Goal: Information Seeking & Learning: Learn about a topic

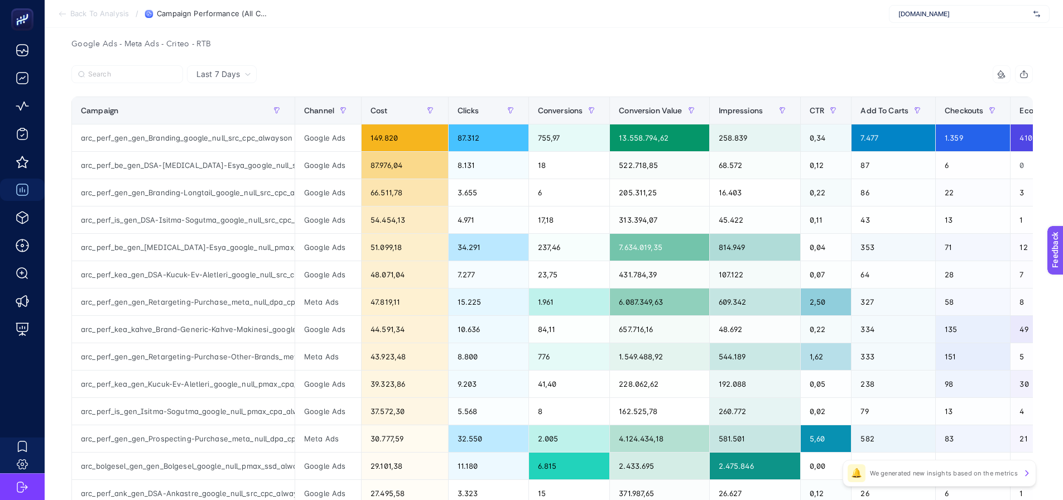
drag, startPoint x: 914, startPoint y: 13, endPoint x: 905, endPoint y: 4, distance: 12.6
click at [915, 12] on span "Arcelik.com.tr" at bounding box center [963, 13] width 131 height 9
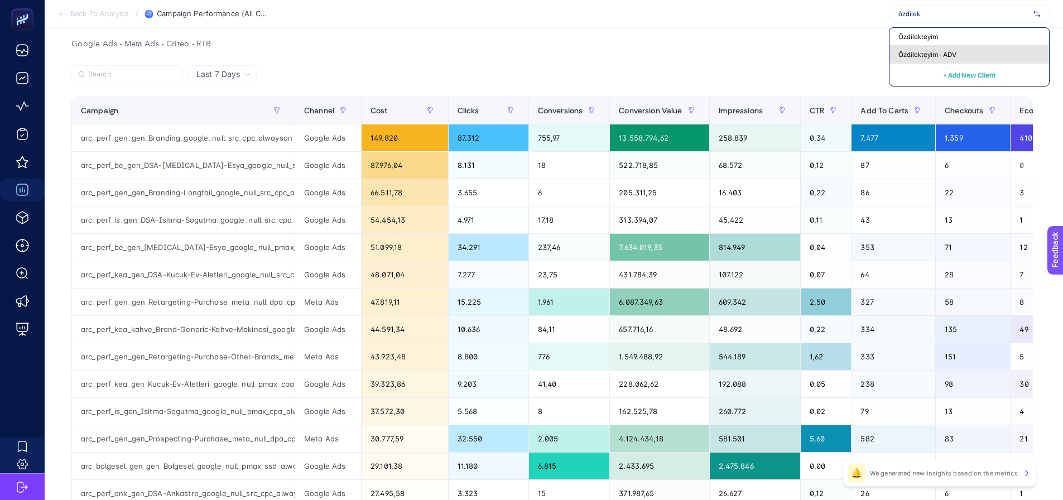
type input "özdilek"
click at [903, 59] on div "Özdilekteyim - ADV" at bounding box center [969, 55] width 160 height 18
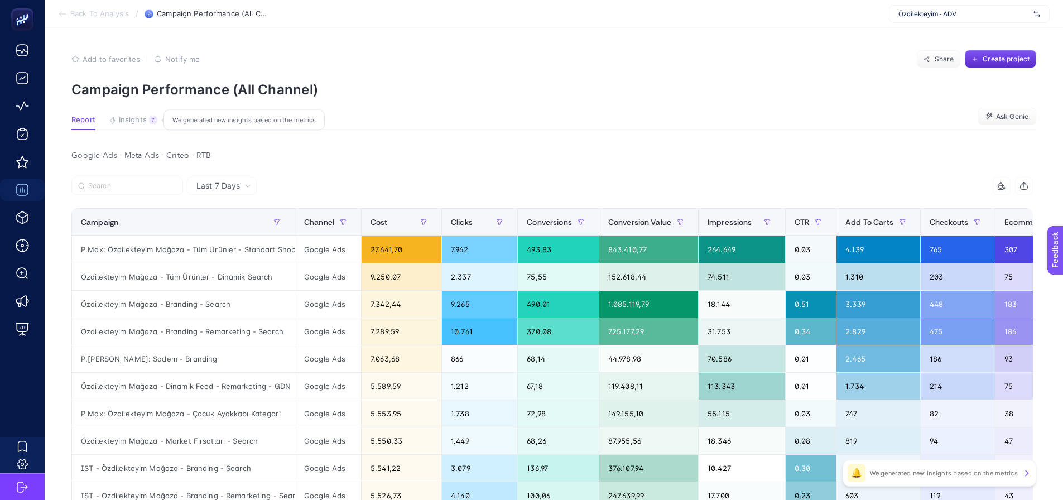
click at [148, 124] on button "Insights 7 We generated new insights based on the metrics" at bounding box center [133, 122] width 49 height 15
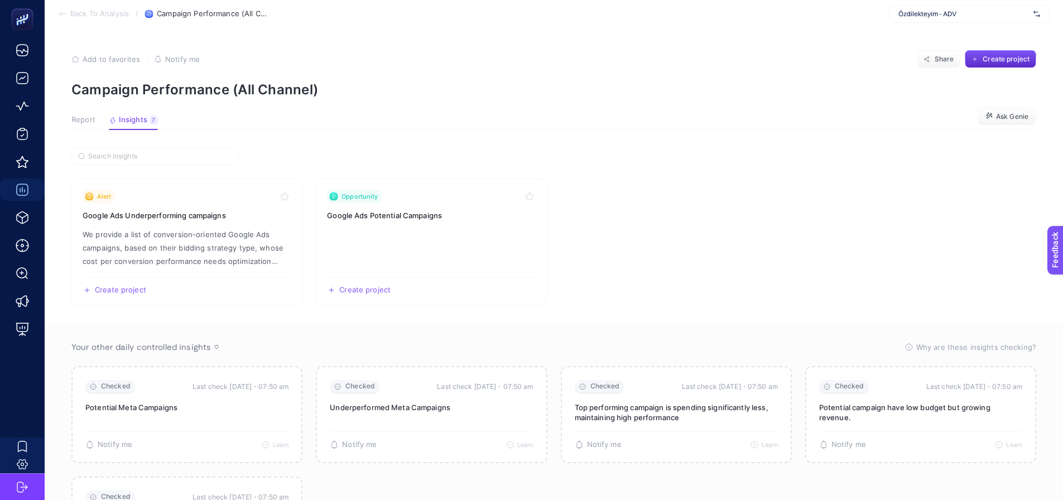
click at [87, 117] on span "Report" at bounding box center [83, 119] width 24 height 9
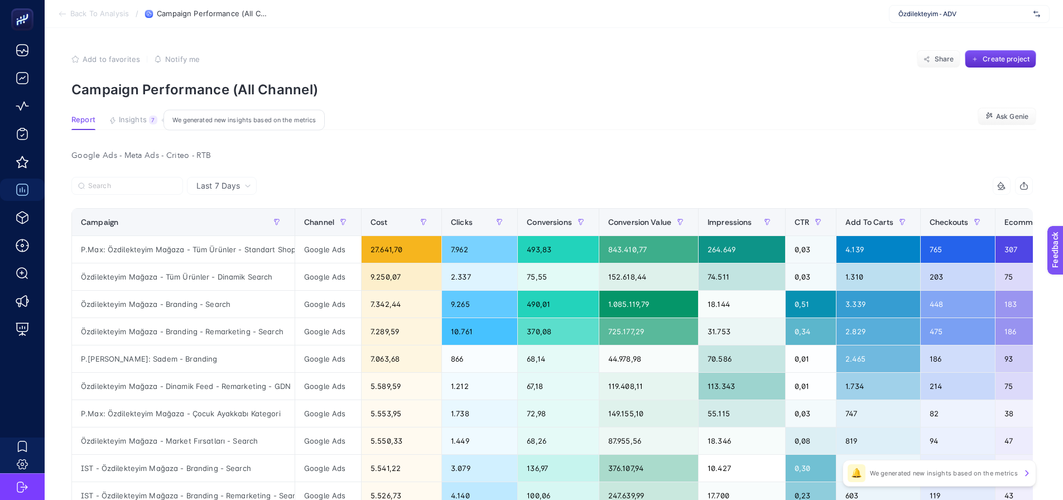
click at [146, 123] on button "Insights 7 We generated new insights based on the metrics" at bounding box center [133, 122] width 49 height 15
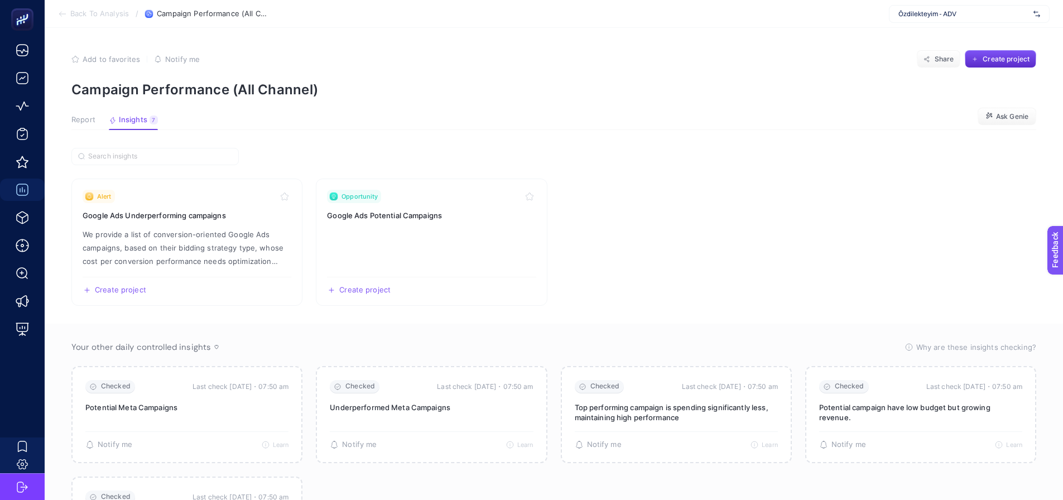
click at [79, 123] on span "Report" at bounding box center [83, 119] width 24 height 9
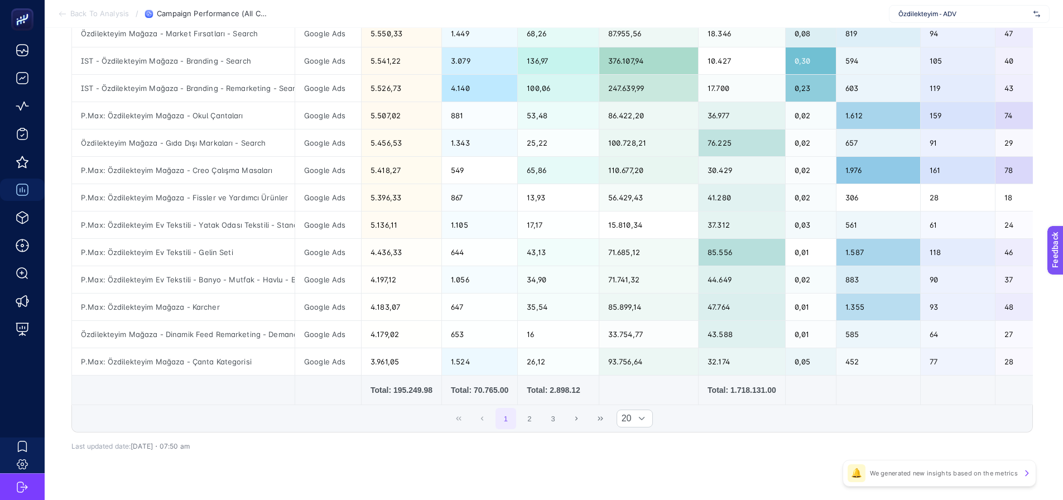
scroll to position [433, 0]
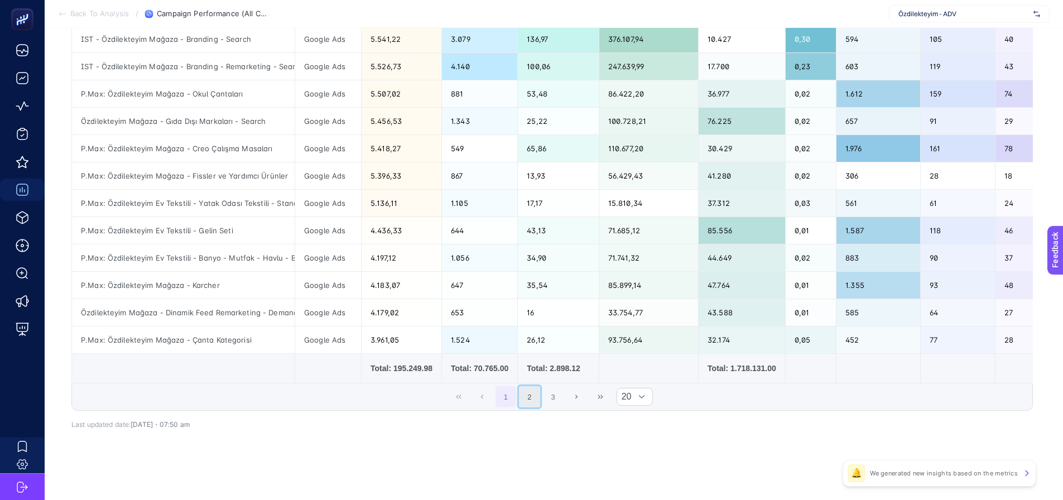
click at [538, 394] on button "2" at bounding box center [529, 396] width 21 height 21
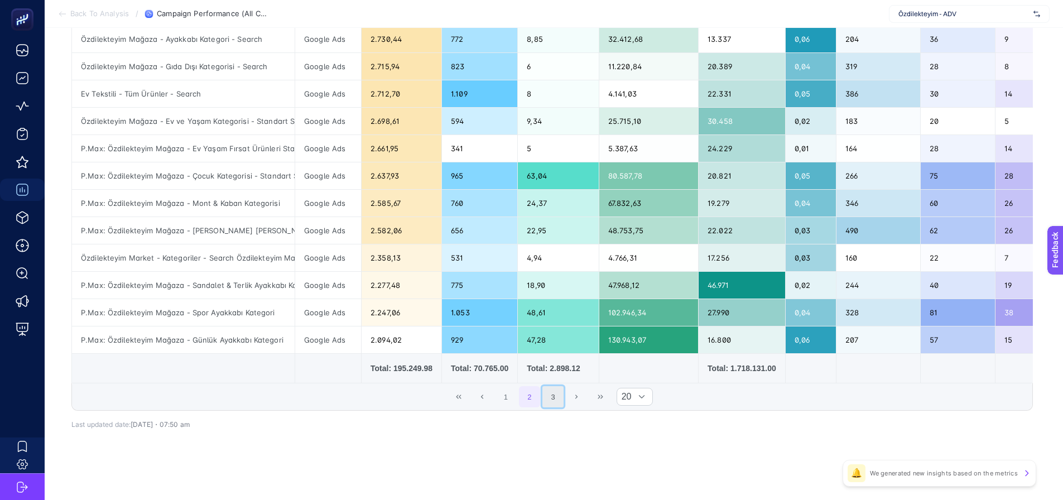
click at [559, 398] on button "3" at bounding box center [552, 396] width 21 height 21
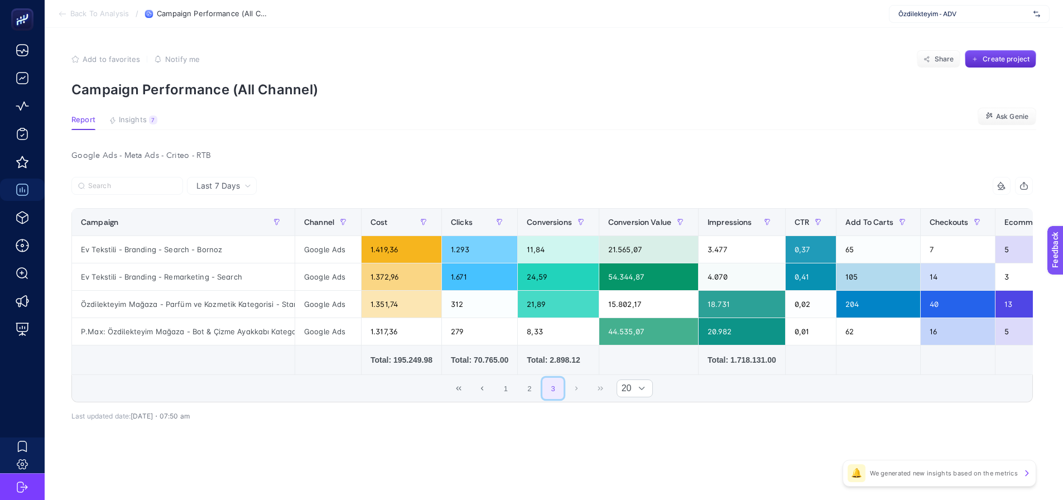
scroll to position [0, 0]
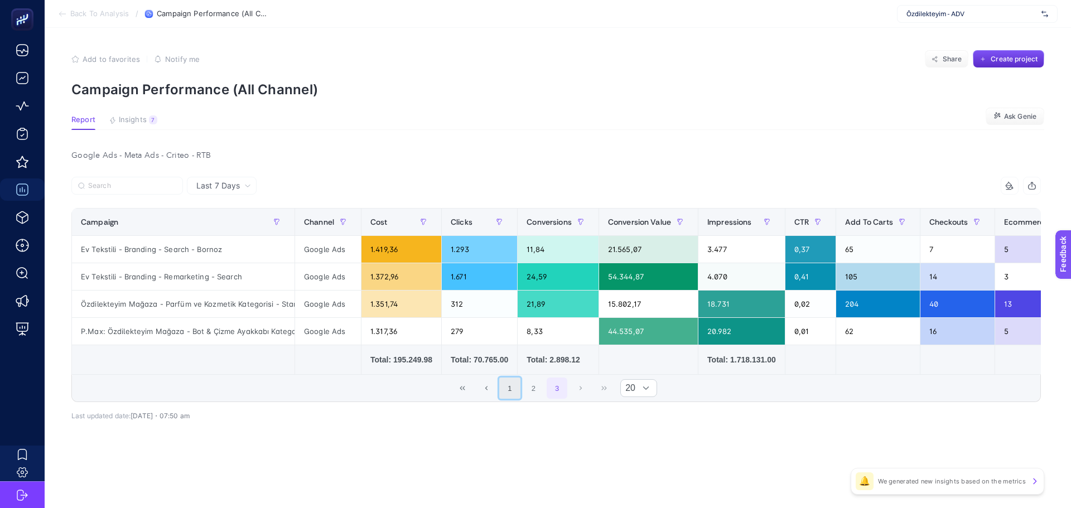
click at [511, 393] on button "1" at bounding box center [509, 388] width 21 height 21
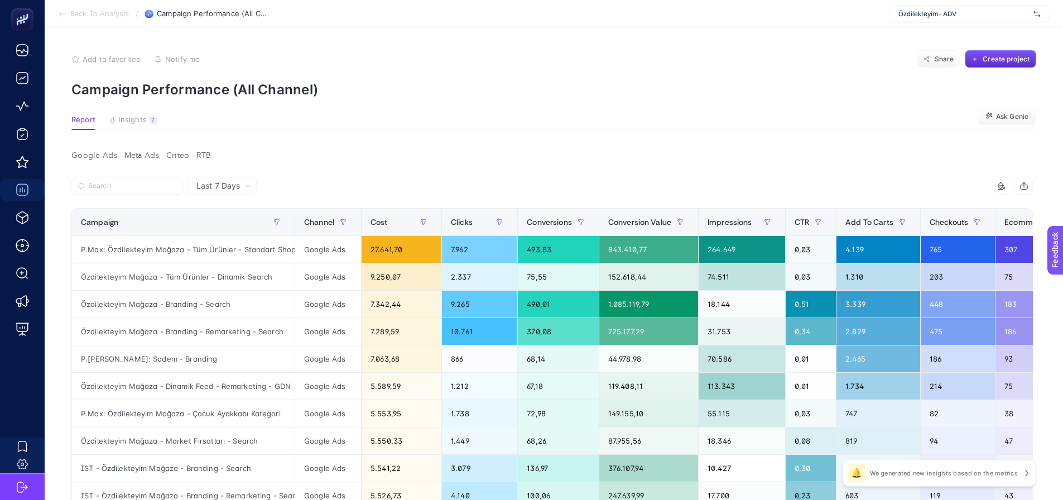
click at [1028, 182] on icon "button" at bounding box center [1023, 185] width 9 height 9
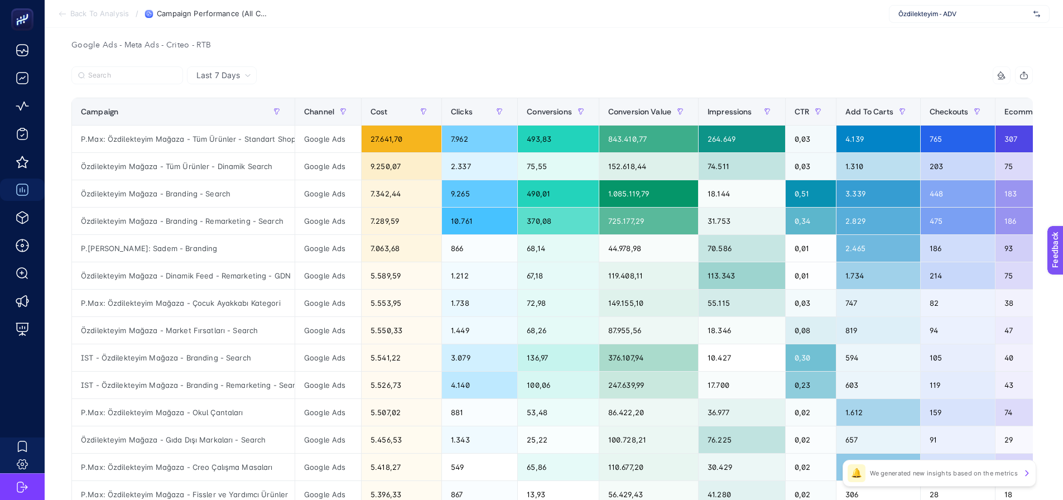
scroll to position [112, 0]
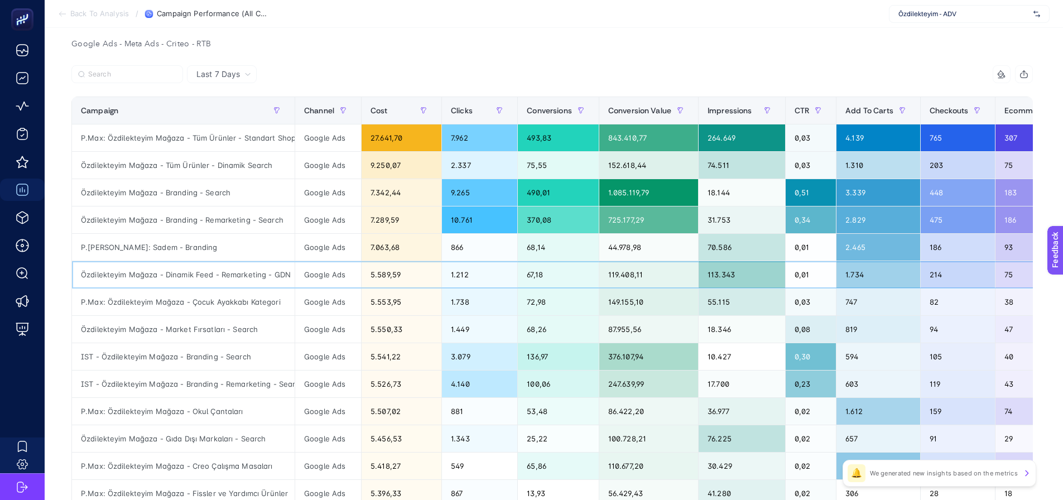
click at [272, 273] on div "Özdilekteyim Mağaza - Dinamik Feed - Remarketing - GDN" at bounding box center [183, 274] width 223 height 27
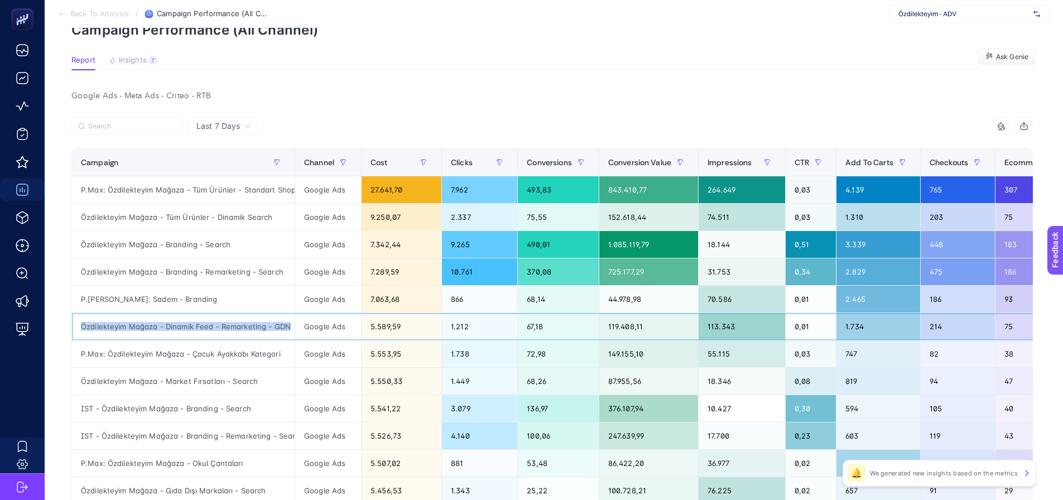
scroll to position [0, 0]
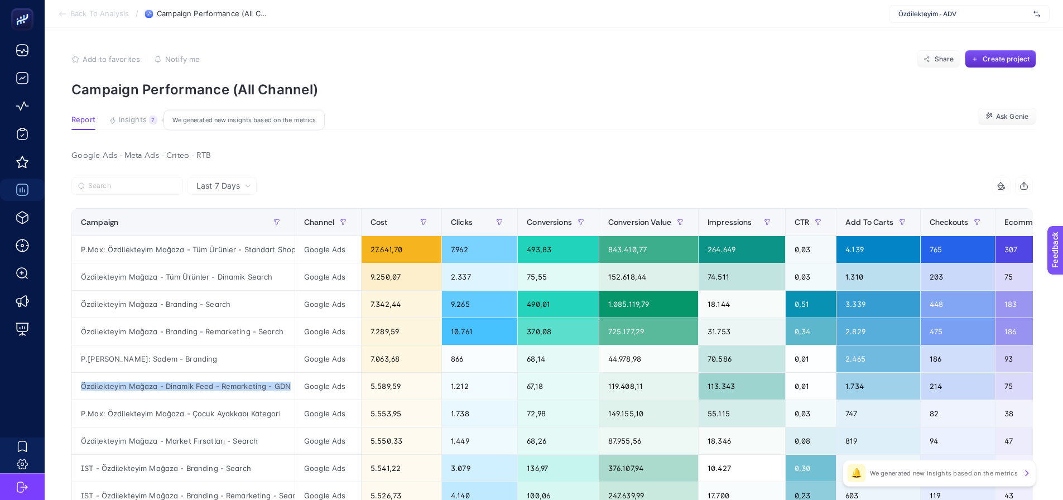
click at [142, 119] on span "Insights" at bounding box center [133, 119] width 28 height 9
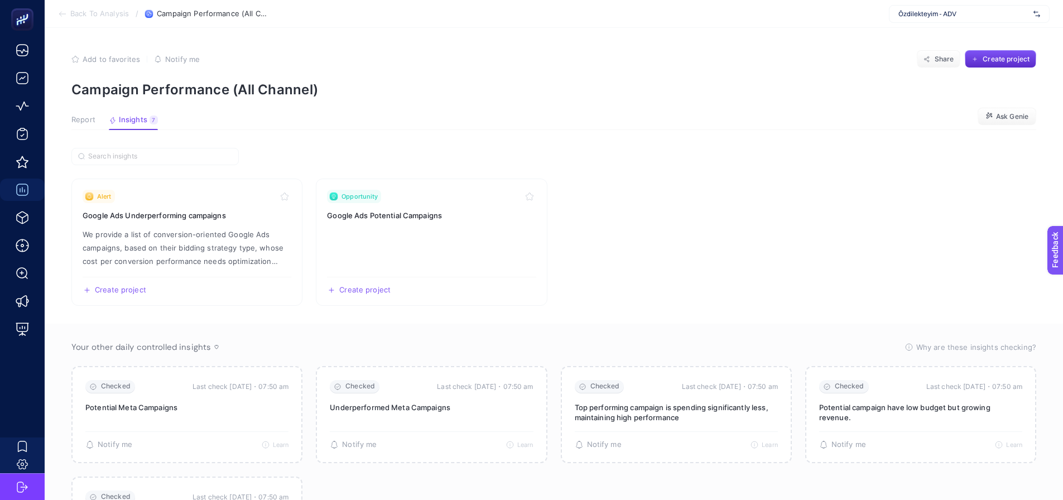
click at [88, 117] on span "Report" at bounding box center [83, 119] width 24 height 9
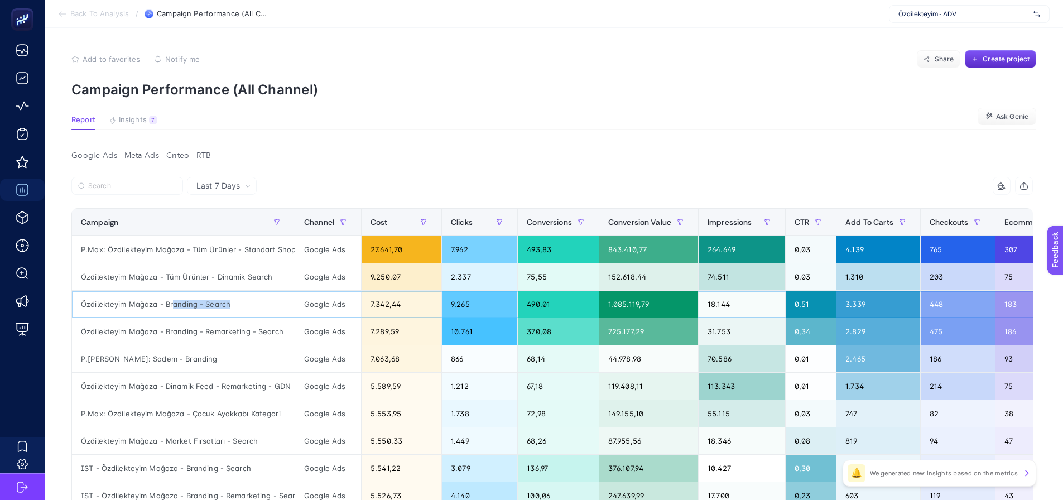
drag, startPoint x: 171, startPoint y: 303, endPoint x: 237, endPoint y: 305, distance: 65.8
click at [237, 305] on div "Özdilekteyim Mağaza - Branding - Search" at bounding box center [183, 304] width 223 height 27
click at [243, 315] on div "Özdilekteyim Mağaza - Branding - Search" at bounding box center [183, 304] width 223 height 27
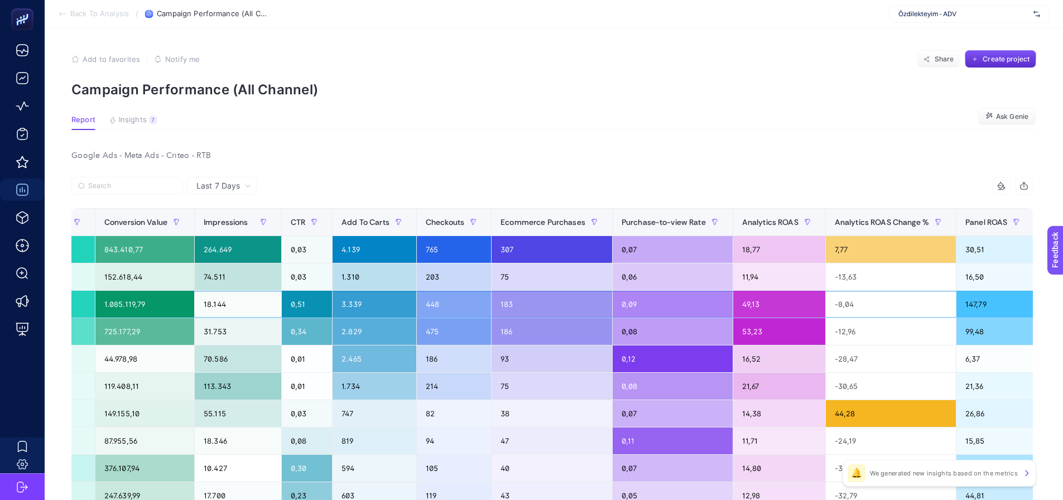
drag, startPoint x: 364, startPoint y: 303, endPoint x: 439, endPoint y: 311, distance: 75.7
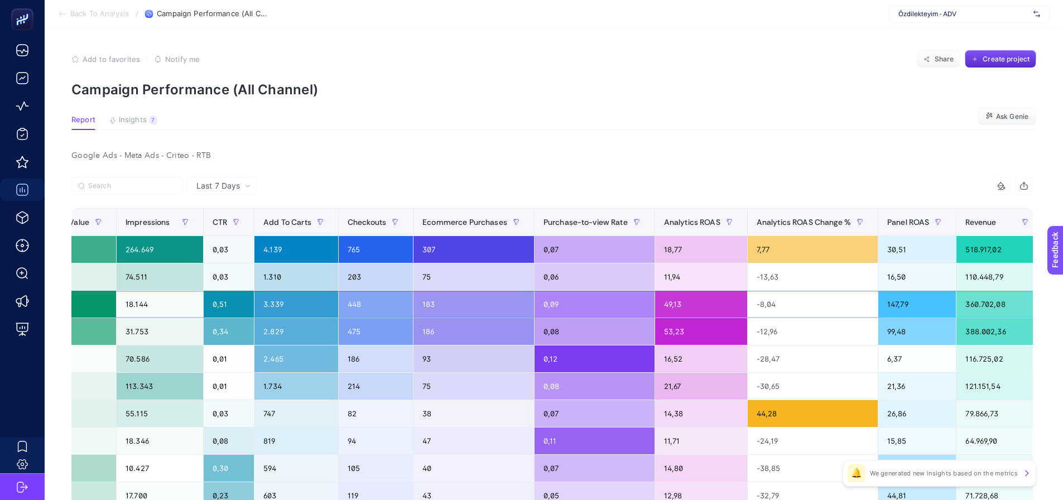
scroll to position [0, 661]
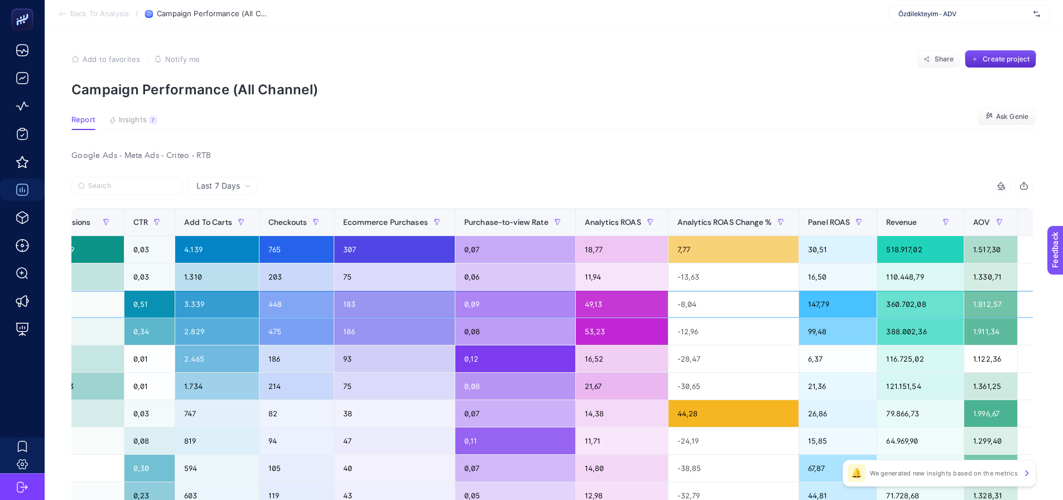
drag, startPoint x: 665, startPoint y: 303, endPoint x: 703, endPoint y: 303, distance: 37.9
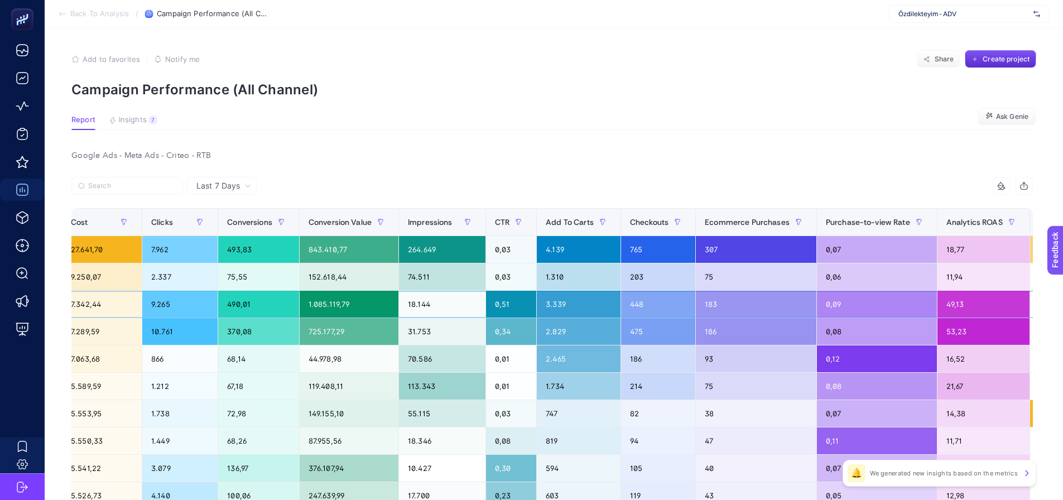
drag, startPoint x: 696, startPoint y: 303, endPoint x: 572, endPoint y: 306, distance: 123.9
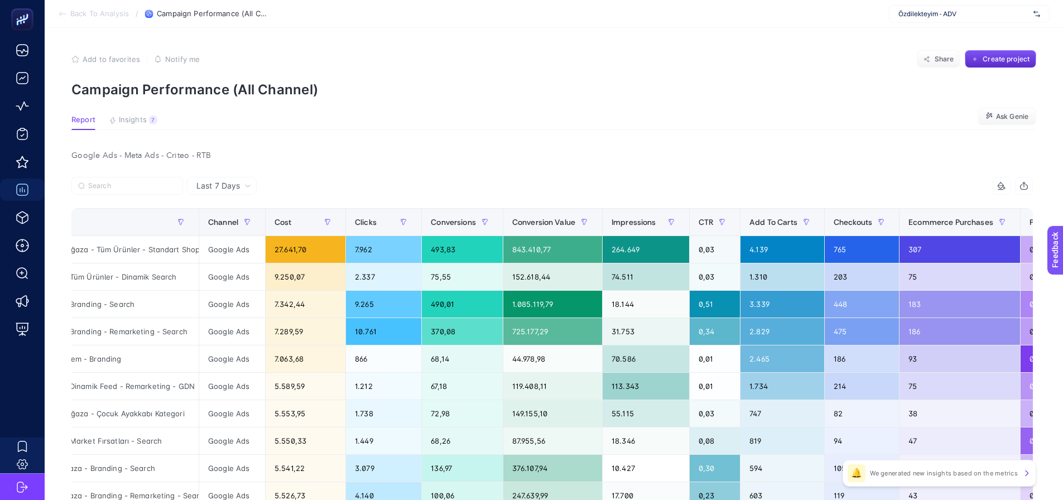
drag, startPoint x: 275, startPoint y: 161, endPoint x: 219, endPoint y: 163, distance: 55.8
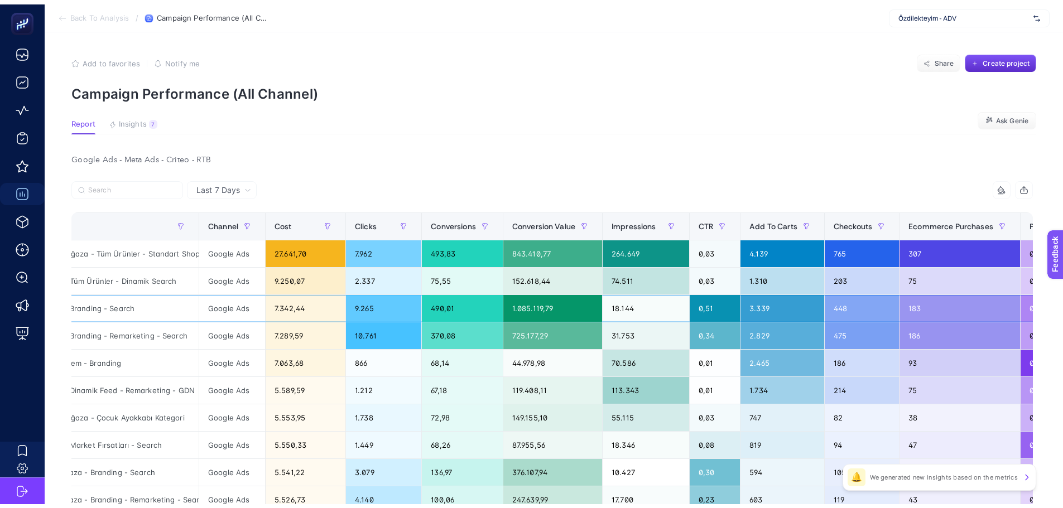
scroll to position [0, 0]
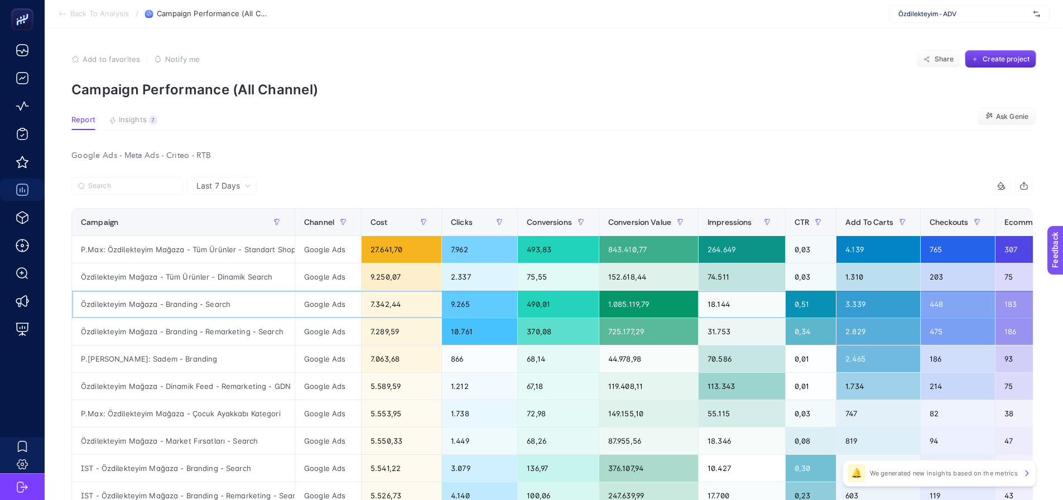
drag, startPoint x: 310, startPoint y: 309, endPoint x: 248, endPoint y: 303, distance: 62.8
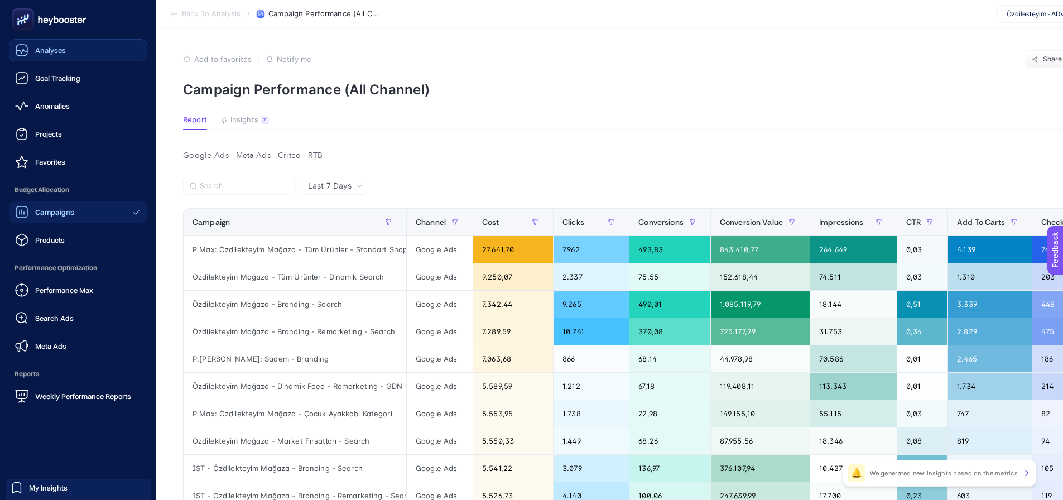
click at [57, 46] on span "Analyses" at bounding box center [50, 50] width 31 height 9
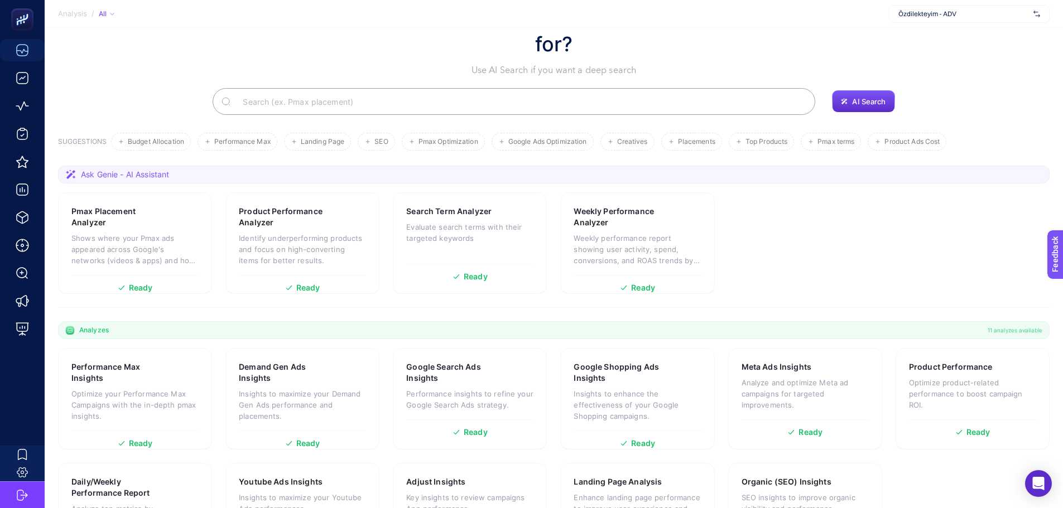
scroll to position [95, 0]
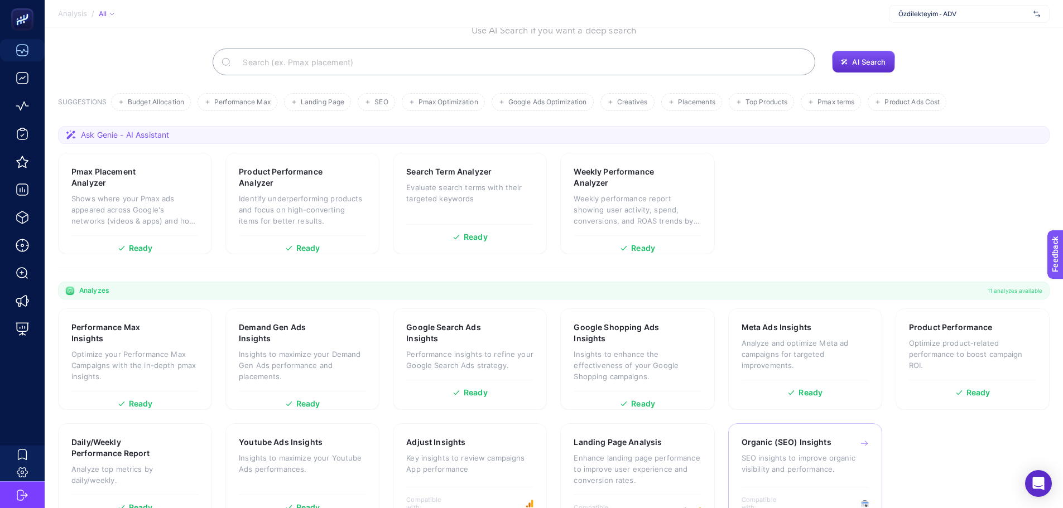
click at [794, 452] on p "SEO insights to improve organic visibility and performance." at bounding box center [804, 463] width 127 height 22
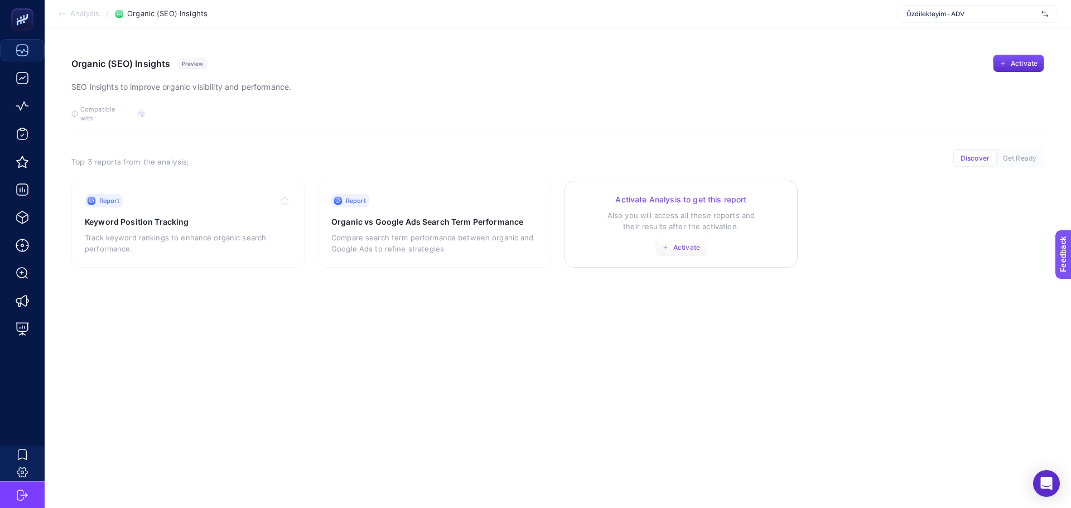
click at [657, 242] on button "Activate" at bounding box center [681, 248] width 52 height 18
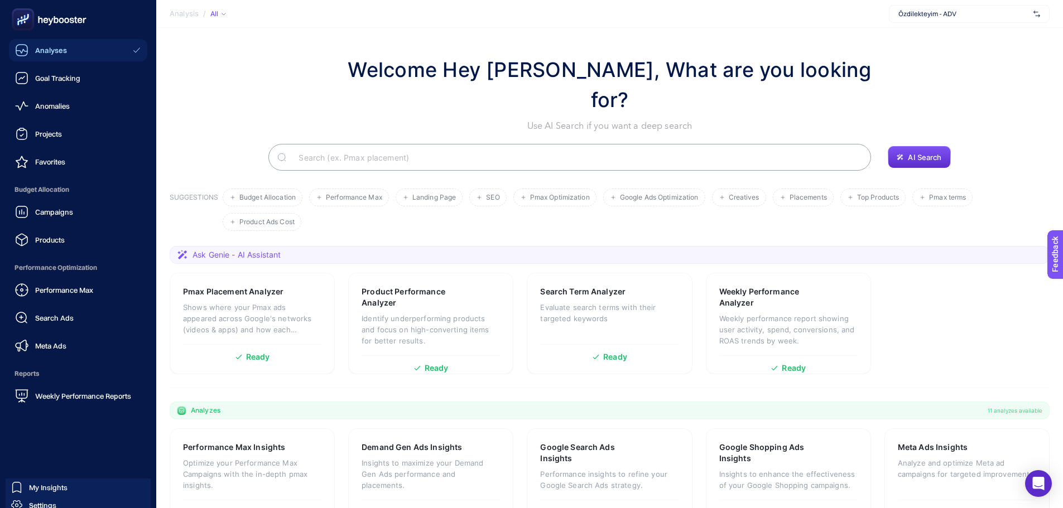
click at [33, 53] on div "Analyses" at bounding box center [41, 50] width 52 height 13
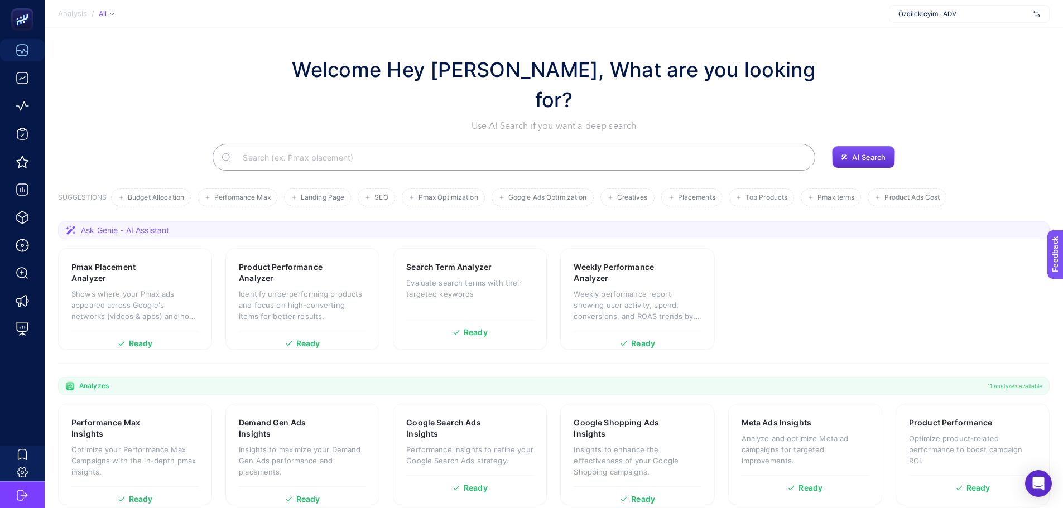
click at [763, 283] on section "Pmax Placement Analyzer Shows where your Pmax ads appeared across Google's netw…" at bounding box center [553, 299] width 991 height 102
click at [383, 324] on section "Ask Genie - AI Assistant Pmax Placement Analyzer Shows where your Pmax ads appe…" at bounding box center [553, 292] width 991 height 142
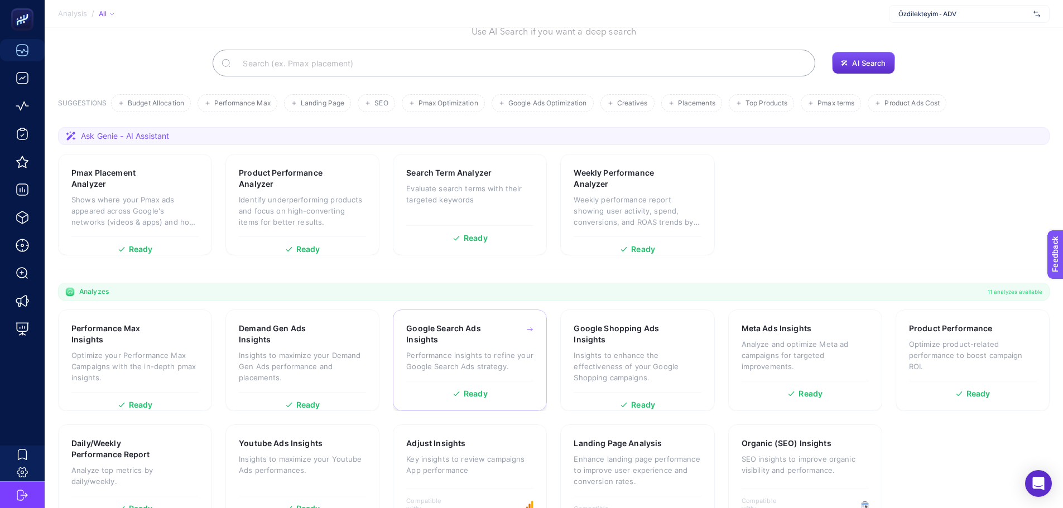
scroll to position [95, 0]
click at [813, 452] on p "SEO insights to improve organic visibility and performance." at bounding box center [804, 463] width 127 height 22
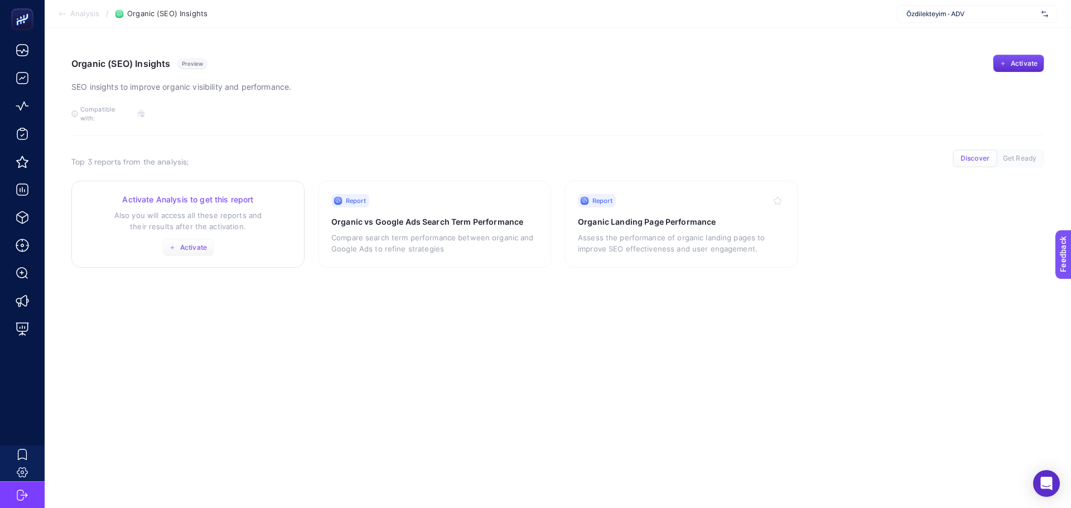
click at [194, 243] on span "Activate" at bounding box center [193, 247] width 27 height 9
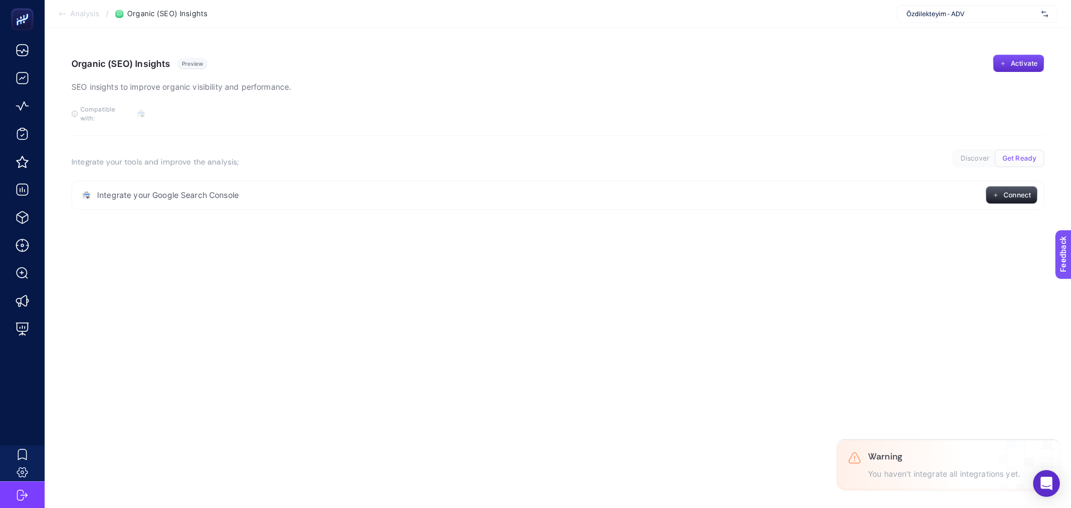
click at [188, 269] on article "Organic (SEO) Insights Preview SEO insights to improve organic visibility and p…" at bounding box center [558, 268] width 1026 height 480
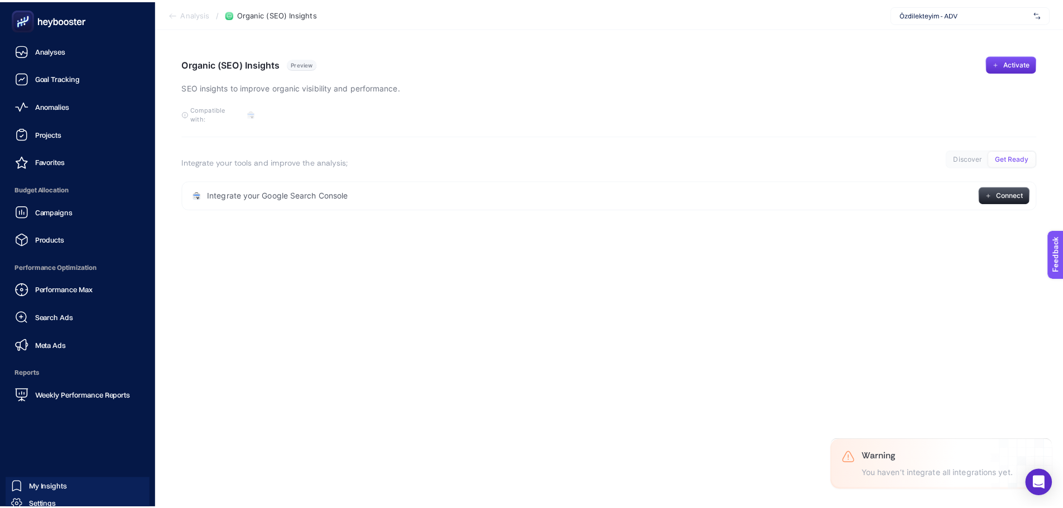
scroll to position [33, 0]
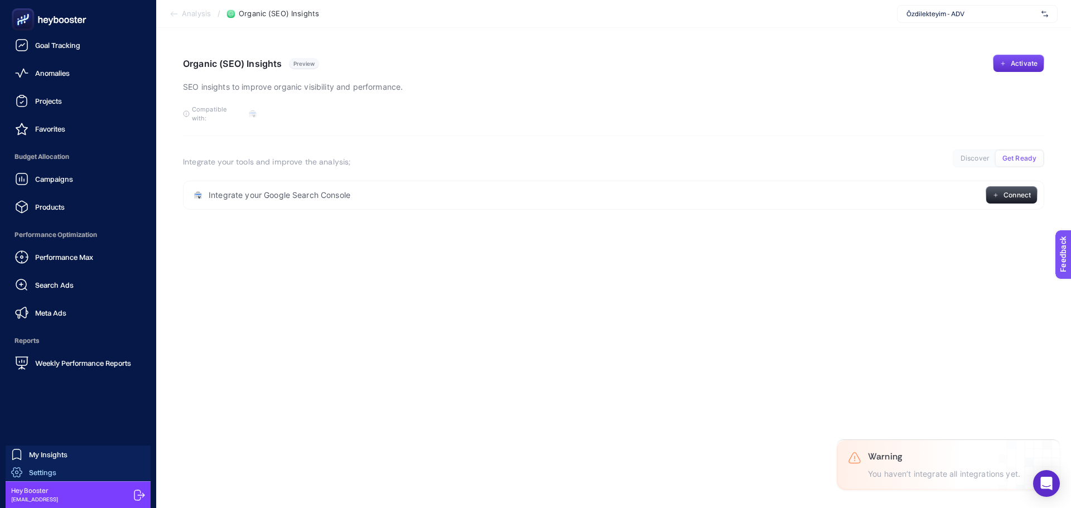
click at [94, 471] on link "Settings" at bounding box center [78, 473] width 145 height 18
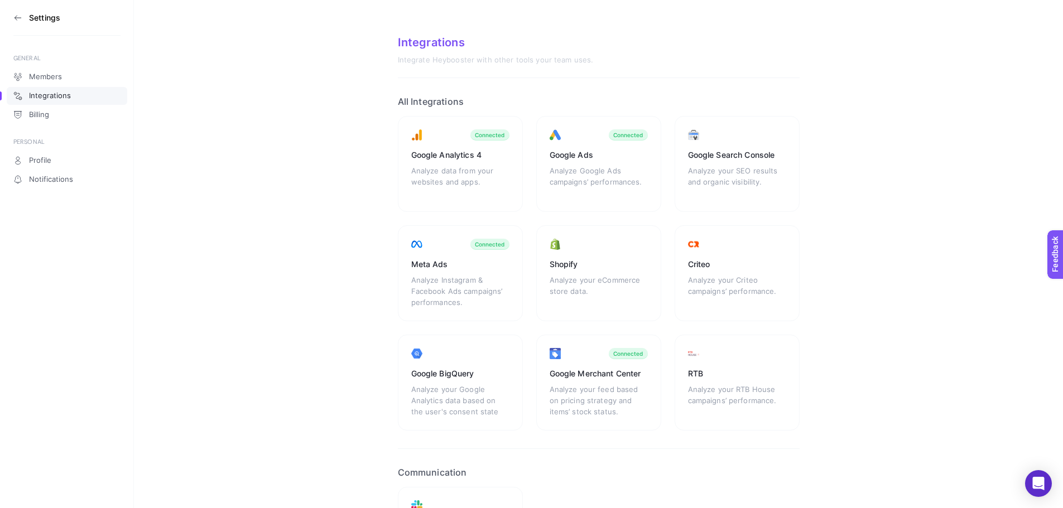
click at [21, 13] on icon at bounding box center [17, 17] width 9 height 9
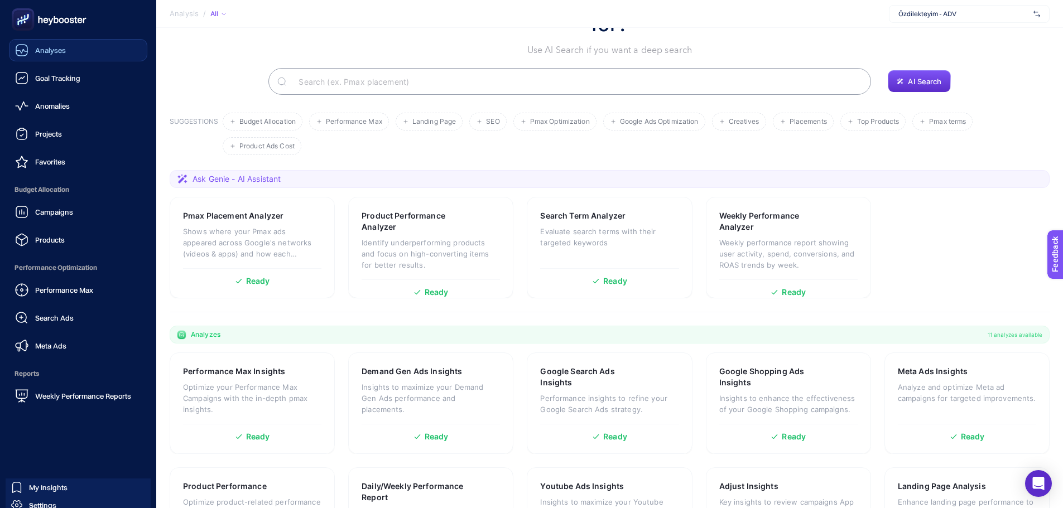
scroll to position [95, 0]
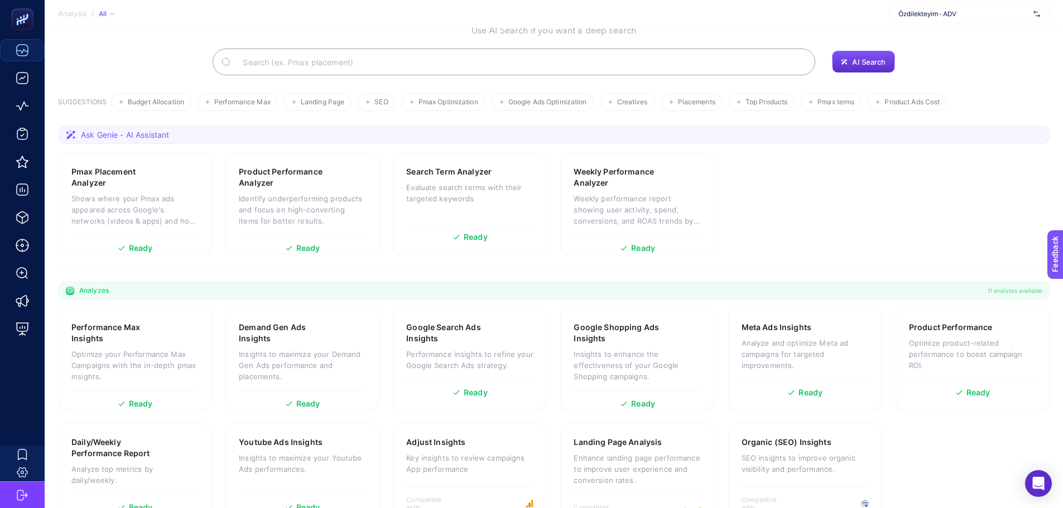
click at [781, 204] on section "Pmax Placement Analyzer Shows where your Pmax ads appeared across Google's netw…" at bounding box center [553, 204] width 991 height 102
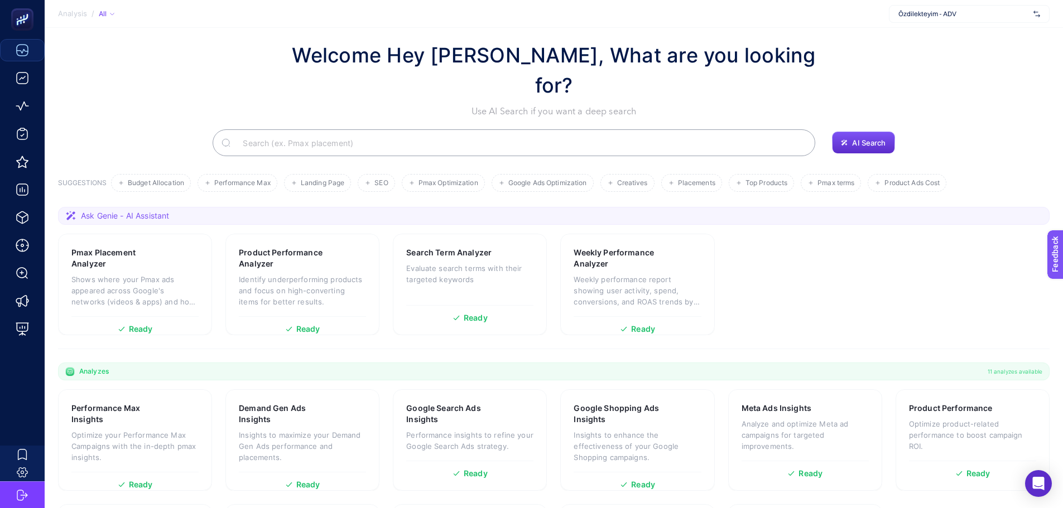
scroll to position [0, 0]
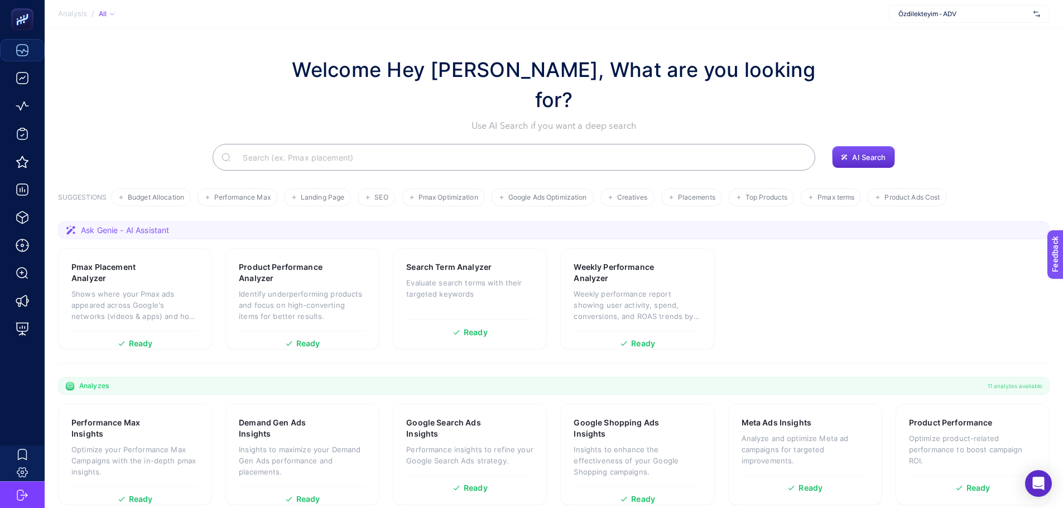
drag, startPoint x: 741, startPoint y: 294, endPoint x: 763, endPoint y: 287, distance: 22.4
click at [746, 295] on section "Pmax Placement Analyzer Shows where your Pmax ads appeared across Google's netw…" at bounding box center [553, 299] width 991 height 102
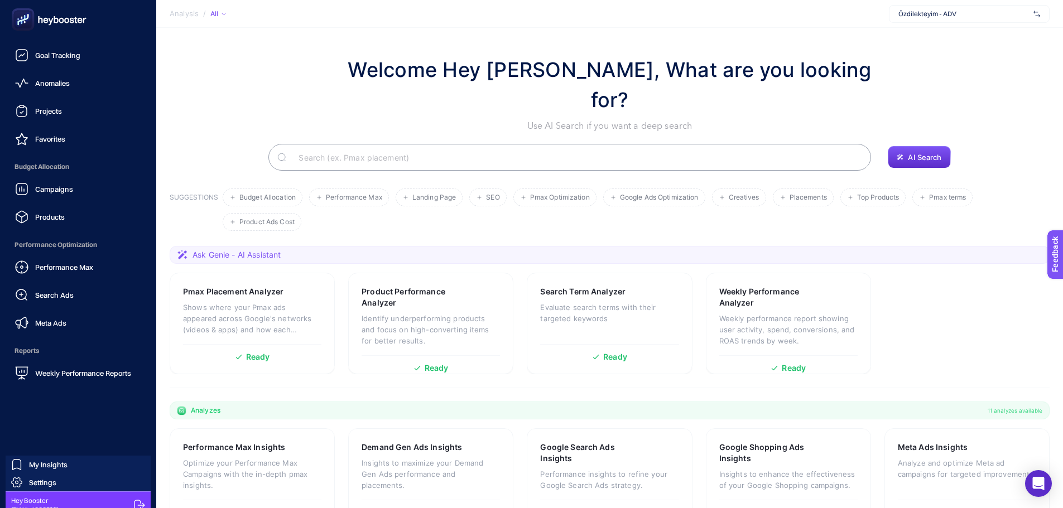
scroll to position [33, 0]
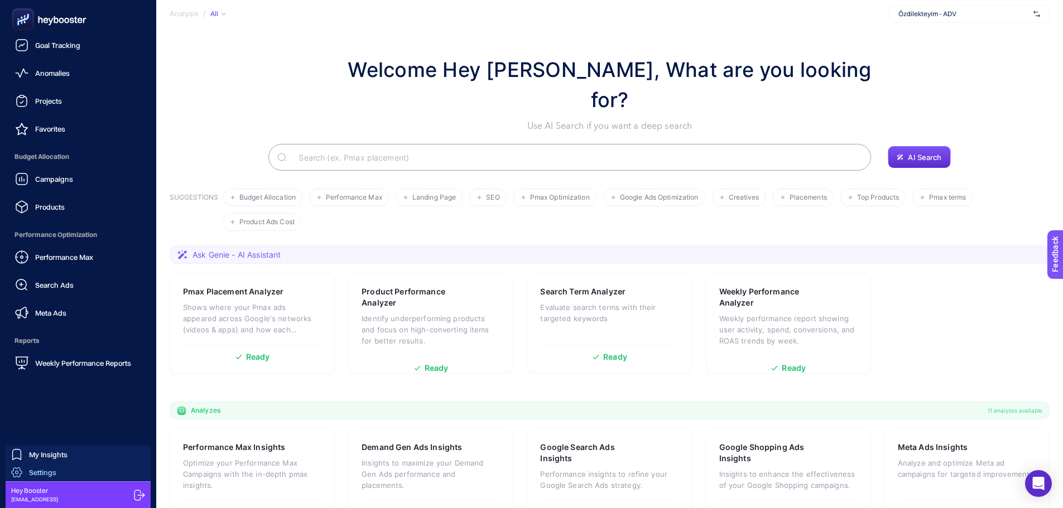
click at [67, 477] on link "Settings" at bounding box center [78, 473] width 145 height 18
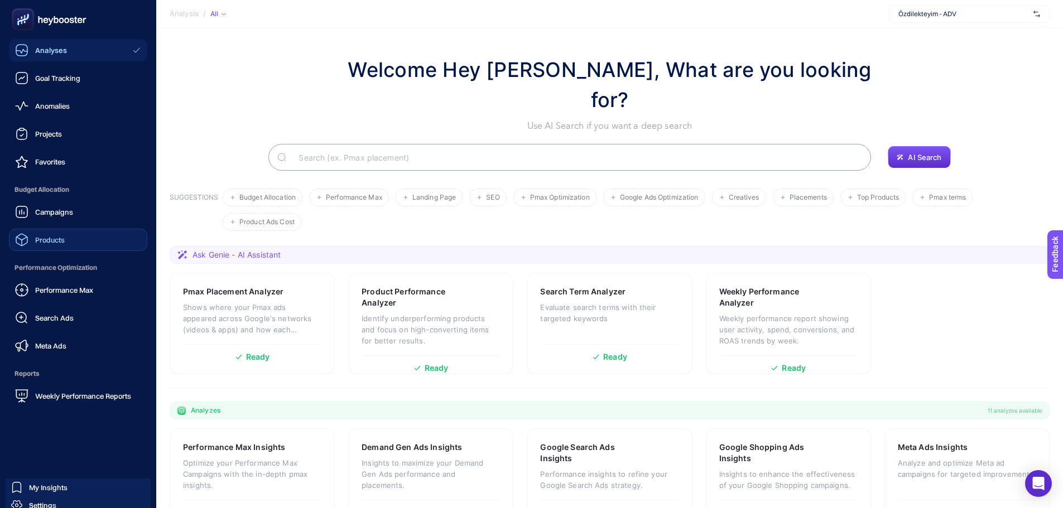
click at [54, 237] on span "Products" at bounding box center [50, 239] width 30 height 9
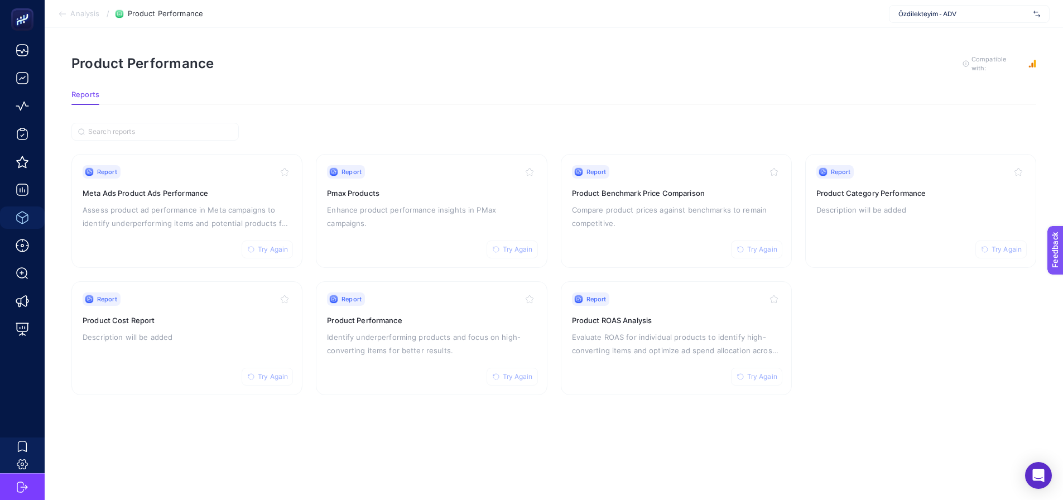
click at [308, 267] on section "Report Try Again Meta Ads Product Ads Performance Assess product ad performance…" at bounding box center [553, 274] width 964 height 241
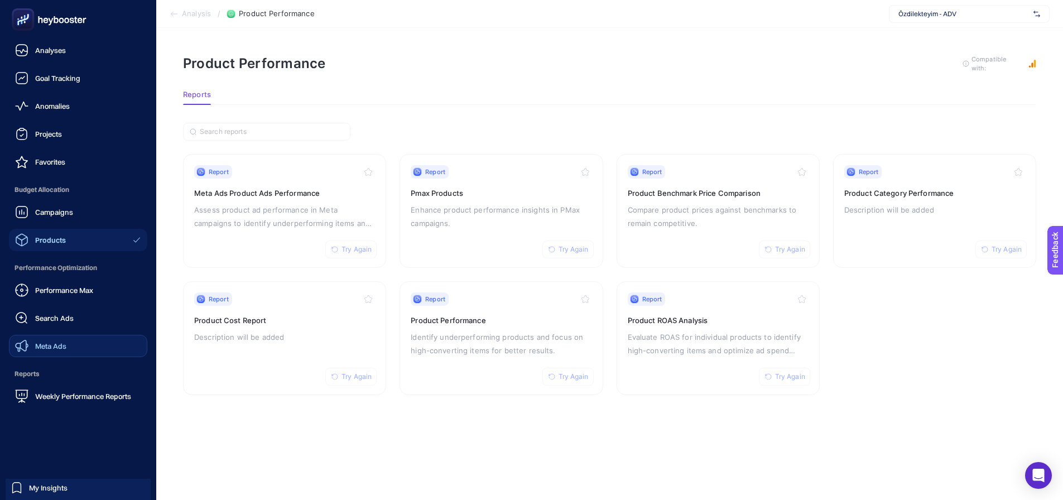
click at [26, 350] on icon at bounding box center [21, 346] width 13 height 12
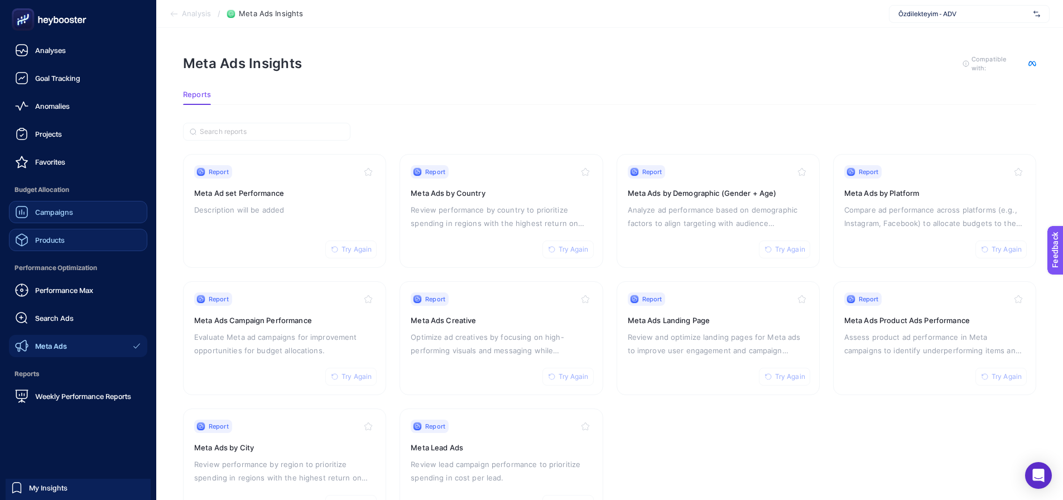
click at [46, 204] on link "Campaigns" at bounding box center [78, 212] width 138 height 22
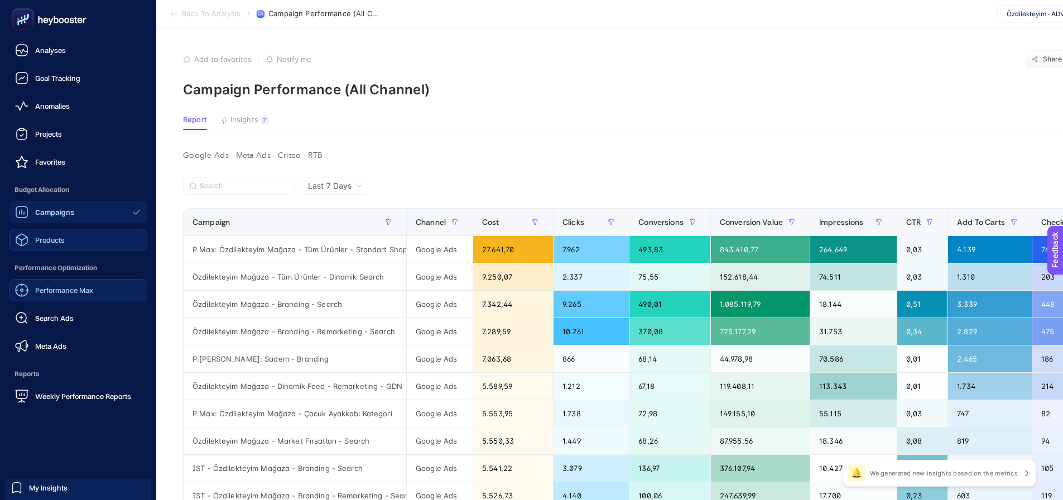
click at [44, 294] on span "Performance Max" at bounding box center [64, 290] width 58 height 9
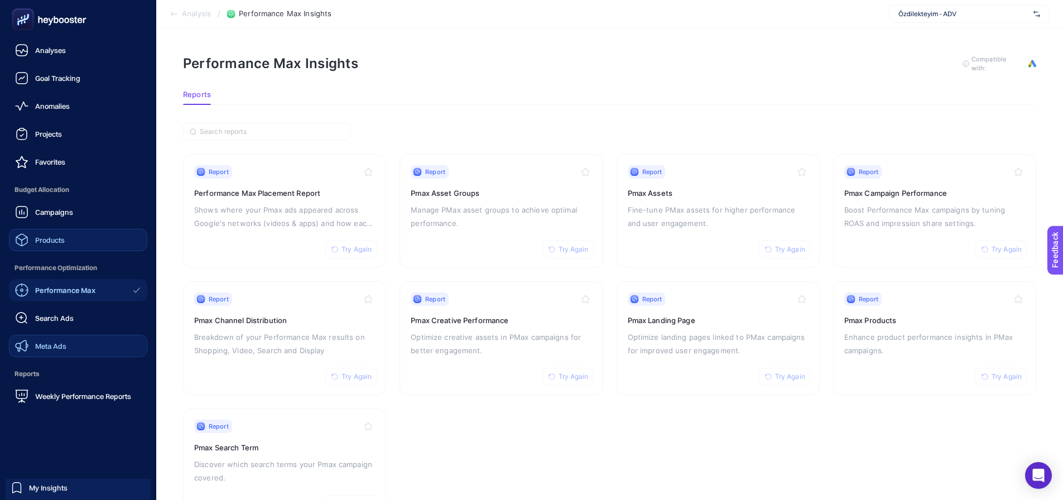
click at [41, 343] on span "Meta Ads" at bounding box center [50, 345] width 31 height 9
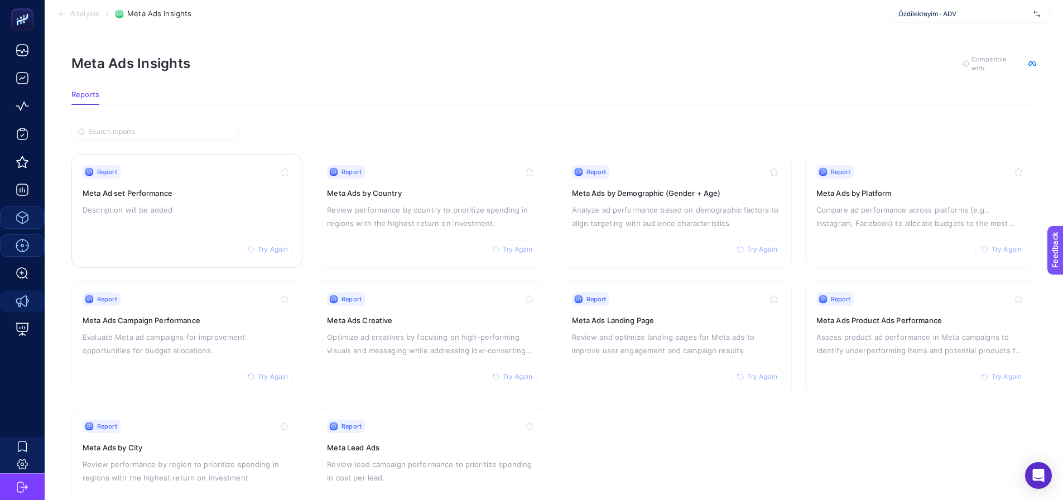
click at [189, 223] on div "Report Try Again Meta Ad set Performance Description will be added" at bounding box center [187, 210] width 209 height 91
click at [821, 345] on p "Assess product ad performance in Meta campaigns to identify underperforming ite…" at bounding box center [920, 343] width 209 height 27
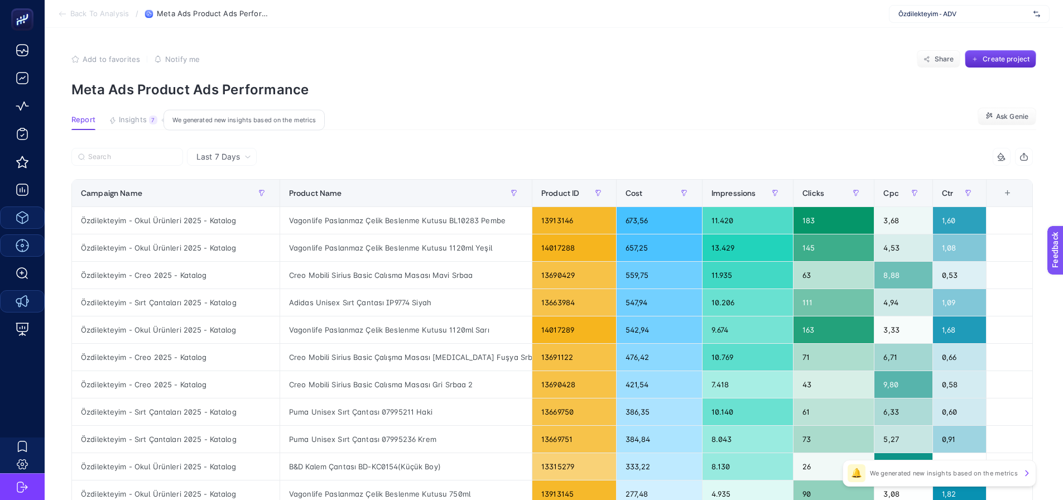
click at [142, 121] on span "Insights" at bounding box center [133, 119] width 28 height 9
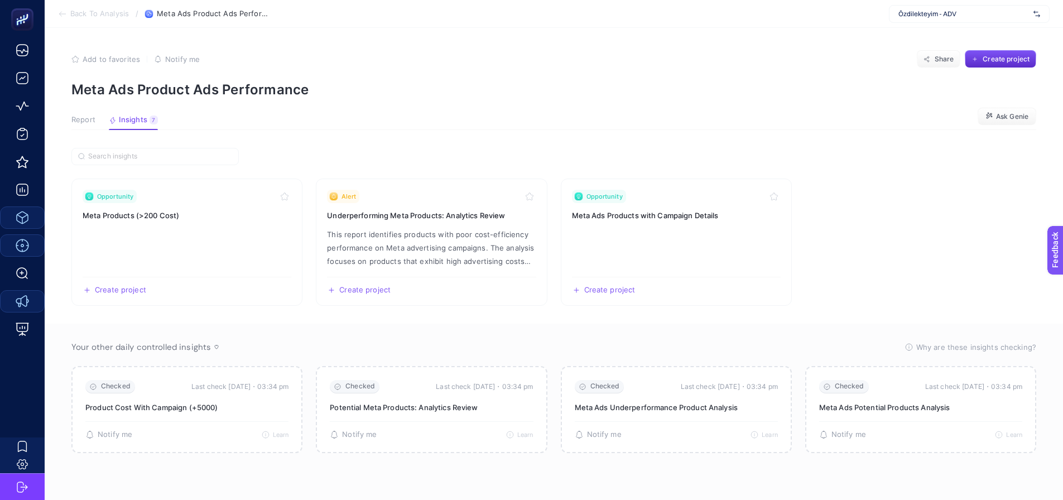
click at [89, 120] on span "Report" at bounding box center [83, 119] width 24 height 9
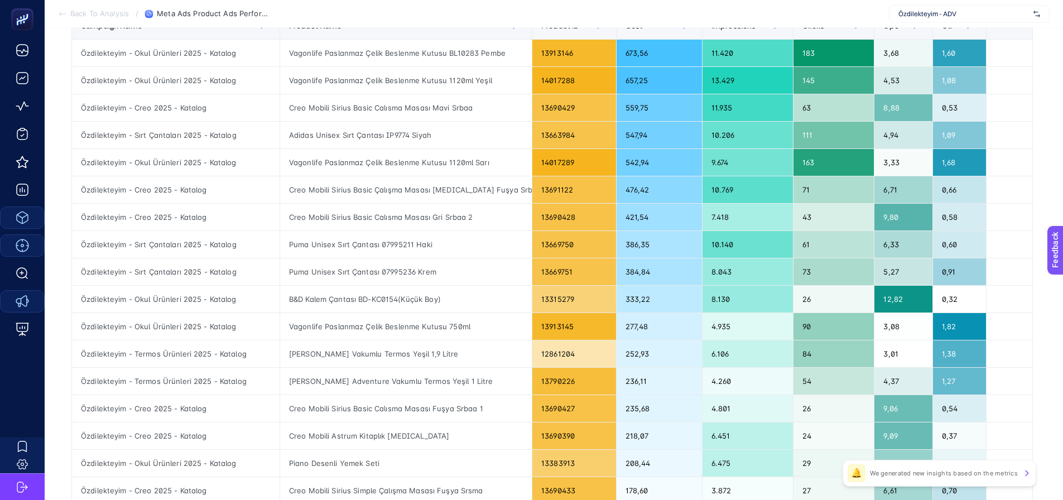
scroll to position [112, 0]
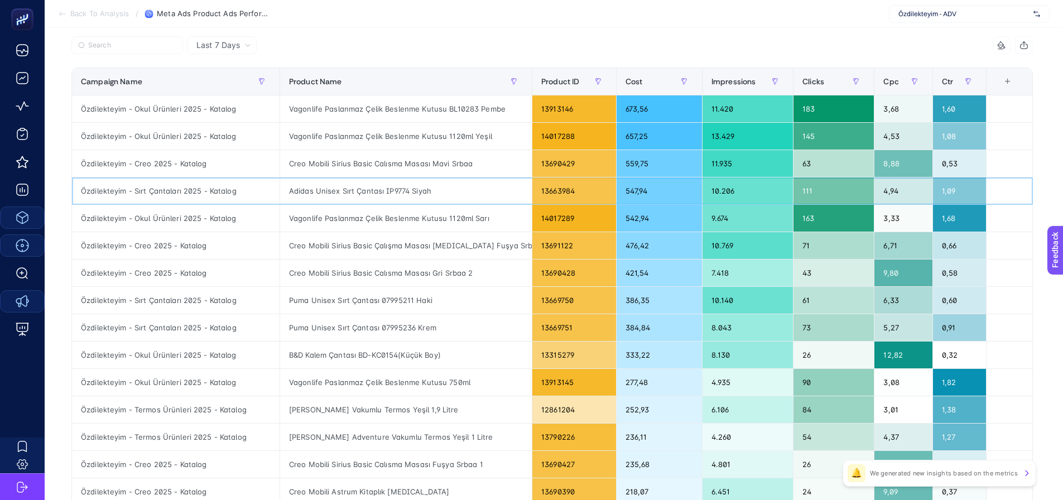
click at [342, 194] on div "Adidas Unisex Sırt Çantası IP9774 Siyah" at bounding box center [406, 190] width 252 height 27
click at [358, 247] on div "Creo Mobili Sirius Basic Çalışma Masası Beyaz Fuşya Srbas 1" at bounding box center [406, 245] width 252 height 27
click at [364, 284] on div "Creo Mobili Sirius Basic Calısma Masası Gri Srbaa 2" at bounding box center [406, 272] width 252 height 27
click at [330, 254] on div "Creo Mobili Sirius Basic Çalışma Masası Beyaz Fuşya Srbas 1" at bounding box center [406, 245] width 252 height 27
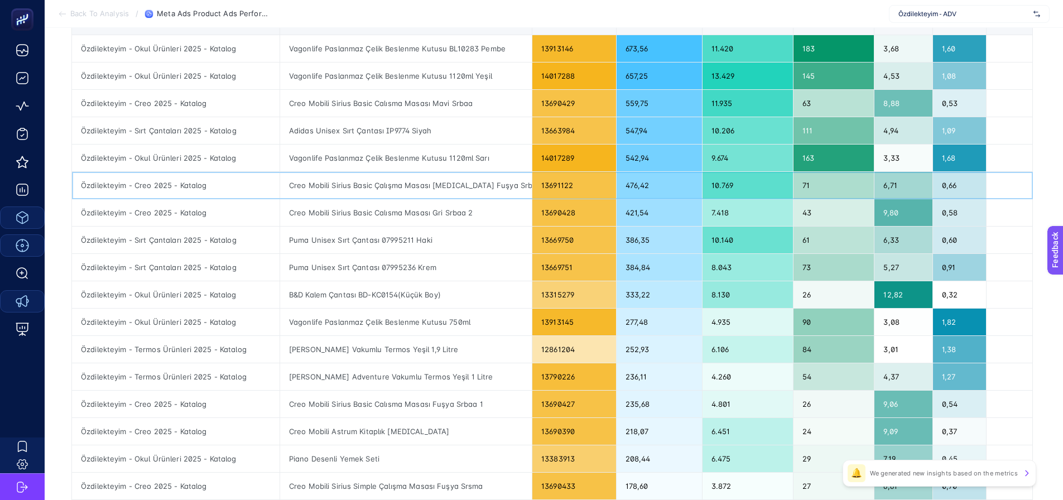
scroll to position [279, 0]
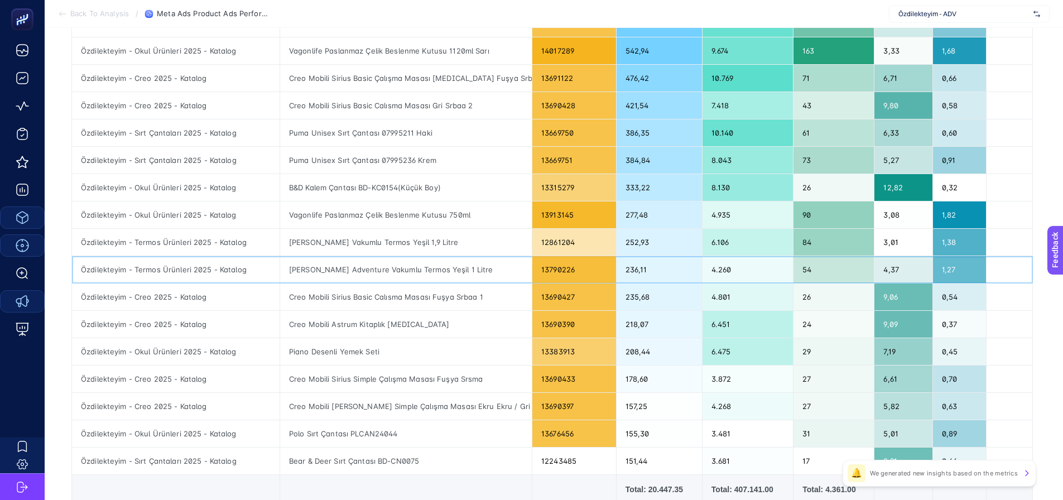
click at [340, 258] on div "Stanley Adventure Vakumlu Termos Yeşil 1 Litre" at bounding box center [406, 269] width 252 height 27
click at [340, 236] on div "Stanley Klasik Vakumlu Termos Yeşil 1,9 Litre" at bounding box center [406, 242] width 252 height 27
click at [348, 276] on div "Stanley Adventure Vakumlu Termos Yeşil 1 Litre" at bounding box center [406, 269] width 252 height 27
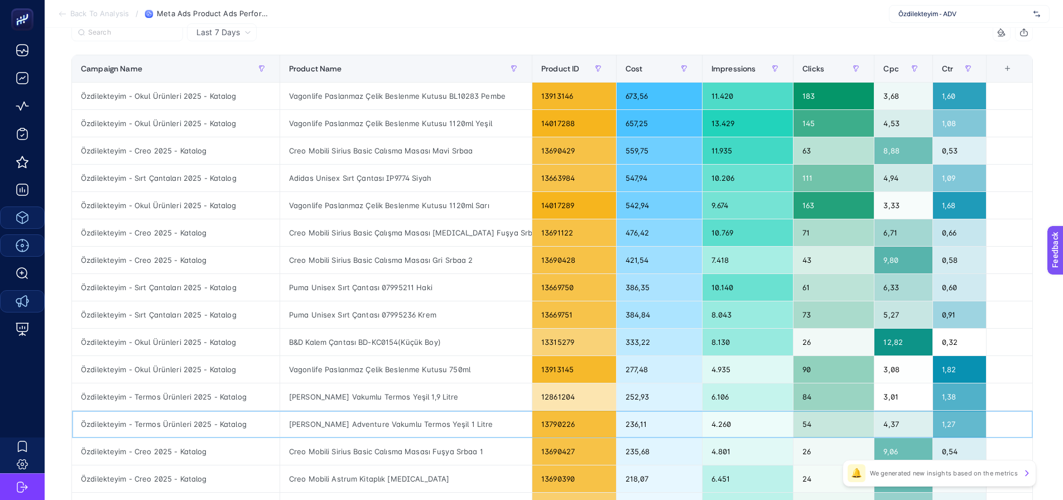
scroll to position [0, 0]
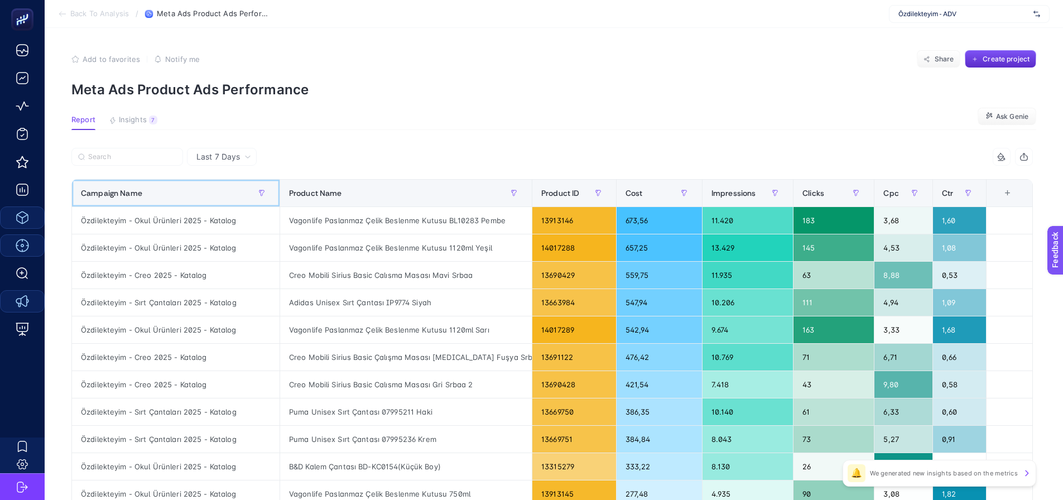
click at [194, 200] on div "Campaign Name" at bounding box center [176, 193] width 190 height 18
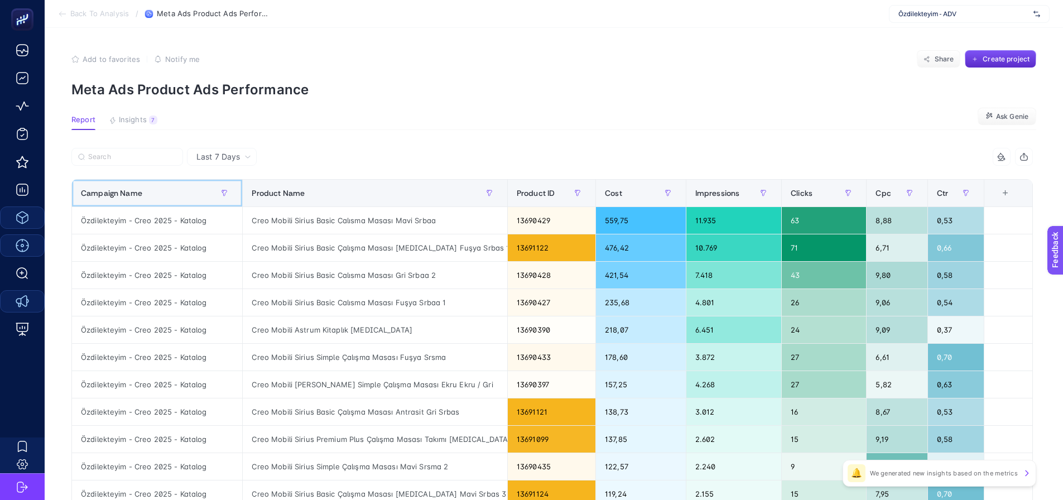
click at [194, 196] on div "Campaign Name" at bounding box center [157, 193] width 152 height 18
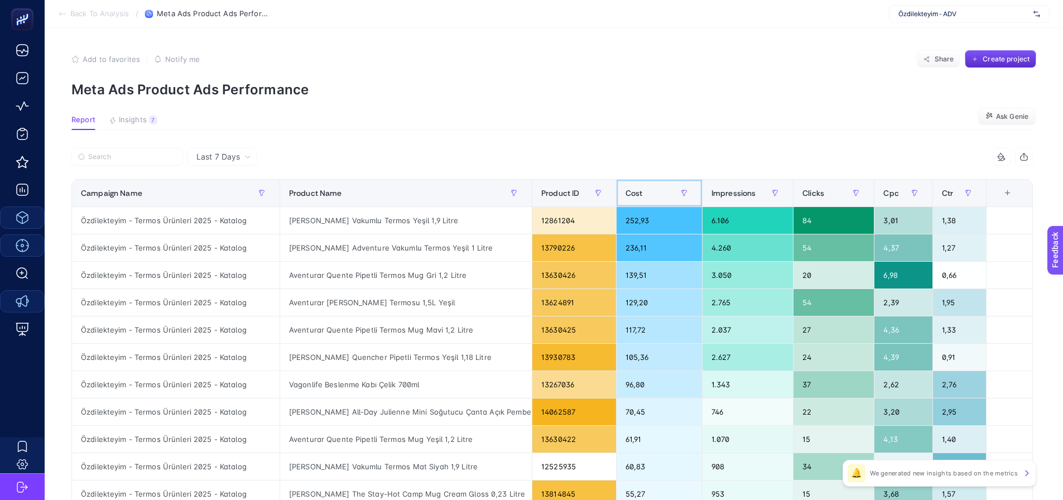
click at [642, 189] on span "Cost" at bounding box center [633, 193] width 17 height 9
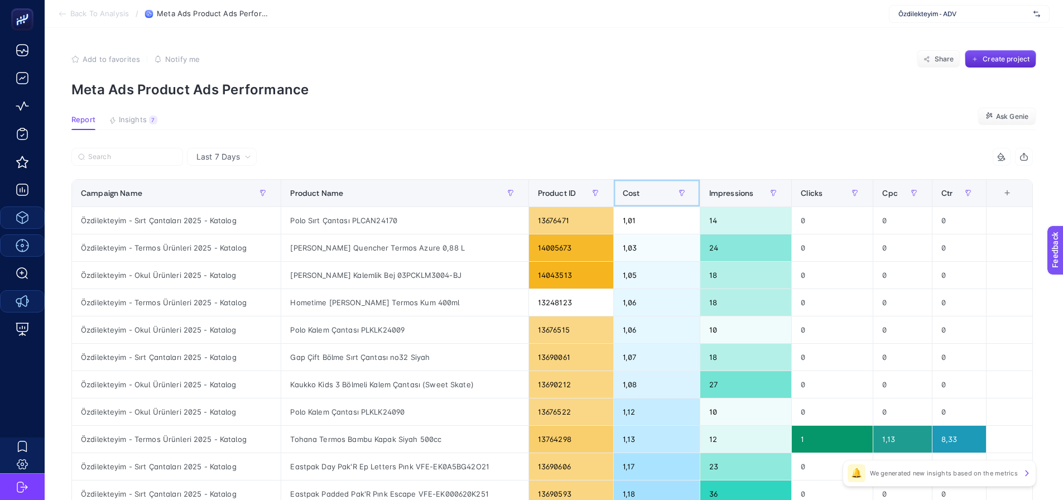
click at [640, 189] on span "Cost" at bounding box center [631, 193] width 17 height 9
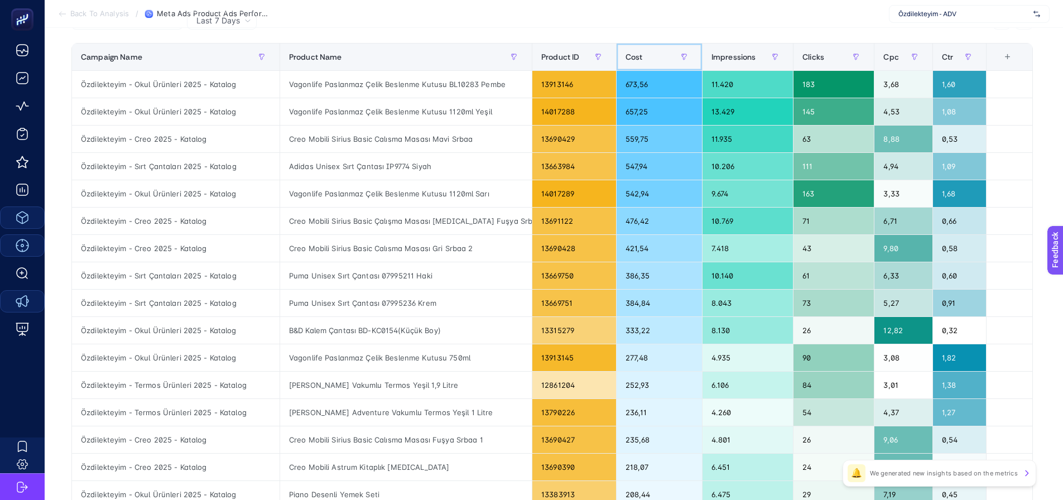
scroll to position [167, 0]
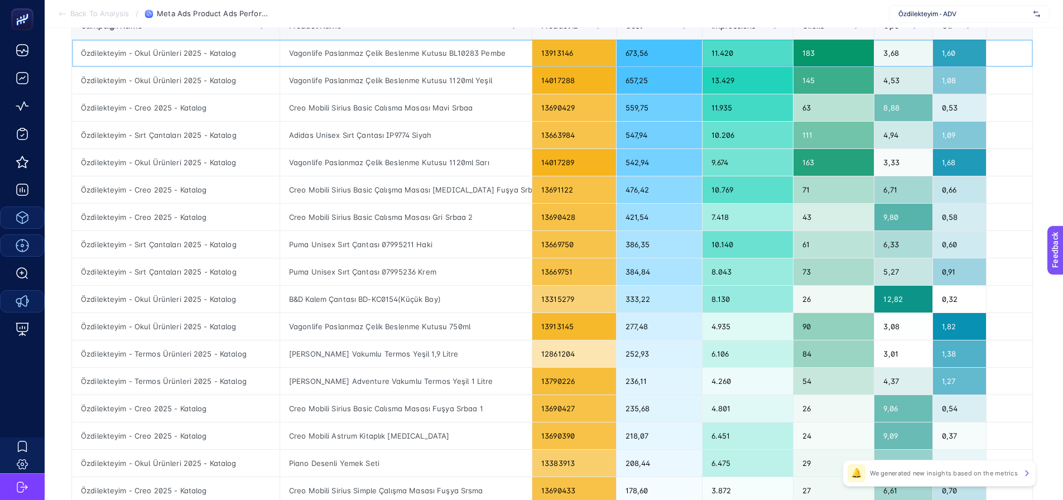
click at [372, 50] on div "Vagonlife Paslanmaz Çelik Beslenme Kutusu BL10283 Pembe" at bounding box center [406, 53] width 252 height 27
copy tr "Vagonlife Paslanmaz Çelik Beslenme Kutusu BL10283 Pembe"
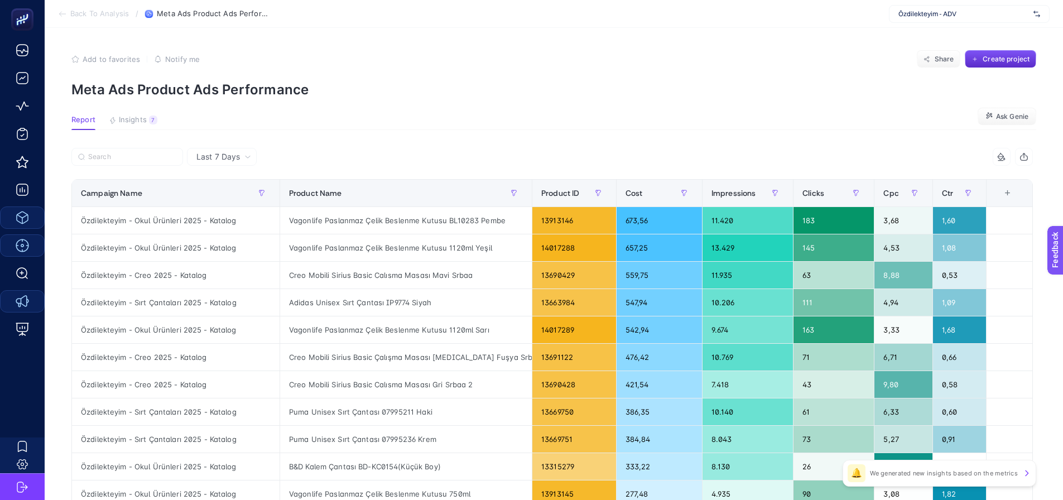
click at [389, 141] on article "Add to favorites false Notify me Share Create project Meta Ads Product Ads Perf…" at bounding box center [554, 464] width 1018 height 872
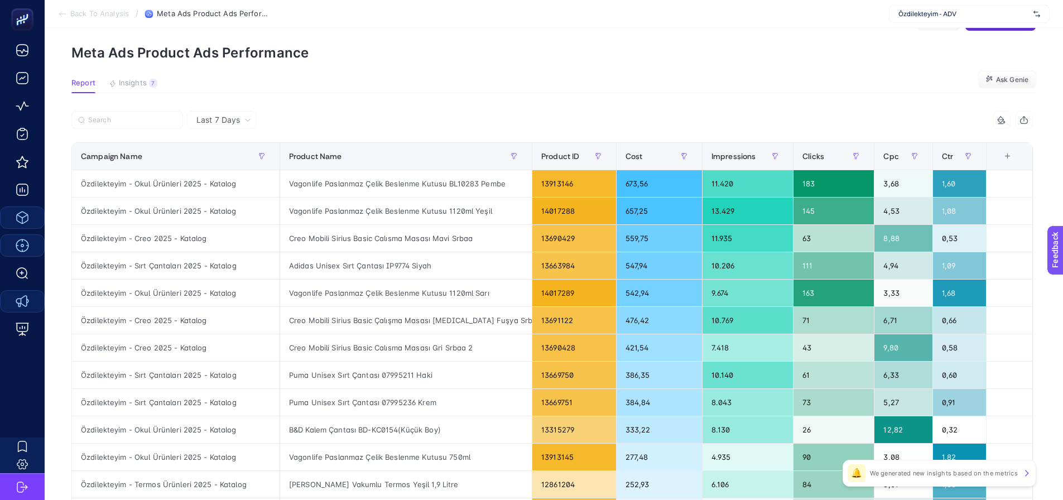
scroll to position [56, 0]
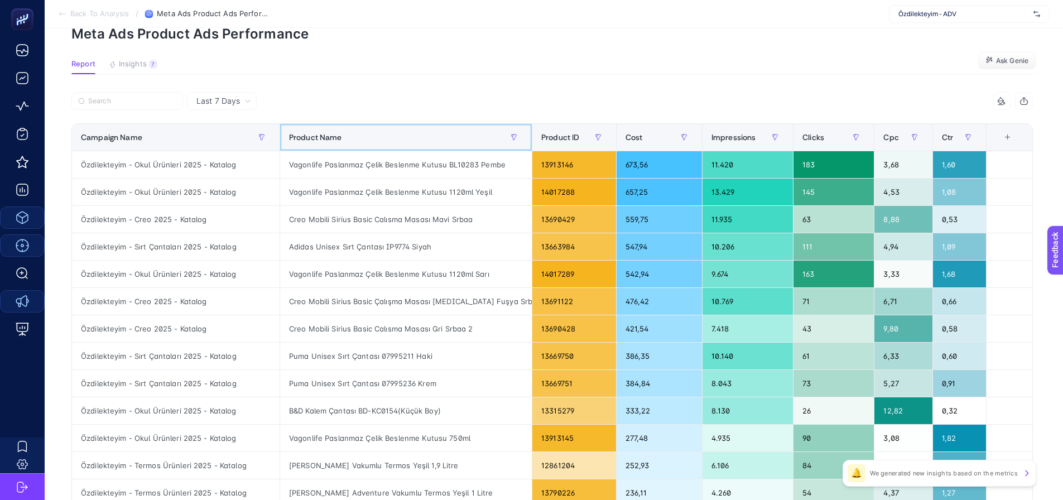
click at [354, 134] on div "Product Name" at bounding box center [406, 137] width 234 height 18
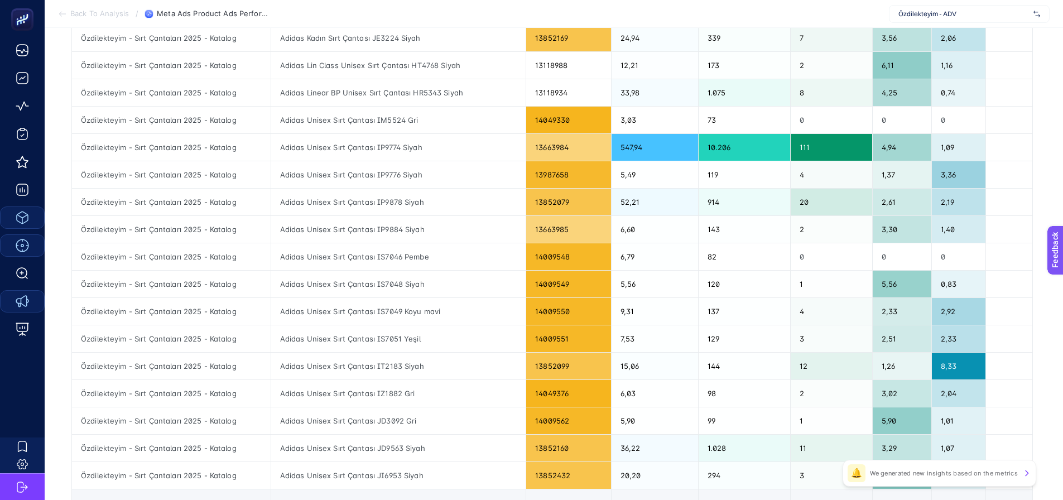
scroll to position [335, 0]
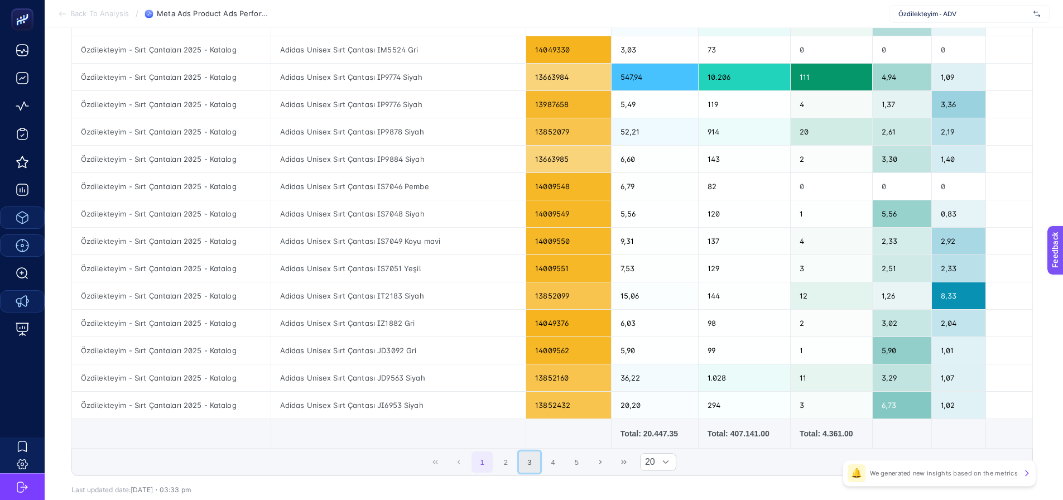
click at [539, 469] on button "3" at bounding box center [529, 461] width 21 height 21
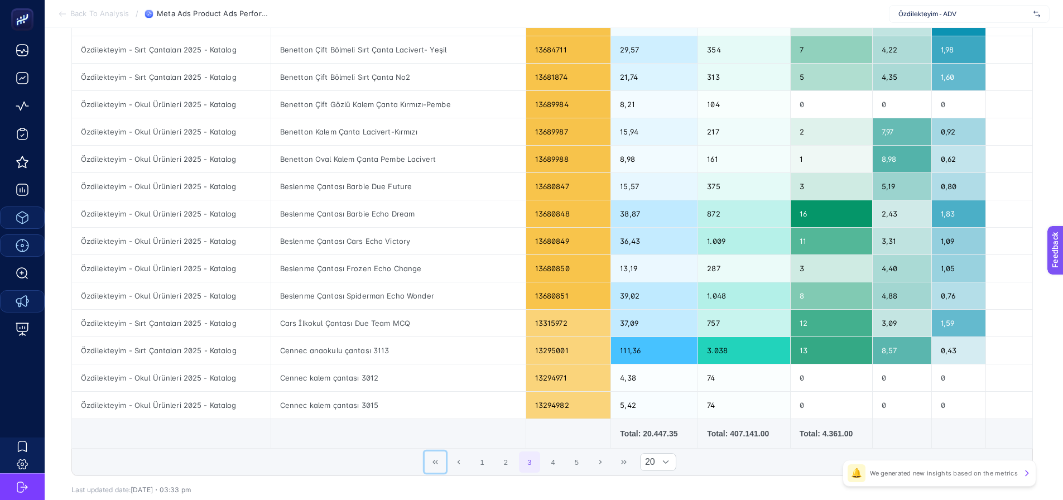
click at [438, 461] on icon "First Page" at bounding box center [435, 462] width 7 height 7
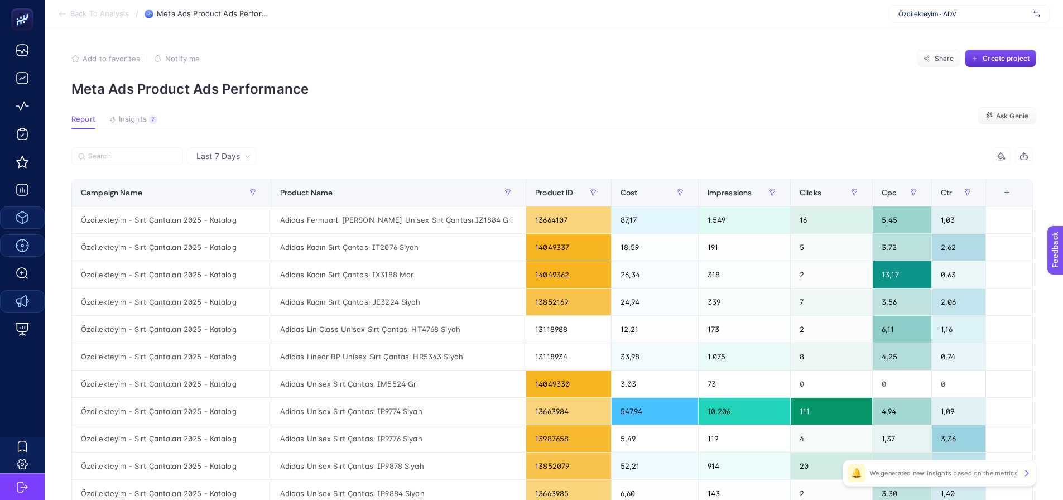
scroll to position [0, 0]
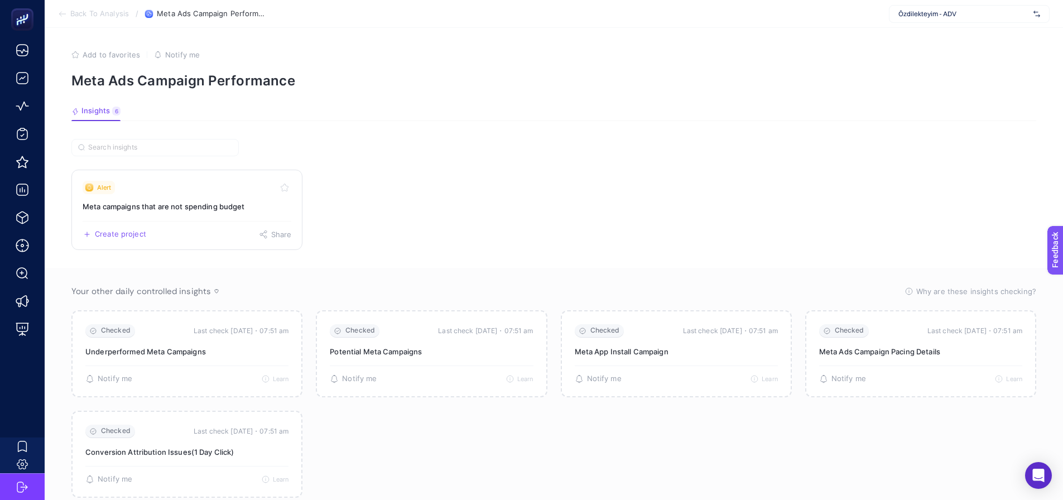
click at [167, 205] on h3 "Meta campaigns that are not spending budget" at bounding box center [187, 206] width 209 height 11
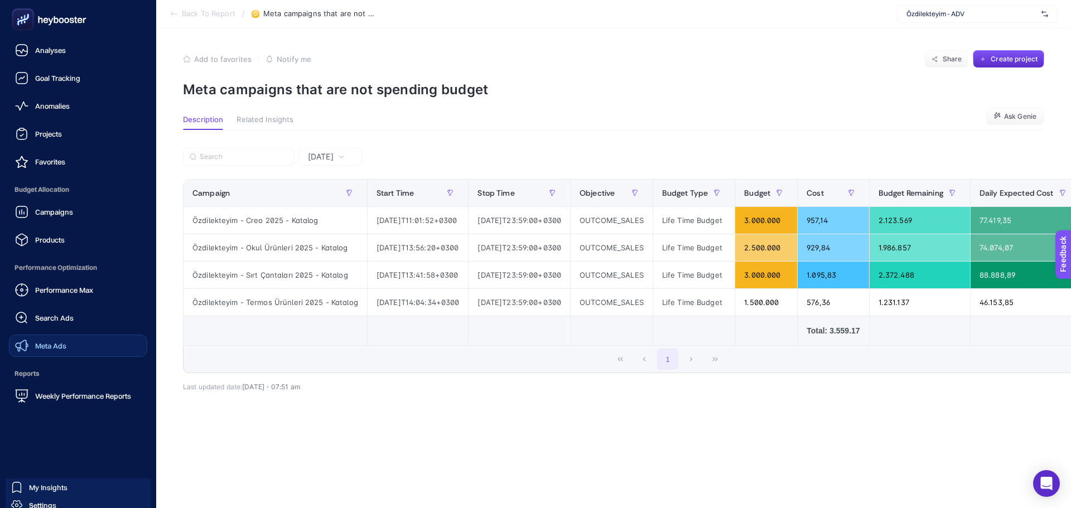
click at [23, 340] on icon at bounding box center [21, 345] width 13 height 13
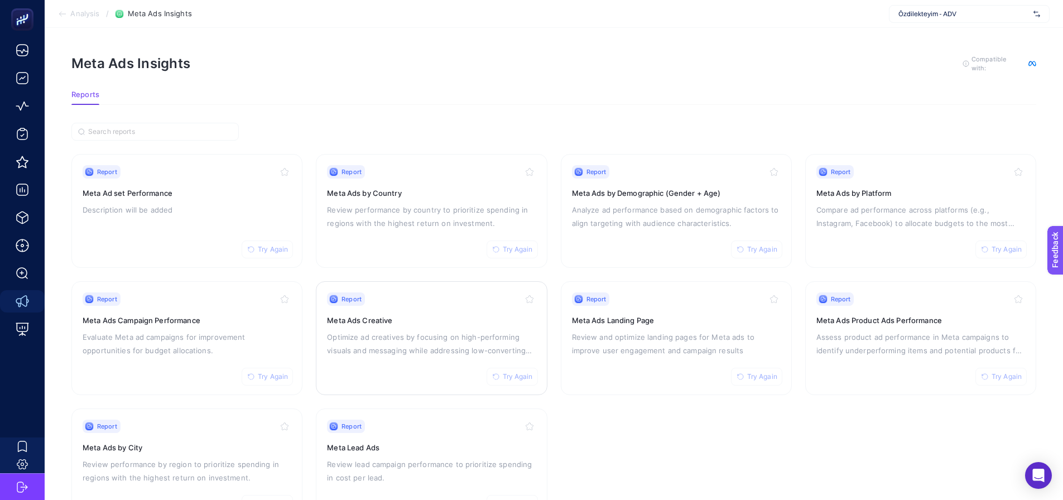
click at [518, 374] on span "Try Again" at bounding box center [518, 376] width 30 height 9
click at [252, 374] on icon "button" at bounding box center [251, 376] width 7 height 7
click at [259, 251] on span "Try Again" at bounding box center [273, 249] width 30 height 9
click at [494, 244] on button "Try Again" at bounding box center [511, 249] width 51 height 18
click at [730, 253] on div "Report Try Again Meta Ads by Demographic (Gender + Age) Analyze ad performance …" at bounding box center [676, 210] width 209 height 91
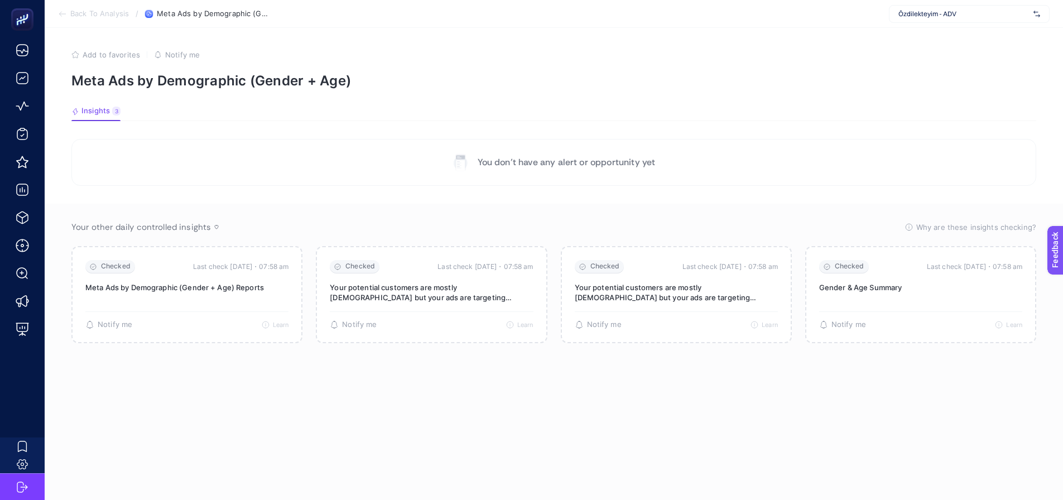
drag, startPoint x: 224, startPoint y: 173, endPoint x: 239, endPoint y: 175, distance: 15.1
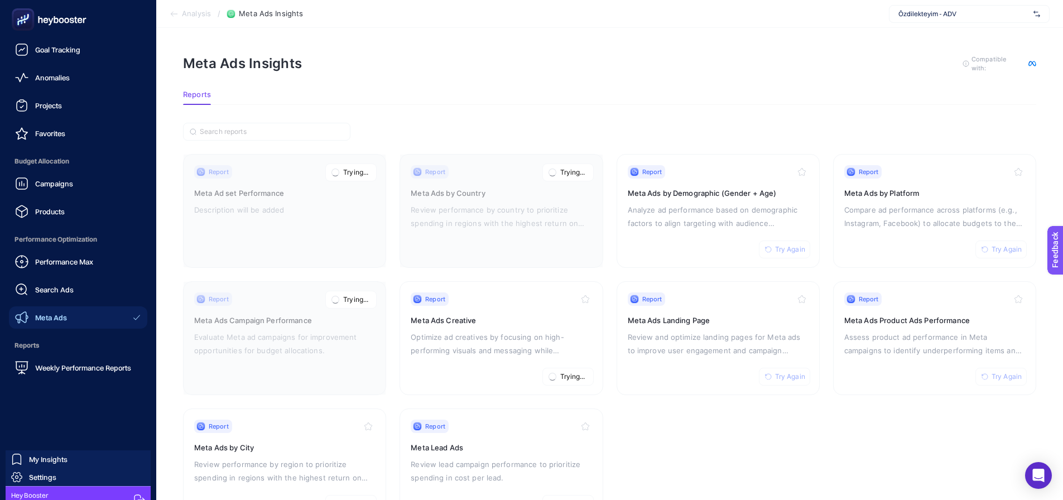
scroll to position [41, 0]
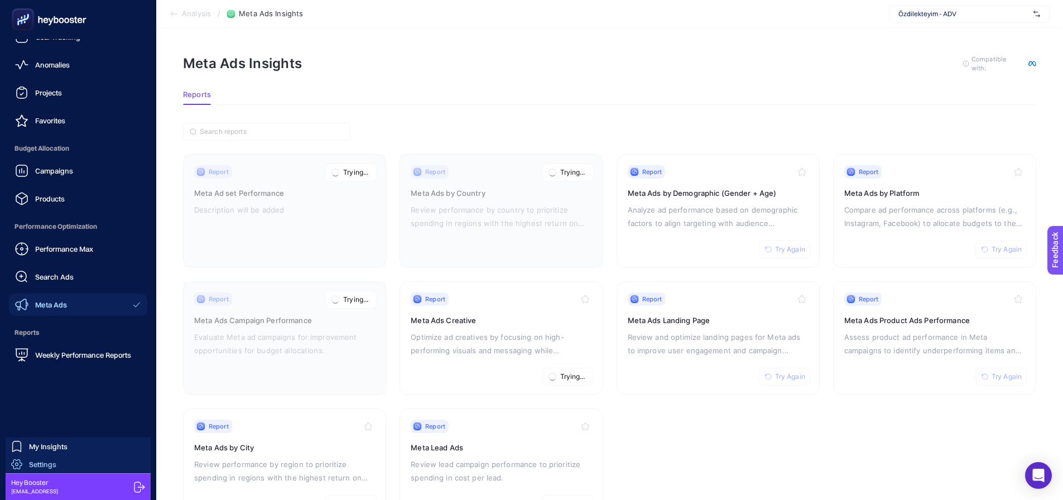
click at [83, 465] on link "Settings" at bounding box center [78, 464] width 145 height 18
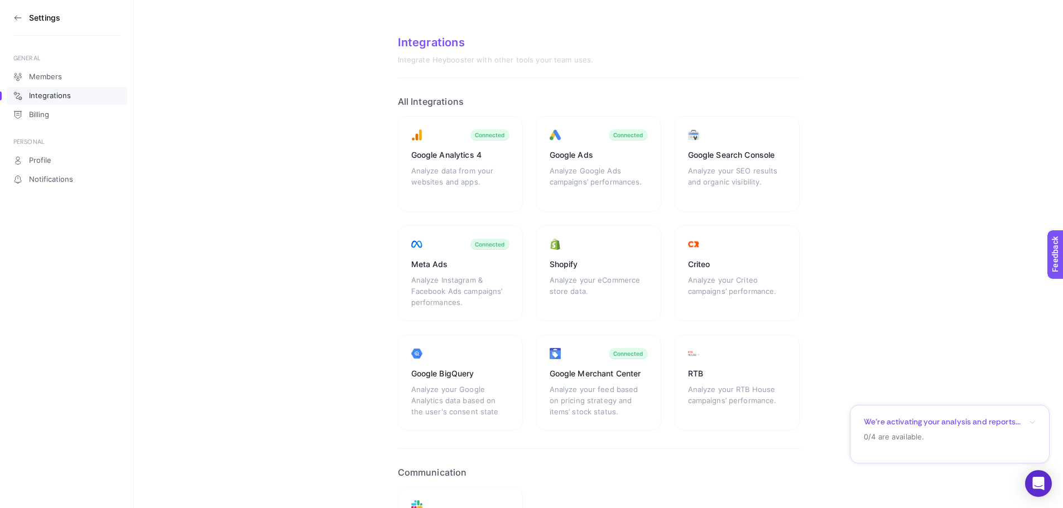
click at [18, 17] on icon at bounding box center [17, 17] width 9 height 9
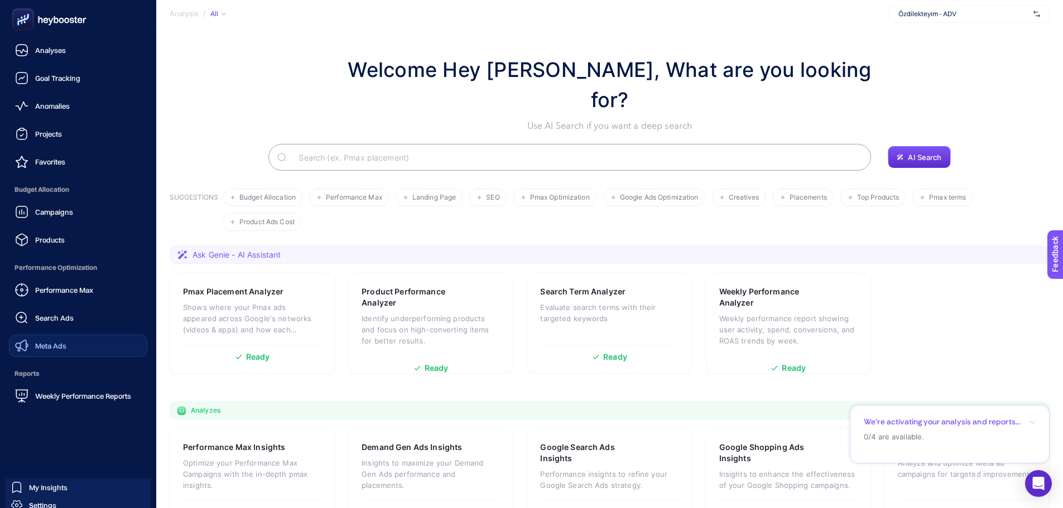
click at [35, 337] on link "Meta Ads" at bounding box center [78, 346] width 138 height 22
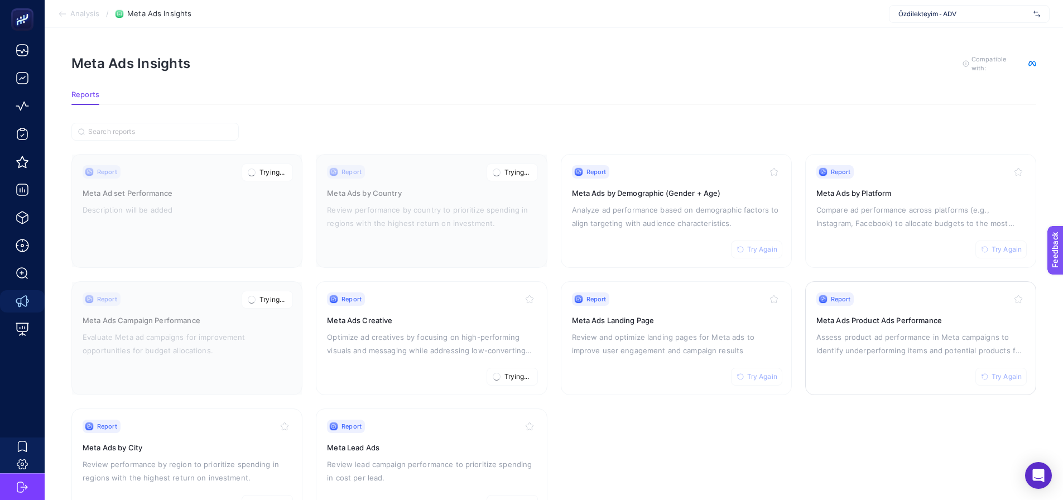
click at [987, 370] on button "Try Again" at bounding box center [1000, 377] width 51 height 18
click at [755, 373] on span "Try Again" at bounding box center [762, 376] width 30 height 9
click at [761, 243] on button "Try Again" at bounding box center [756, 249] width 51 height 18
click at [996, 247] on span "Try Again" at bounding box center [1006, 249] width 30 height 9
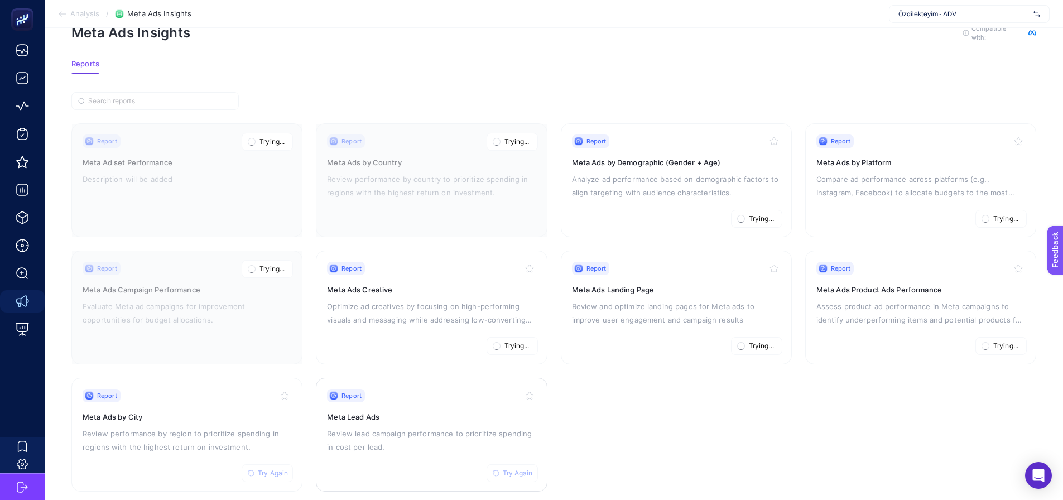
scroll to position [47, 0]
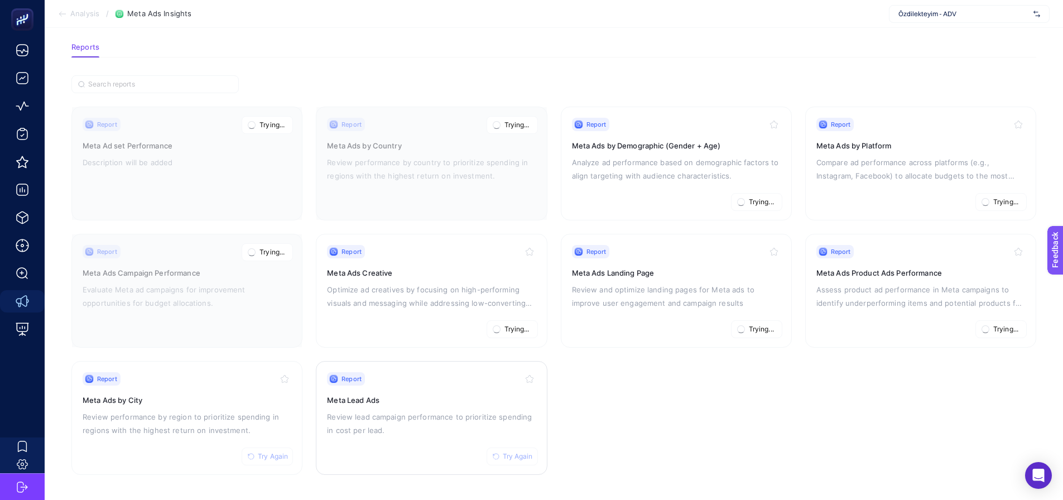
click at [512, 449] on button "Try Again" at bounding box center [511, 456] width 51 height 18
click at [261, 463] on button "Try Again" at bounding box center [267, 456] width 51 height 18
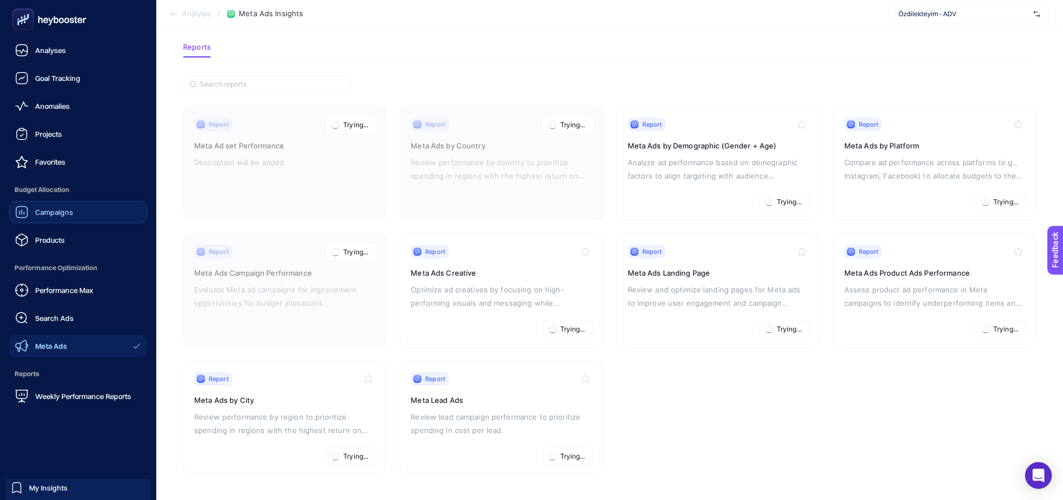
click at [47, 213] on span "Campaigns" at bounding box center [54, 212] width 38 height 9
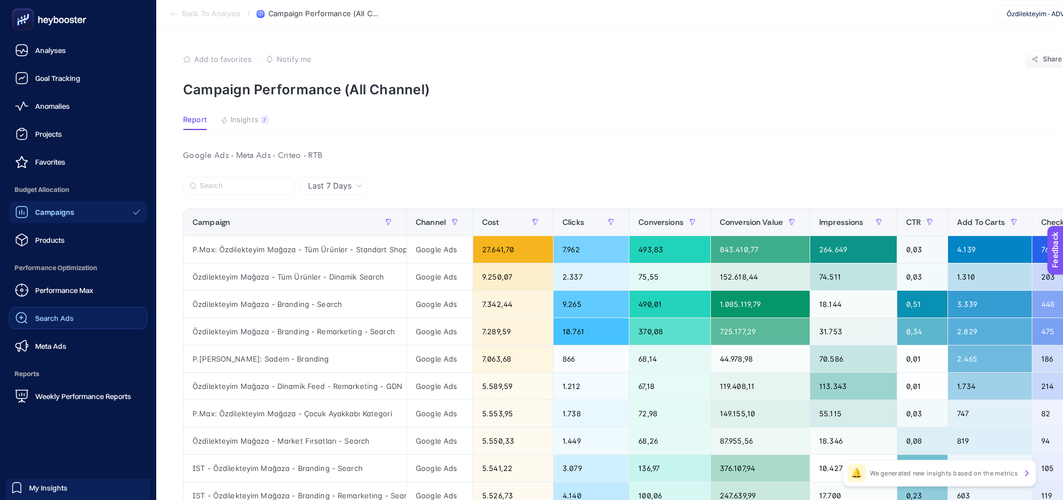
click at [37, 321] on span "Search Ads" at bounding box center [54, 317] width 38 height 9
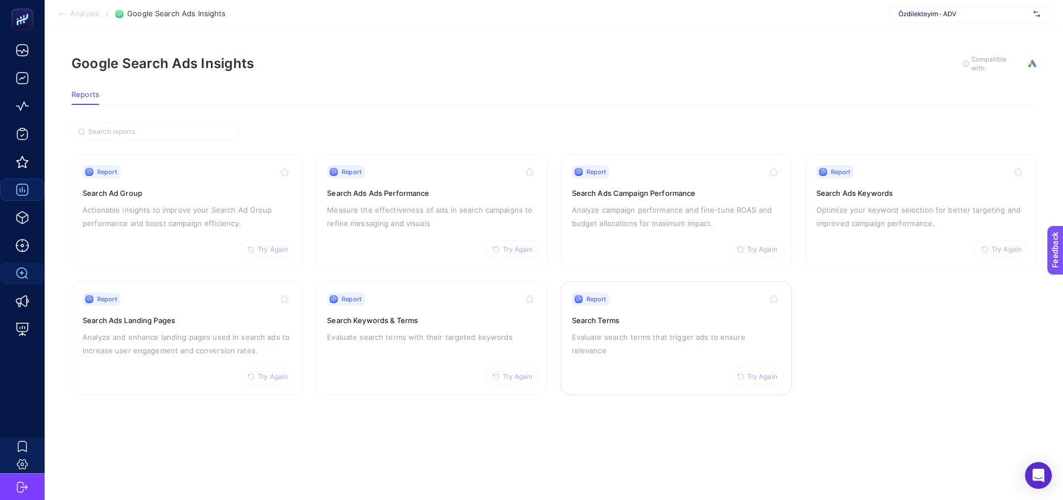
drag, startPoint x: 562, startPoint y: 331, endPoint x: 596, endPoint y: 303, distance: 43.6
click at [629, 227] on p "Analyze campaign performance and fine-tune ROAS and budget allocations for maxi…" at bounding box center [676, 216] width 209 height 27
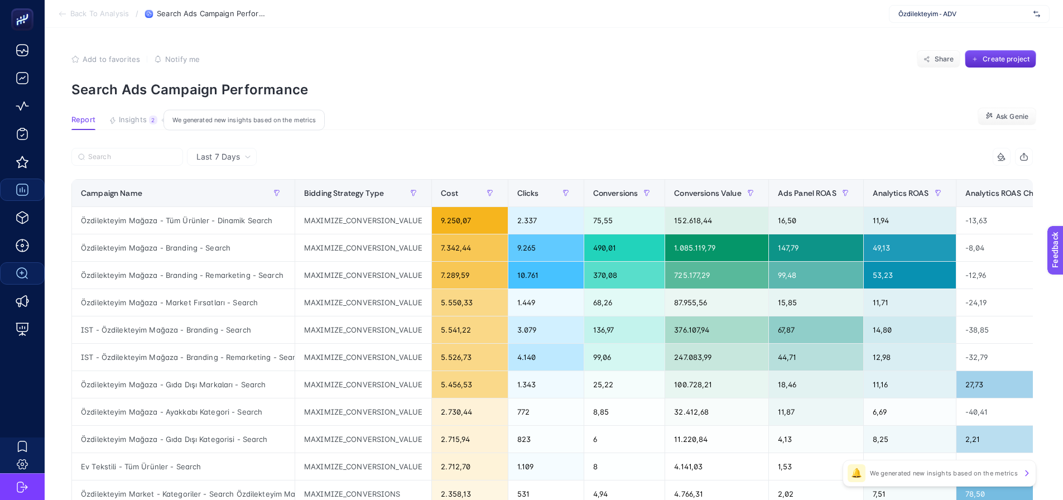
click at [129, 121] on span "Insights" at bounding box center [133, 119] width 28 height 9
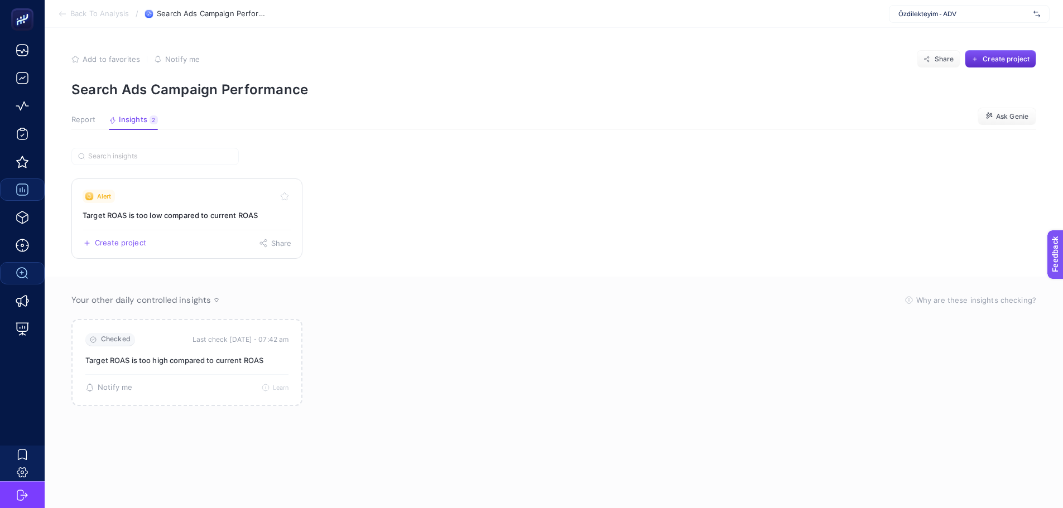
drag, startPoint x: 147, startPoint y: 227, endPoint x: 152, endPoint y: 220, distance: 9.1
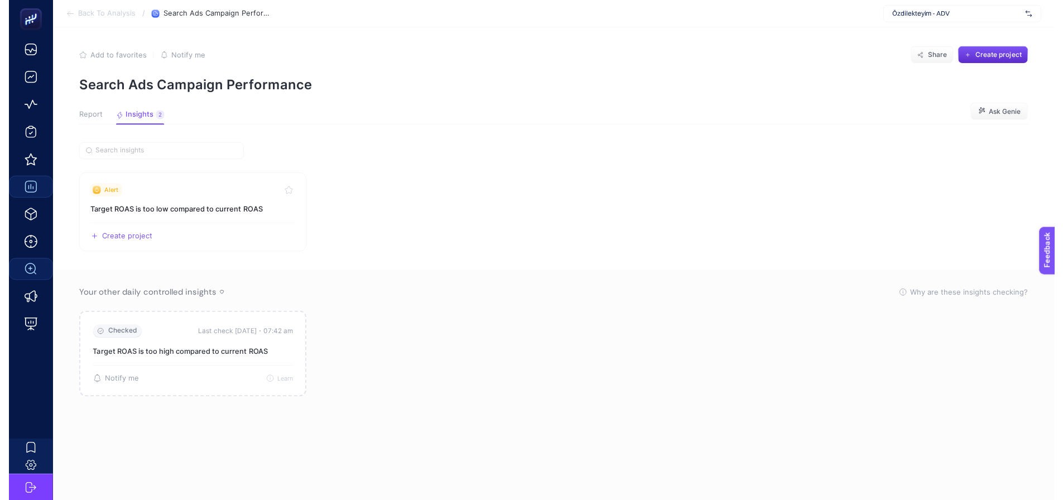
scroll to position [4, 0]
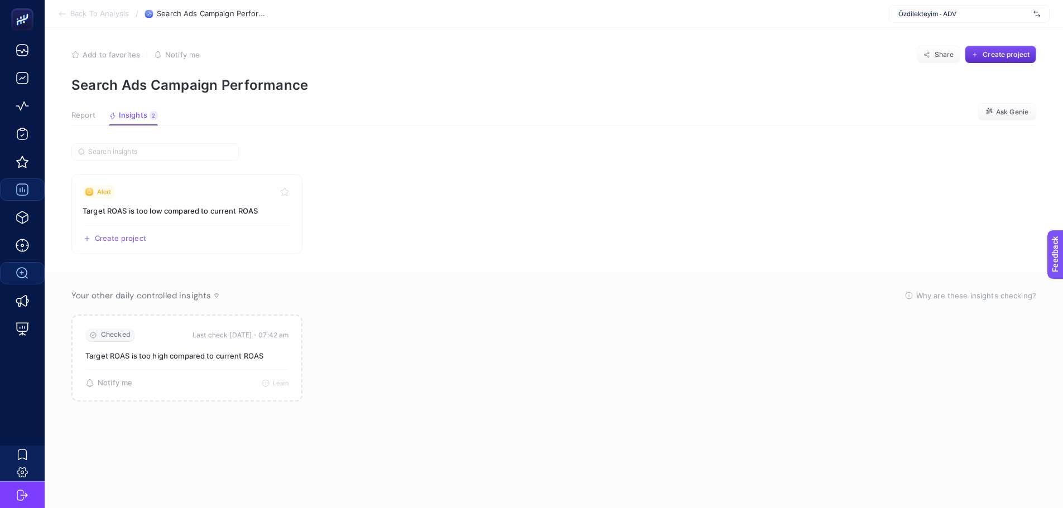
click at [83, 119] on span "Report" at bounding box center [83, 115] width 24 height 9
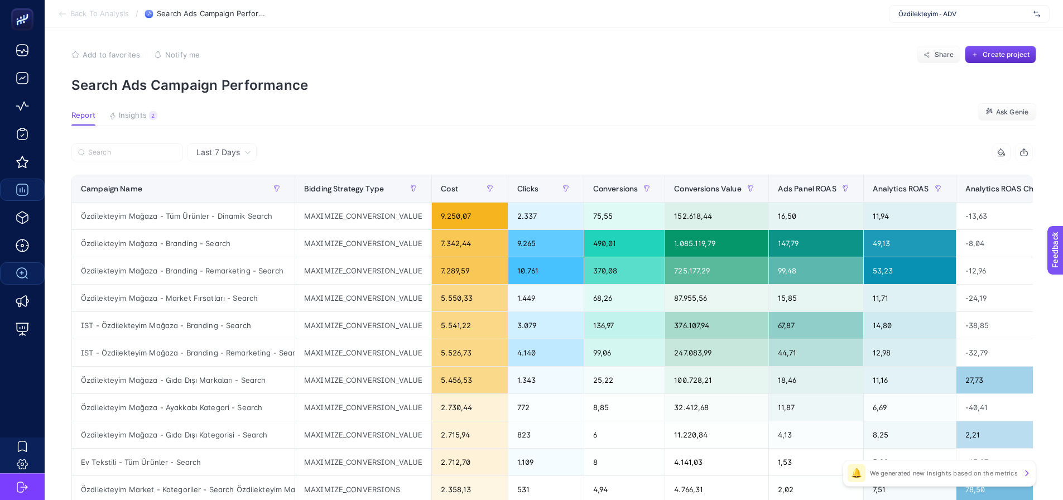
click at [130, 127] on article "Add to favorites false Notify me Share Create project Search Ads Campaign Perfo…" at bounding box center [554, 363] width 1018 height 681
click at [132, 118] on span "Insights" at bounding box center [133, 115] width 28 height 9
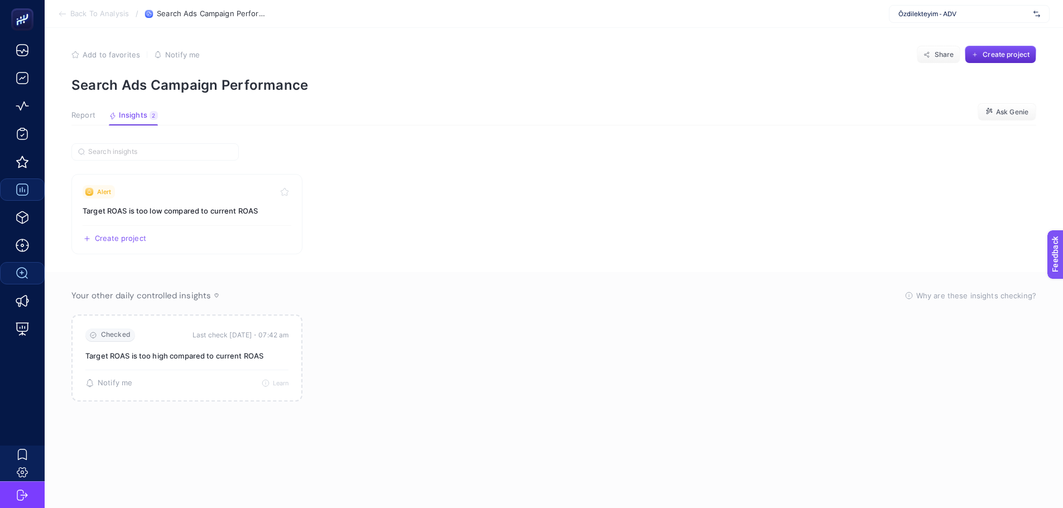
click at [83, 122] on button "Report" at bounding box center [83, 118] width 24 height 15
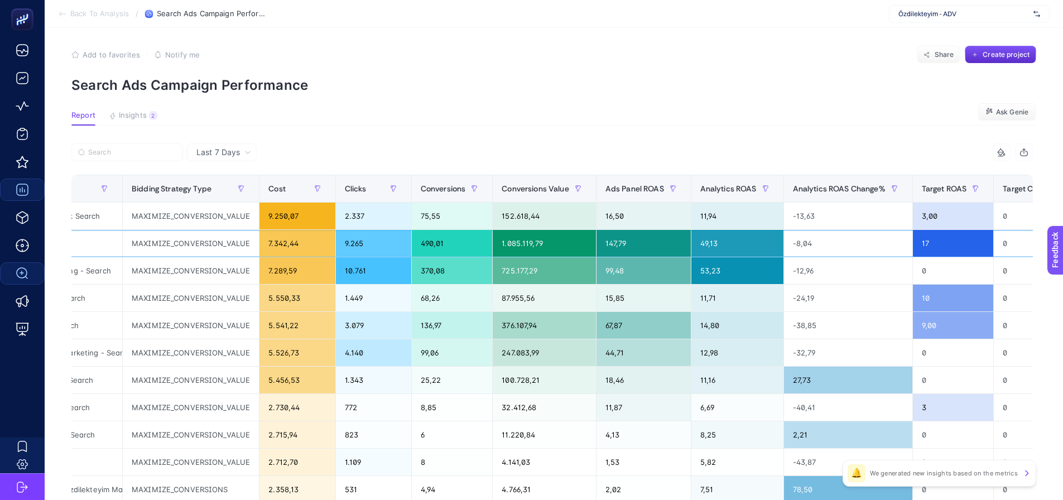
drag, startPoint x: 338, startPoint y: 249, endPoint x: 382, endPoint y: 249, distance: 43.5
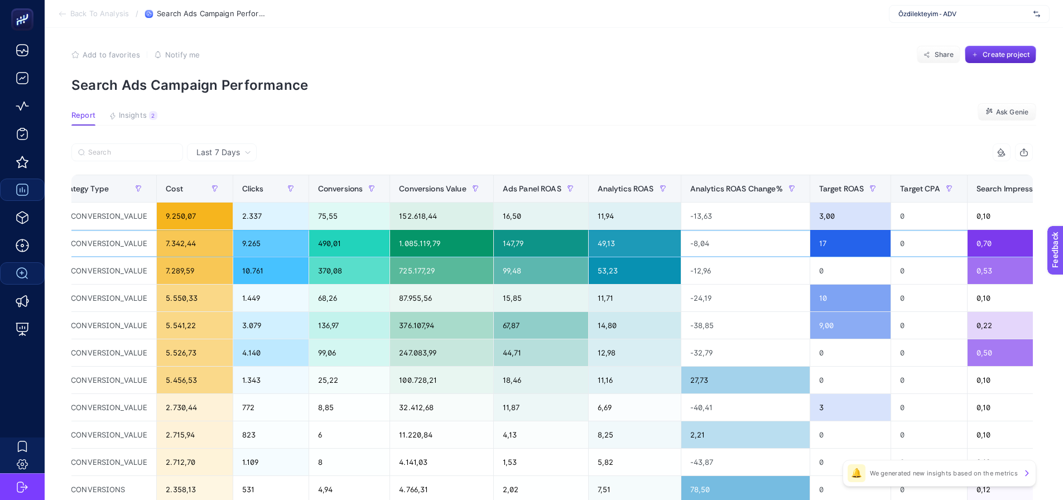
scroll to position [0, 860]
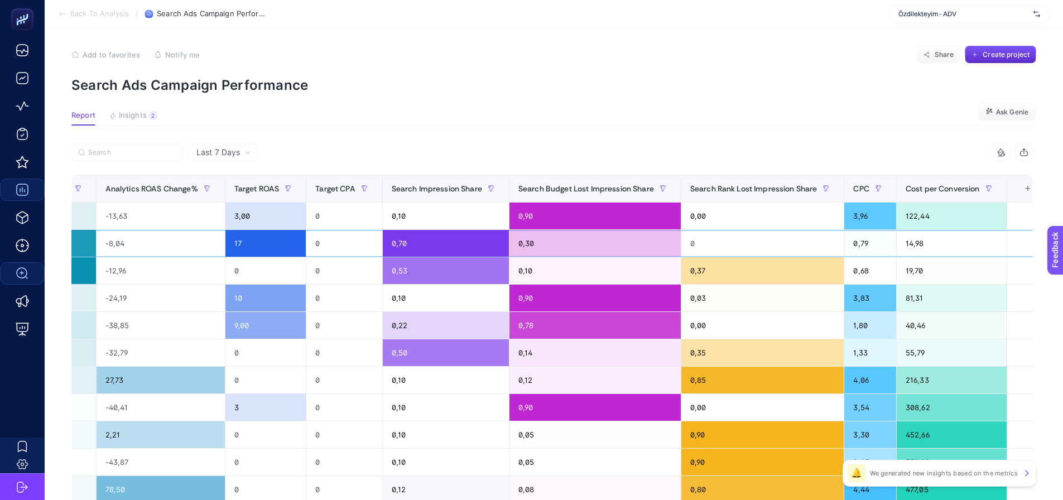
drag, startPoint x: 382, startPoint y: 249, endPoint x: 494, endPoint y: 242, distance: 112.9
click at [611, 242] on div "0,30" at bounding box center [594, 243] width 171 height 27
click at [554, 264] on div "0,10" at bounding box center [594, 270] width 171 height 27
click at [549, 293] on div "0,90" at bounding box center [594, 297] width 171 height 27
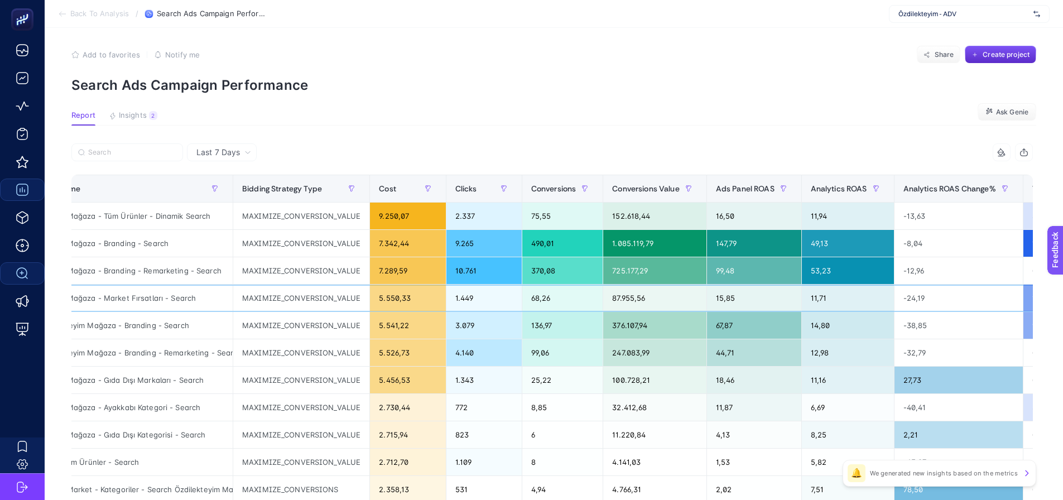
scroll to position [0, 0]
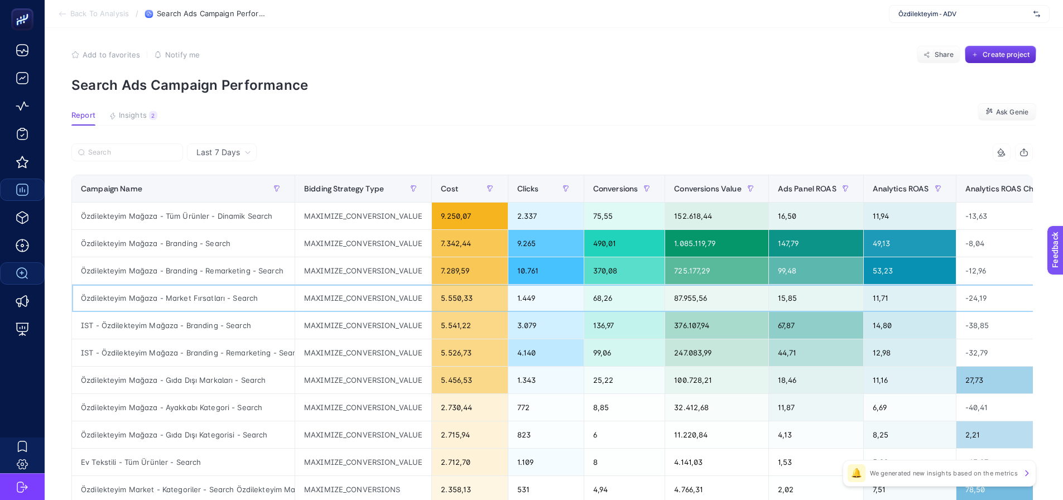
drag, startPoint x: 541, startPoint y: 295, endPoint x: 313, endPoint y: 319, distance: 228.9
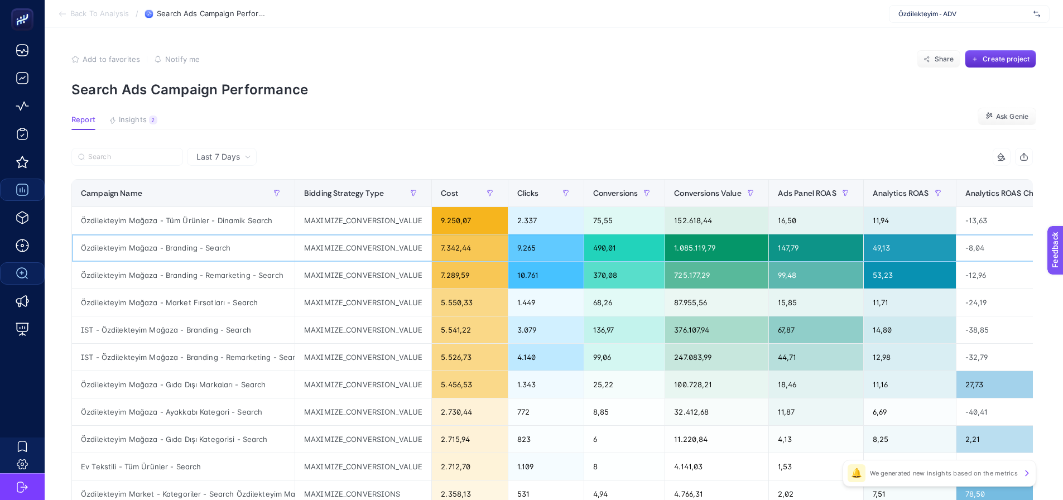
click at [281, 249] on div "Özdilekteyim Mağaza - Branding - Search" at bounding box center [183, 247] width 223 height 27
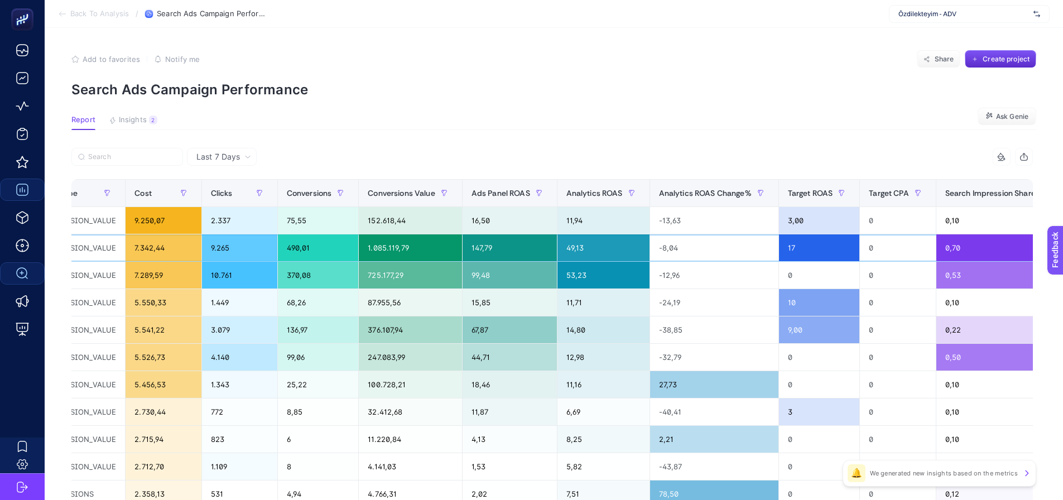
scroll to position [0, 395]
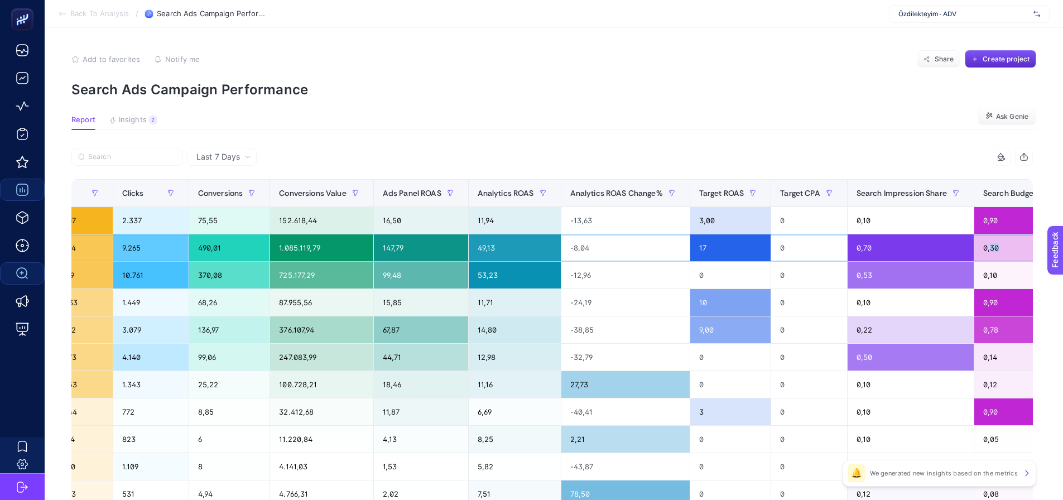
drag, startPoint x: 981, startPoint y: 250, endPoint x: 991, endPoint y: 250, distance: 10.0
click at [991, 250] on div "0,30" at bounding box center [1059, 247] width 171 height 27
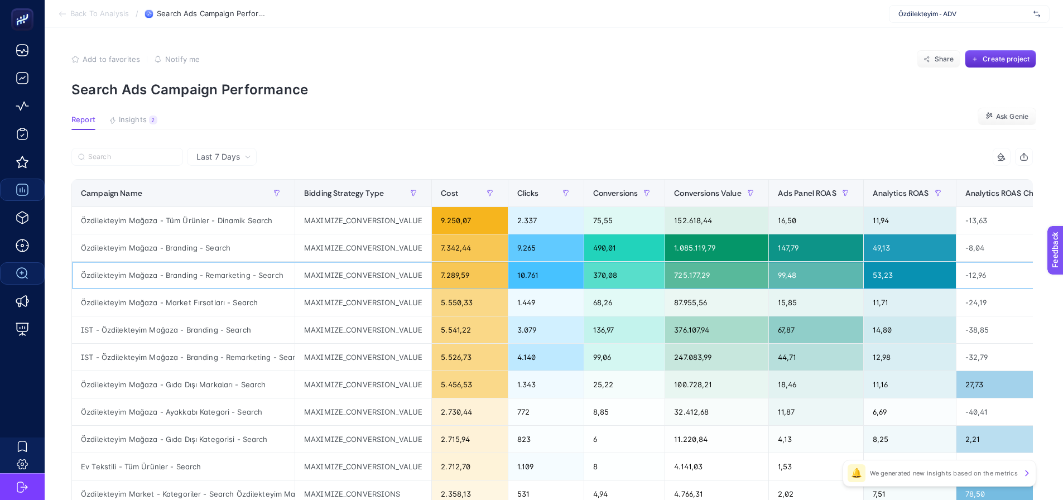
drag, startPoint x: 915, startPoint y: 276, endPoint x: 741, endPoint y: 253, distance: 175.0
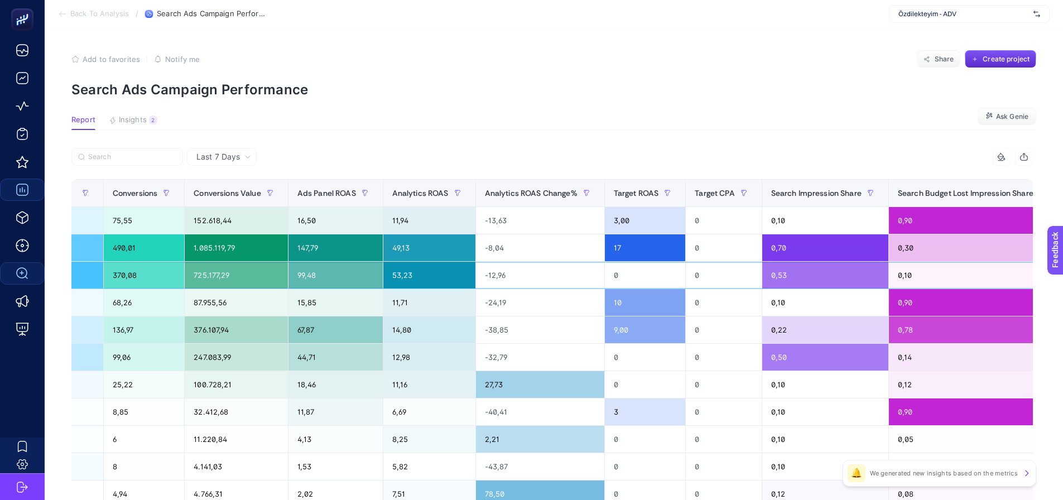
scroll to position [0, 860]
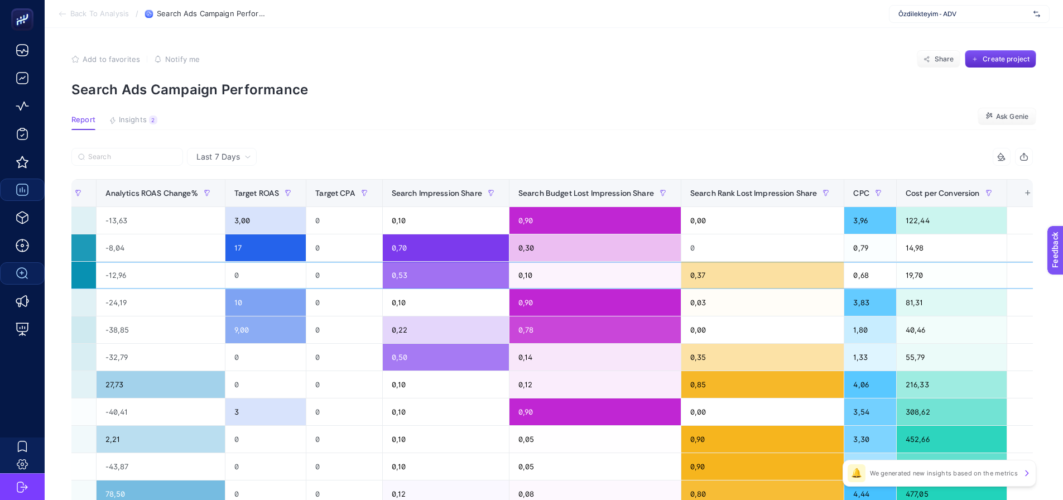
drag, startPoint x: 258, startPoint y: 277, endPoint x: 496, endPoint y: 282, distance: 237.7
drag, startPoint x: 508, startPoint y: 278, endPoint x: 568, endPoint y: 339, distance: 85.6
click at [545, 278] on div "0,10" at bounding box center [594, 275] width 171 height 27
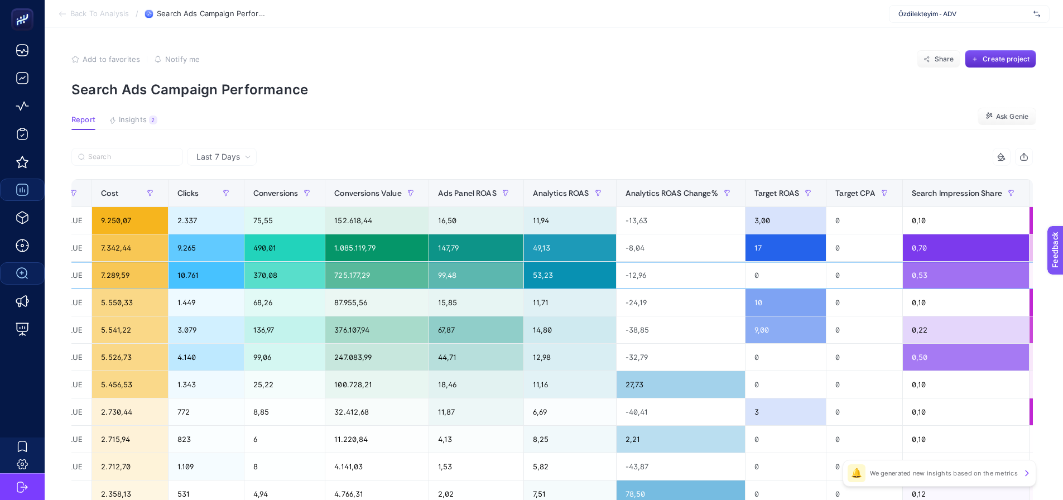
scroll to position [0, 0]
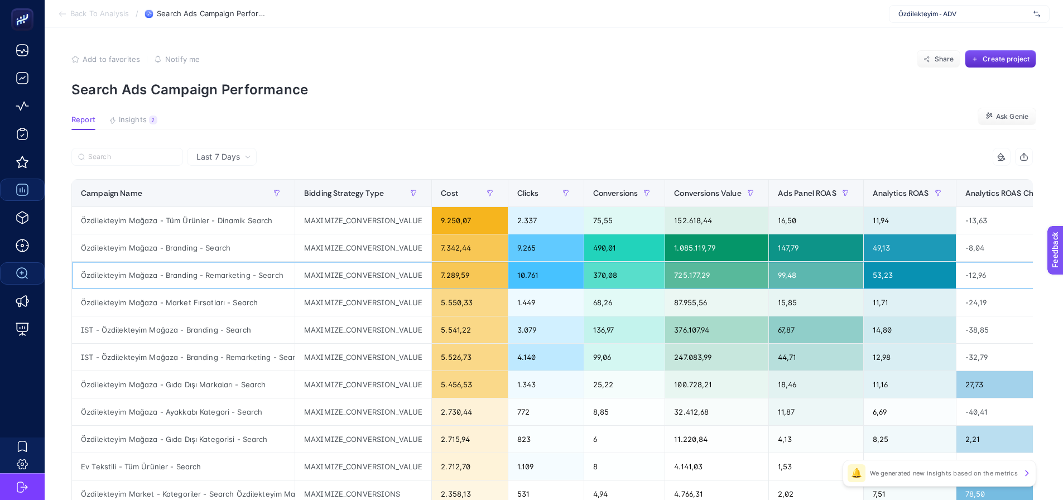
drag, startPoint x: 538, startPoint y: 277, endPoint x: 341, endPoint y: 274, distance: 196.9
click at [201, 246] on div "Özdilekteyim Mağaza - Branding - Search" at bounding box center [183, 247] width 223 height 27
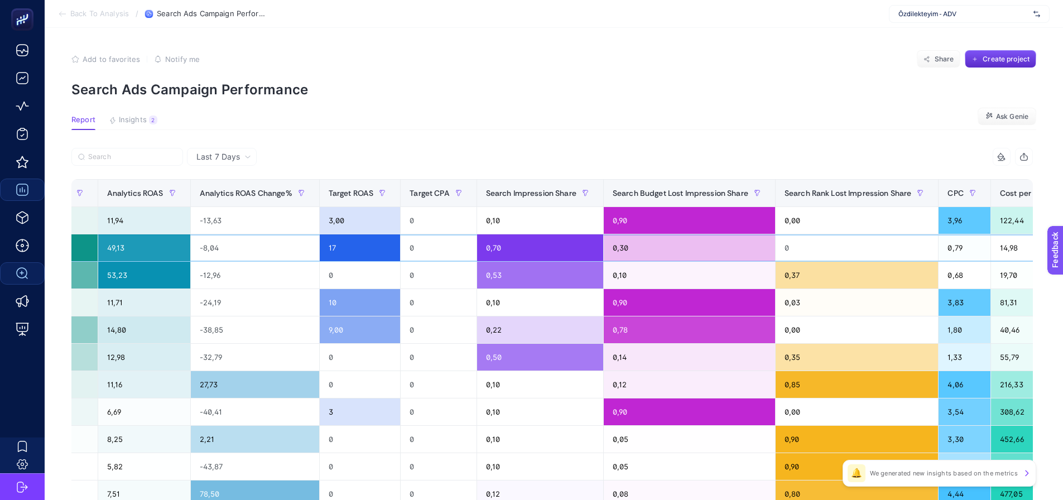
scroll to position [0, 860]
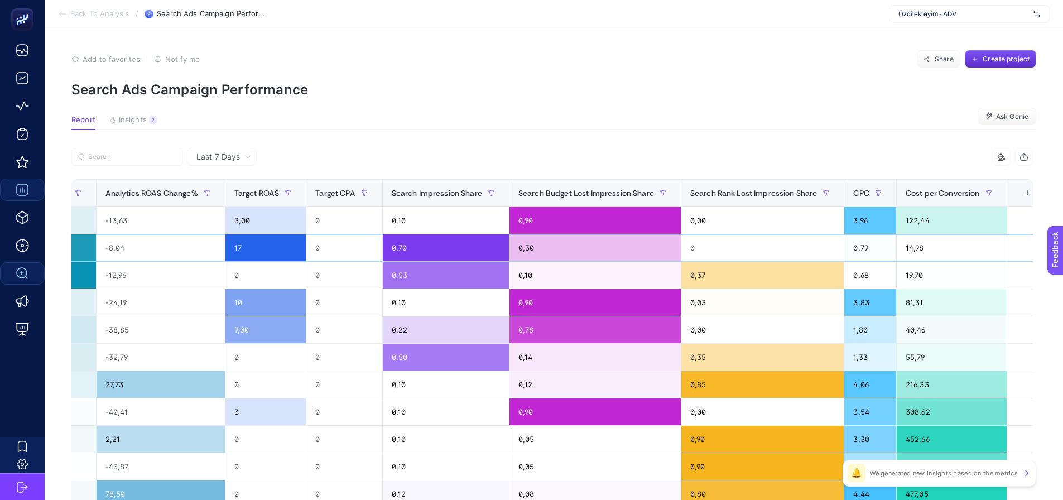
drag, startPoint x: 442, startPoint y: 248, endPoint x: 531, endPoint y: 261, distance: 90.1
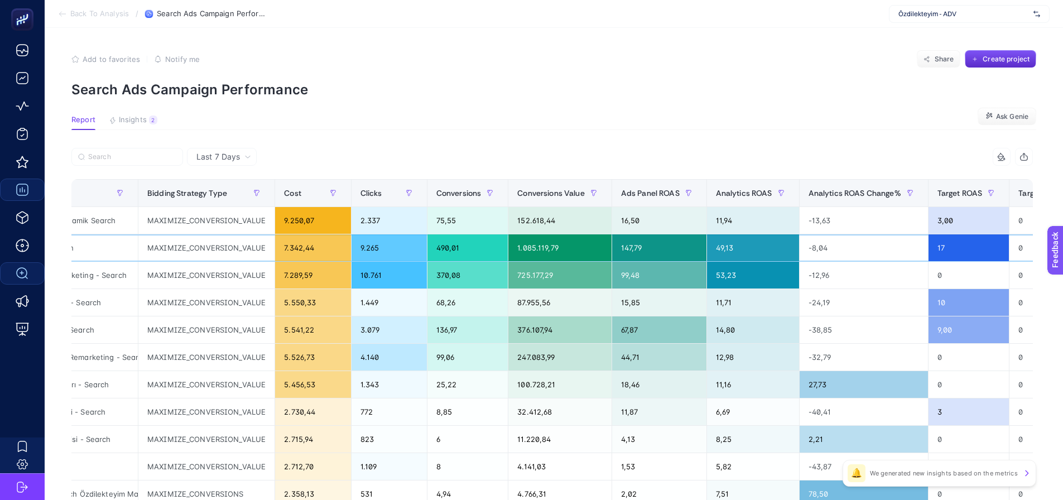
scroll to position [0, 0]
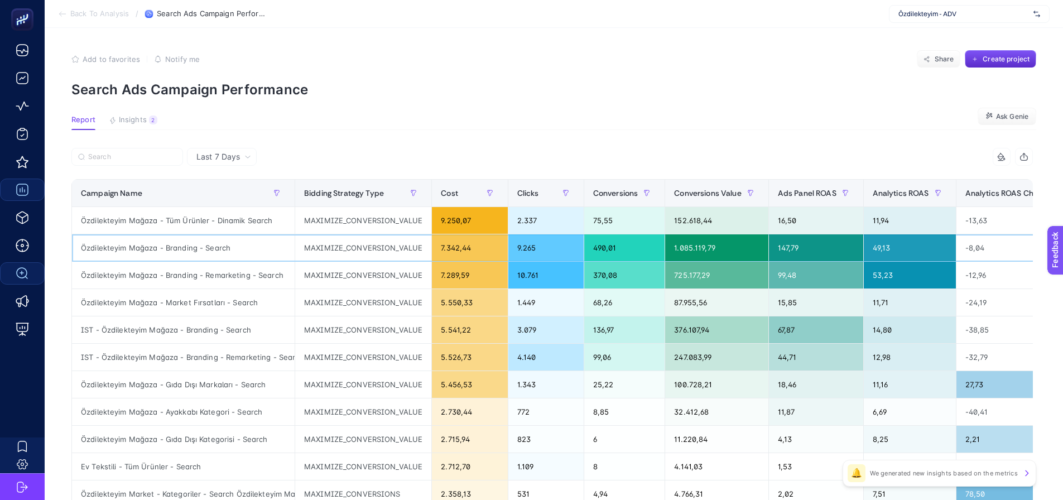
drag, startPoint x: 555, startPoint y: 247, endPoint x: 454, endPoint y: 250, distance: 101.6
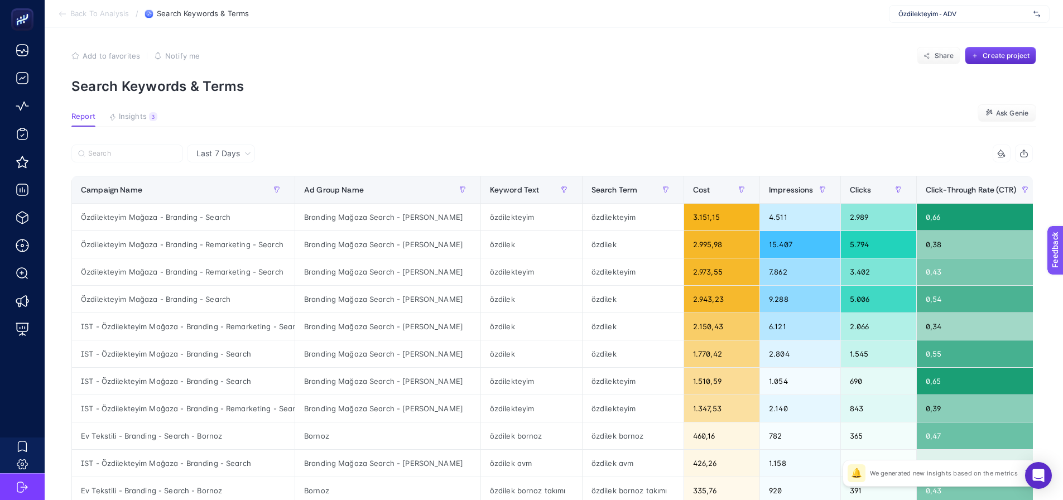
scroll to position [56, 0]
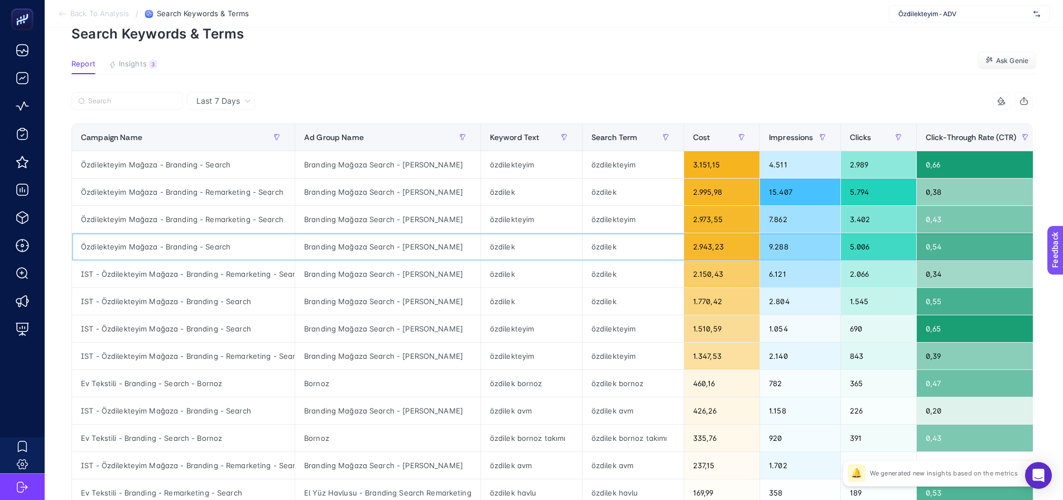
drag, startPoint x: 555, startPoint y: 253, endPoint x: 559, endPoint y: 259, distance: 6.8
drag, startPoint x: 559, startPoint y: 259, endPoint x: 746, endPoint y: 94, distance: 249.4
click at [744, 94] on article "Add to favorites false Notify me Share Create project Search Keywords & Terms R…" at bounding box center [554, 408] width 1018 height 872
click at [740, 79] on article "Add to favorites false Notify me Share Create project Search Keywords & Terms R…" at bounding box center [554, 408] width 1018 height 872
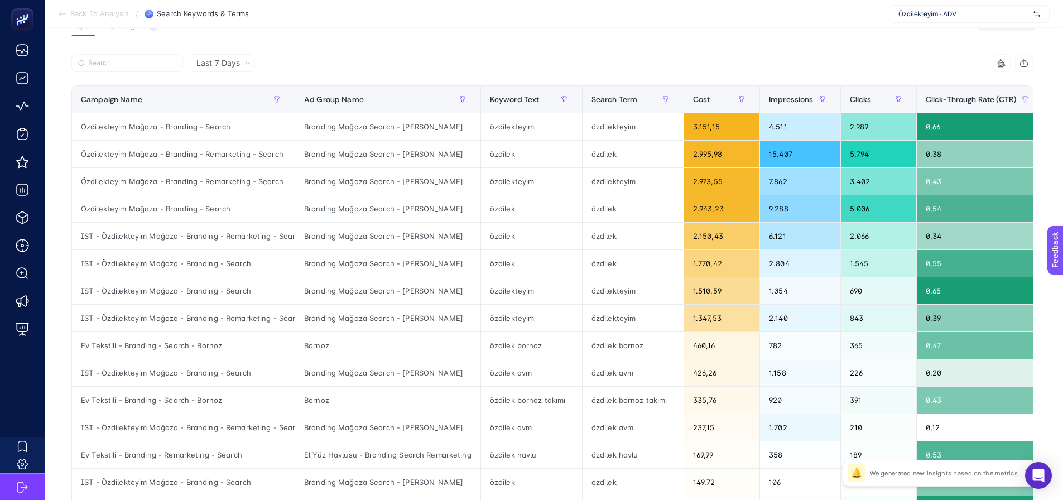
scroll to position [112, 0]
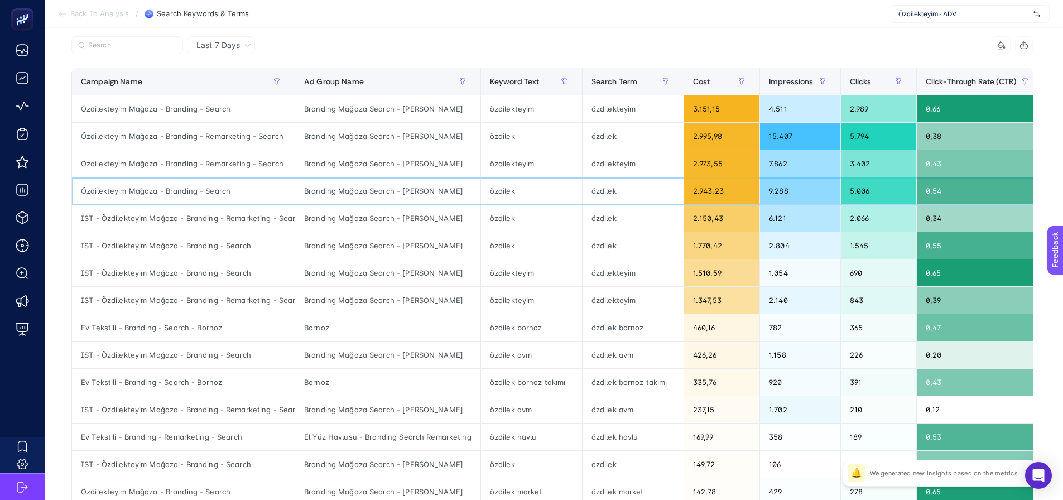
click at [216, 185] on div "Özdilekteyim Mağaza - Branding - Search" at bounding box center [183, 190] width 223 height 27
click at [510, 142] on div "özdilek" at bounding box center [531, 136] width 101 height 27
click at [512, 142] on div "özdilek" at bounding box center [531, 136] width 101 height 27
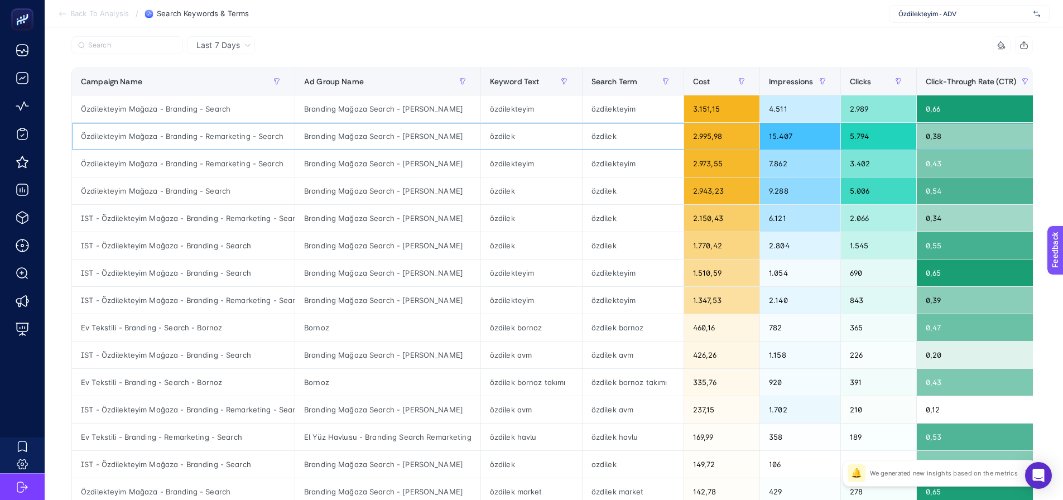
click at [510, 142] on div "özdilek" at bounding box center [531, 136] width 101 height 27
click at [254, 306] on div "IST - Özdilekteyim Mağaza - Branding - Remarketing - Search" at bounding box center [183, 300] width 223 height 27
click at [257, 377] on div "Ev Tekstili - Branding - Search - Bornoz" at bounding box center [183, 382] width 223 height 27
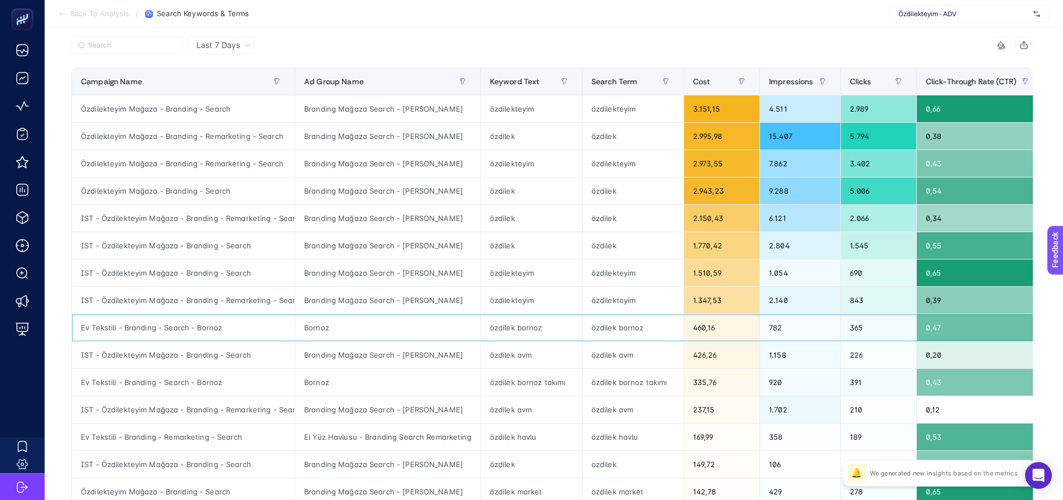
click at [258, 331] on div "Ev Tekstili - Branding - Search - Bornoz" at bounding box center [183, 327] width 223 height 27
click at [353, 384] on div "Bornoz" at bounding box center [387, 382] width 185 height 27
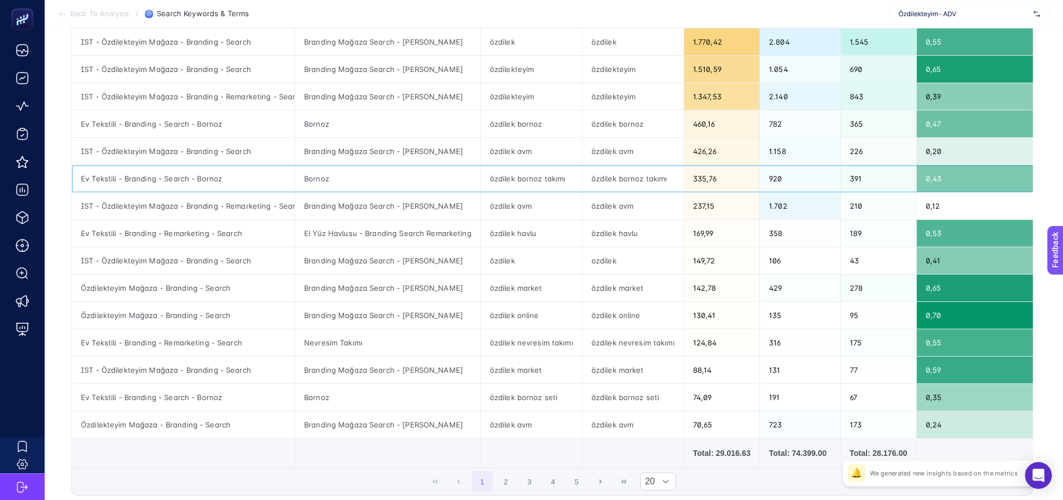
scroll to position [335, 0]
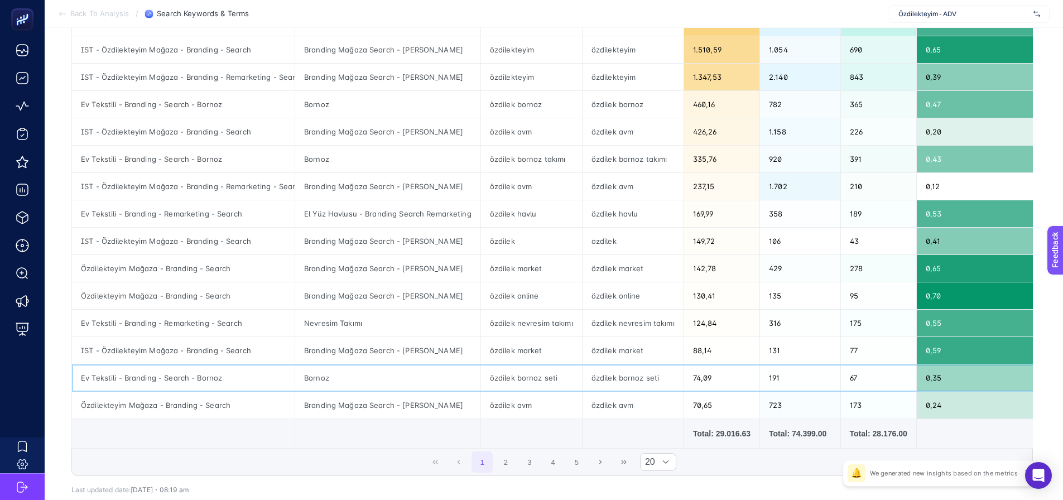
click at [365, 370] on div "Bornoz" at bounding box center [387, 377] width 185 height 27
click at [407, 332] on div "Nevresim Takımı" at bounding box center [387, 323] width 185 height 27
click at [356, 372] on div "Bornoz" at bounding box center [387, 377] width 185 height 27
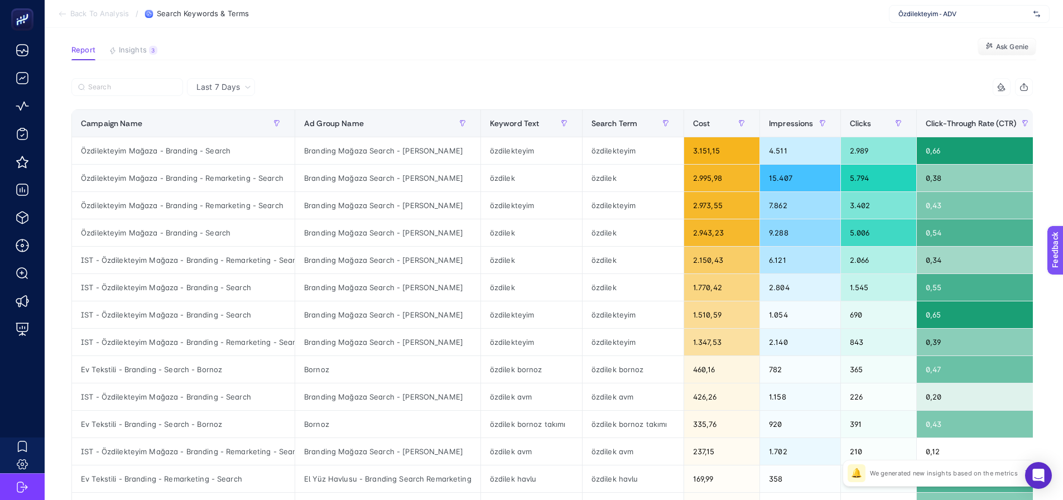
scroll to position [56, 0]
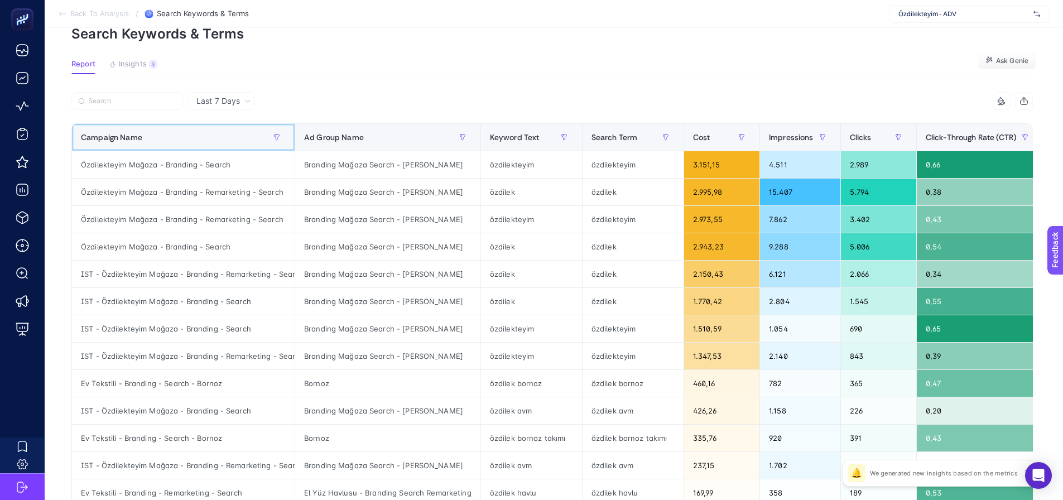
click at [206, 145] on div "Campaign Name" at bounding box center [183, 137] width 205 height 18
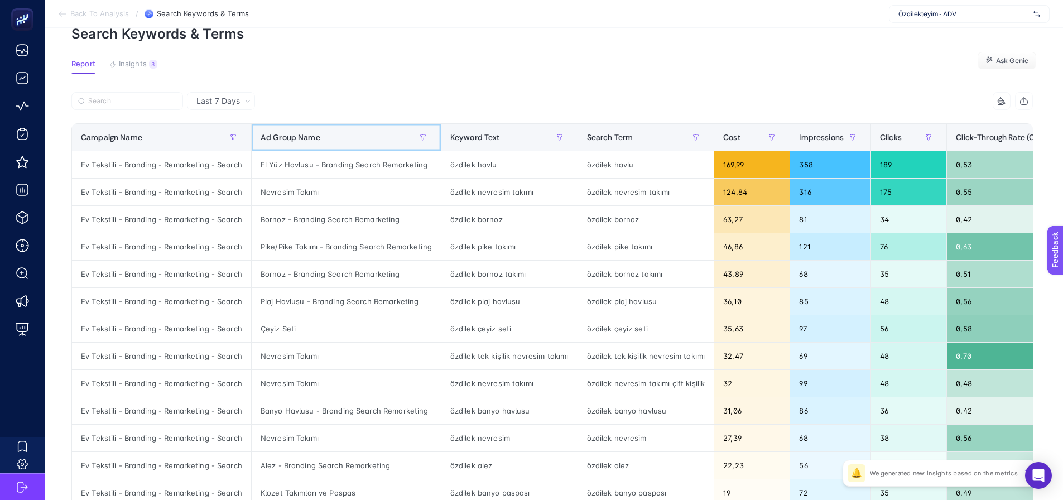
click at [297, 143] on div "Ad Group Name" at bounding box center [346, 137] width 171 height 18
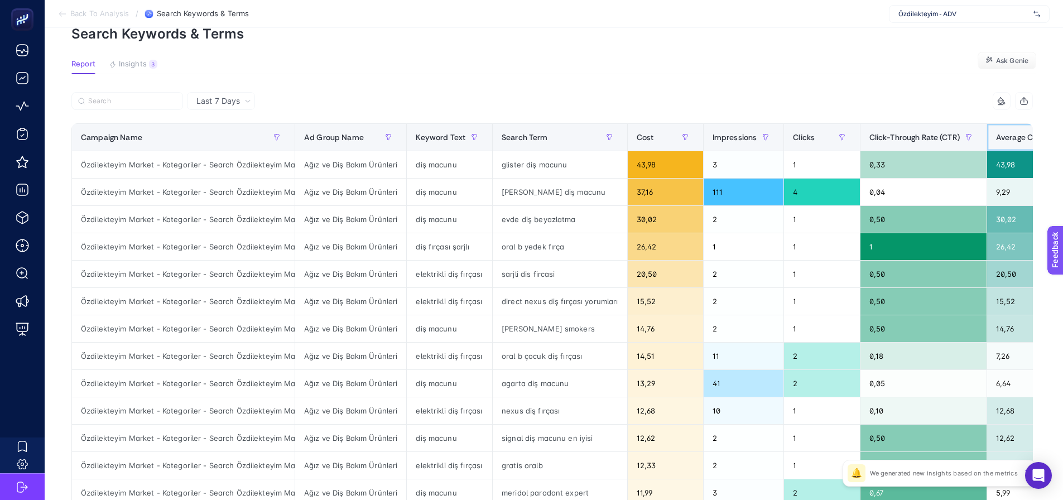
click at [986, 136] on th "Average CPC" at bounding box center [1028, 137] width 84 height 27
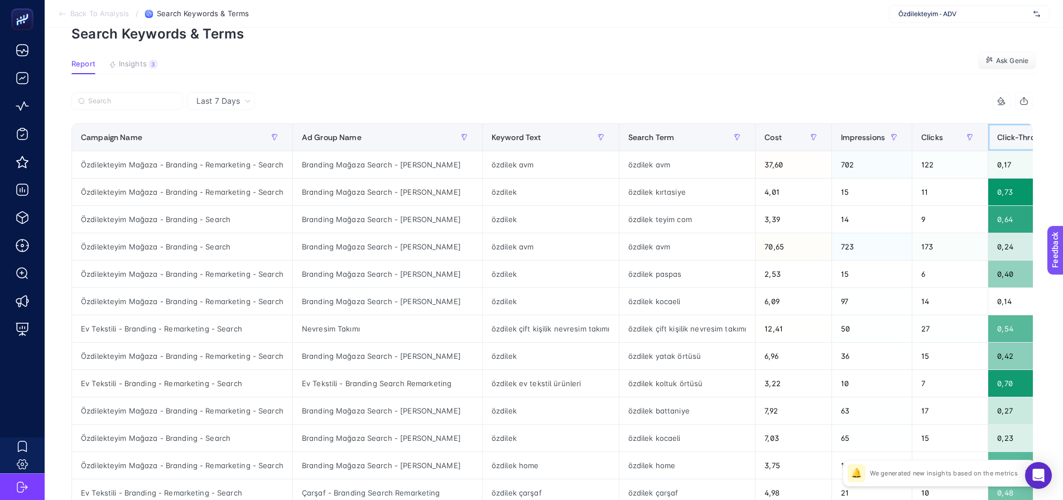
click at [997, 136] on span "Click-Through Rate (CTR)" at bounding box center [1042, 137] width 90 height 9
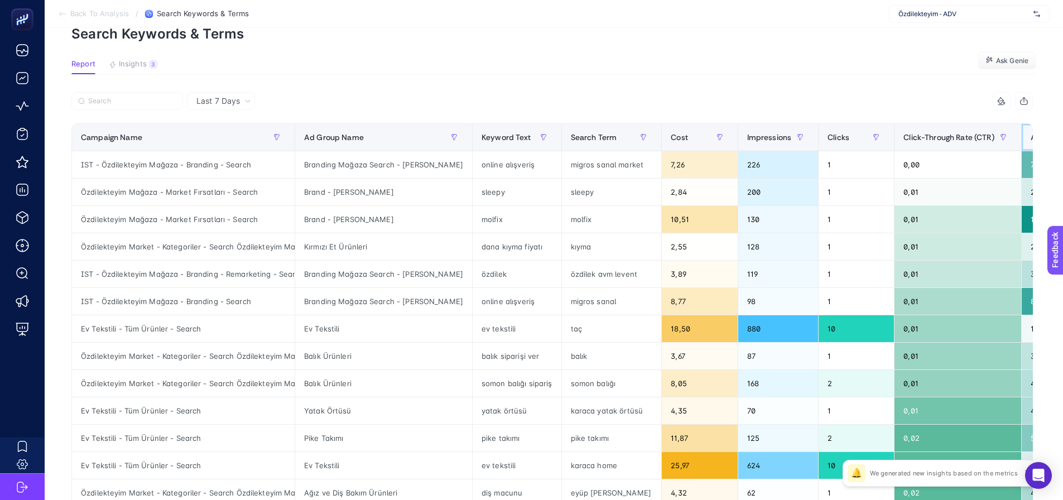
click at [1030, 131] on div "Average CPC" at bounding box center [1062, 137] width 65 height 18
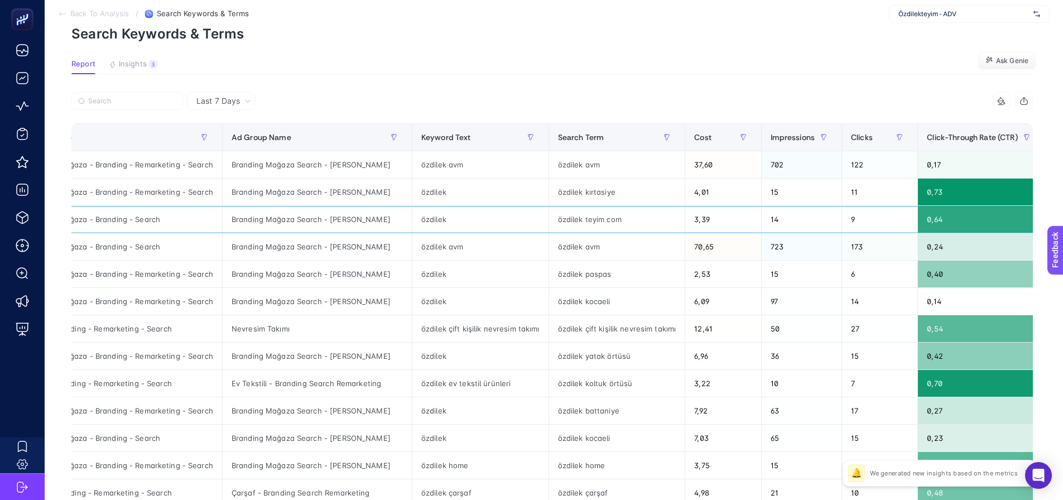
drag, startPoint x: 691, startPoint y: 231, endPoint x: 747, endPoint y: 225, distance: 56.7
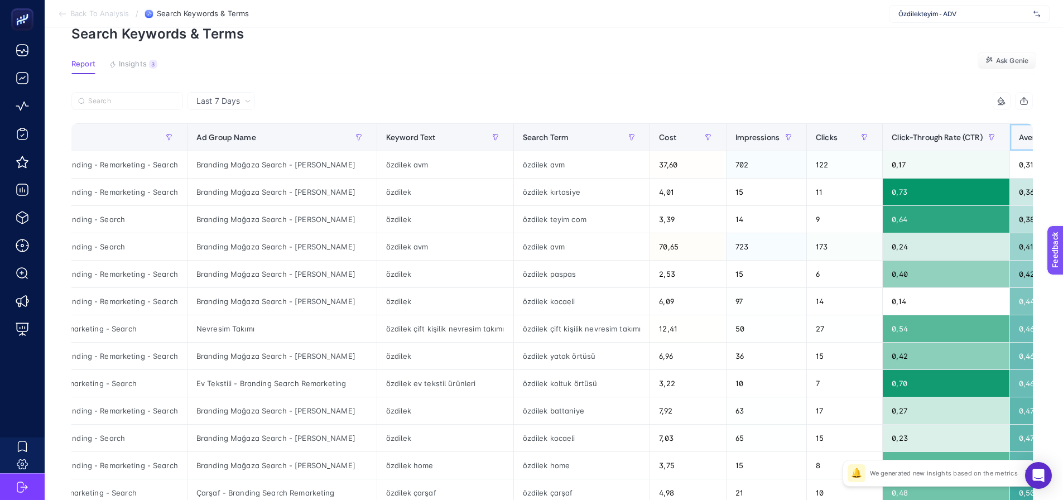
drag, startPoint x: 1006, startPoint y: 137, endPoint x: 977, endPoint y: 147, distance: 30.9
click at [1019, 136] on span "Average CPC" at bounding box center [1042, 137] width 47 height 9
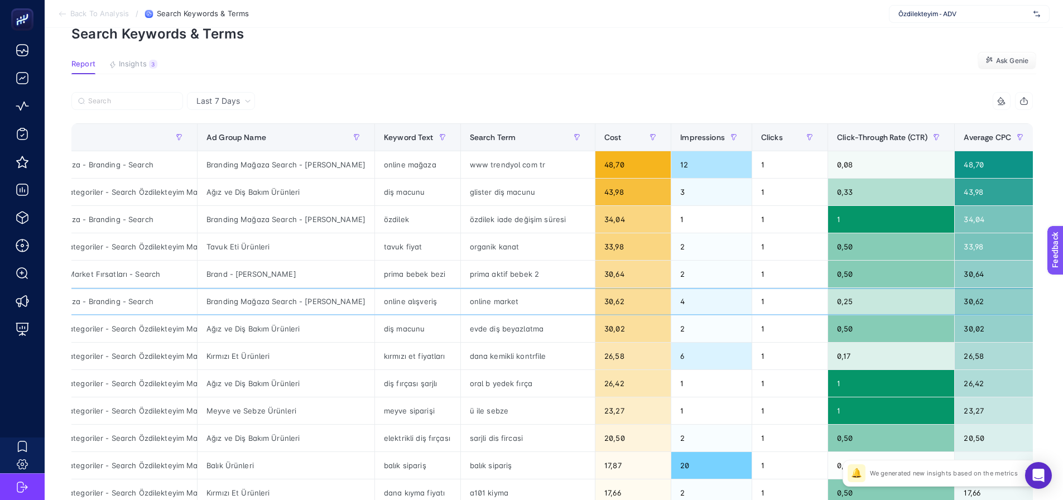
scroll to position [0, 50]
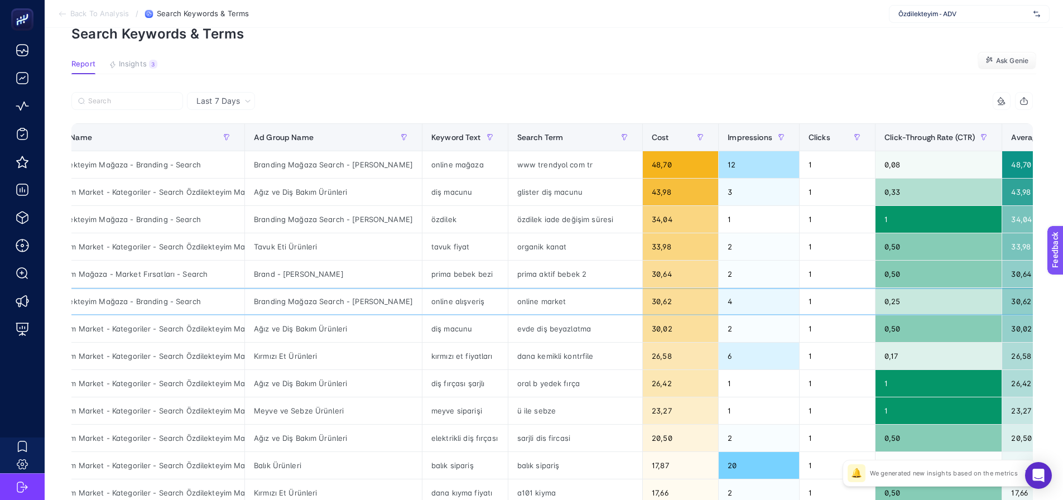
drag, startPoint x: 363, startPoint y: 300, endPoint x: 321, endPoint y: 307, distance: 42.5
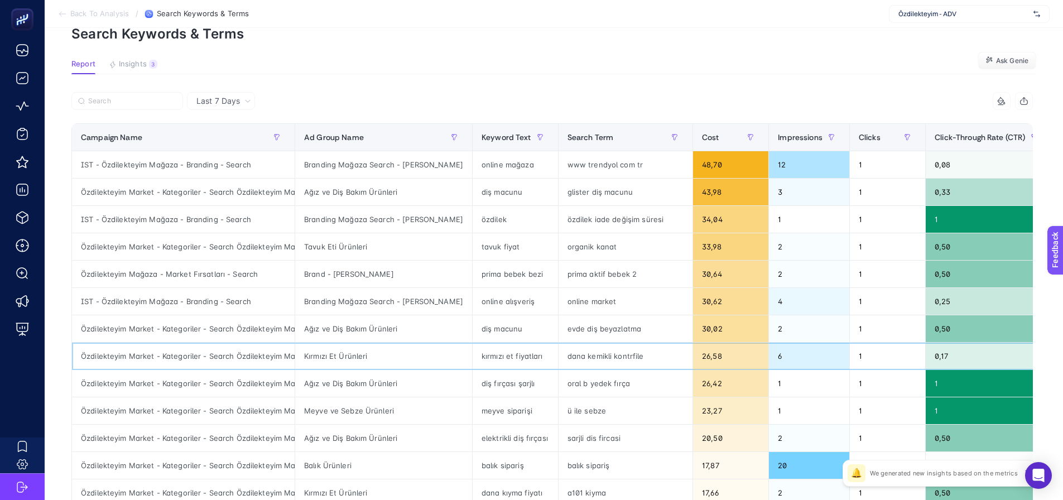
drag, startPoint x: 234, startPoint y: 355, endPoint x: 233, endPoint y: 361, distance: 6.7
click at [233, 355] on div "Özdilekteyim Market - Kategoriler - Search Özdilekteyim Market - Kategoriler - …" at bounding box center [183, 356] width 223 height 27
click at [228, 403] on div "Özdilekteyim Market - Kategoriler - Search Özdilekteyim Market - Kategoriler - …" at bounding box center [183, 410] width 223 height 27
click at [227, 380] on div "Özdilekteyim Market - Kategoriler - Search Özdilekteyim Market - Kategoriler - …" at bounding box center [183, 383] width 223 height 27
click at [235, 412] on div "Özdilekteyim Market - Kategoriler - Search Özdilekteyim Market - Kategoriler - …" at bounding box center [183, 410] width 223 height 27
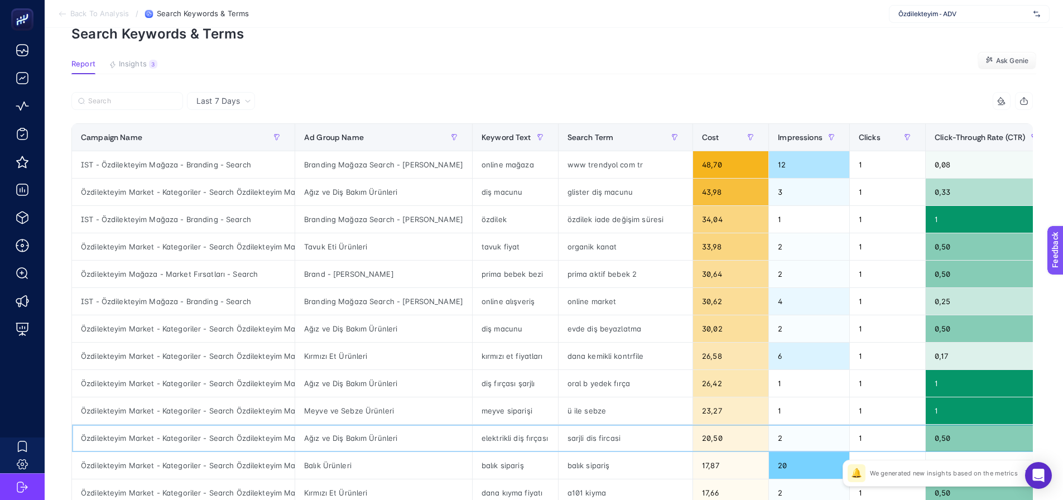
click at [240, 442] on div "Özdilekteyim Market - Kategoriler - Search Özdilekteyim Market - Kategoriler - …" at bounding box center [183, 437] width 223 height 27
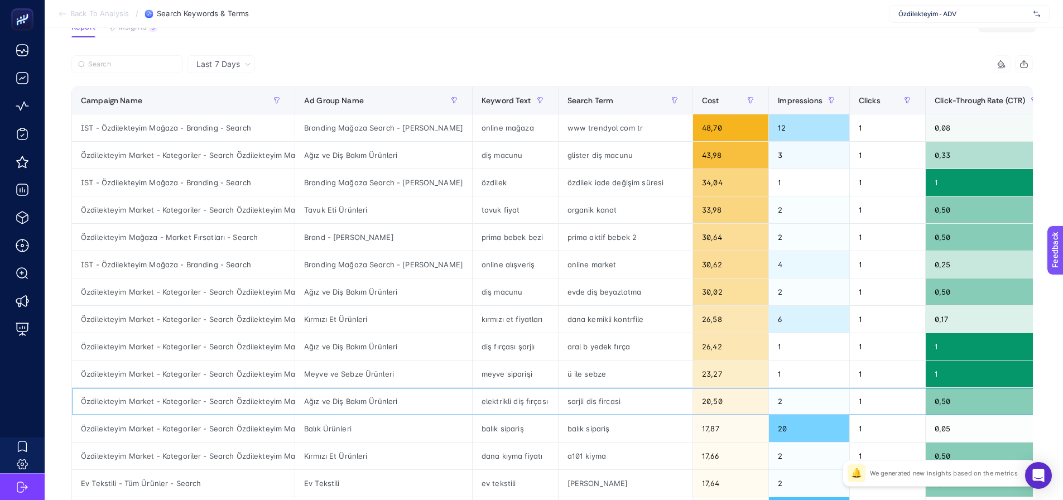
scroll to position [112, 0]
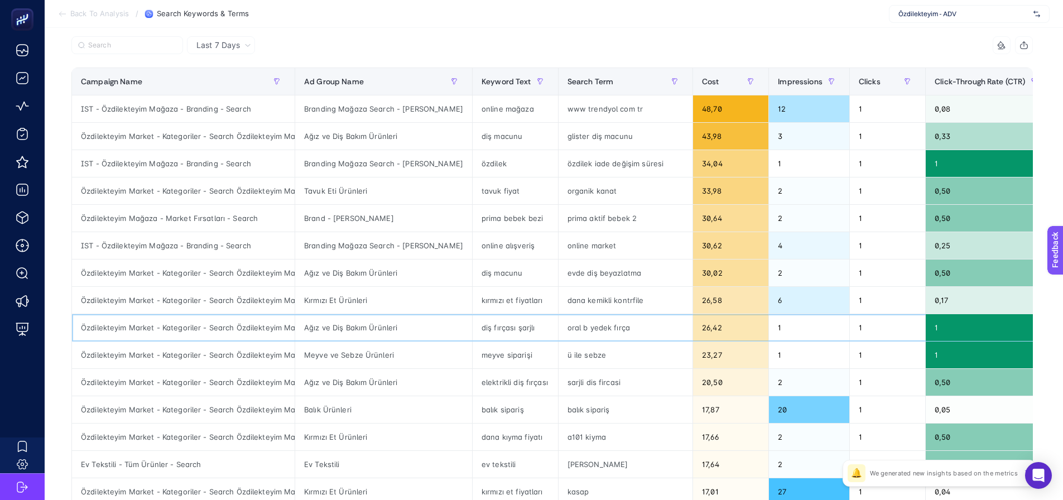
click at [472, 325] on div "diş fırçası şarjlı" at bounding box center [514, 327] width 85 height 27
click at [373, 340] on div "Ağız ve Diş Bakım Ürünleri" at bounding box center [383, 327] width 177 height 27
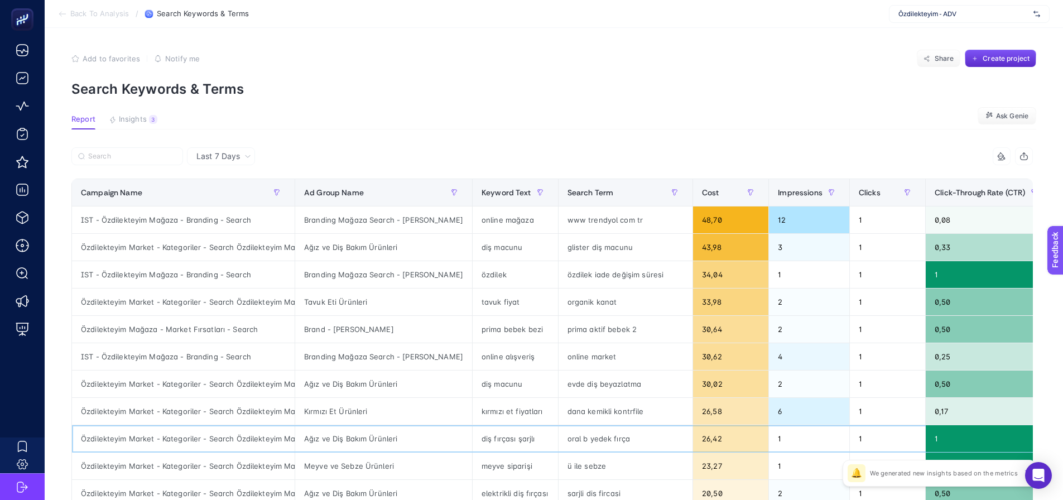
scroll to position [0, 0]
click at [149, 123] on div "3" at bounding box center [153, 119] width 8 height 9
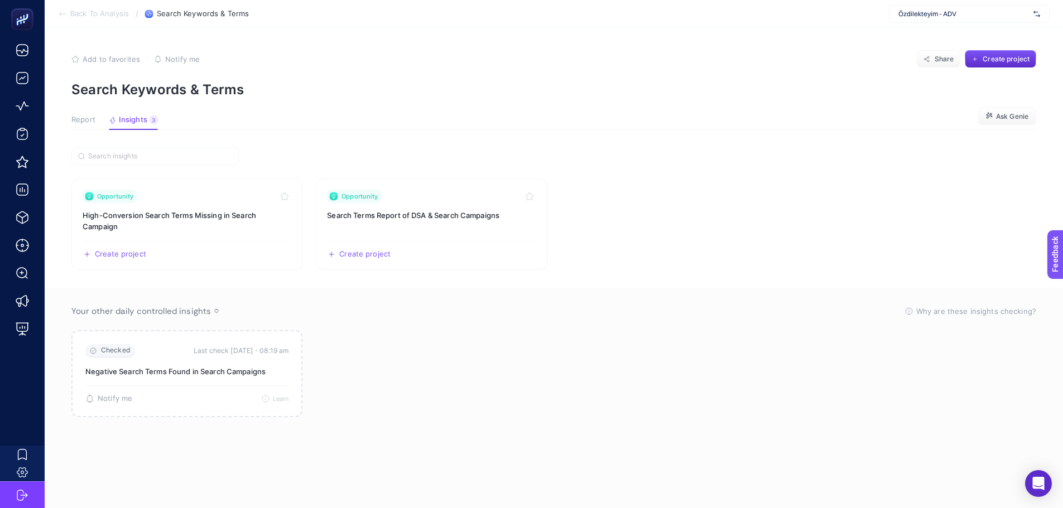
click at [88, 121] on span "Report" at bounding box center [83, 119] width 24 height 9
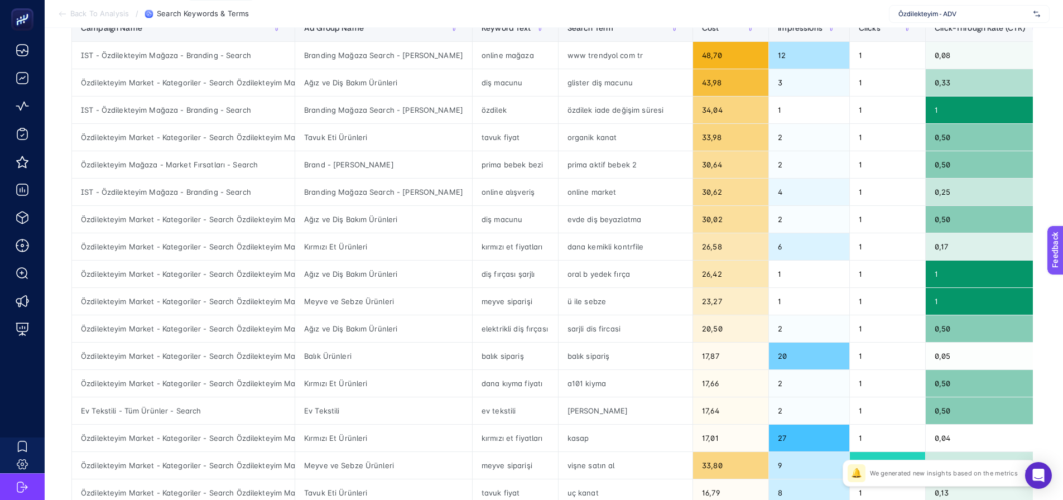
scroll to position [167, 0]
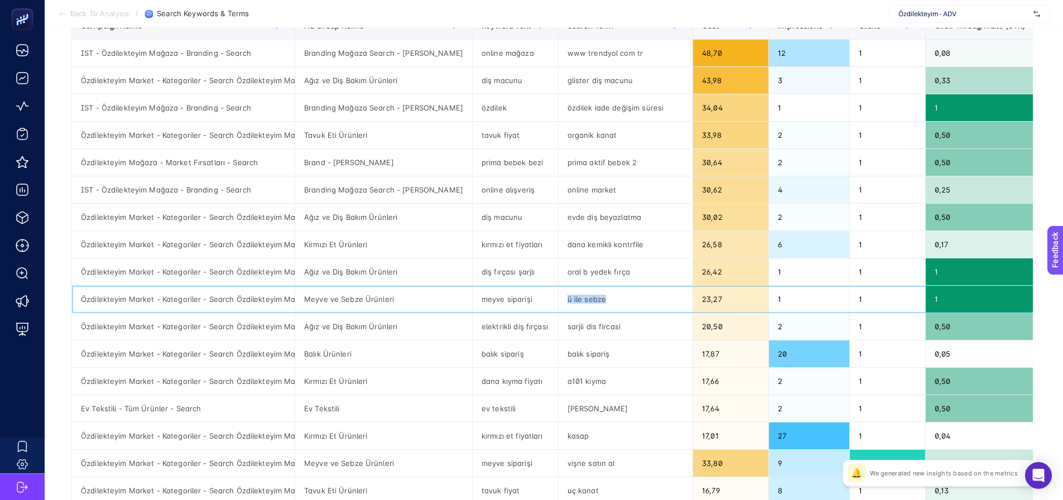
drag, startPoint x: 539, startPoint y: 300, endPoint x: 585, endPoint y: 298, distance: 46.3
click at [585, 298] on div "ü ile sebze" at bounding box center [625, 299] width 134 height 27
click at [522, 366] on div "balık sipariş" at bounding box center [514, 353] width 85 height 27
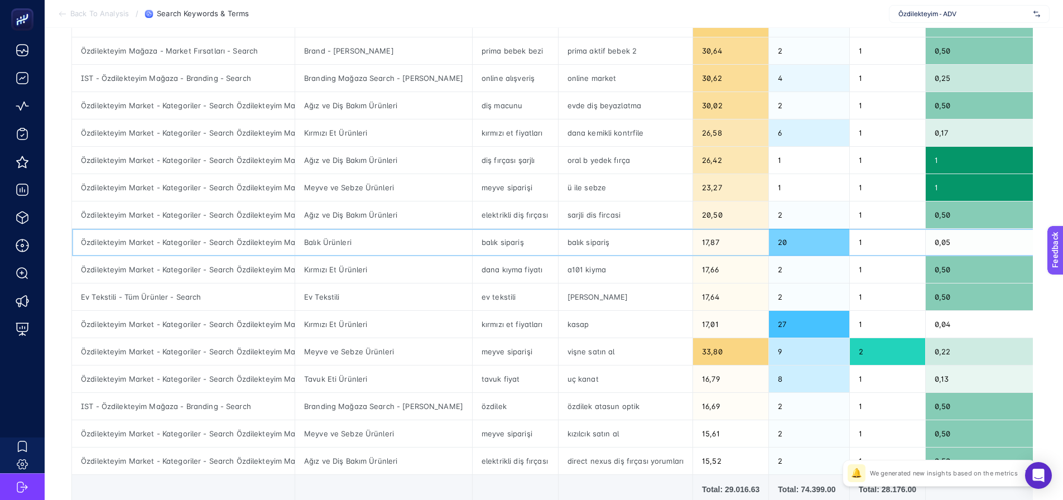
scroll to position [0, 0]
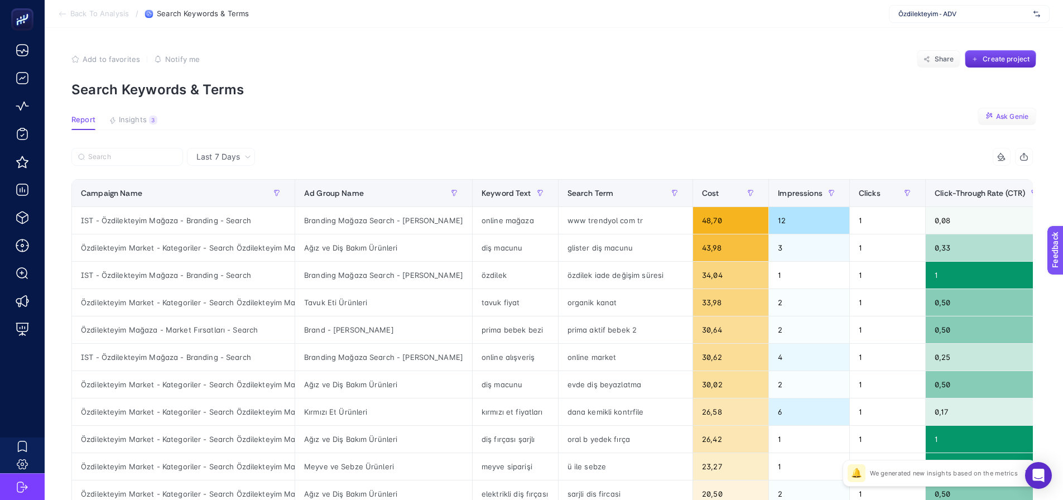
click at [988, 109] on button "Ask Genie" at bounding box center [1006, 117] width 59 height 18
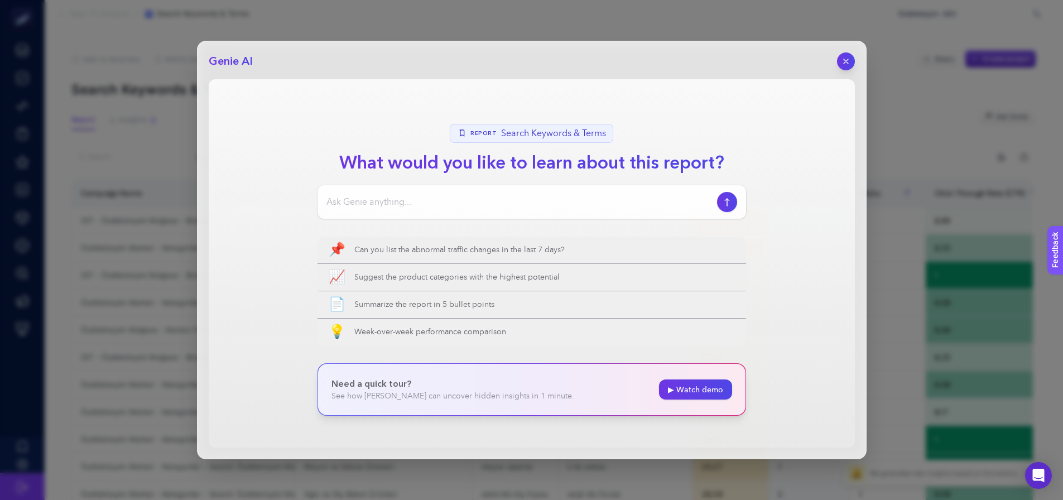
click at [417, 207] on input at bounding box center [519, 201] width 386 height 13
type input "ilgisiz termleri burada sıralar mısın"
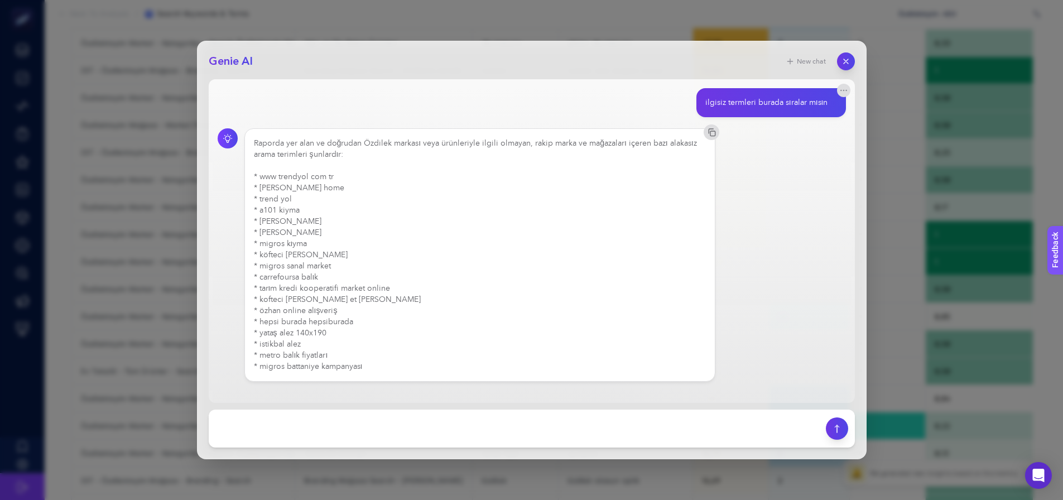
scroll to position [181, 0]
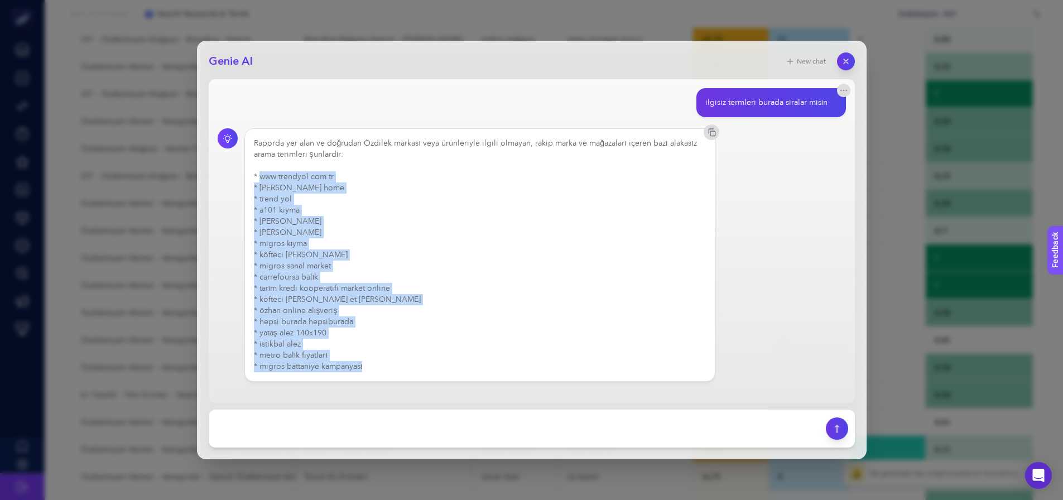
drag, startPoint x: 260, startPoint y: 177, endPoint x: 394, endPoint y: 366, distance: 231.7
click at [394, 366] on div "Raporda yer alan ve doğrudan Özdilek markası veya ürünleriyle ilgili olmayan, r…" at bounding box center [480, 255] width 452 height 234
click at [389, 353] on div "Raporda yer alan ve doğrudan Özdilek markası veya ürünleriyle ilgili olmayan, r…" at bounding box center [480, 255] width 452 height 234
click at [350, 336] on div "Raporda yer alan ve doğrudan Özdilek markası veya ürünleriyle ilgili olmayan, r…" at bounding box center [480, 255] width 452 height 234
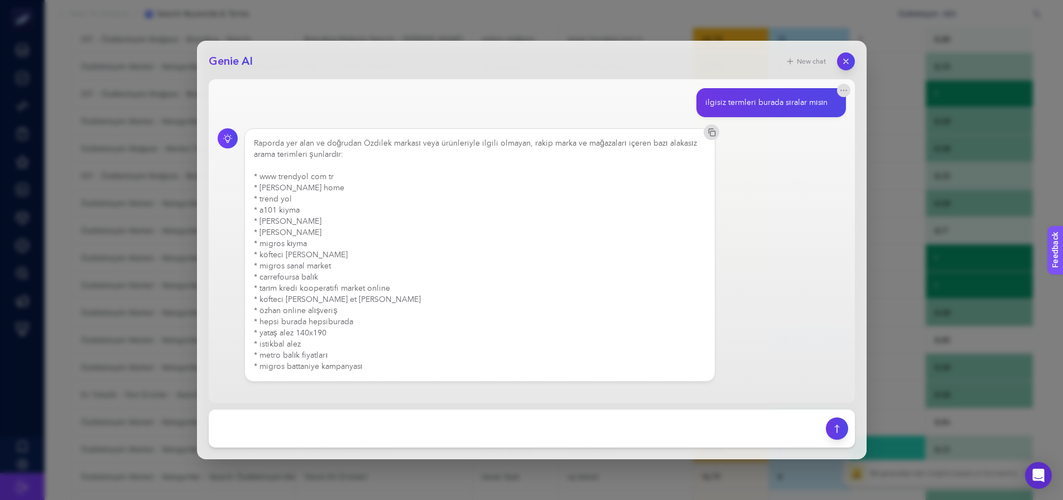
click at [283, 343] on div "Raporda yer alan ve doğrudan Özdilek markası veya ürünleriyle ilgili olmayan, r…" at bounding box center [480, 255] width 452 height 234
click at [269, 332] on div "Raporda yer alan ve doğrudan Özdilek markası veya ürünleriyle ilgili olmayan, r…" at bounding box center [480, 255] width 452 height 234
drag, startPoint x: 702, startPoint y: 105, endPoint x: 829, endPoint y: 101, distance: 126.7
click at [829, 101] on div "ilgisiz termleri burada sıralar mısın" at bounding box center [770, 102] width 149 height 29
click at [745, 301] on div "Raporda yer alan ve doğrudan Özdilek markası veya ürünleriyle ilgili olmayan, r…" at bounding box center [532, 254] width 628 height 253
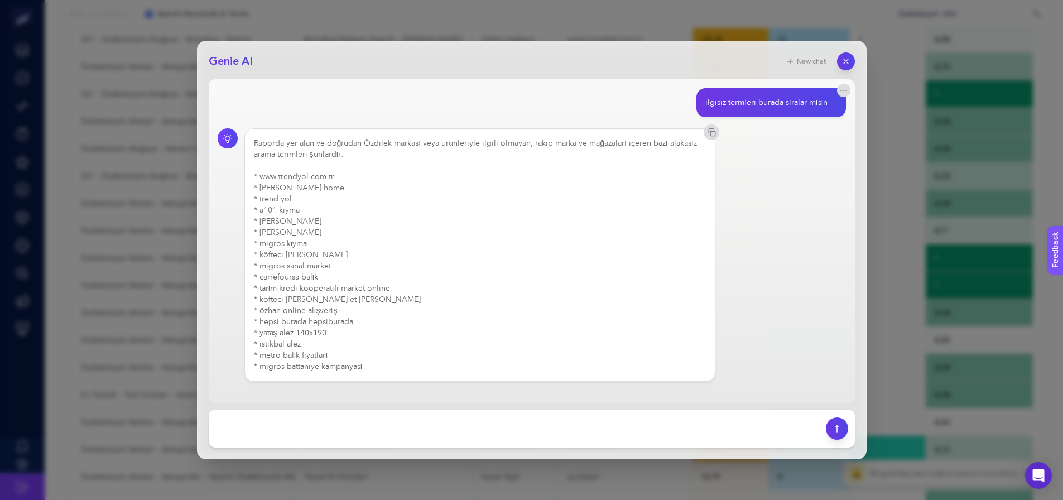
click at [703, 60] on header "Genie AI New chat" at bounding box center [532, 61] width 646 height 18
click at [844, 62] on icon "button" at bounding box center [845, 61] width 9 height 9
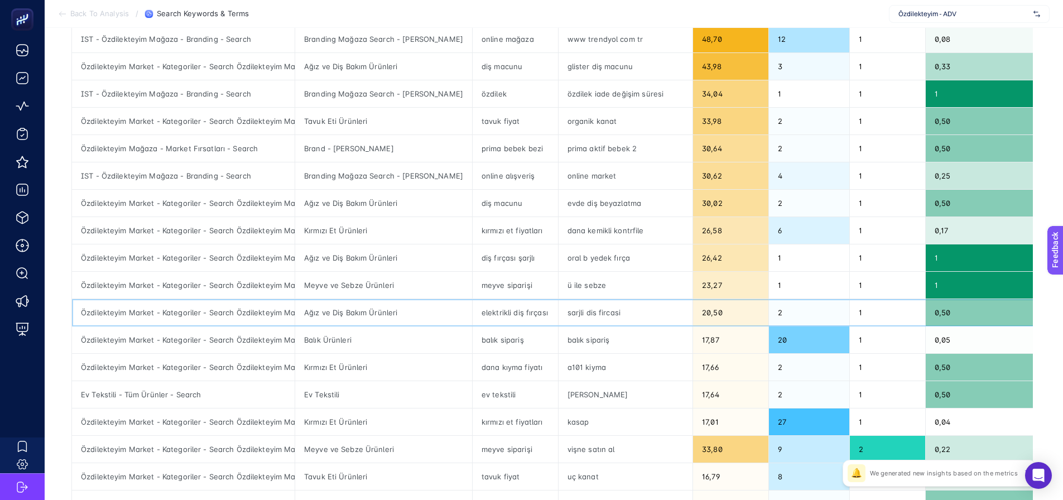
click at [151, 311] on div "Özdilekteyim Market - Kategoriler - Search Özdilekteyim Market - Kategoriler - …" at bounding box center [183, 312] width 223 height 27
click at [149, 358] on div "Özdilekteyim Market - Kategoriler - Search Özdilekteyim Market - Kategoriler - …" at bounding box center [183, 367] width 223 height 27
click at [148, 348] on div "Özdilekteyim Market - Kategoriler - Search Özdilekteyim Market - Kategoriler - …" at bounding box center [183, 339] width 223 height 27
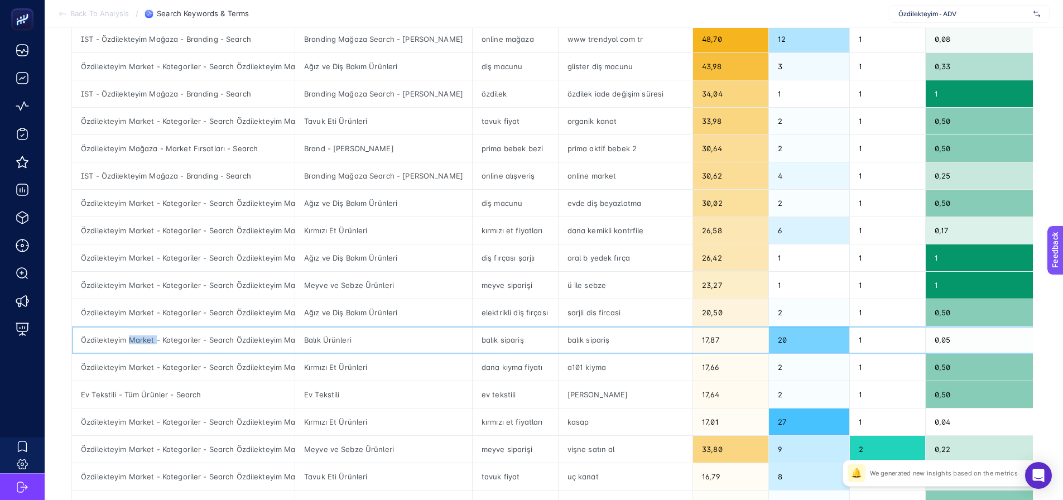
click at [148, 348] on div "Özdilekteyim Market - Kategoriler - Search Özdilekteyim Market - Kategoriler - …" at bounding box center [183, 339] width 223 height 27
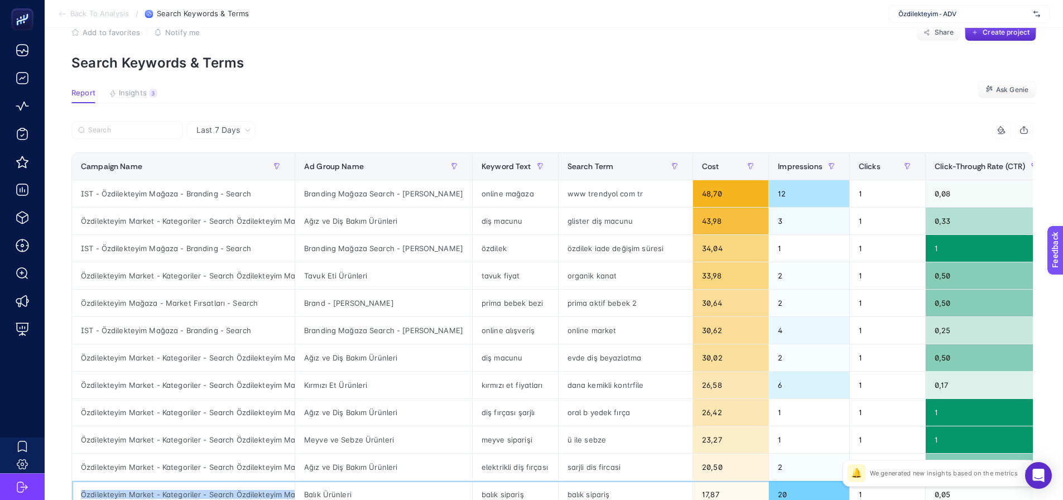
scroll to position [0, 0]
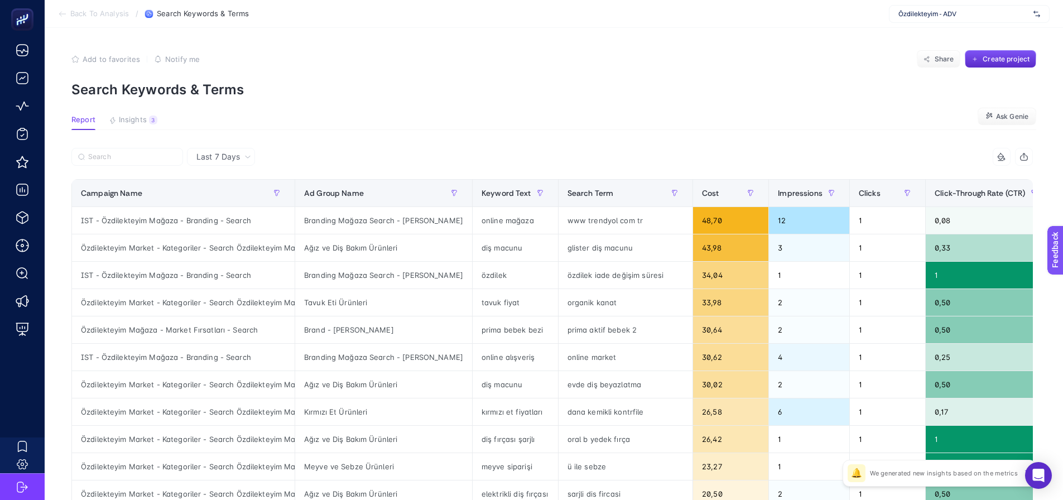
click at [314, 107] on article "Add to favorites false Notify me Share Create project Search Keywords & Terms R…" at bounding box center [554, 464] width 1018 height 872
drag, startPoint x: 538, startPoint y: 247, endPoint x: 612, endPoint y: 248, distance: 73.6
click at [612, 248] on div "glister diş macunu" at bounding box center [625, 247] width 134 height 27
copy div "glister diş macunu"
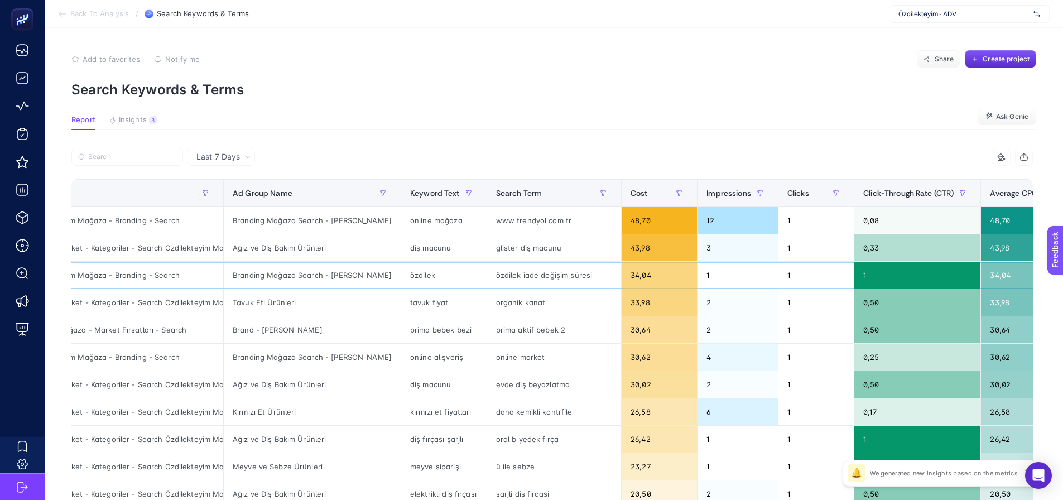
drag, startPoint x: 874, startPoint y: 265, endPoint x: 913, endPoint y: 267, distance: 39.1
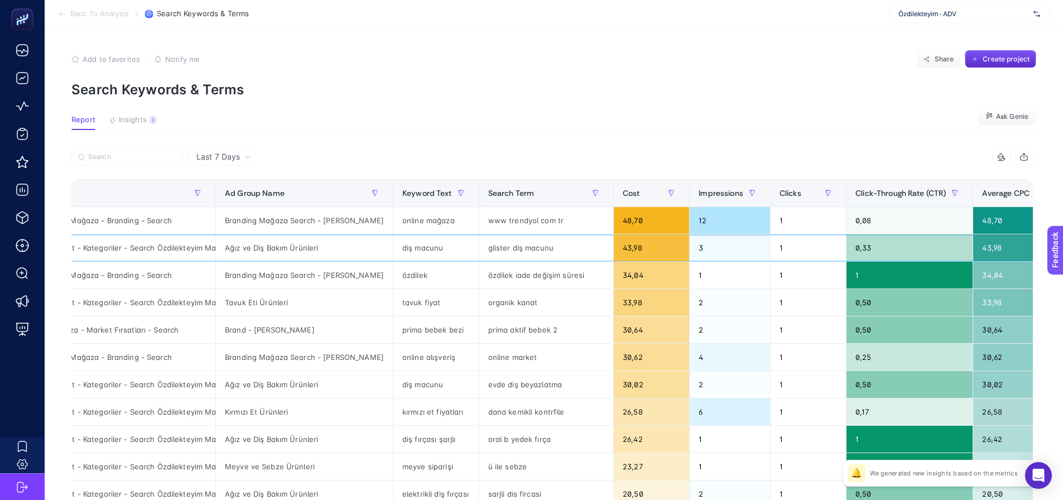
click at [479, 249] on div "glister diş macunu" at bounding box center [546, 247] width 134 height 27
click at [393, 250] on div "diş macunu" at bounding box center [435, 247] width 85 height 27
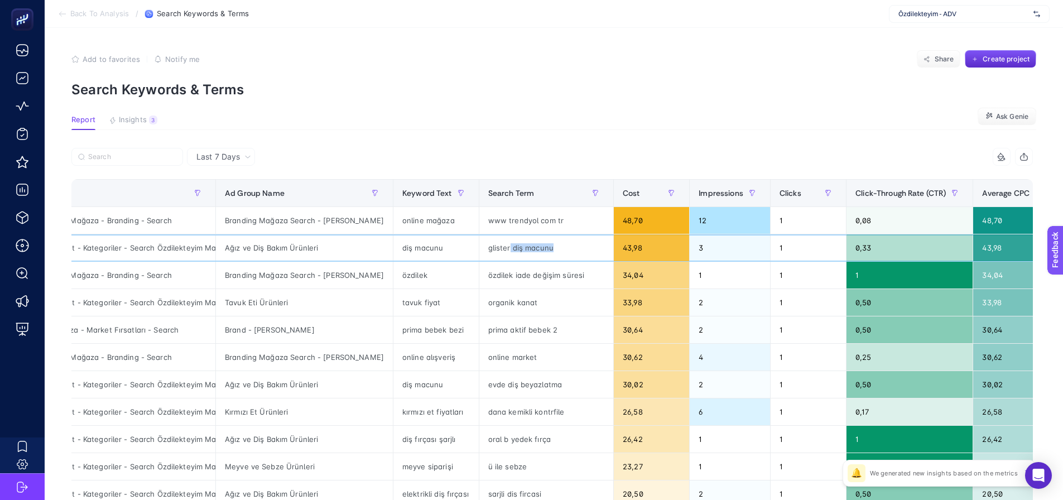
drag, startPoint x: 483, startPoint y: 249, endPoint x: 542, endPoint y: 252, distance: 58.6
click at [540, 252] on div "glister diş macunu" at bounding box center [546, 247] width 134 height 27
click at [398, 245] on div "diş macunu" at bounding box center [435, 247] width 85 height 27
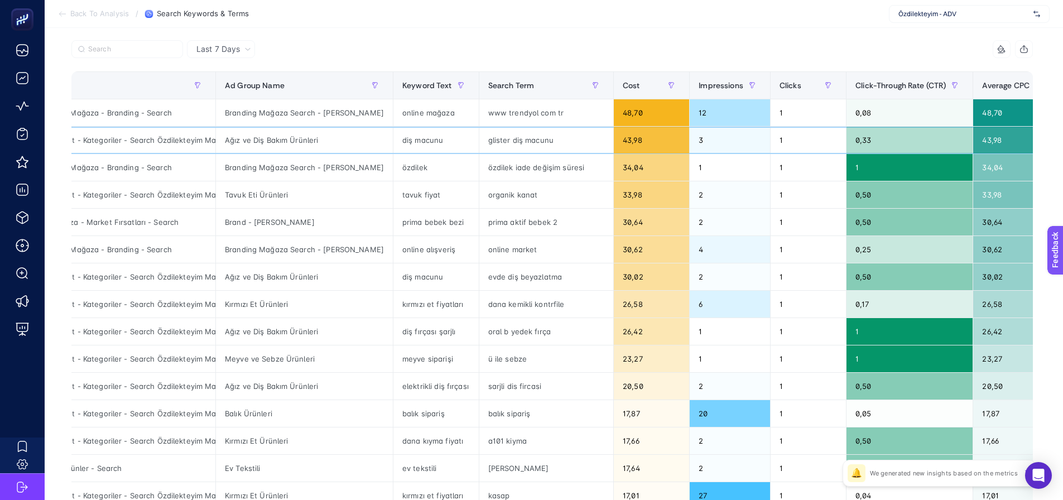
scroll to position [112, 0]
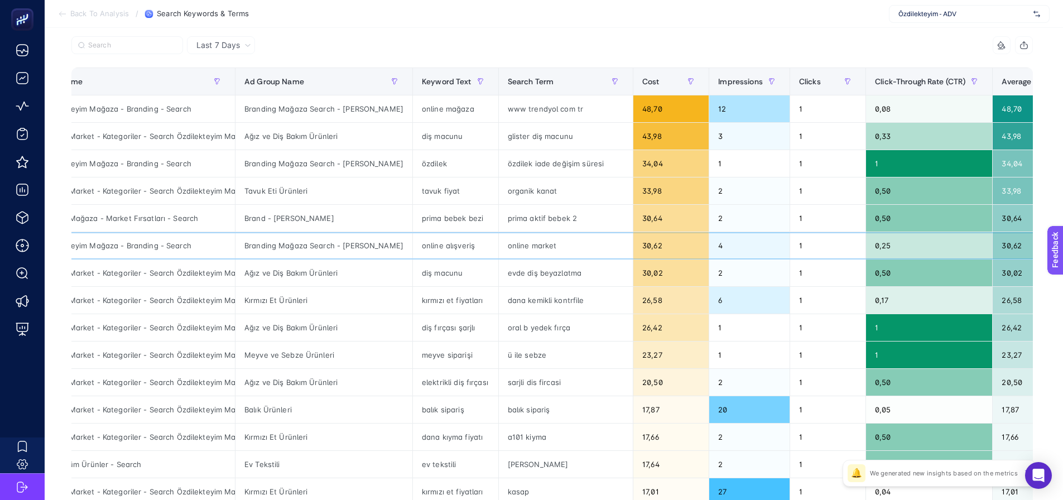
drag, startPoint x: 508, startPoint y: 240, endPoint x: 489, endPoint y: 243, distance: 18.5
click at [141, 193] on div "Özdilekteyim Market - Kategoriler - Search Özdilekteyim Market - Kategoriler - …" at bounding box center [124, 190] width 223 height 27
click at [142, 193] on div "Özdilekteyim Market - Kategoriler - Search Özdilekteyim Market - Kategoriler - …" at bounding box center [124, 190] width 223 height 27
click at [143, 283] on div "Özdilekteyim Market - Kategoriler - Search Özdilekteyim Market - Kategoriler - …" at bounding box center [124, 272] width 223 height 27
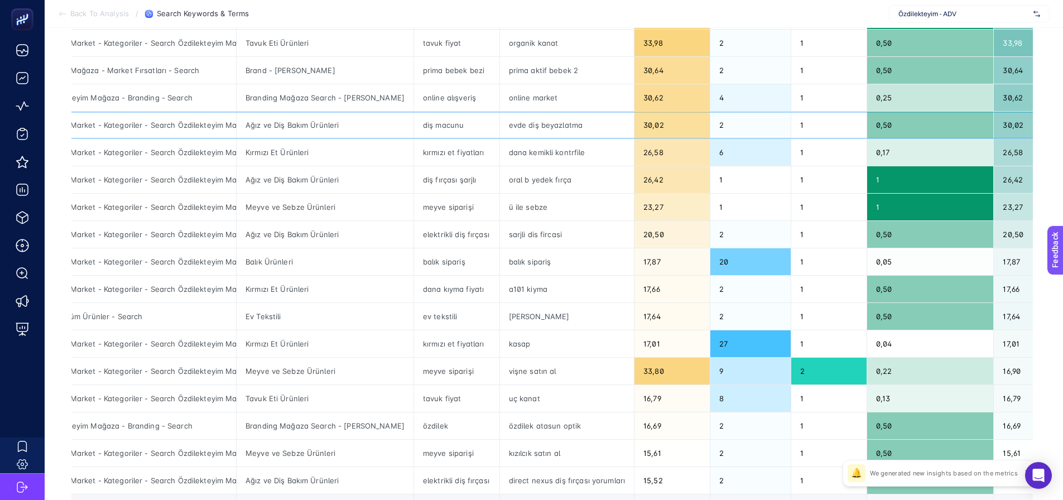
scroll to position [279, 0]
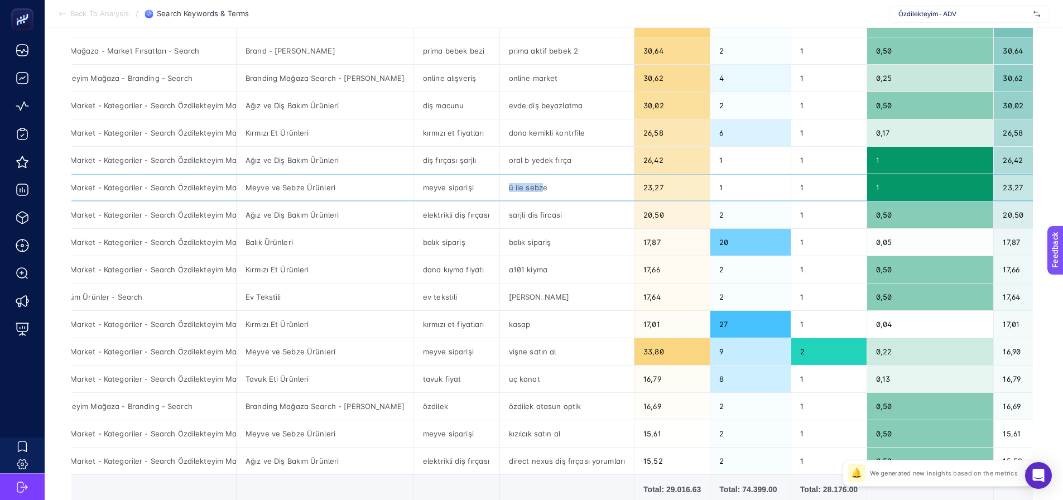
drag, startPoint x: 499, startPoint y: 186, endPoint x: 547, endPoint y: 195, distance: 48.8
click at [519, 186] on div "ü ile sebze" at bounding box center [567, 187] width 134 height 27
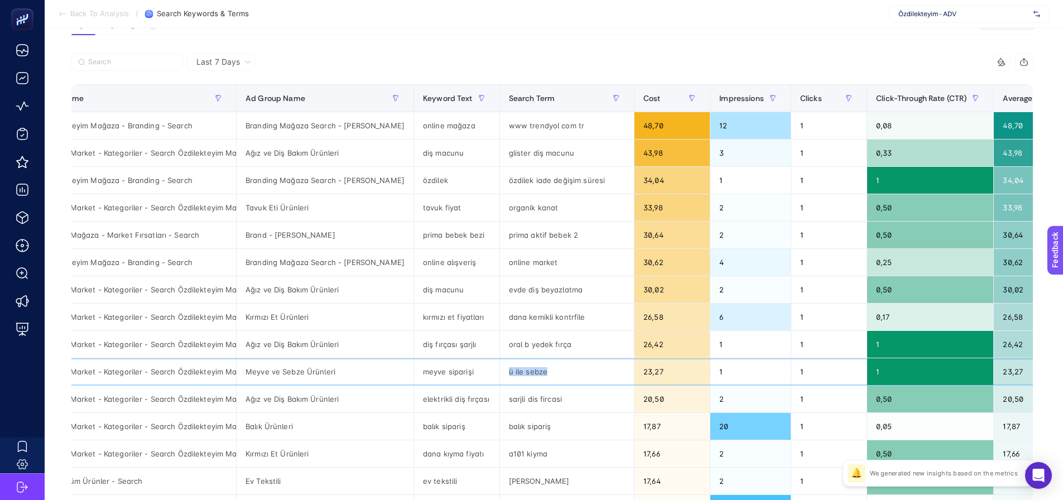
scroll to position [0, 0]
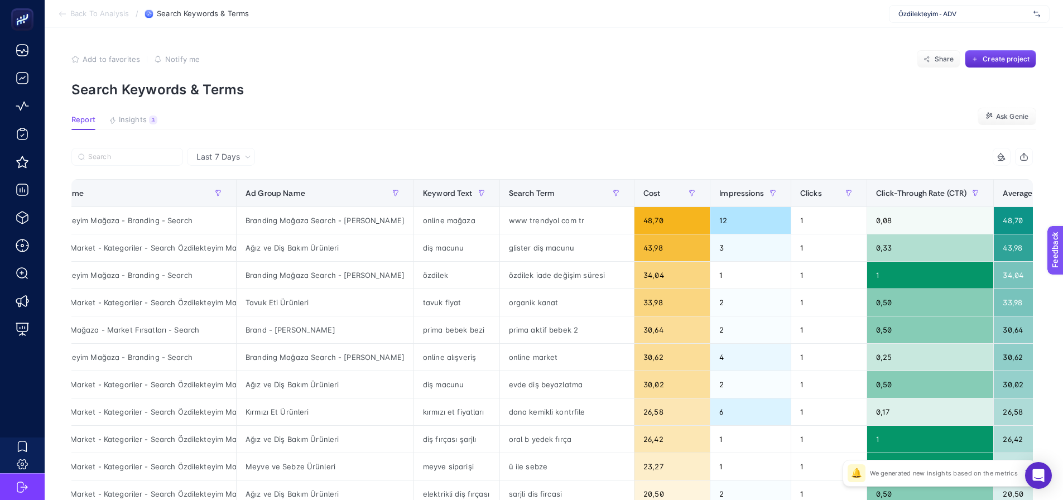
click at [378, 69] on section "Add to favorites false Notify me Share Create project Search Keywords & Terms" at bounding box center [553, 73] width 964 height 47
click at [129, 123] on span "Insights" at bounding box center [133, 119] width 28 height 9
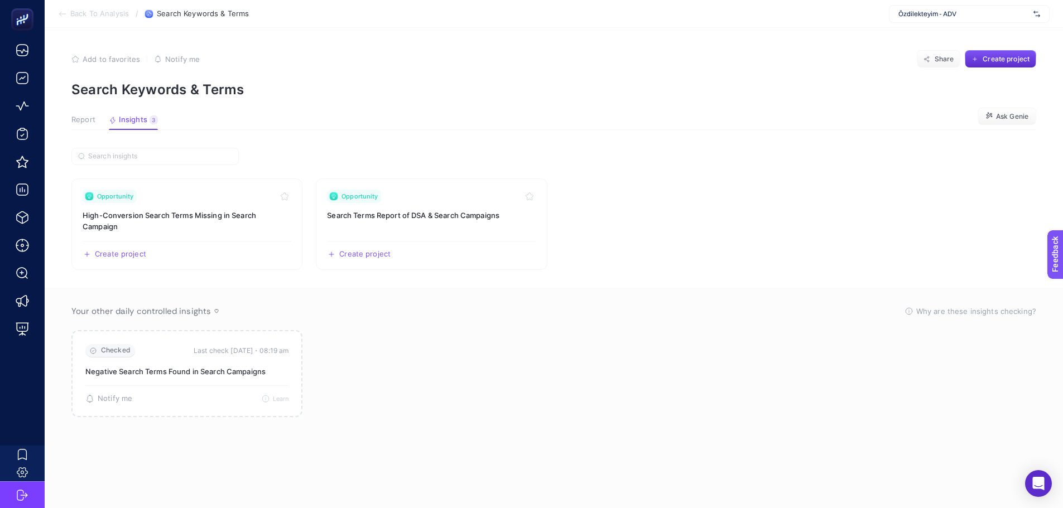
click at [83, 117] on span "Report" at bounding box center [83, 119] width 24 height 9
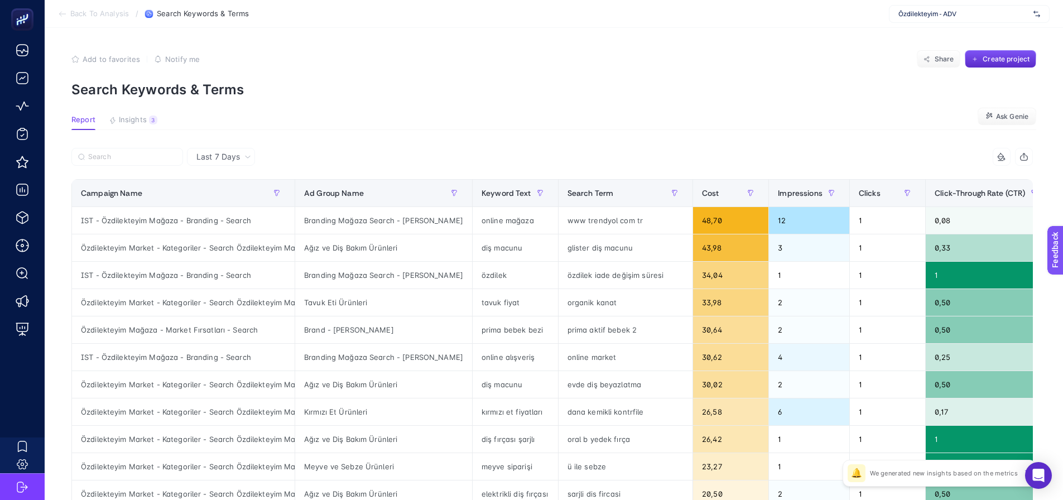
click at [681, 115] on article "Add to favorites false Notify me Share Create project Search Keywords & Terms R…" at bounding box center [554, 464] width 1018 height 872
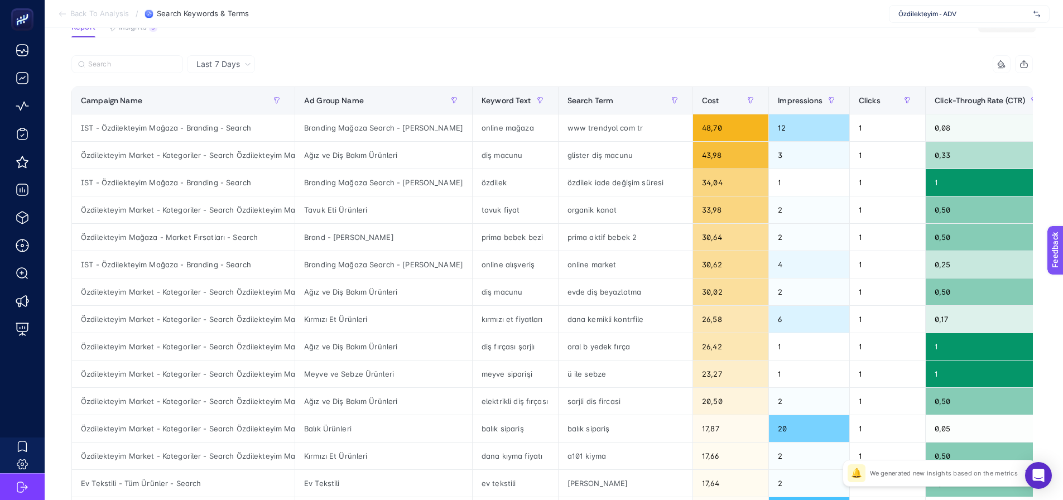
scroll to position [112, 0]
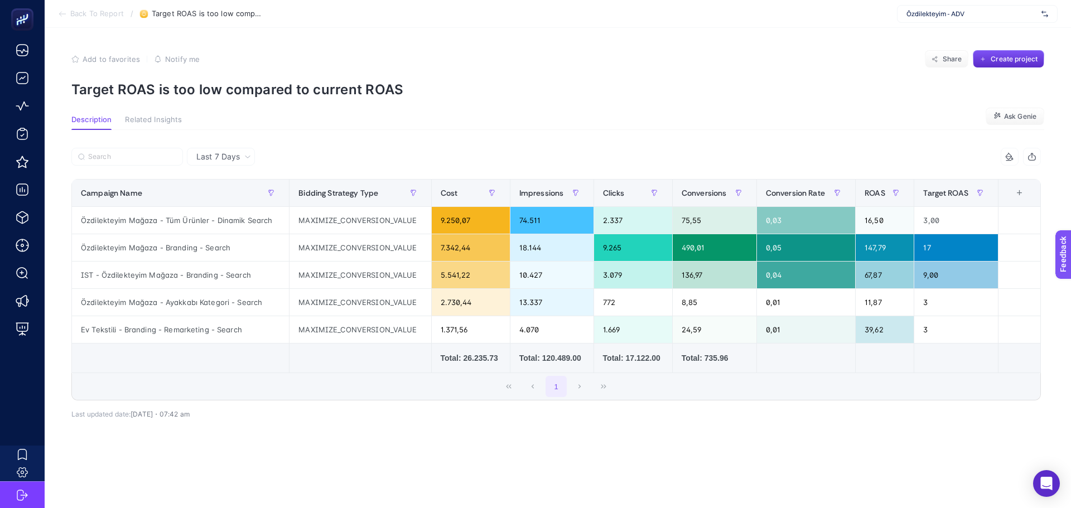
click at [344, 94] on p "Target ROAS is too low compared to current ROAS" at bounding box center [557, 89] width 973 height 16
click at [299, 138] on div "Last 7 Days 7 items selected Campaign Name Bidding Strategy Type Cost Impressio…" at bounding box center [555, 303] width 987 height 346
drag, startPoint x: 658, startPoint y: 305, endPoint x: 711, endPoint y: 310, distance: 52.6
click at [684, 392] on div "1" at bounding box center [556, 386] width 968 height 27
click at [204, 122] on section "Description Related Insights Ask Genie" at bounding box center [557, 122] width 973 height 15
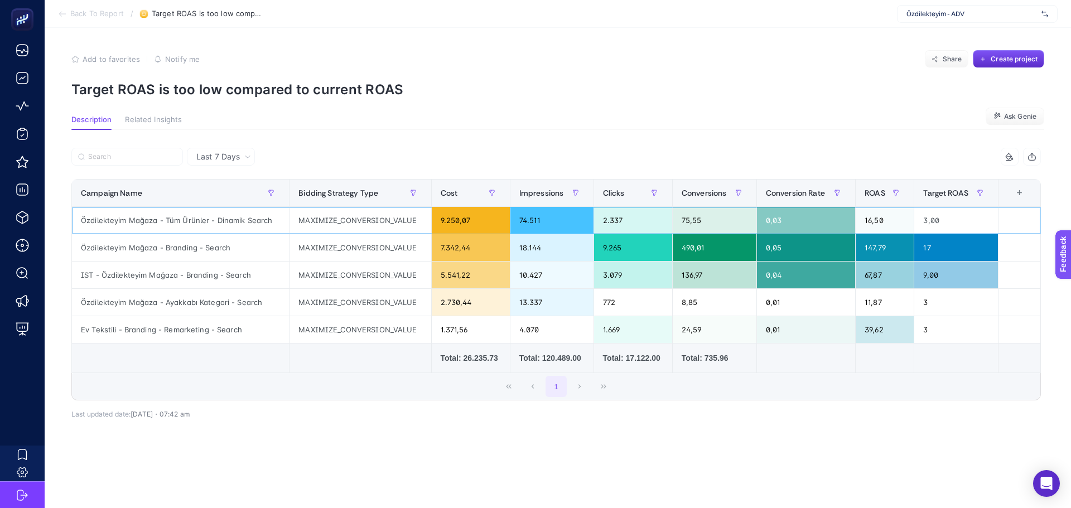
click at [920, 223] on div "3,00" at bounding box center [956, 220] width 84 height 27
click at [919, 247] on div "17" at bounding box center [956, 247] width 84 height 27
click at [923, 276] on div "9,00" at bounding box center [956, 275] width 84 height 27
drag, startPoint x: 863, startPoint y: 280, endPoint x: 881, endPoint y: 281, distance: 18.4
click at [881, 281] on div "67,87" at bounding box center [885, 275] width 58 height 27
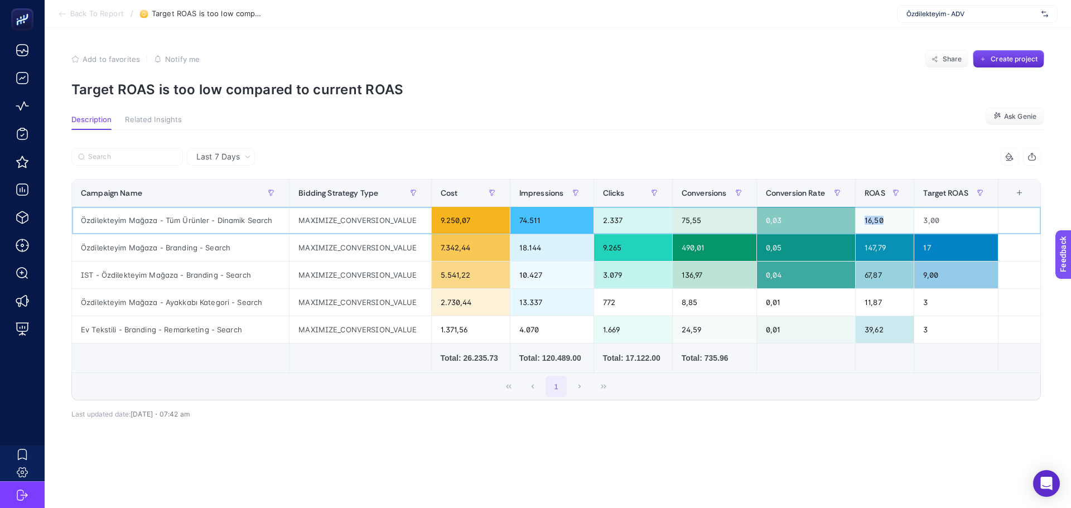
drag, startPoint x: 864, startPoint y: 221, endPoint x: 882, endPoint y: 221, distance: 19.0
click at [882, 221] on div "16,50" at bounding box center [885, 220] width 58 height 27
drag, startPoint x: 922, startPoint y: 277, endPoint x: 939, endPoint y: 280, distance: 18.2
click at [933, 276] on div "9,00" at bounding box center [956, 275] width 84 height 27
click at [862, 279] on div "67,87" at bounding box center [885, 275] width 58 height 27
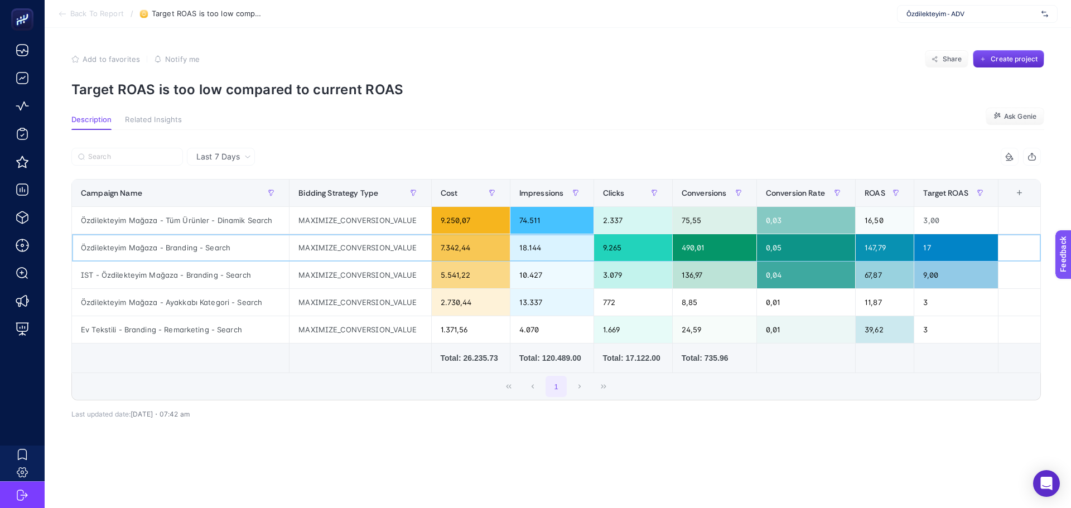
click at [865, 253] on div "147,79" at bounding box center [885, 247] width 58 height 27
click at [865, 221] on div "16,50" at bounding box center [885, 220] width 58 height 27
click at [868, 278] on div "67,87" at bounding box center [885, 275] width 58 height 27
click at [866, 303] on div "11,87" at bounding box center [885, 302] width 58 height 27
click at [869, 335] on div "39,62" at bounding box center [885, 329] width 58 height 27
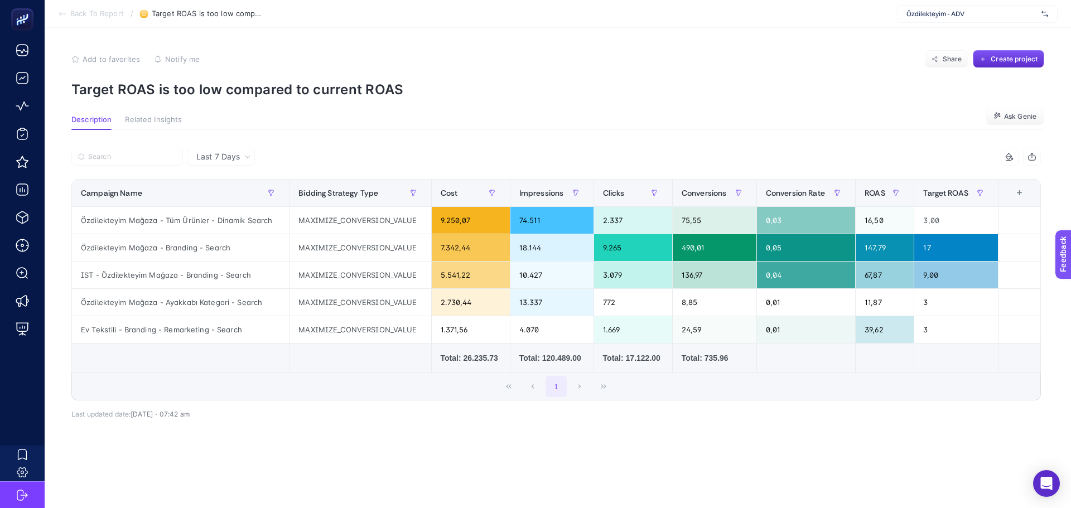
click at [870, 370] on td at bounding box center [885, 359] width 59 height 30
drag, startPoint x: 659, startPoint y: 393, endPoint x: 674, endPoint y: 389, distance: 15.0
click at [659, 393] on div "1" at bounding box center [556, 386] width 968 height 27
click at [933, 271] on div "9,00" at bounding box center [956, 275] width 84 height 27
click at [929, 252] on div "17" at bounding box center [956, 247] width 84 height 27
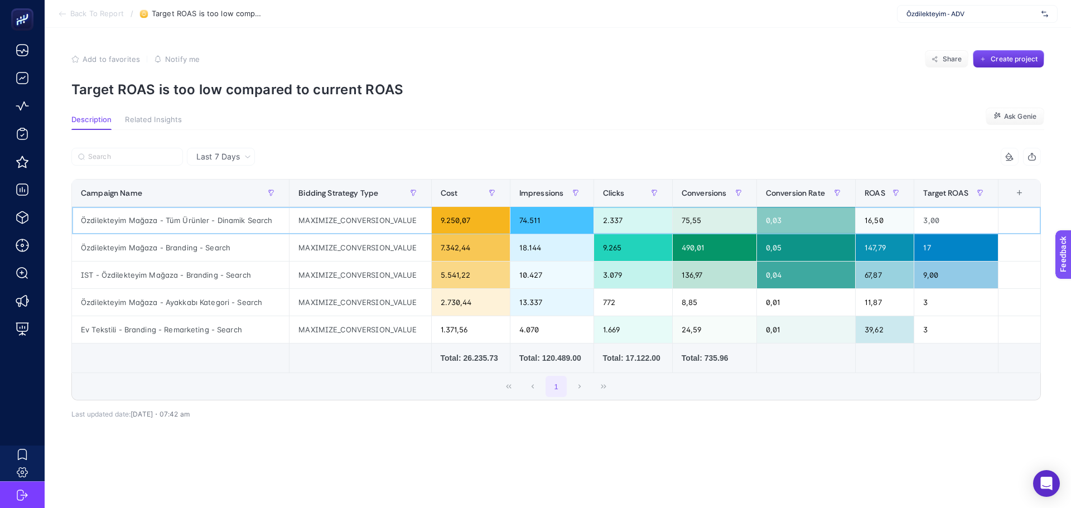
click at [928, 211] on div "3,00" at bounding box center [956, 220] width 84 height 27
click at [204, 159] on span "Last 7 Days" at bounding box center [218, 156] width 44 height 11
click at [213, 197] on li "Last 30 Days" at bounding box center [220, 200] width 61 height 20
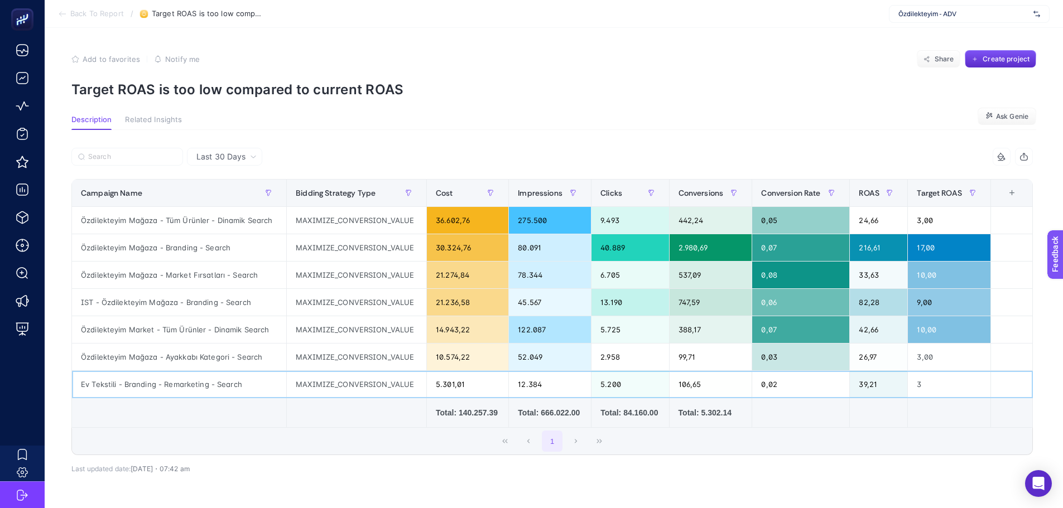
click at [925, 388] on div "3" at bounding box center [949, 384] width 83 height 27
click at [177, 182] on th "Campaign Name" at bounding box center [179, 193] width 215 height 27
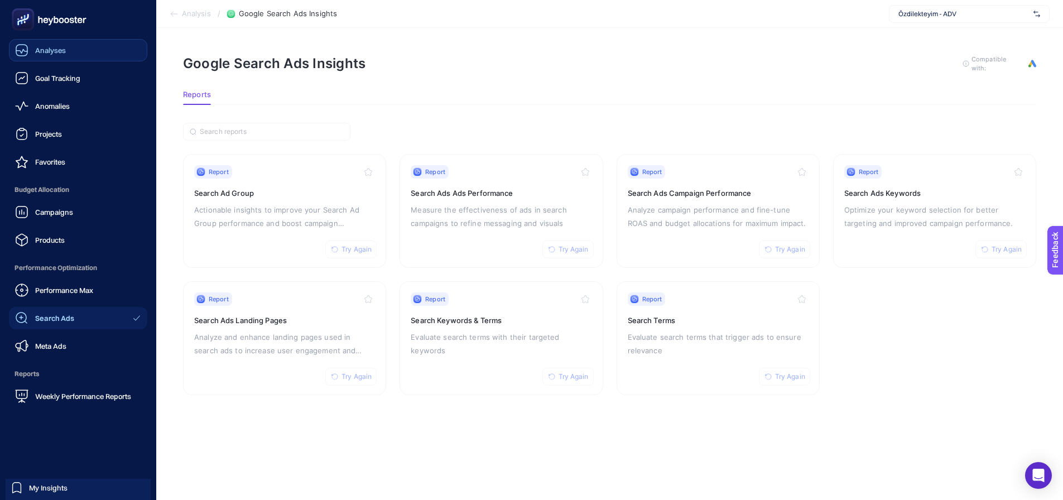
click at [46, 54] on span "Analyses" at bounding box center [50, 50] width 31 height 9
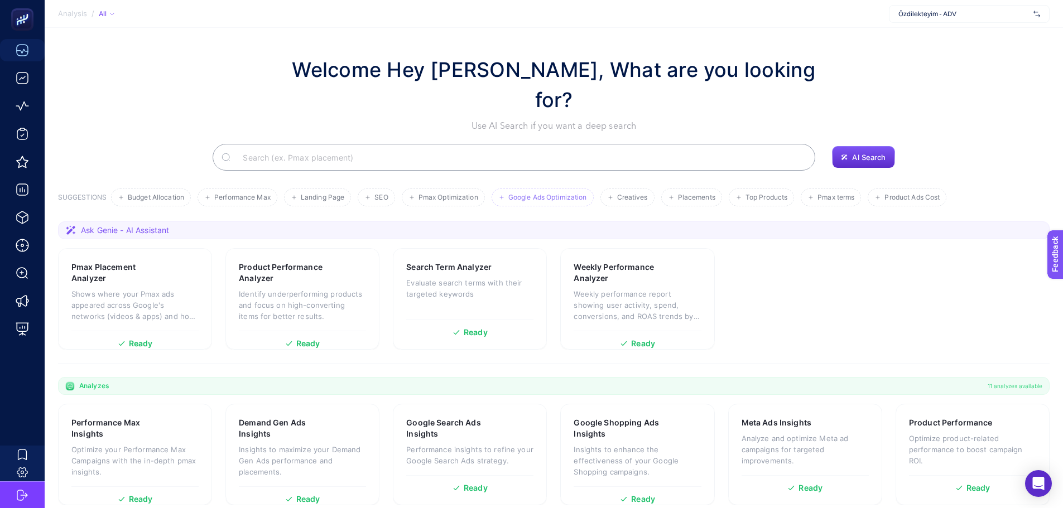
click at [533, 194] on span "Google Ads Optimization" at bounding box center [547, 198] width 79 height 8
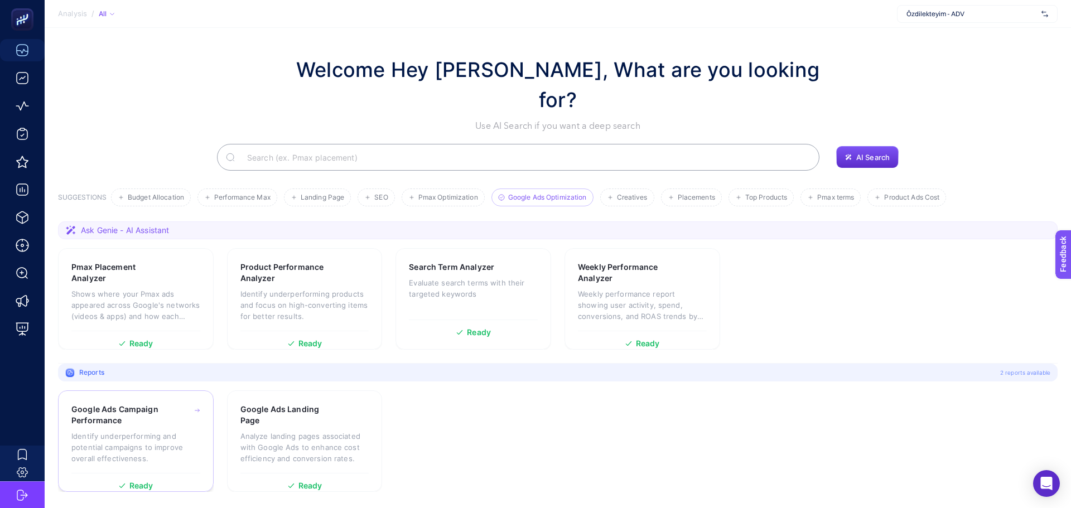
click at [136, 439] on div "Google Ads Campaign Performance Identify underperforming and potential campaign…" at bounding box center [135, 438] width 129 height 69
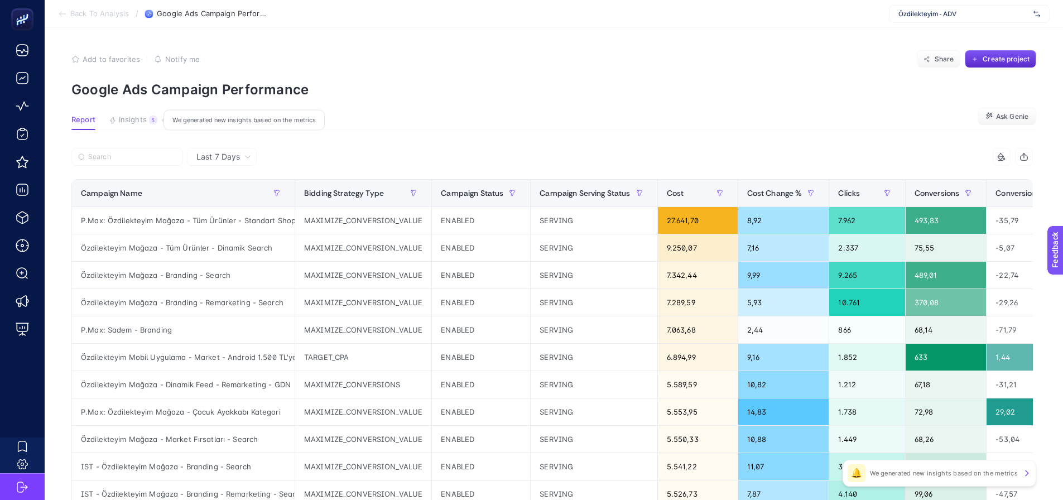
click at [142, 118] on span "Insights" at bounding box center [133, 119] width 28 height 9
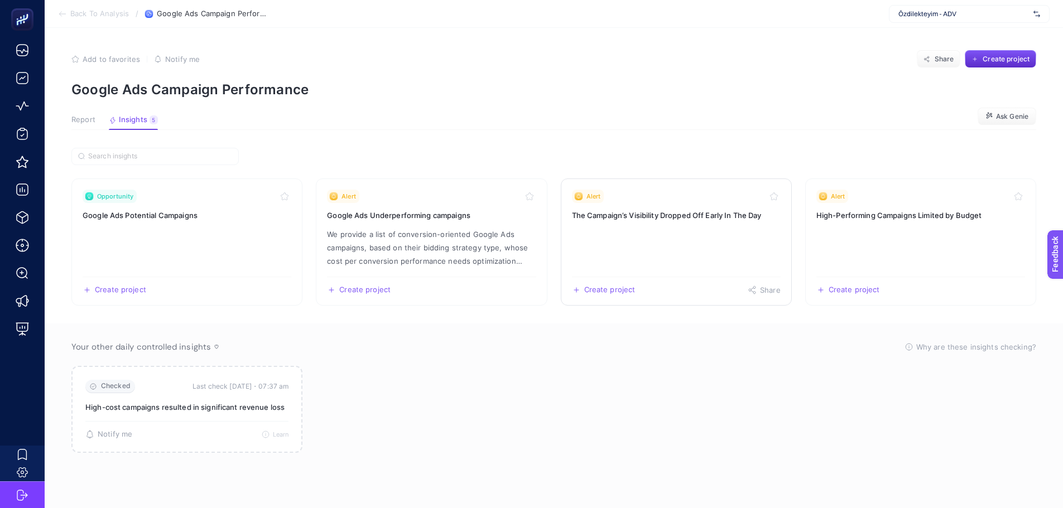
click at [687, 226] on link "Alert The Campaign’s Visibility Dropped Off Early In The Day Create project Sha…" at bounding box center [676, 242] width 231 height 127
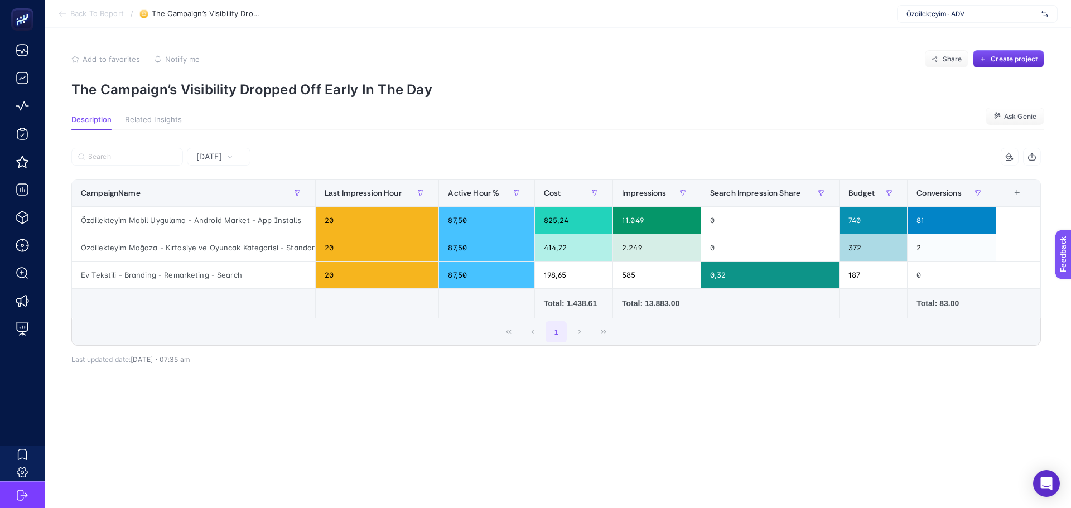
click at [210, 155] on span "Yesterday" at bounding box center [209, 156] width 26 height 11
click at [216, 194] on li "Last 7 Days" at bounding box center [218, 200] width 57 height 20
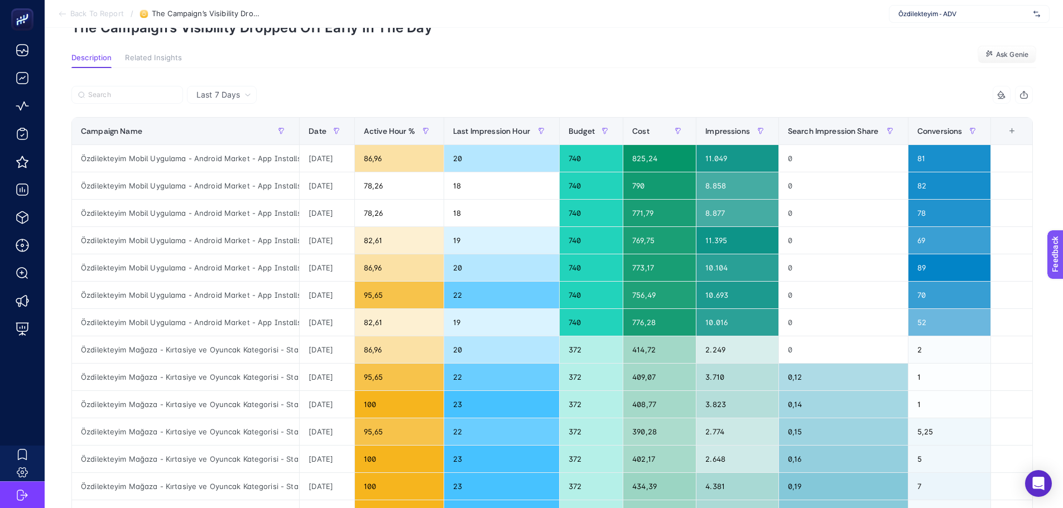
scroll to position [56, 0]
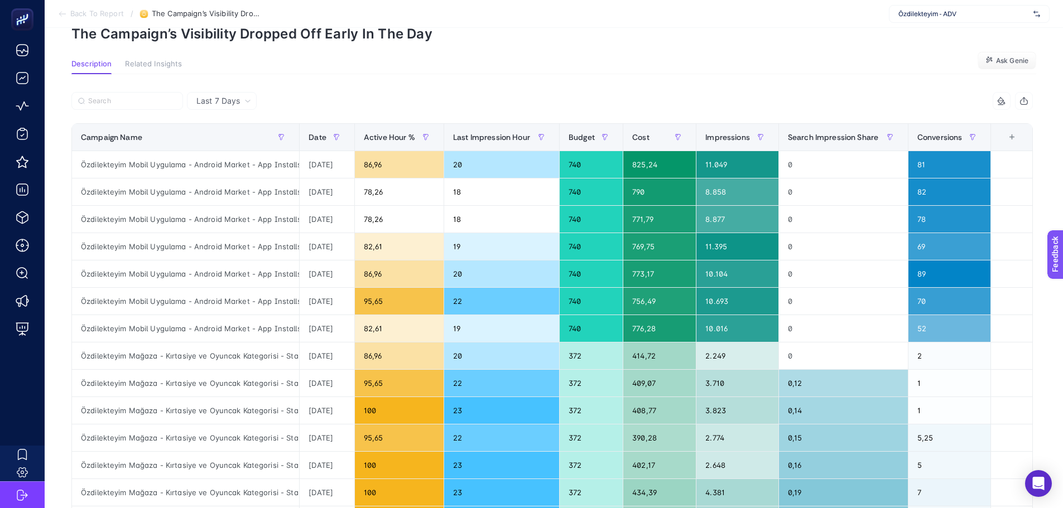
click at [337, 78] on div "Last 7 Days 7 items selected CampaignName Last Impression Hour Active Hour % Co…" at bounding box center [551, 452] width 979 height 756
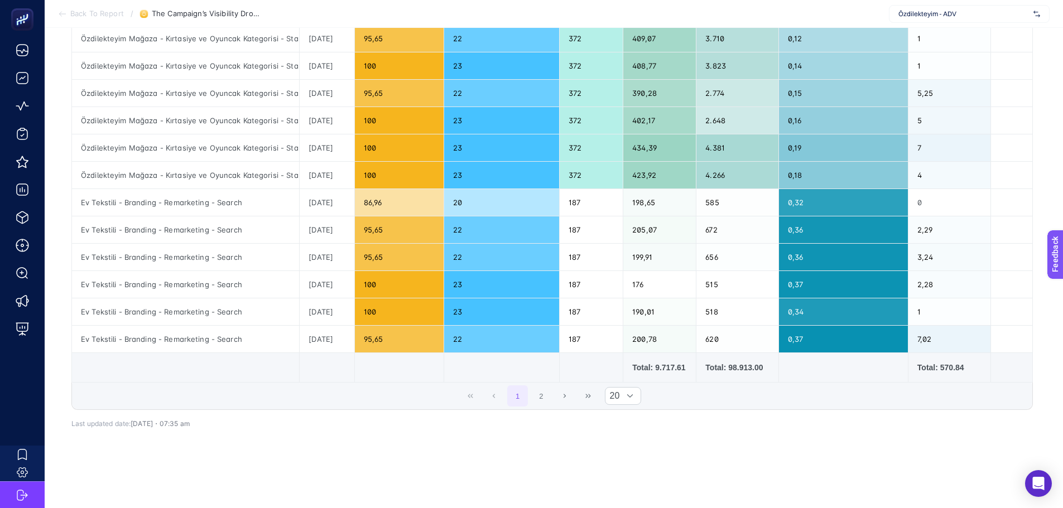
scroll to position [409, 0]
click at [547, 389] on button "2" at bounding box center [540, 395] width 21 height 21
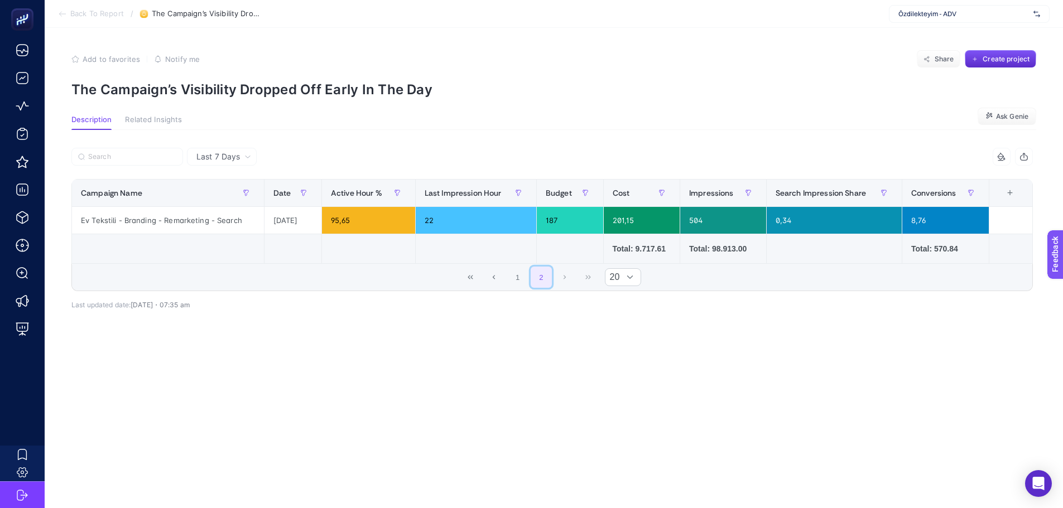
scroll to position [0, 0]
click at [524, 278] on button "1" at bounding box center [521, 277] width 21 height 21
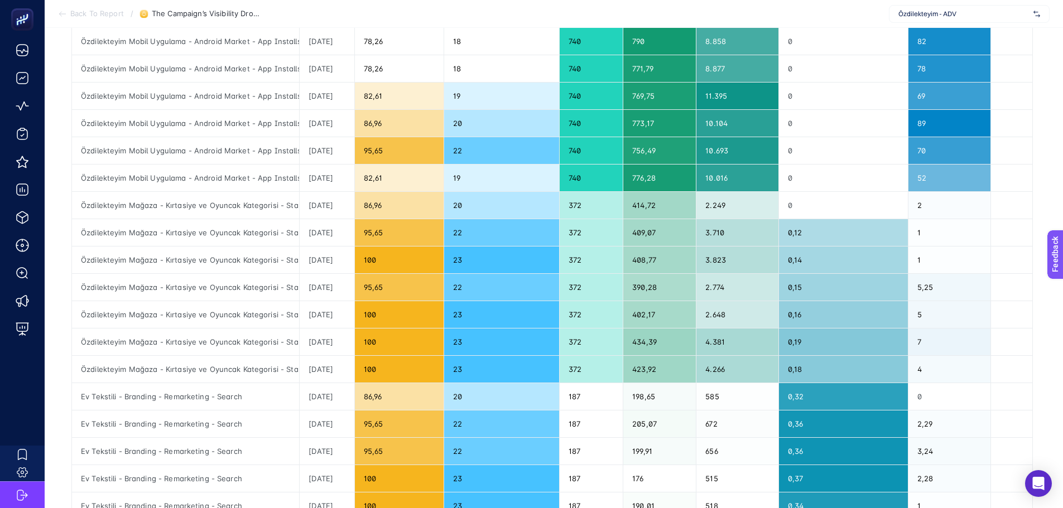
scroll to position [223, 0]
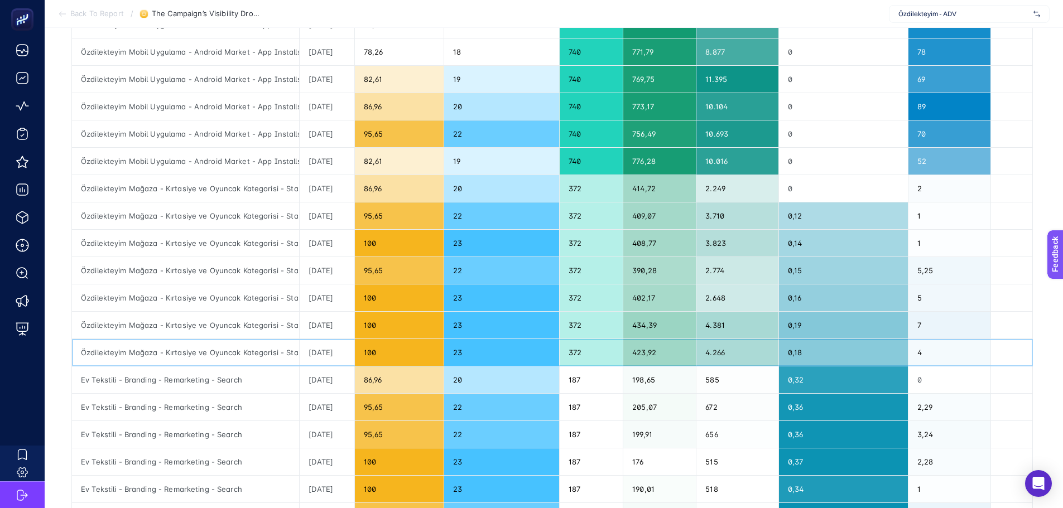
click at [378, 349] on div "100" at bounding box center [399, 352] width 89 height 27
click at [405, 320] on div "100" at bounding box center [399, 325] width 89 height 27
click at [439, 290] on div "100" at bounding box center [399, 297] width 89 height 27
click at [443, 282] on div "95,65" at bounding box center [399, 270] width 89 height 27
drag, startPoint x: 581, startPoint y: 296, endPoint x: 594, endPoint y: 297, distance: 12.9
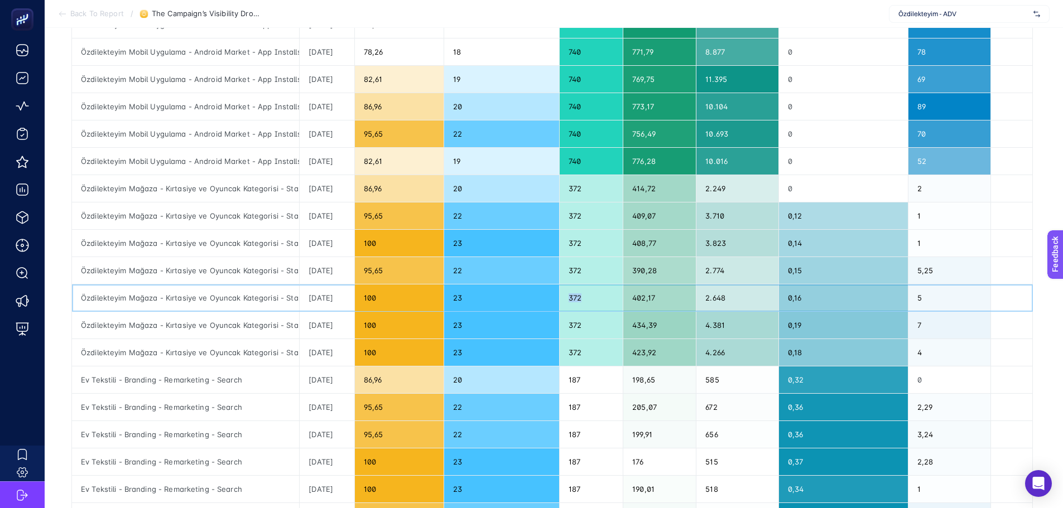
click at [594, 297] on div "372" at bounding box center [590, 297] width 63 height 27
click at [585, 353] on div "372" at bounding box center [590, 352] width 63 height 27
drag, startPoint x: 169, startPoint y: 352, endPoint x: 275, endPoint y: 354, distance: 106.0
click at [275, 354] on div "Özdilekteyim Mağaza - Kırtasiye ve Oyuncak Kategorisi - Standart Shopping" at bounding box center [185, 352] width 227 height 27
drag, startPoint x: 581, startPoint y: 357, endPoint x: 600, endPoint y: 357, distance: 19.0
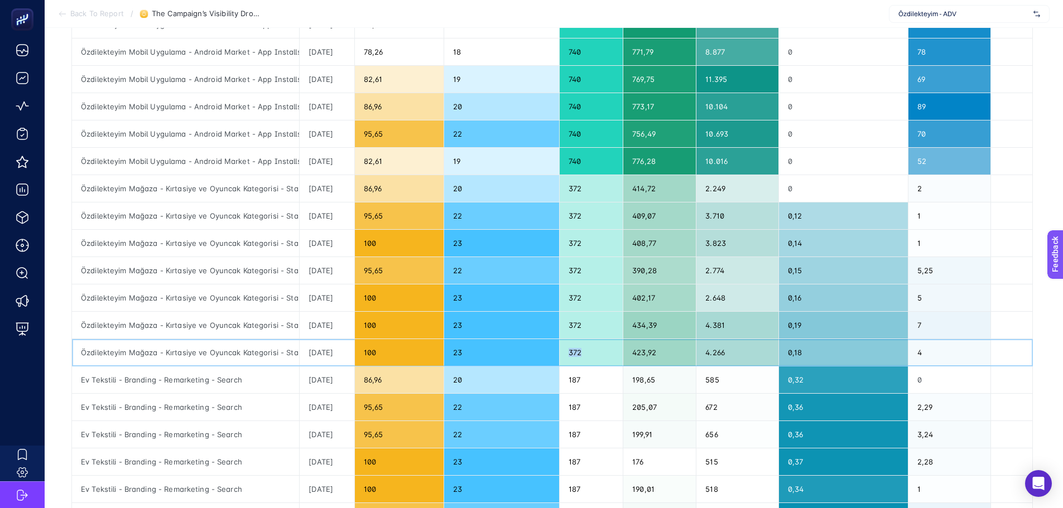
click at [600, 357] on div "372" at bounding box center [590, 352] width 63 height 27
drag, startPoint x: 643, startPoint y: 351, endPoint x: 659, endPoint y: 351, distance: 16.2
click at [659, 351] on div "423,92" at bounding box center [659, 352] width 73 height 27
click at [645, 327] on div "434,39" at bounding box center [659, 325] width 73 height 27
click at [644, 295] on div "402,17" at bounding box center [659, 297] width 73 height 27
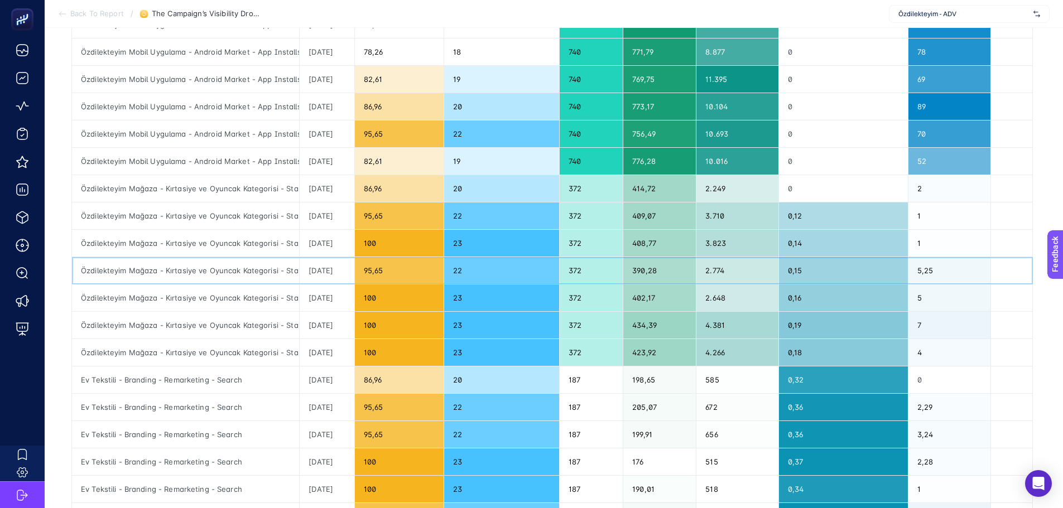
click at [645, 273] on div "390,28" at bounding box center [659, 270] width 73 height 27
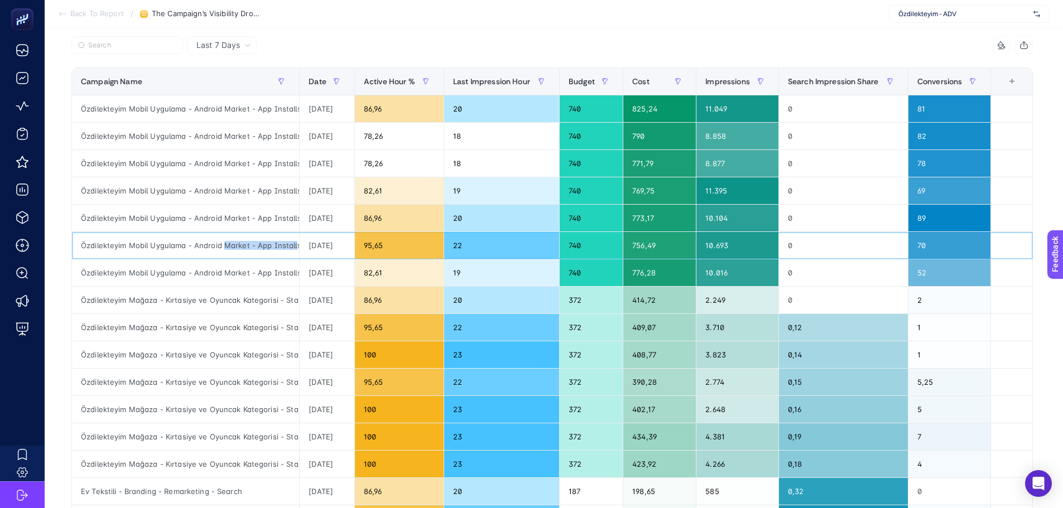
scroll to position [0, 6]
drag, startPoint x: 225, startPoint y: 245, endPoint x: 297, endPoint y: 247, distance: 71.4
click at [297, 247] on div "Özdilekteyim Mobil Uygulama - Android Market - App Installs" at bounding box center [185, 245] width 227 height 27
click at [255, 273] on div "Özdilekteyim Mobil Uygulama - Android Market - App Installs" at bounding box center [185, 272] width 227 height 27
drag, startPoint x: 245, startPoint y: 272, endPoint x: 259, endPoint y: 272, distance: 14.5
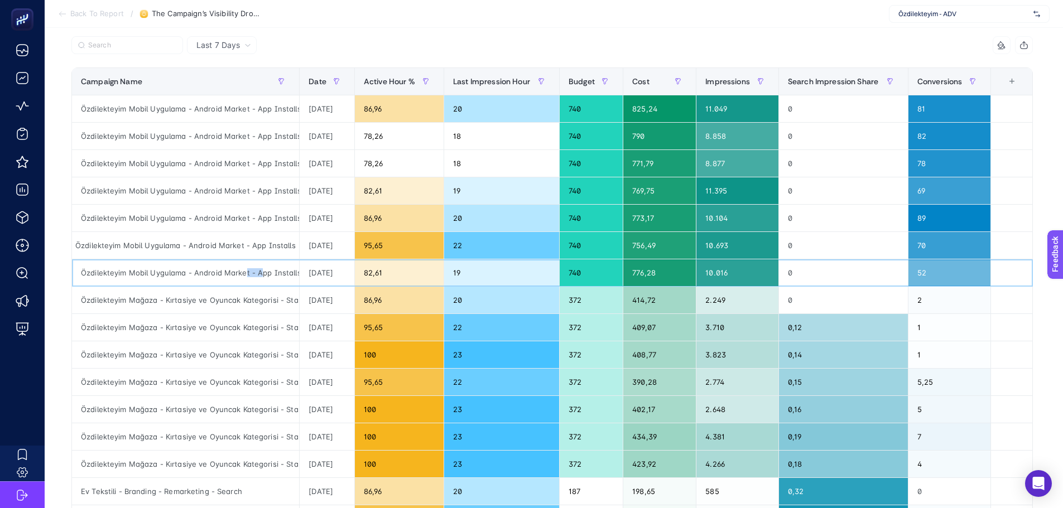
click at [259, 272] on div "Özdilekteyim Mobil Uygulama - Android Market - App Installs" at bounding box center [185, 272] width 227 height 27
click at [259, 274] on div "Özdilekteyim Mobil Uygulama - Android Market - App Installs" at bounding box center [185, 272] width 227 height 27
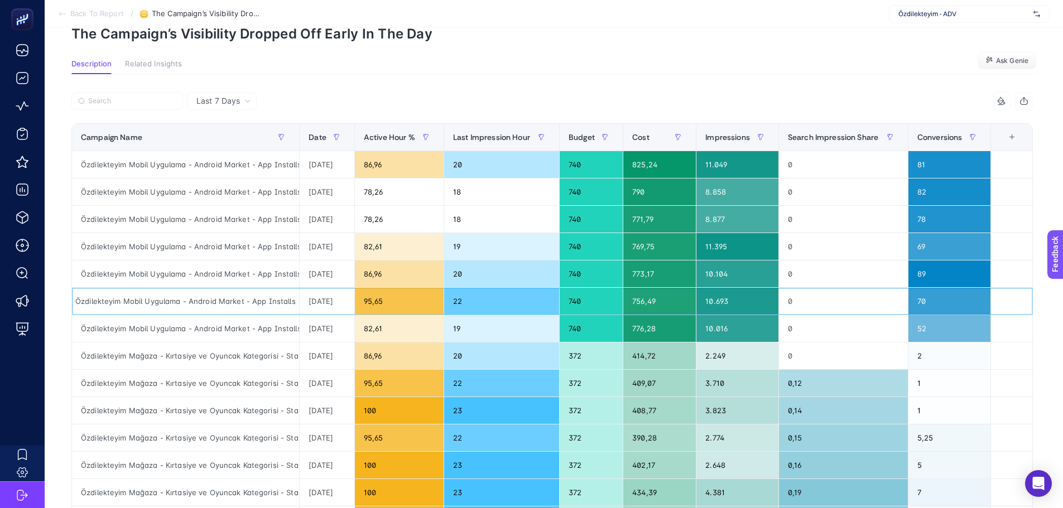
click at [263, 297] on div "Özdilekteyim Mobil Uygulama - Android Market - App Installs" at bounding box center [185, 301] width 227 height 27
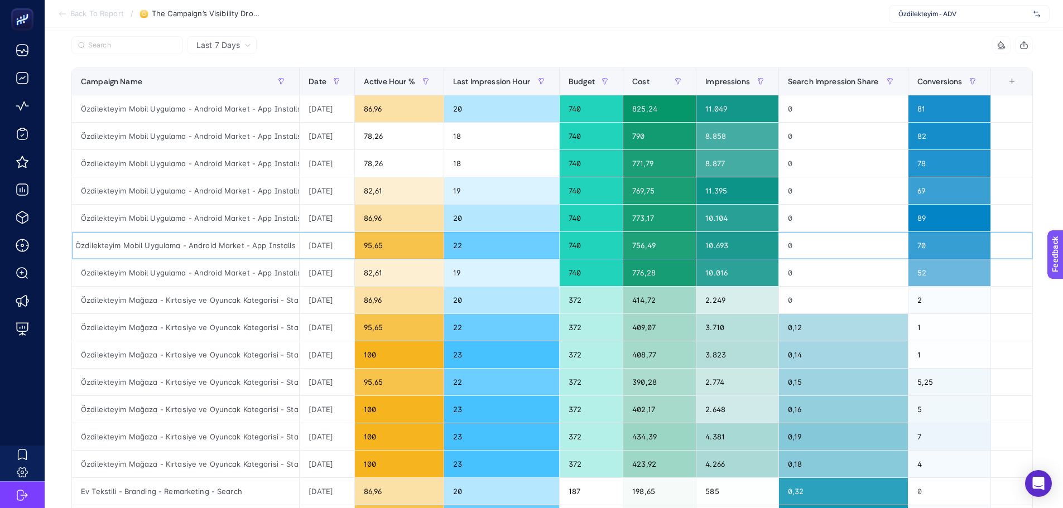
scroll to position [0, 0]
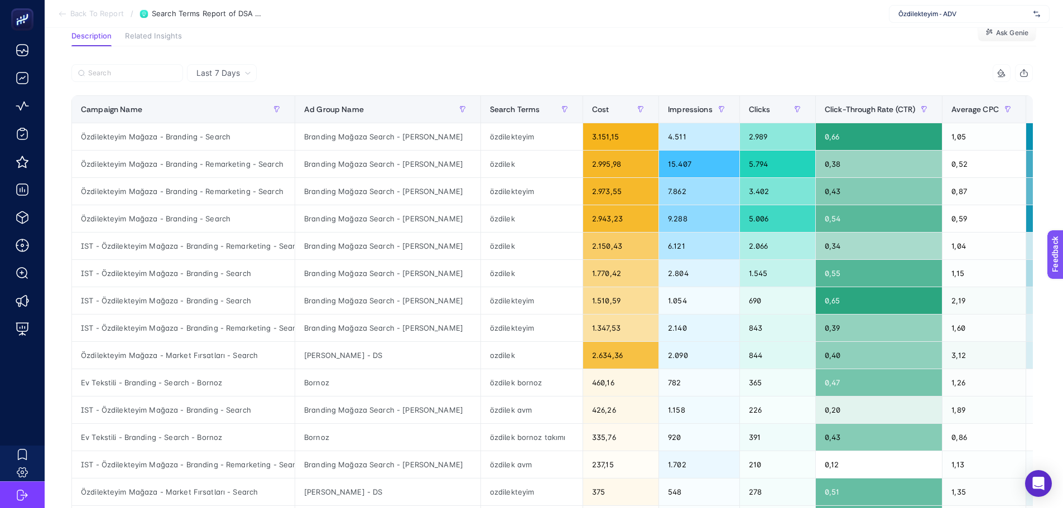
scroll to position [56, 0]
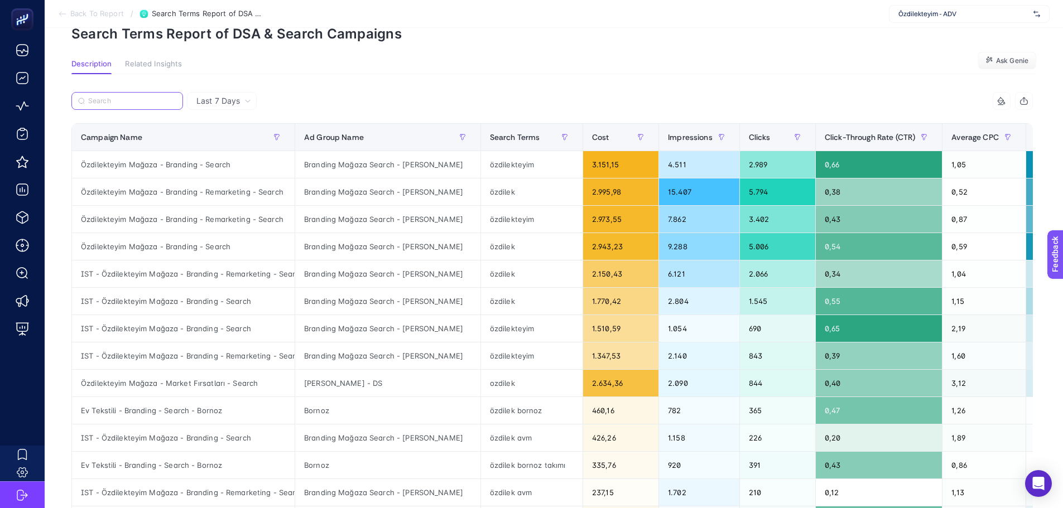
click at [136, 101] on input "Search" at bounding box center [132, 101] width 88 height 8
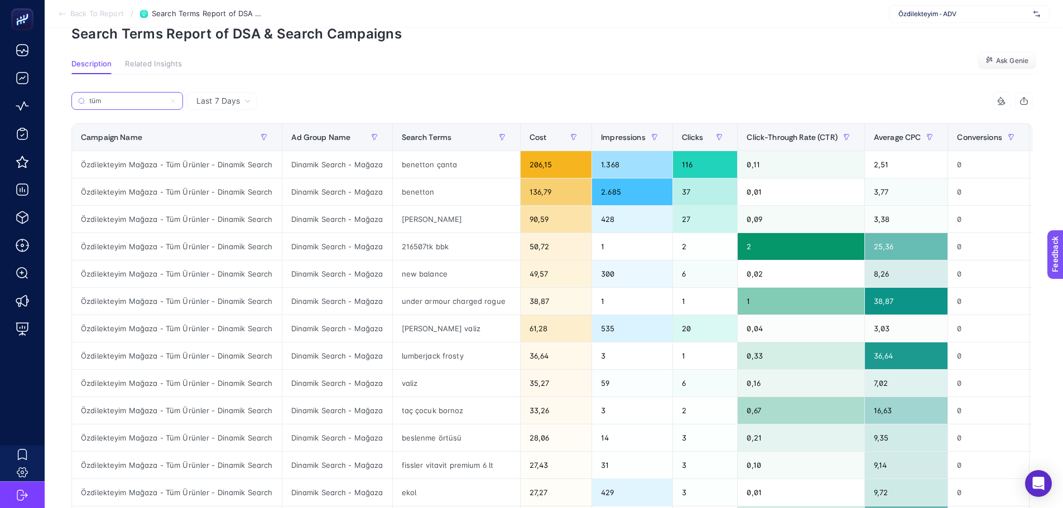
type input "tüm"
click at [893, 131] on div "Average CPC" at bounding box center [906, 137] width 65 height 18
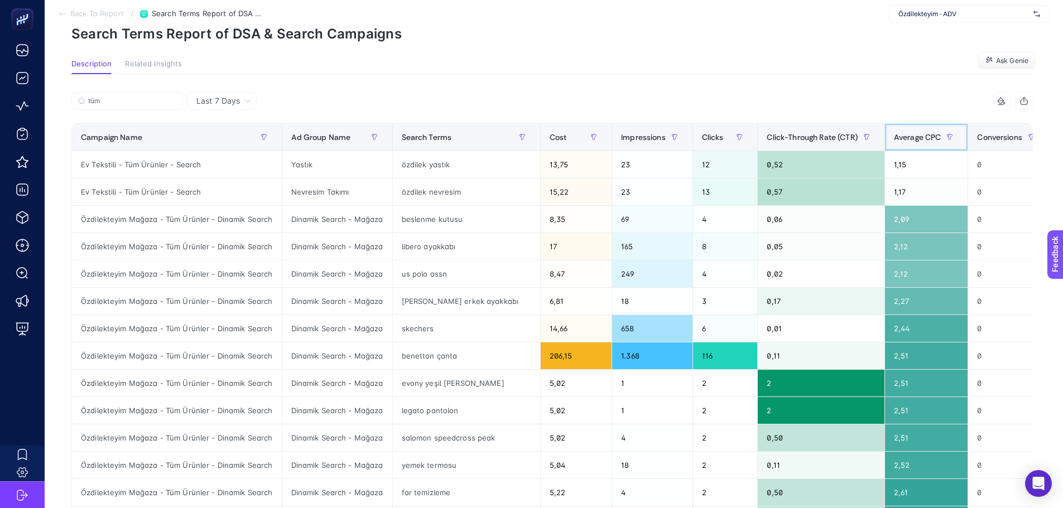
click at [894, 132] on div "Average CPC" at bounding box center [926, 137] width 65 height 18
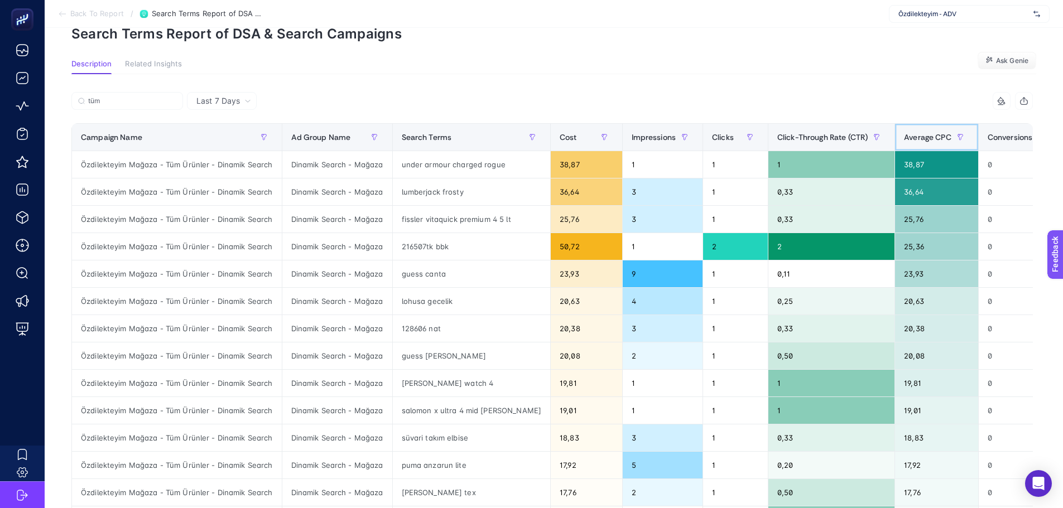
click at [904, 133] on span "Average CPC" at bounding box center [927, 137] width 47 height 9
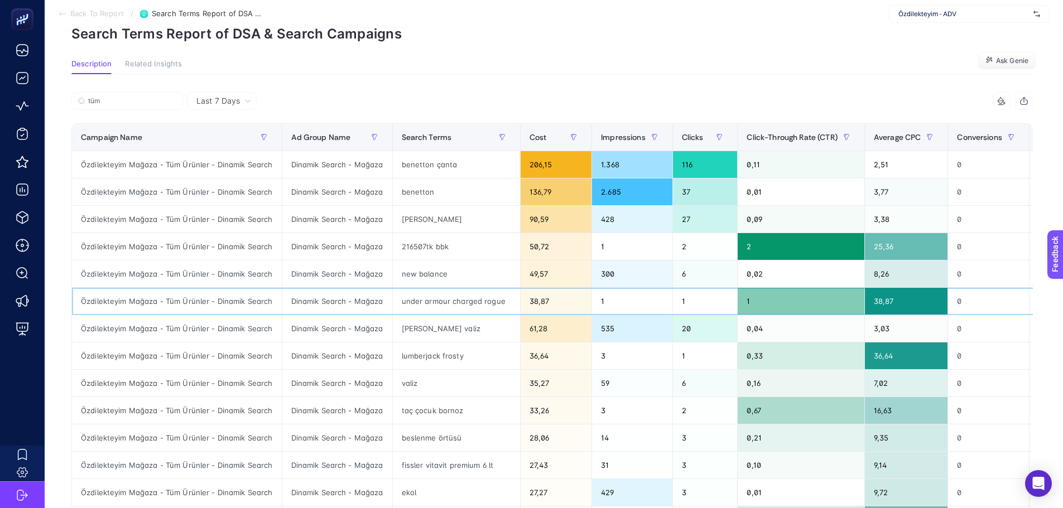
drag, startPoint x: 452, startPoint y: 291, endPoint x: 454, endPoint y: 297, distance: 6.2
click at [453, 291] on div "under armour charged rogue" at bounding box center [456, 301] width 127 height 27
click at [454, 304] on div "under armour charged rogue" at bounding box center [456, 301] width 127 height 27
click at [455, 304] on div "under armour charged rogue" at bounding box center [456, 301] width 127 height 27
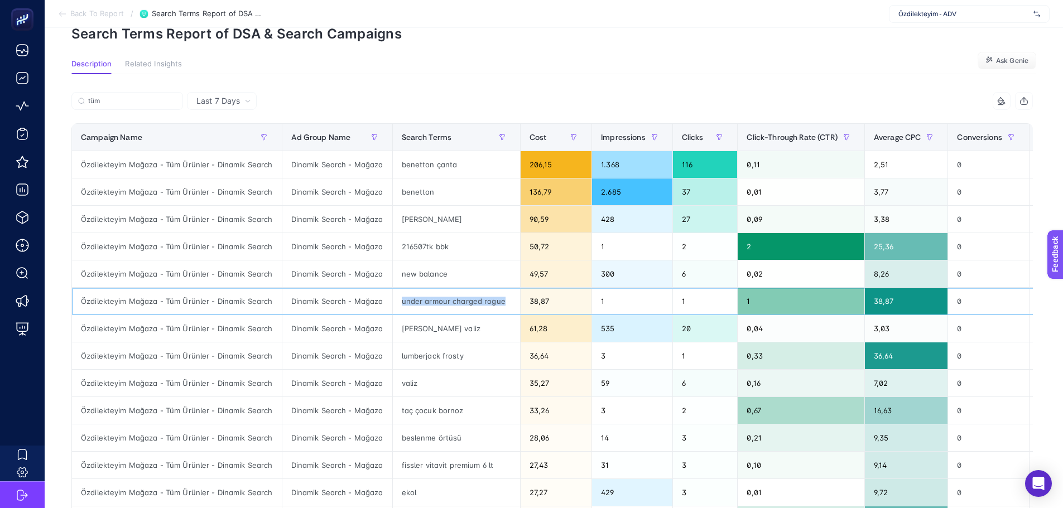
copy tr "under armour charged rogue"
click at [438, 39] on p "Search Terms Report of DSA & Search Campaigns" at bounding box center [553, 34] width 964 height 16
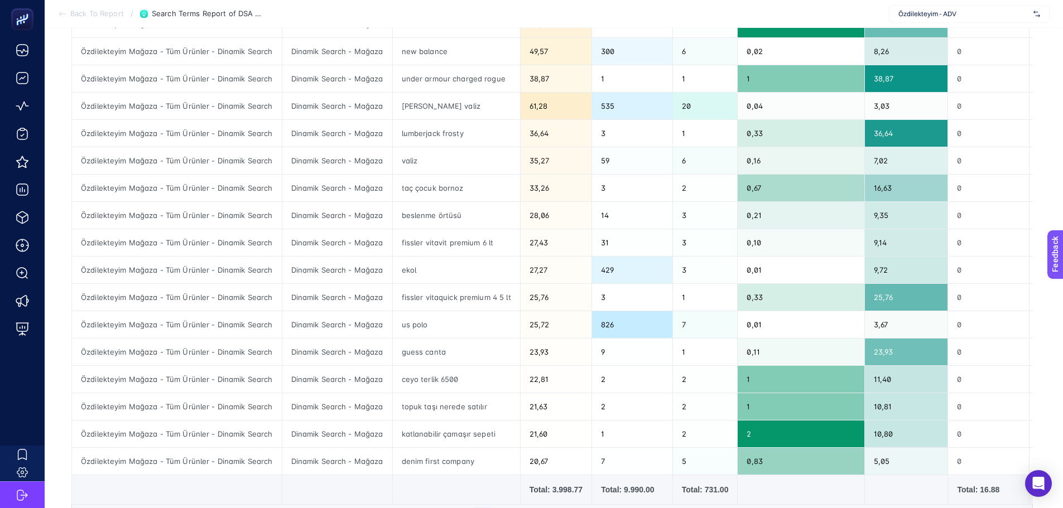
scroll to position [279, 0]
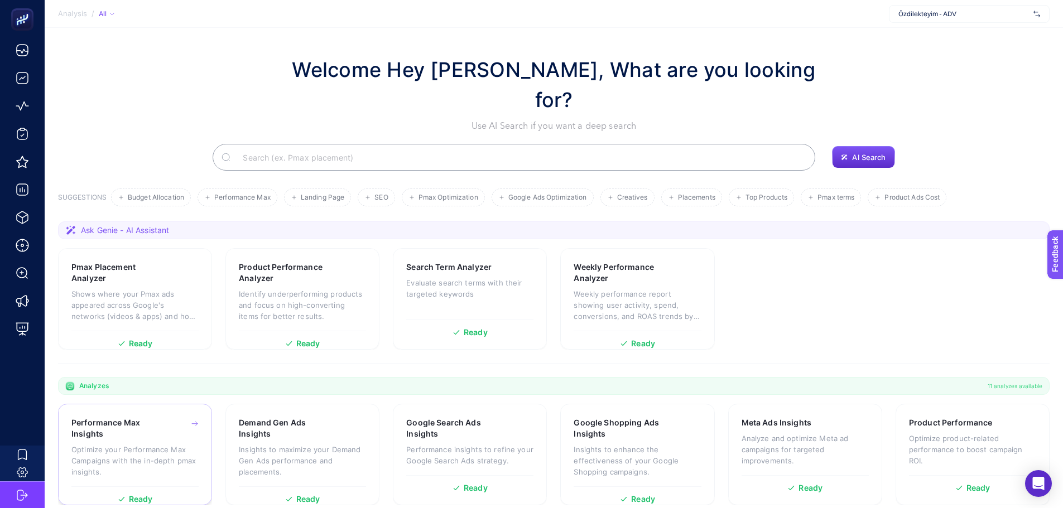
click at [163, 444] on p "Optimize your Performance Max Campaigns with the in-depth pmax insights." at bounding box center [134, 460] width 127 height 33
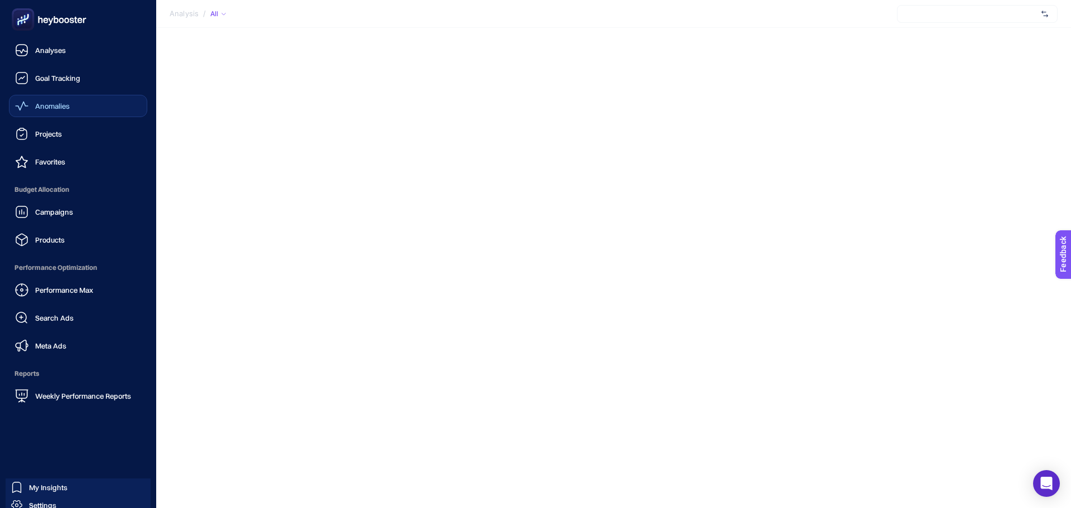
click at [25, 109] on icon at bounding box center [21, 105] width 13 height 13
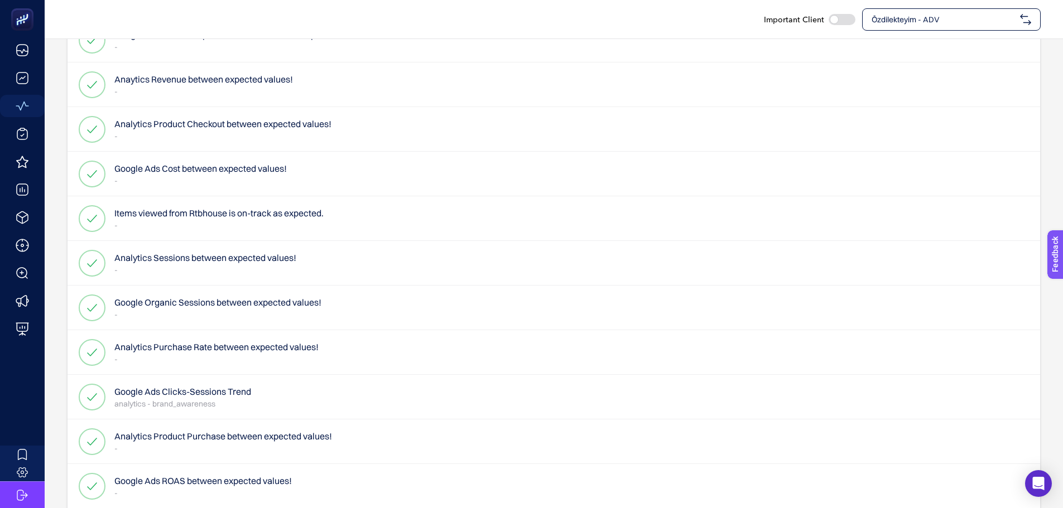
scroll to position [49, 0]
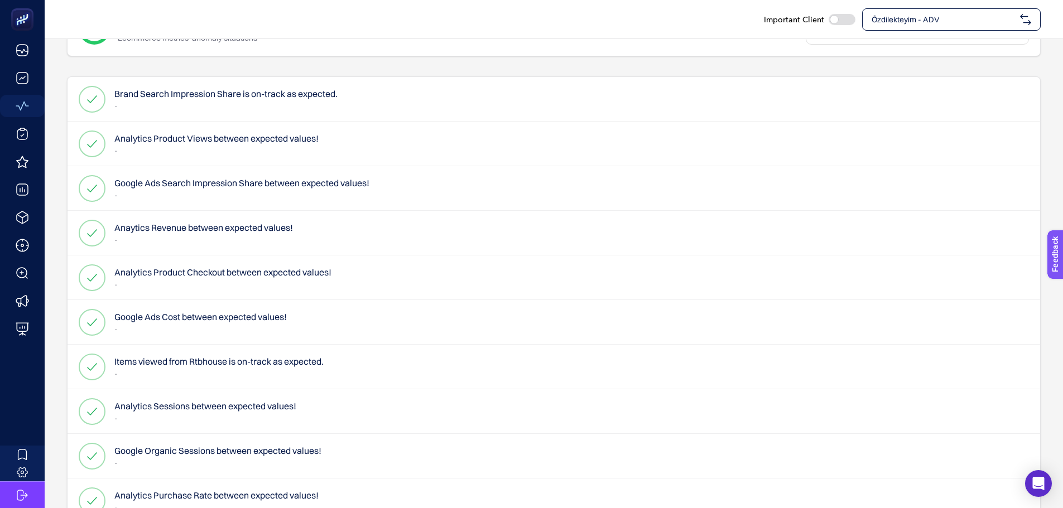
click at [220, 231] on h4 "Anaytics Revenue between expected values!" at bounding box center [203, 227] width 179 height 13
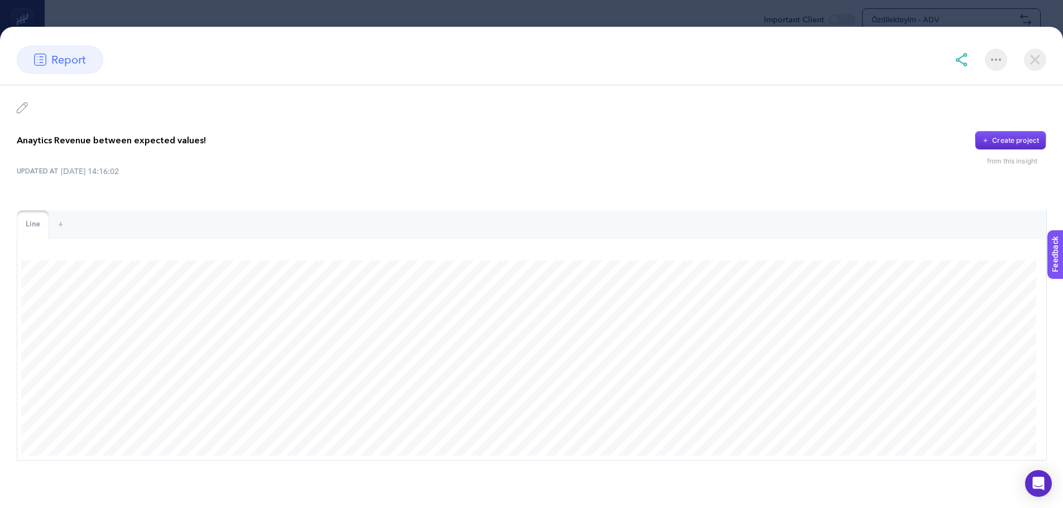
click at [1031, 61] on img at bounding box center [1035, 60] width 22 height 22
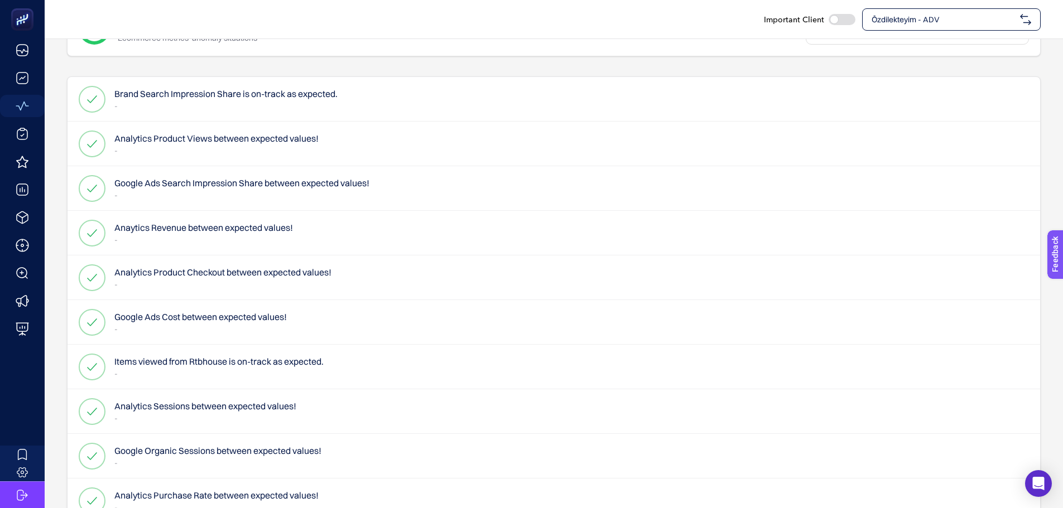
click at [146, 186] on h4 "Google Ads Search Impression Share between expected values!" at bounding box center [241, 182] width 255 height 13
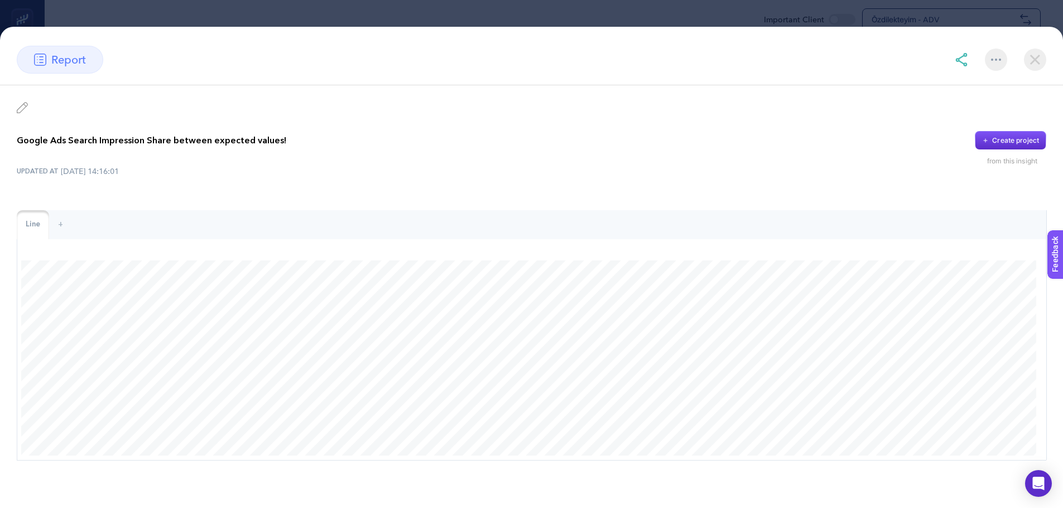
click at [1034, 58] on img at bounding box center [1035, 60] width 22 height 22
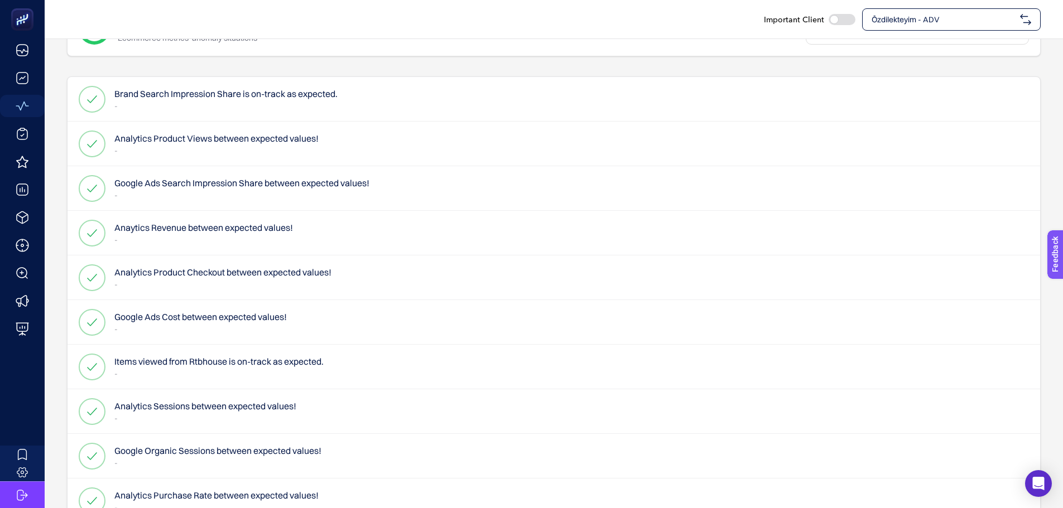
click at [211, 93] on h4 "Brand Search Impression Share is on-track as expected." at bounding box center [225, 93] width 223 height 13
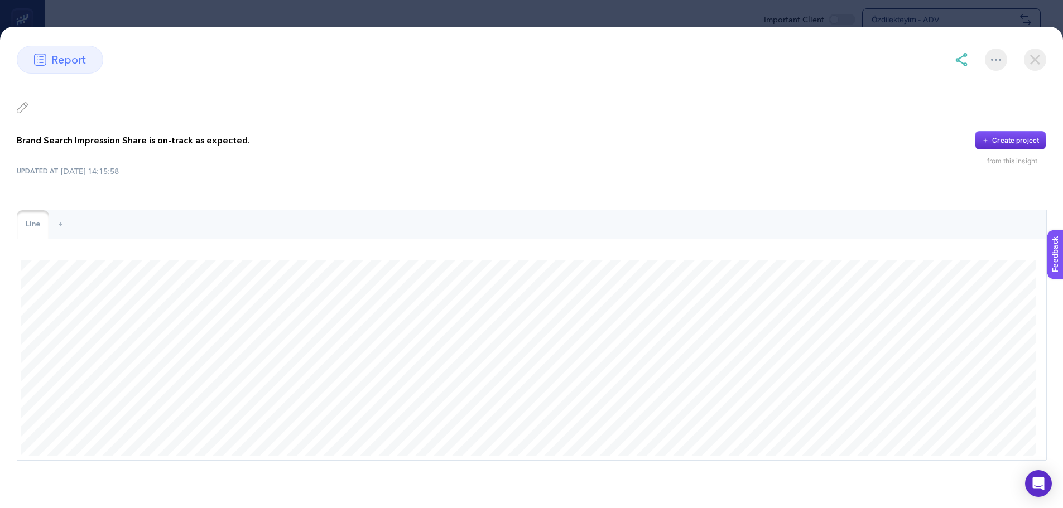
click at [1031, 62] on img at bounding box center [1035, 60] width 22 height 22
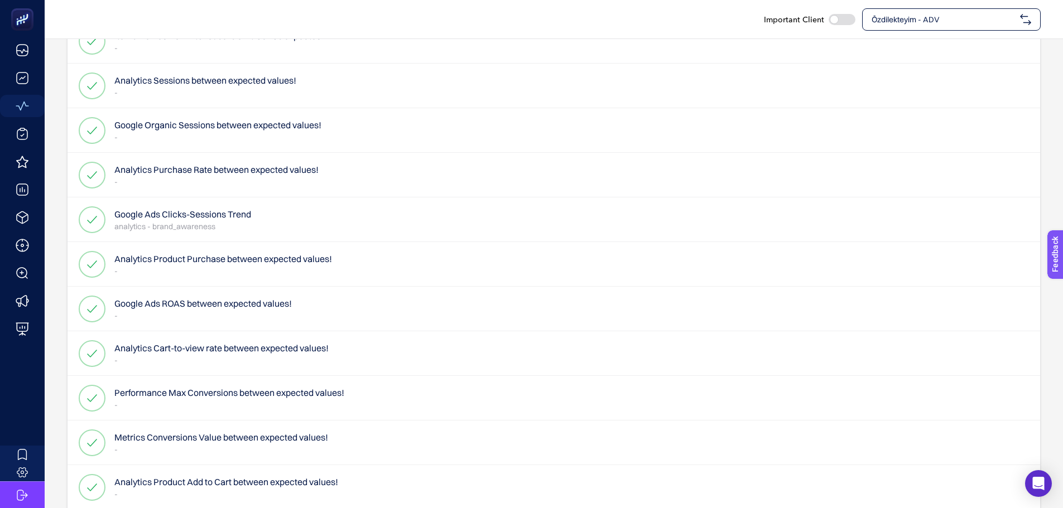
scroll to position [383, 0]
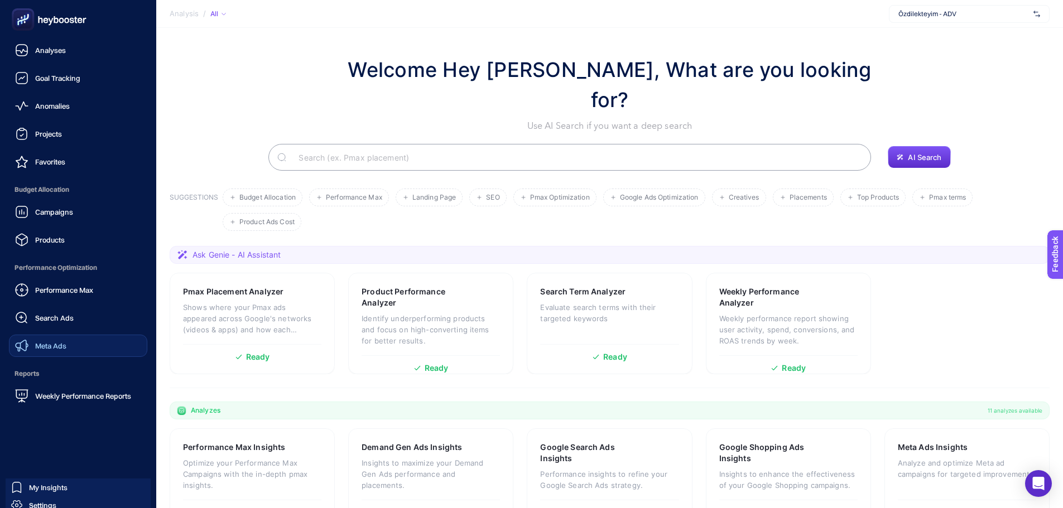
click at [52, 351] on div "Meta Ads" at bounding box center [40, 345] width 51 height 13
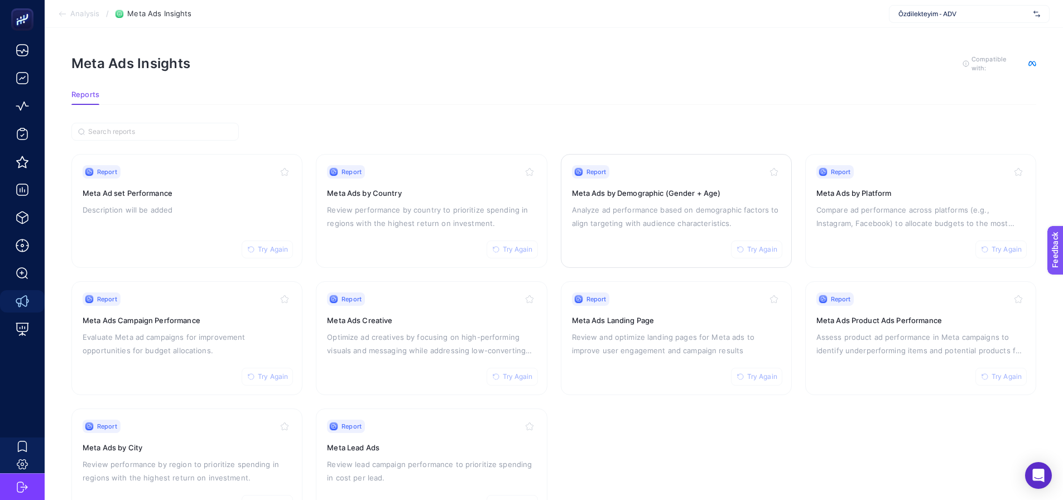
click at [634, 254] on div "Report Try Again Meta Ads by Demographic (Gender + Age) Analyze ad performance …" at bounding box center [676, 210] width 209 height 91
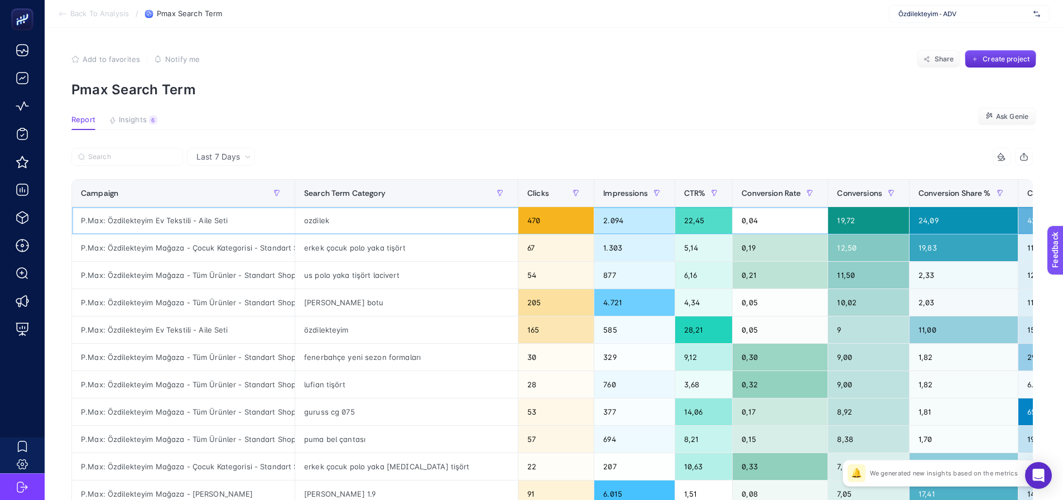
click at [208, 217] on div "P.Max: Özdilekteyim Ev Tekstili - Aile Seti" at bounding box center [183, 220] width 223 height 27
click at [312, 221] on div "ozdilek" at bounding box center [406, 220] width 223 height 27
click at [320, 330] on div "özdilekteyim" at bounding box center [406, 329] width 223 height 27
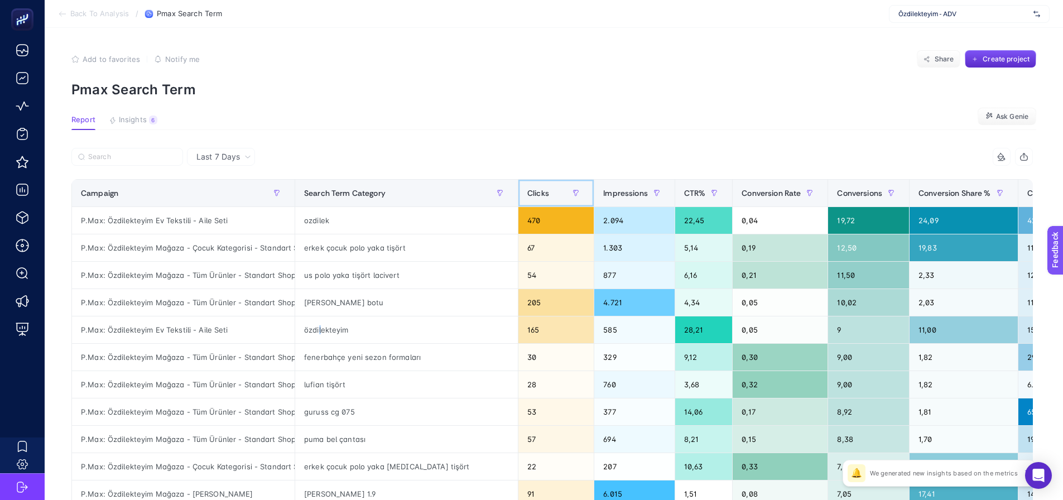
click at [527, 189] on span "Clicks" at bounding box center [538, 193] width 22 height 9
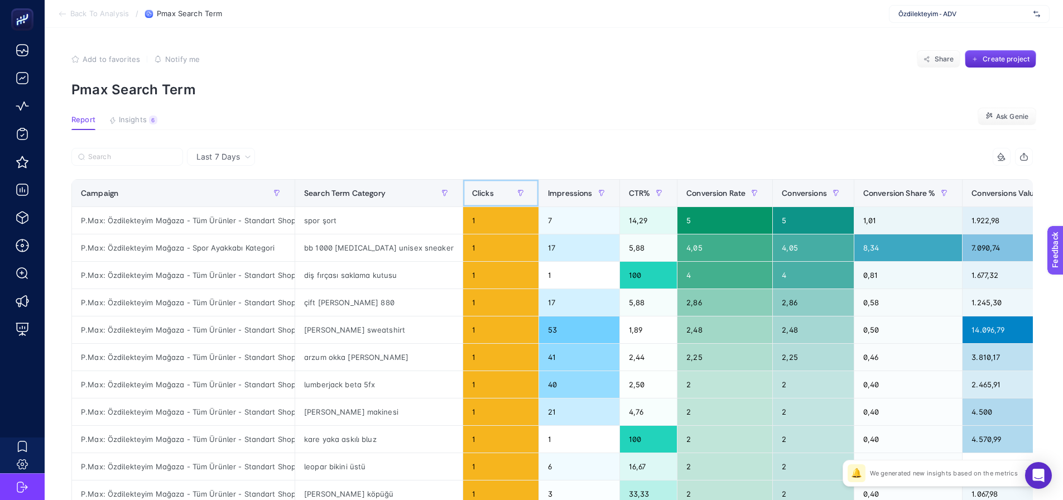
click at [472, 189] on span "Clicks" at bounding box center [483, 193] width 22 height 9
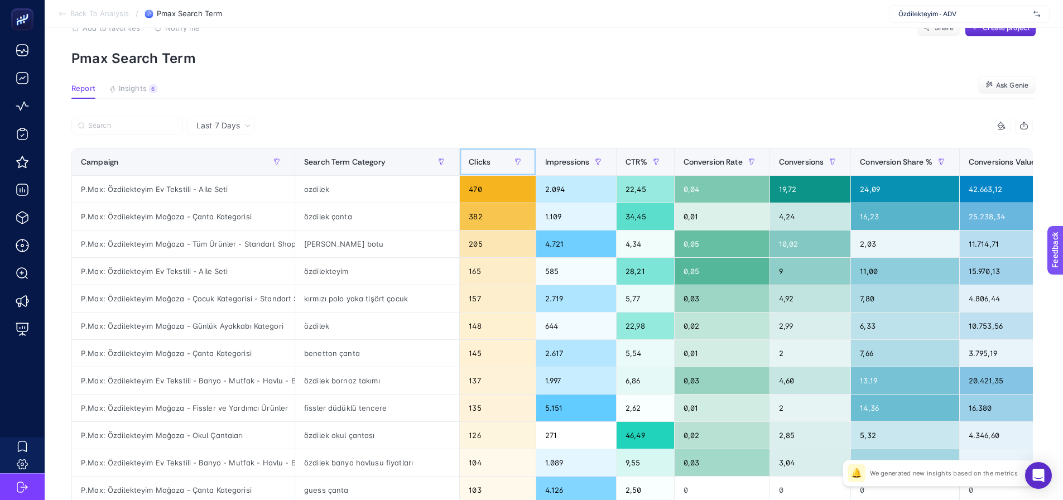
scroll to position [56, 0]
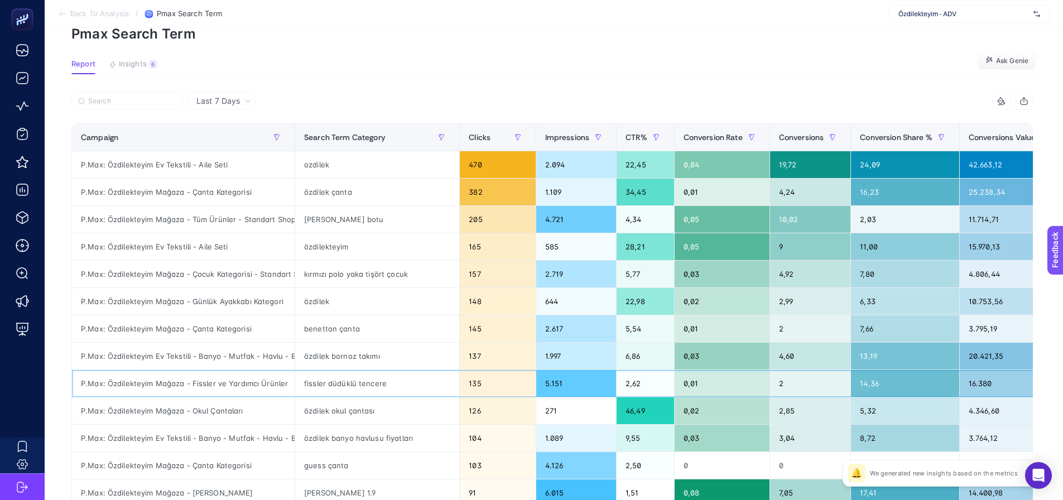
click at [355, 382] on div "fissler düdüklü tencere" at bounding box center [377, 383] width 164 height 27
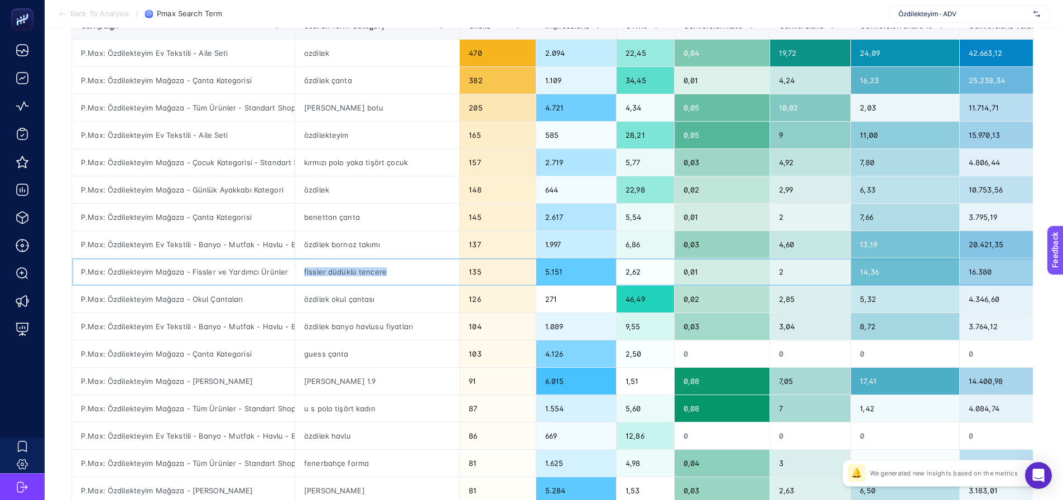
scroll to position [0, 0]
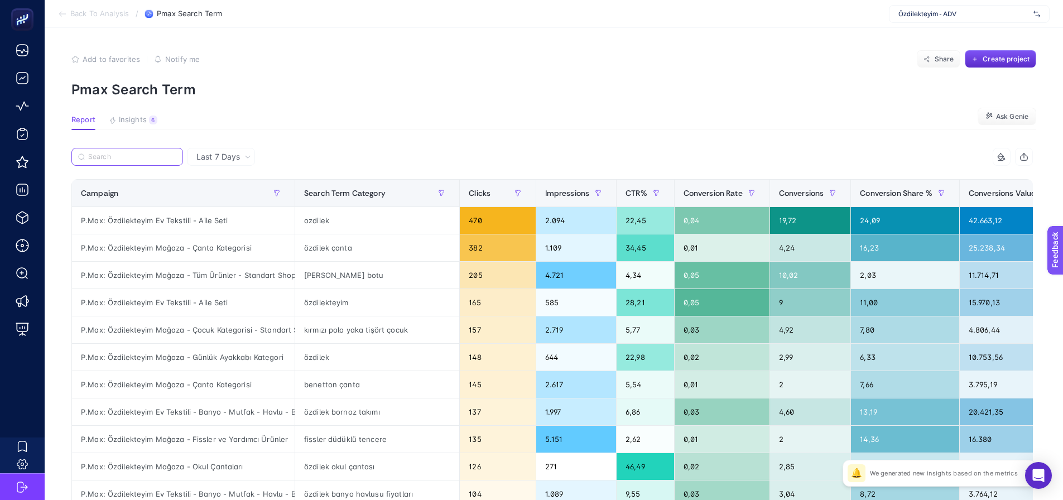
click at [136, 153] on input "Search" at bounding box center [132, 157] width 88 height 8
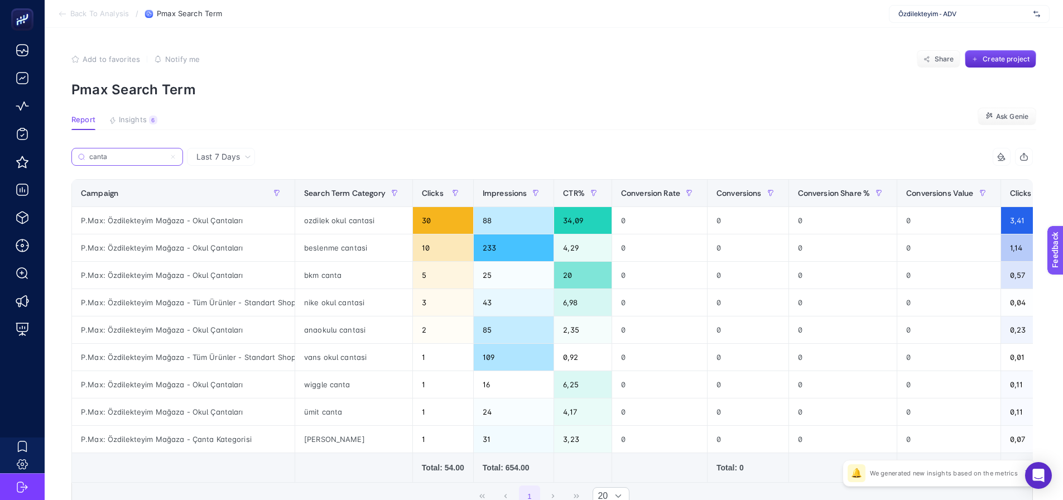
type input "canta"
click at [855, 500] on html "Back To Analysis / Pmax Search Term Özdilekteyim - ADV Add to favorites false N…" at bounding box center [531, 250] width 1063 height 500
click at [354, 363] on div "vans okul cantasi" at bounding box center [353, 357] width 117 height 27
click at [340, 325] on div "anaokulu cantasi" at bounding box center [353, 329] width 117 height 27
click at [336, 303] on div "nike okul cantasi" at bounding box center [353, 302] width 117 height 27
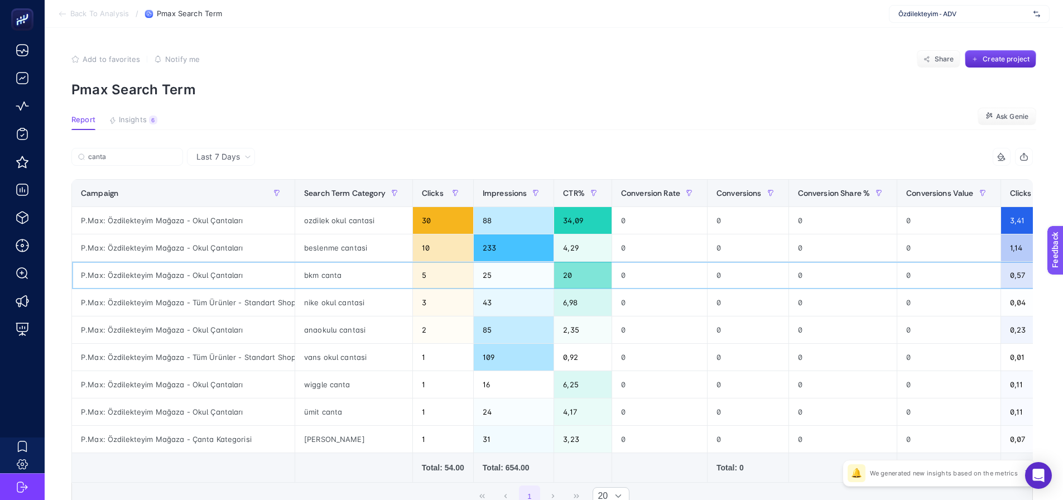
click at [330, 282] on div "bkm canta" at bounding box center [353, 275] width 117 height 27
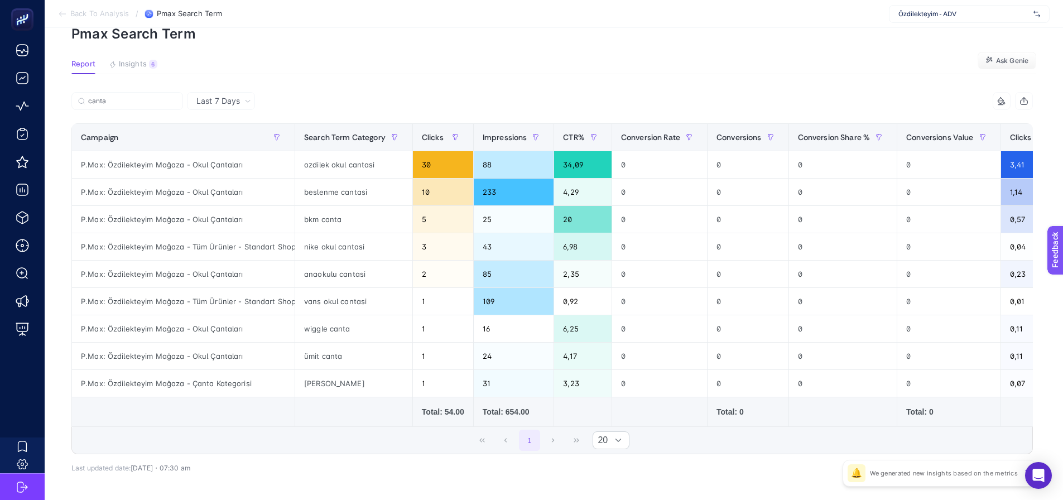
click at [401, 115] on div "canta" at bounding box center [311, 104] width 481 height 25
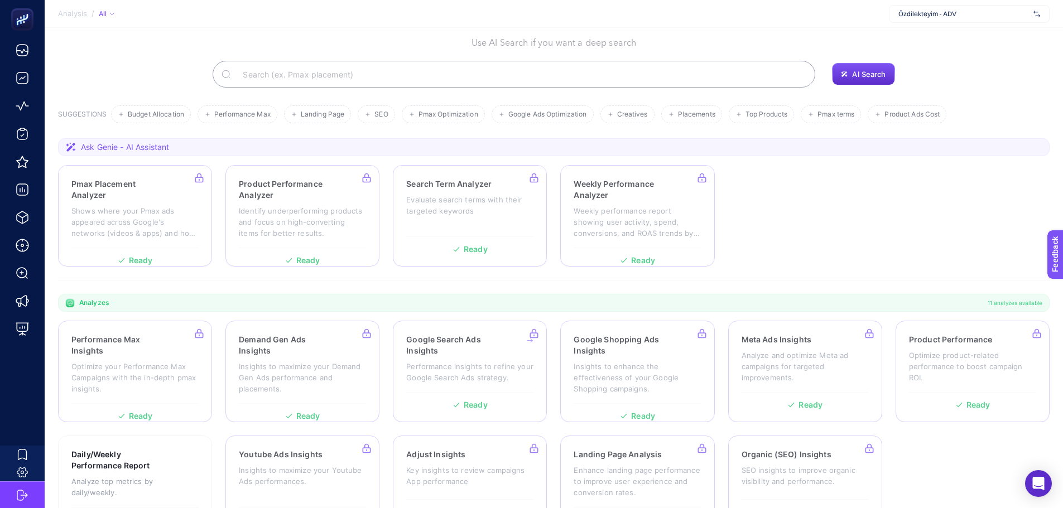
scroll to position [95, 0]
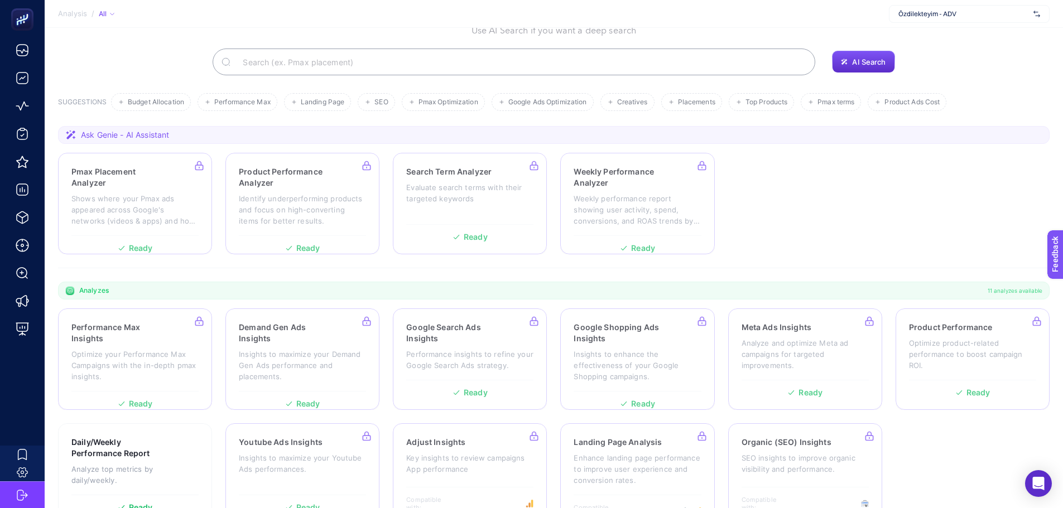
click at [553, 308] on section "Performance Max Insights Optimize your Performance Max Campaigns with the in-de…" at bounding box center [553, 416] width 991 height 216
click at [559, 308] on section "Performance Max Insights Optimize your Performance Max Campaigns with the in-de…" at bounding box center [553, 416] width 991 height 216
click at [555, 282] on section "Analyzes 11 analyzes available" at bounding box center [553, 291] width 991 height 18
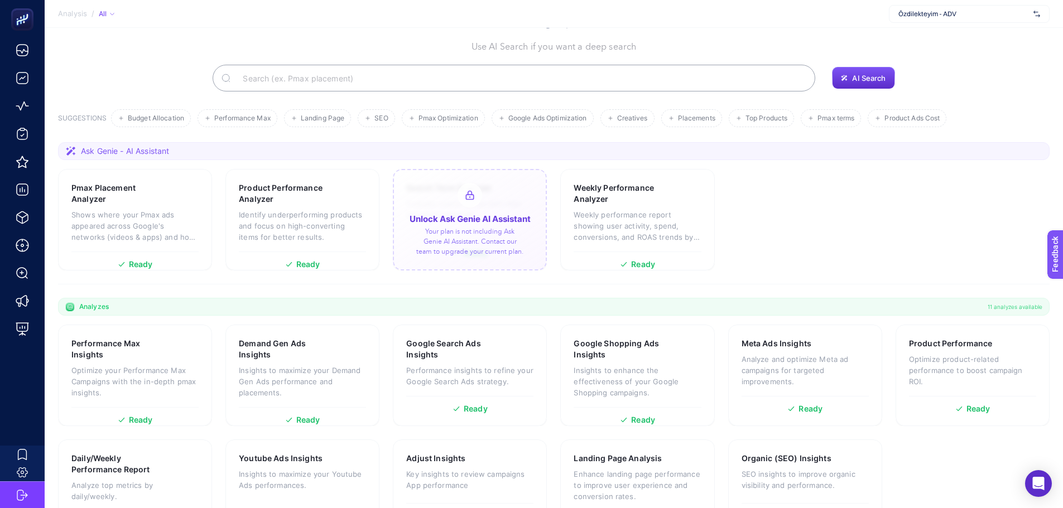
scroll to position [95, 0]
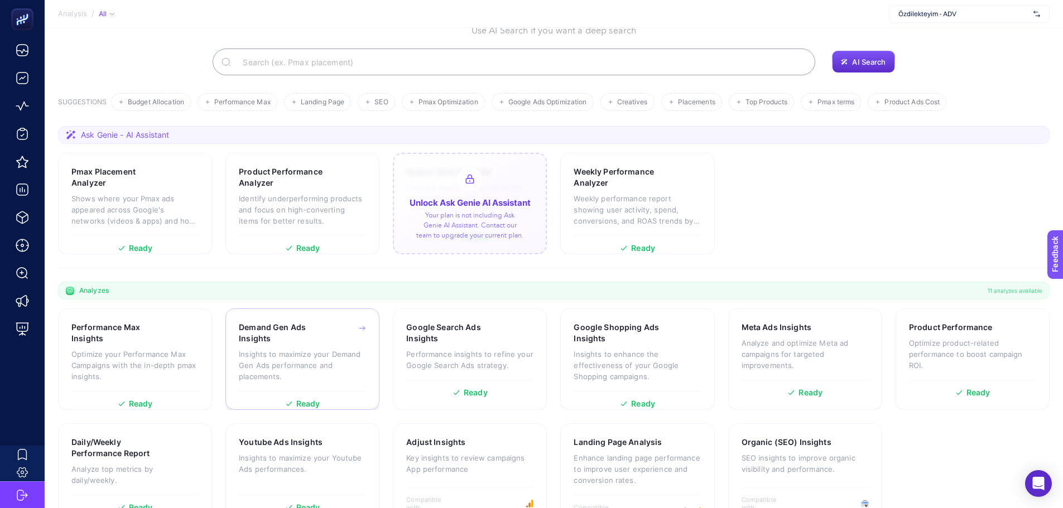
click at [268, 349] on p "Insights to maximize your Demand Gen Ads performance and placements." at bounding box center [302, 365] width 127 height 33
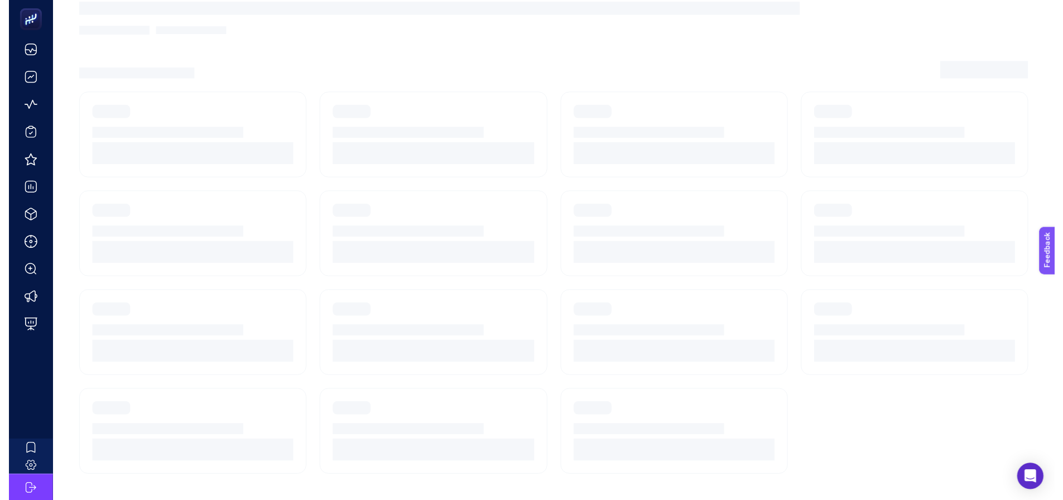
scroll to position [8, 0]
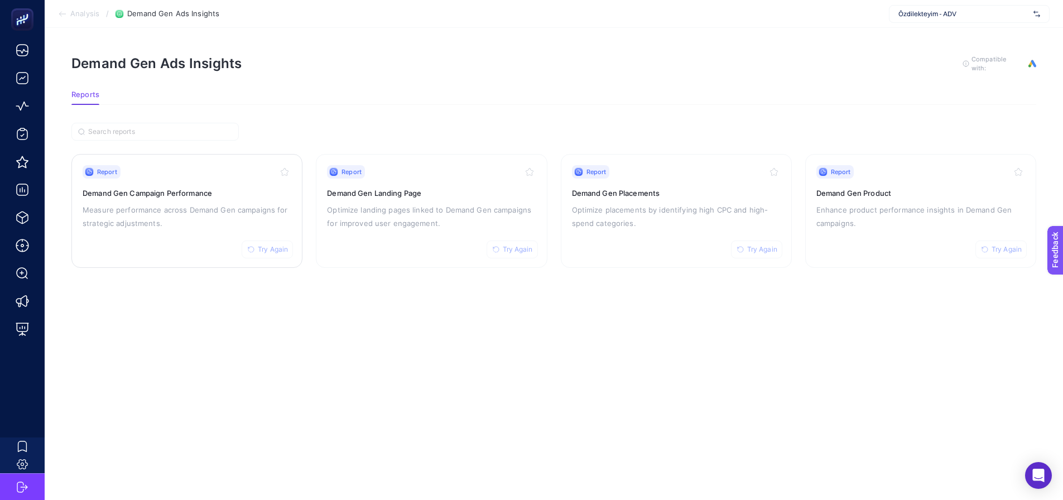
drag, startPoint x: 200, startPoint y: 205, endPoint x: 284, endPoint y: 189, distance: 85.8
drag, startPoint x: 429, startPoint y: 218, endPoint x: 432, endPoint y: 213, distance: 6.0
drag, startPoint x: 698, startPoint y: 201, endPoint x: 713, endPoint y: 199, distance: 15.3
click at [868, 206] on p "Enhance product performance insights in Demand Gen campaigns." at bounding box center [920, 216] width 209 height 27
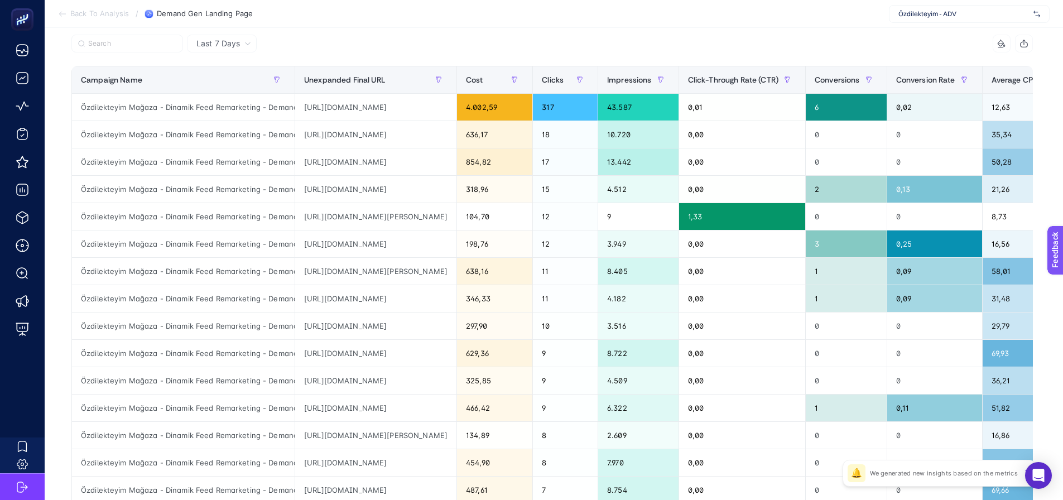
scroll to position [112, 0]
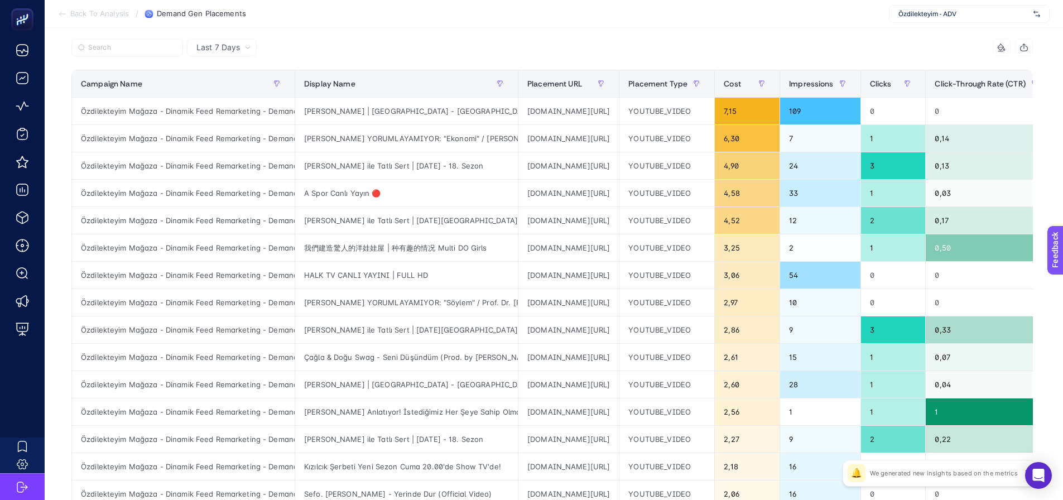
scroll to position [112, 0]
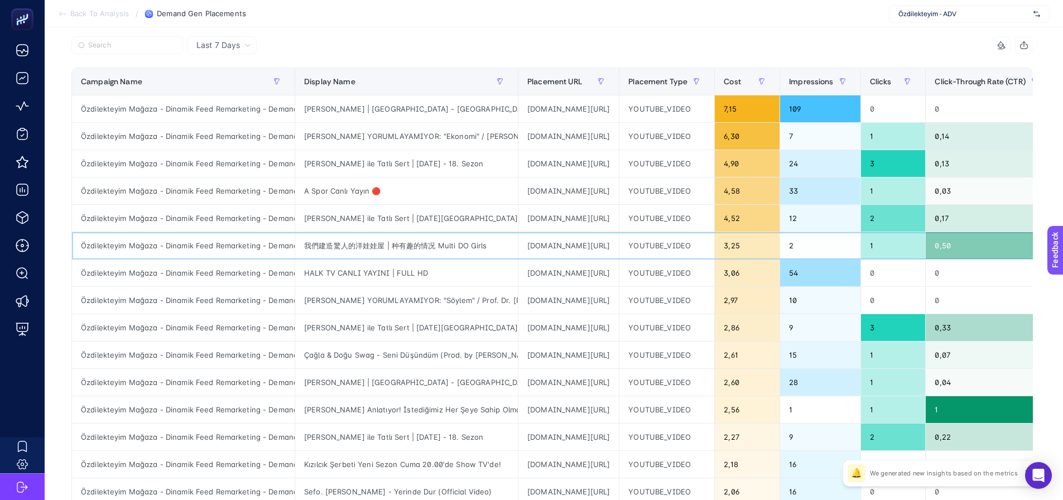
click at [445, 244] on div "我們建造驚人的洋娃娃屋 | 种有趣的情况 Multi DO Girls" at bounding box center [406, 245] width 223 height 27
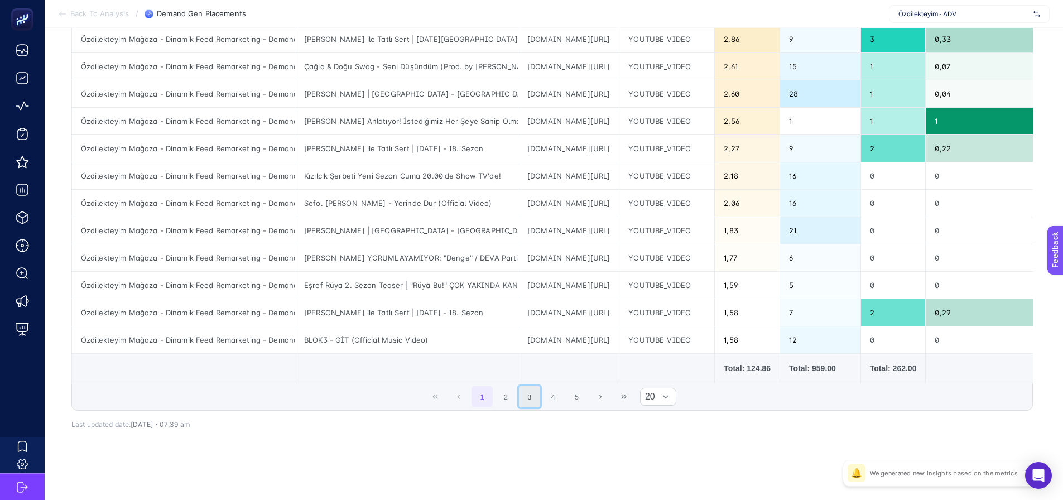
click at [528, 400] on button "3" at bounding box center [529, 396] width 21 height 21
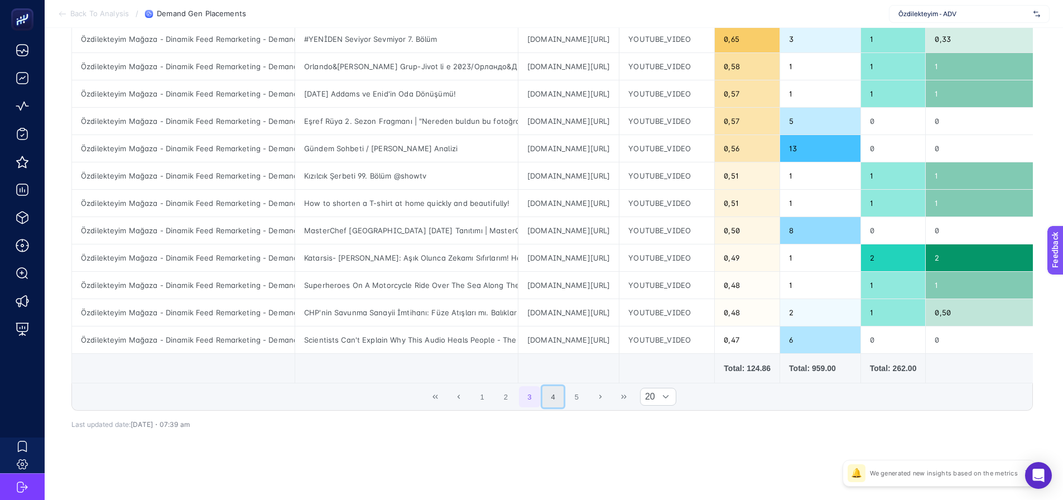
click at [562, 402] on button "4" at bounding box center [552, 396] width 21 height 21
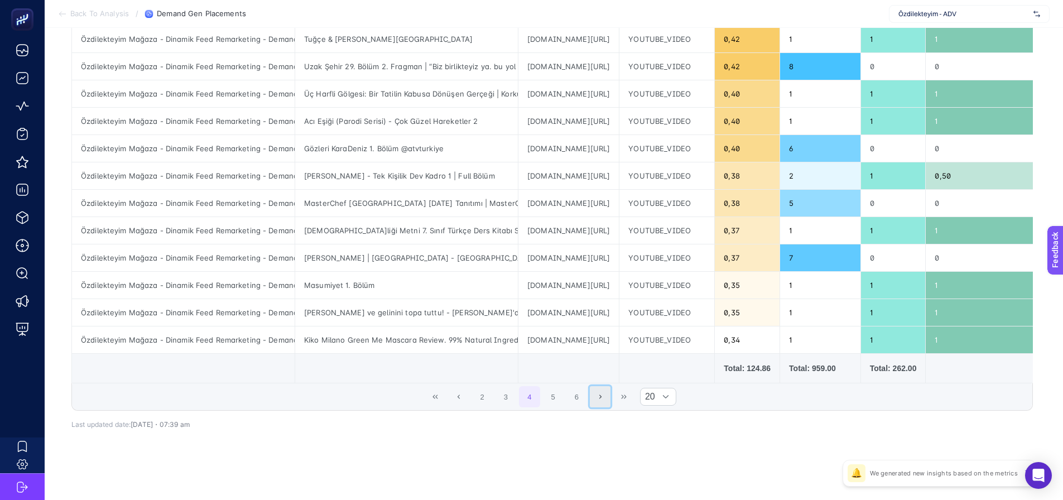
click at [595, 394] on button "Next Page" at bounding box center [600, 396] width 21 height 21
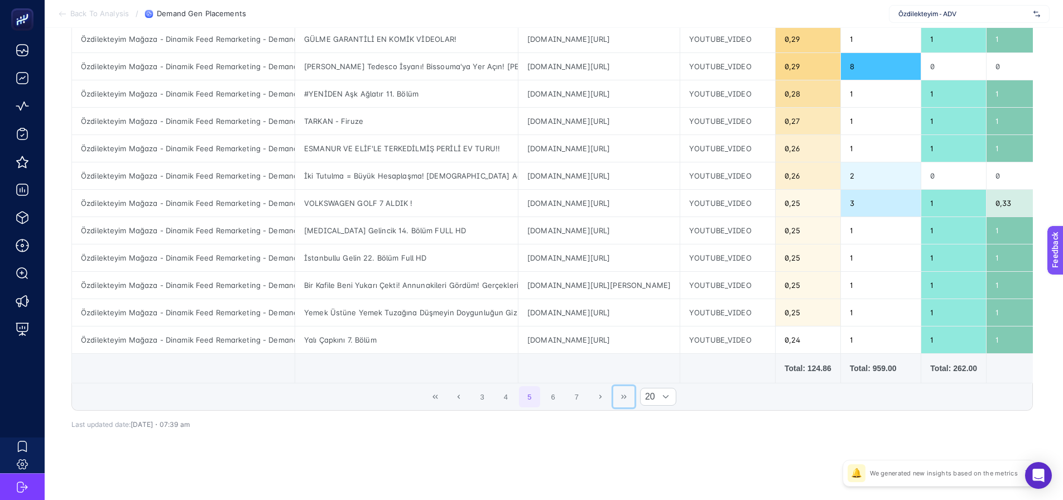
click at [618, 395] on button "Last Page" at bounding box center [623, 396] width 21 height 21
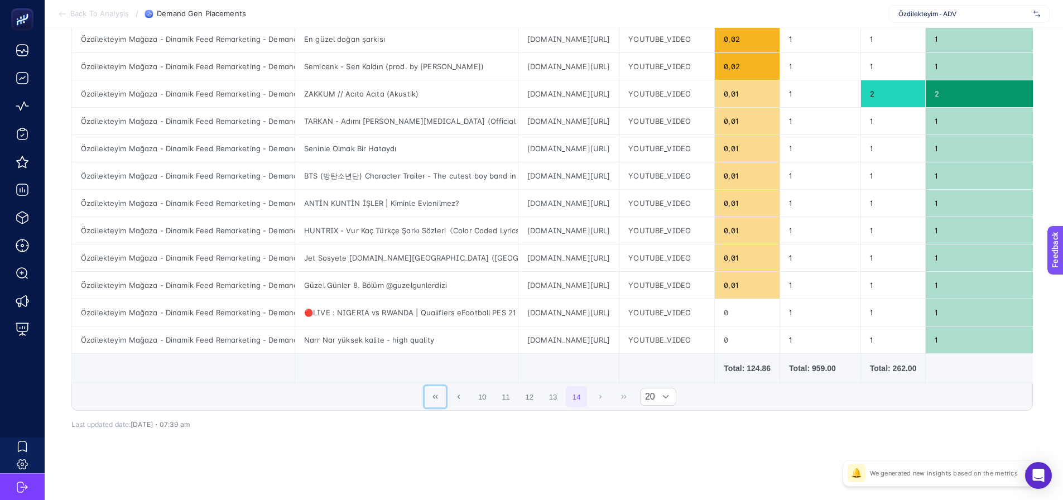
click at [433, 398] on button "First Page" at bounding box center [434, 396] width 21 height 21
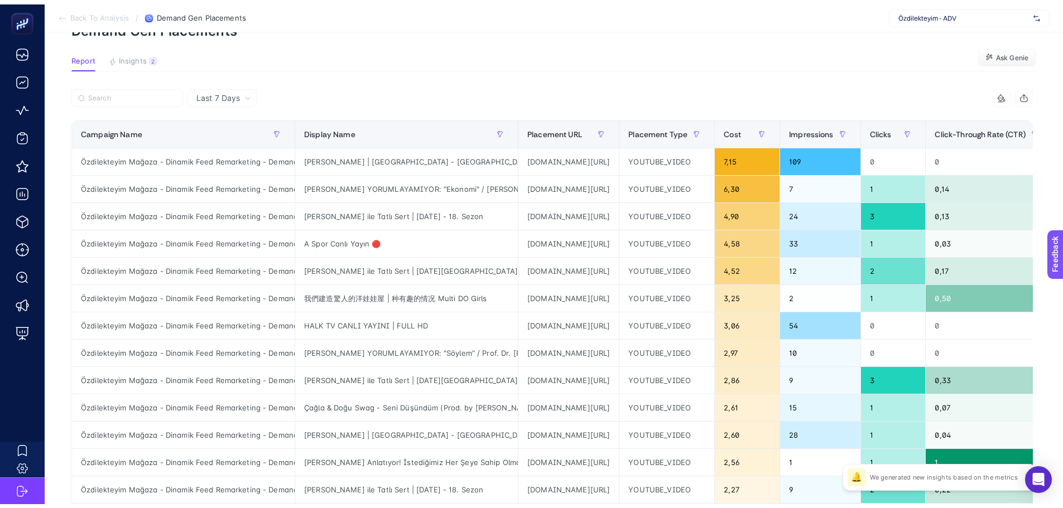
scroll to position [0, 0]
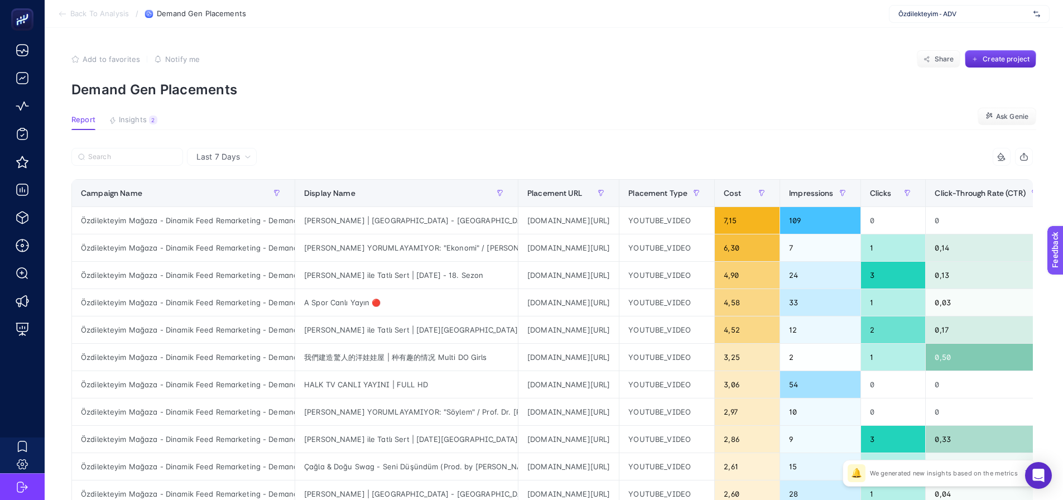
drag, startPoint x: 155, startPoint y: 114, endPoint x: 148, endPoint y: 114, distance: 7.3
click at [152, 114] on article "Add to favorites false Notify me Share Create project Demand Gen Placements Rep…" at bounding box center [554, 464] width 1018 height 872
click at [146, 114] on article "Add to favorites false Notify me Share Create project Demand Gen Placements Rep…" at bounding box center [554, 464] width 1018 height 872
click at [143, 126] on button "Insights 2 We generated new insights based on the metrics" at bounding box center [133, 122] width 49 height 15
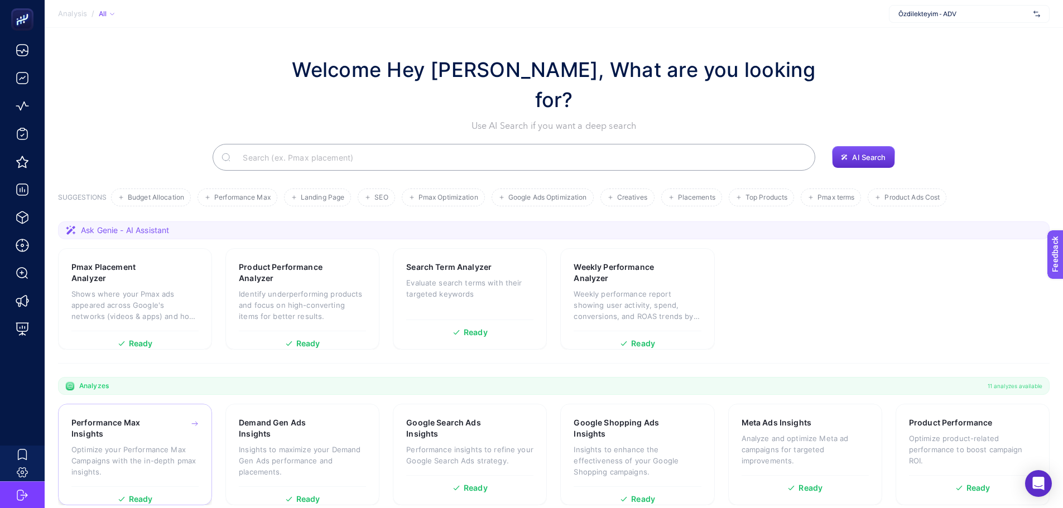
drag, startPoint x: 120, startPoint y: 413, endPoint x: 129, endPoint y: 406, distance: 11.5
click at [122, 417] on div "Performance Max Insights Optimize your Performance Max Campaigns with the in-de…" at bounding box center [134, 451] width 127 height 69
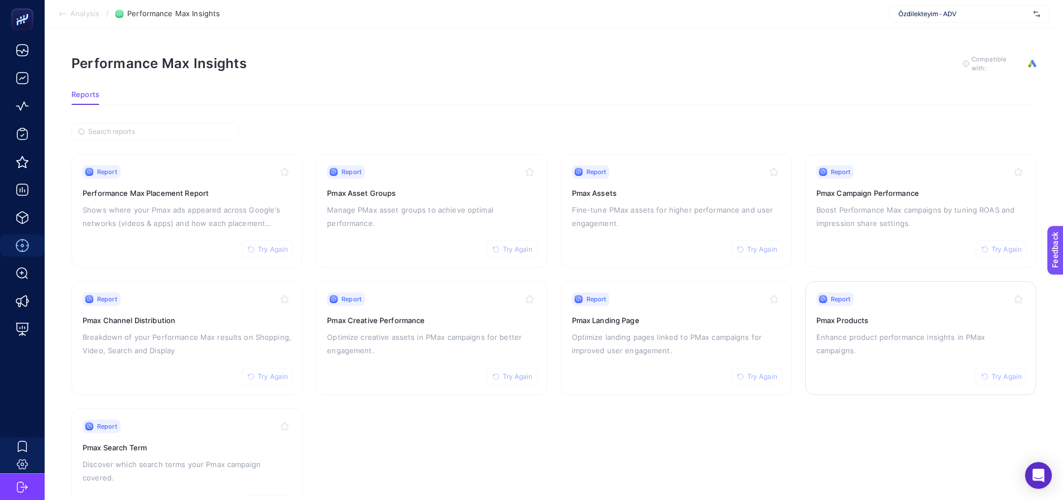
click at [841, 332] on p "Enhance product performance insights in PMax campaigns." at bounding box center [920, 343] width 209 height 27
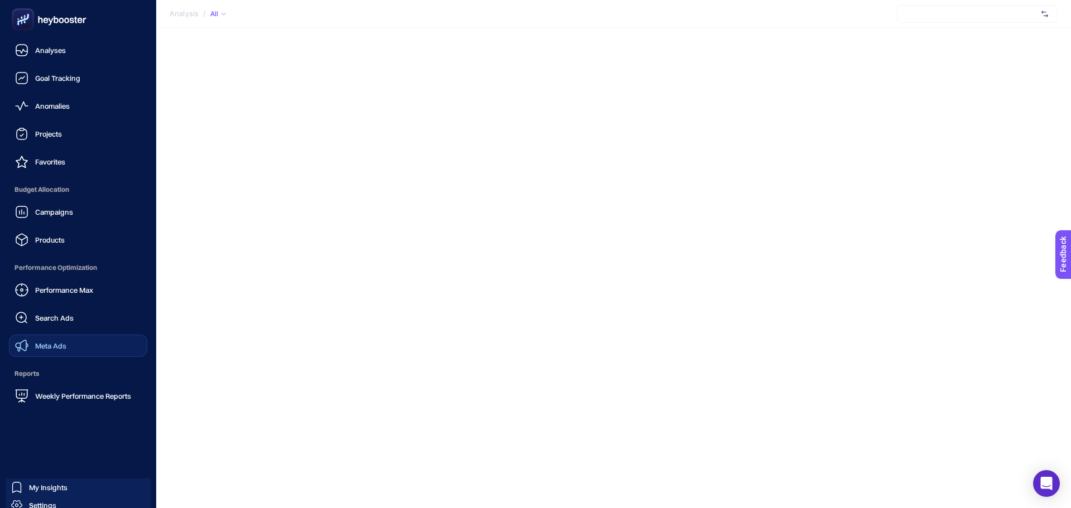
click at [42, 345] on span "Meta Ads" at bounding box center [50, 345] width 31 height 9
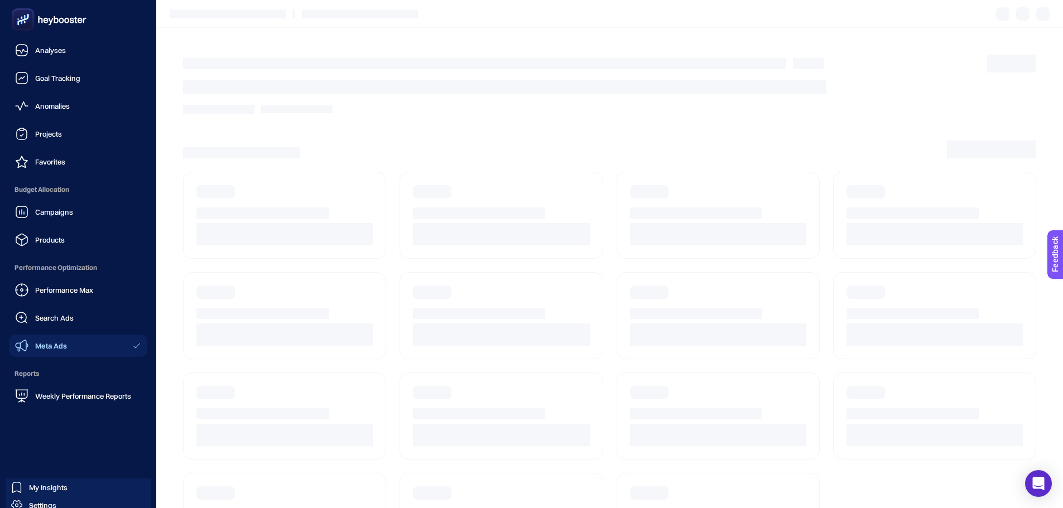
click at [56, 346] on span "Meta Ads" at bounding box center [51, 345] width 32 height 9
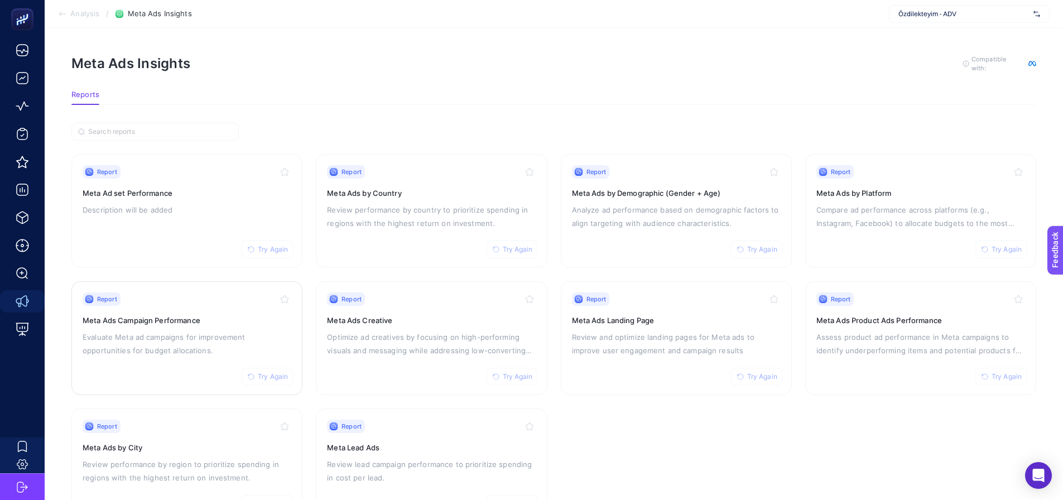
click at [167, 339] on p "Evaluate Meta ad campaigns for improvement opportunities for budget allocations." at bounding box center [187, 343] width 209 height 27
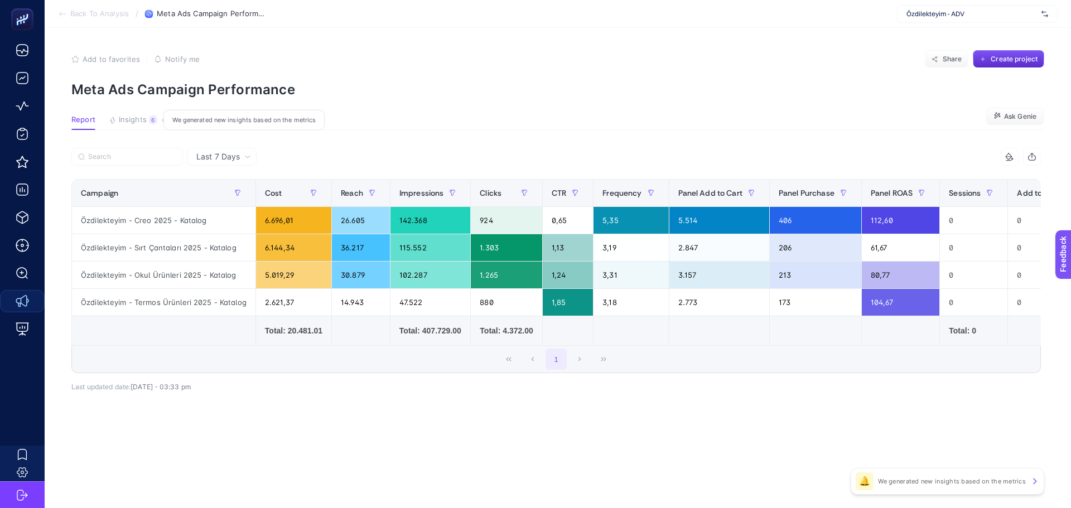
click at [134, 125] on button "Insights 6 We generated new insights based on the metrics" at bounding box center [133, 122] width 49 height 15
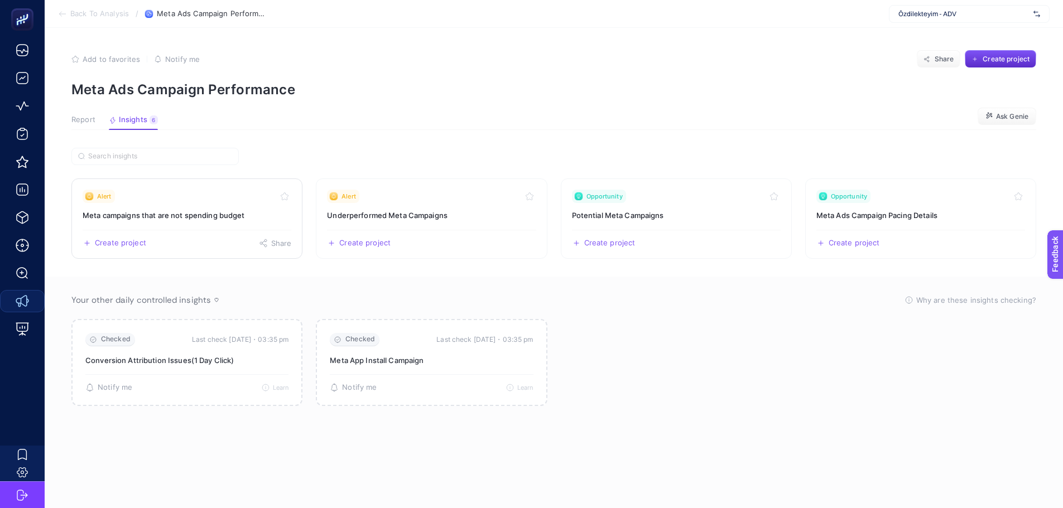
click at [198, 216] on h3 "Meta campaigns that are not spending budget" at bounding box center [187, 215] width 209 height 11
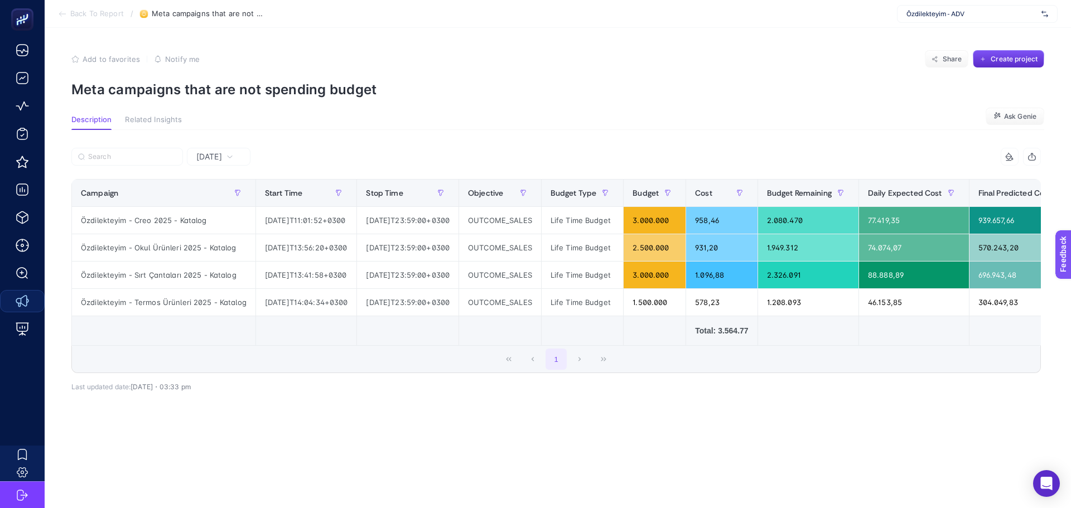
scroll to position [0, 338]
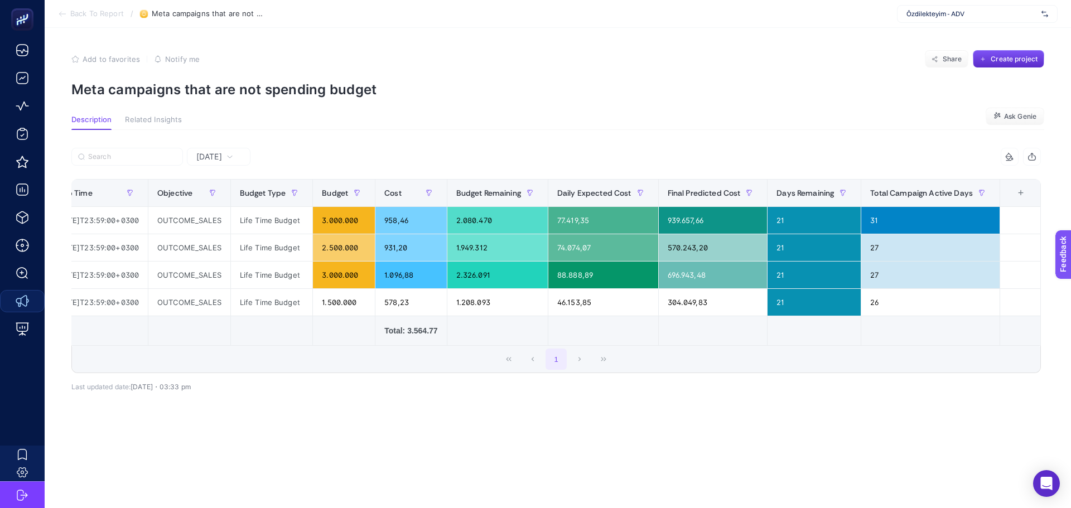
click at [905, 373] on div "1" at bounding box center [556, 359] width 968 height 27
click at [841, 373] on div "1" at bounding box center [556, 359] width 968 height 27
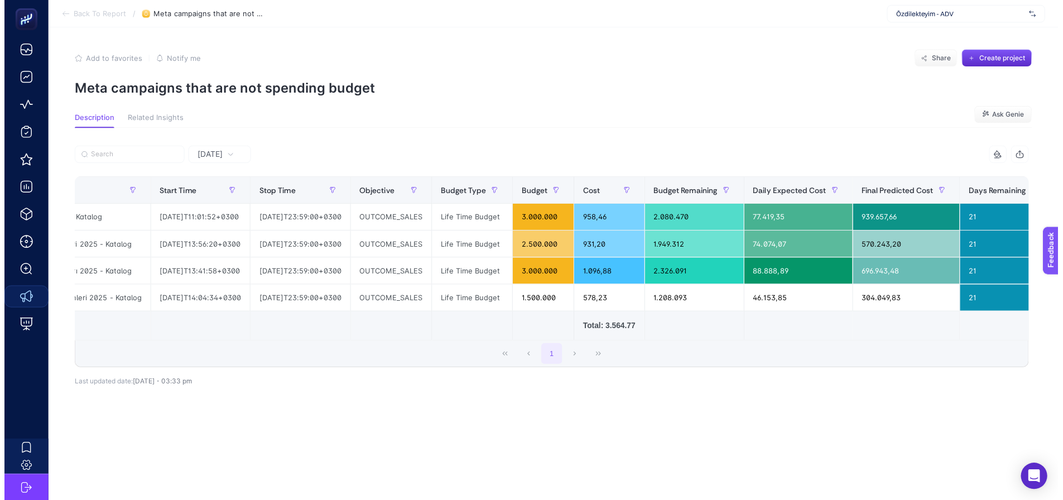
scroll to position [0, 0]
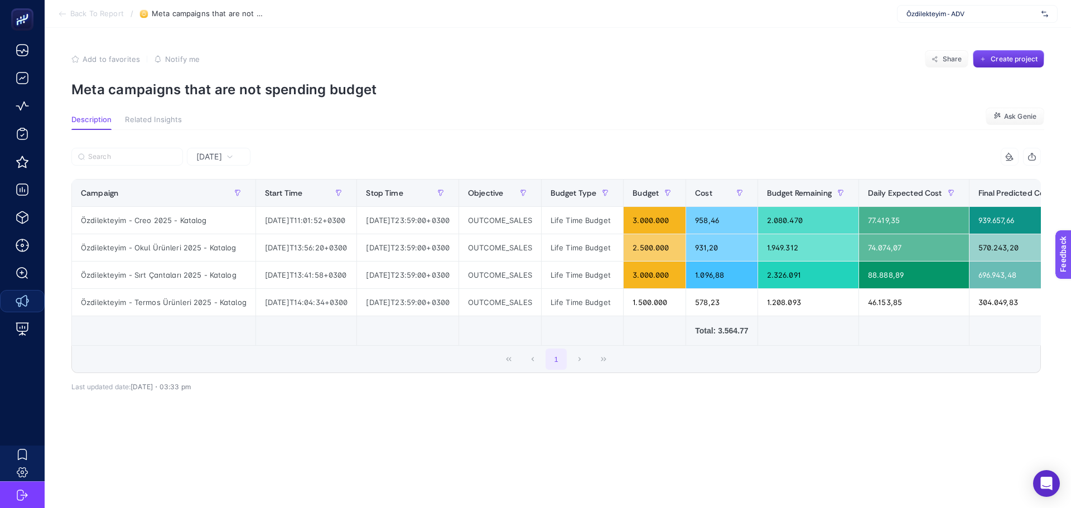
click at [417, 126] on section "Description Related Insights Ask Genie" at bounding box center [557, 122] width 973 height 15
drag, startPoint x: 751, startPoint y: 76, endPoint x: 746, endPoint y: 118, distance: 41.7
click at [751, 76] on section "Add to favorites false Notify me Share Create project Meta campaigns that are n…" at bounding box center [557, 73] width 973 height 47
click at [1021, 116] on span "Ask Genie" at bounding box center [1020, 116] width 32 height 9
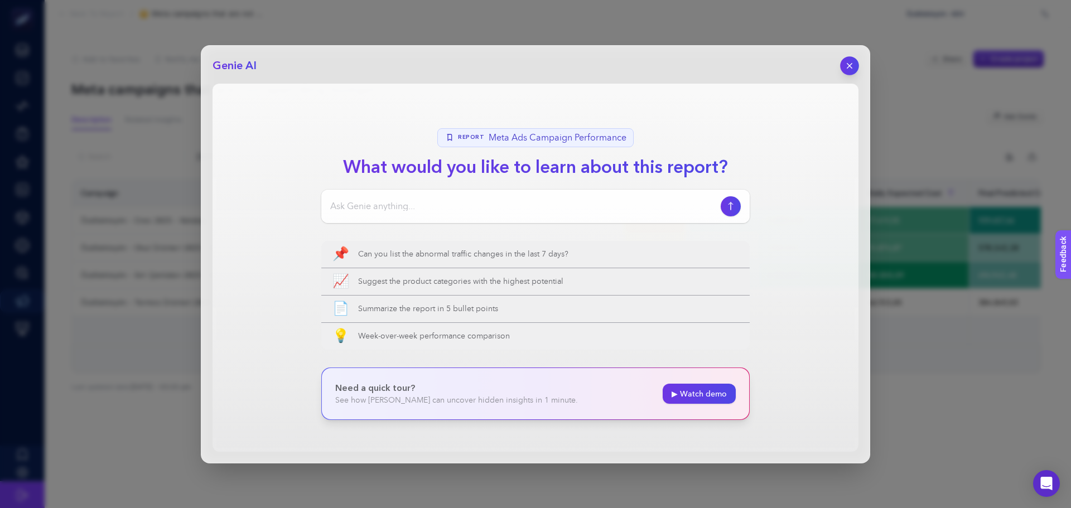
click at [848, 64] on icon "button" at bounding box center [849, 65] width 4 height 4
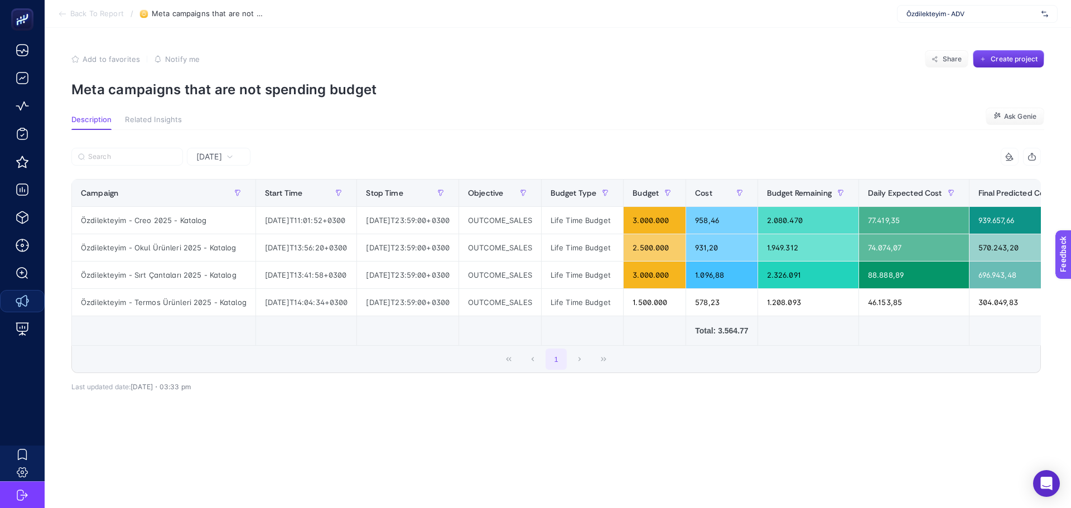
click at [642, 62] on div "Add to favorites false Notify me Share Create project" at bounding box center [557, 59] width 973 height 18
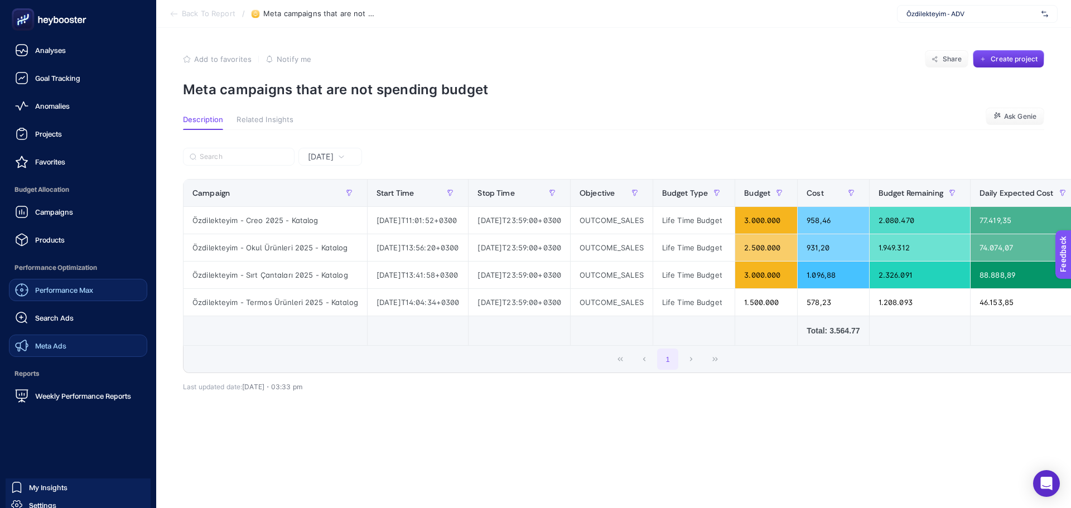
click at [39, 295] on div "Performance Max" at bounding box center [54, 289] width 78 height 13
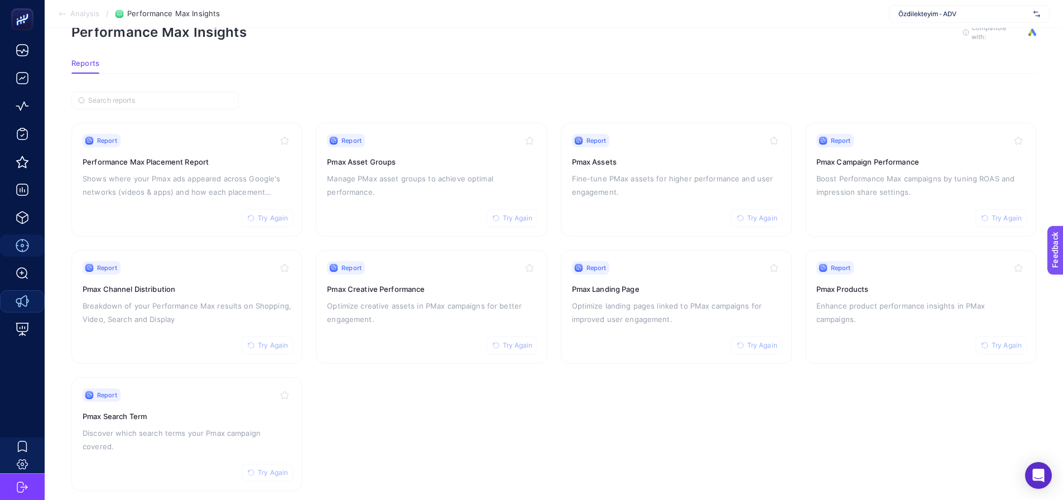
scroll to position [47, 0]
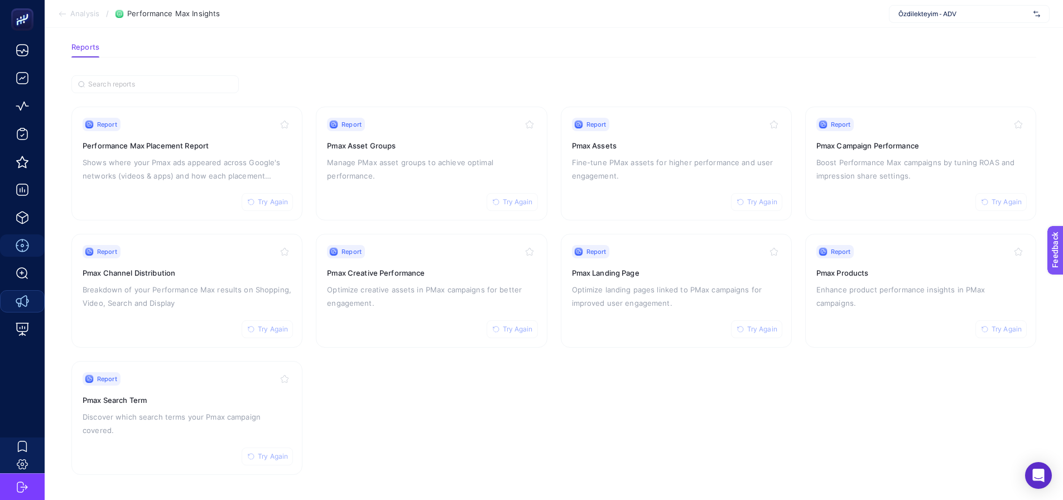
click at [305, 222] on section "Report Try Again Performance Max Placement Report Shows where your Pmax ads app…" at bounding box center [553, 291] width 964 height 368
click at [666, 125] on div "Report Try Again" at bounding box center [676, 124] width 209 height 13
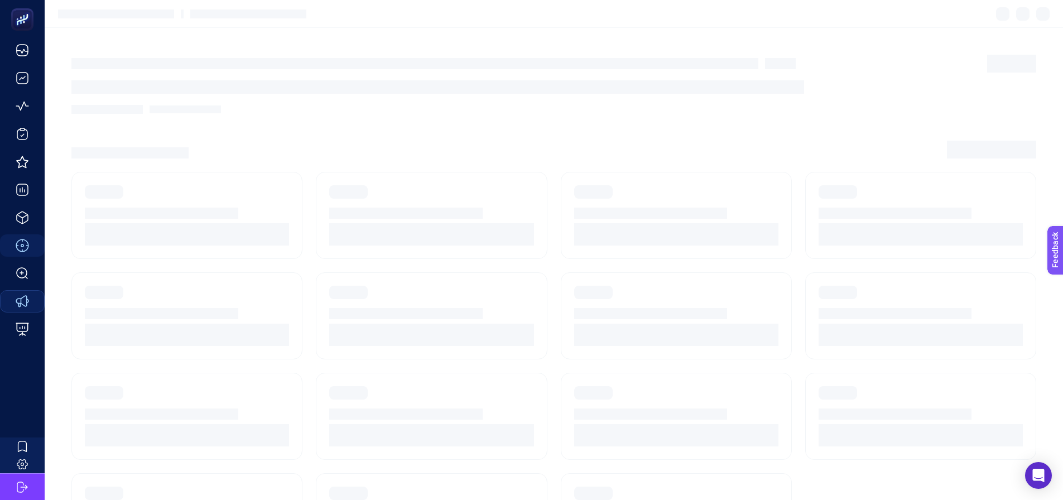
scroll to position [47, 0]
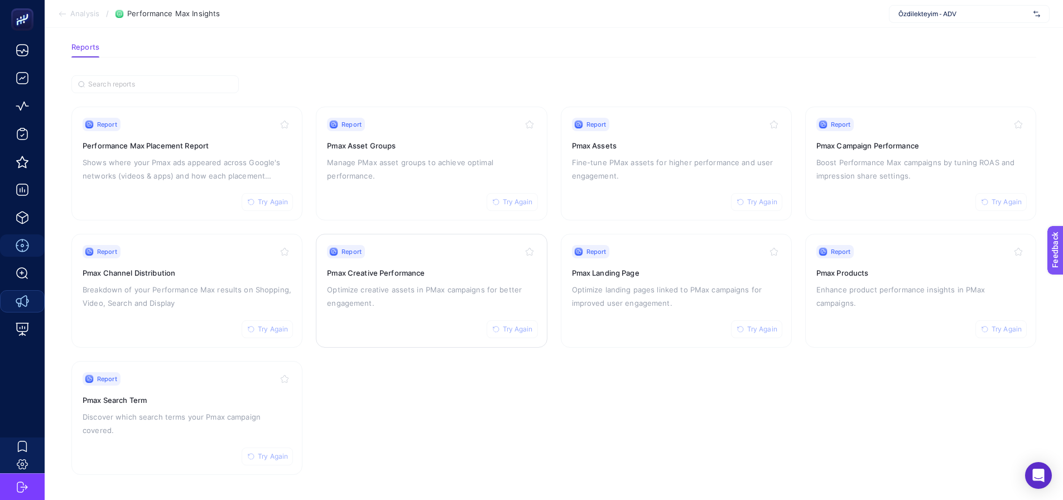
click at [446, 296] on p "Optimize creative assets in PMax campaigns for better engagement." at bounding box center [431, 296] width 209 height 27
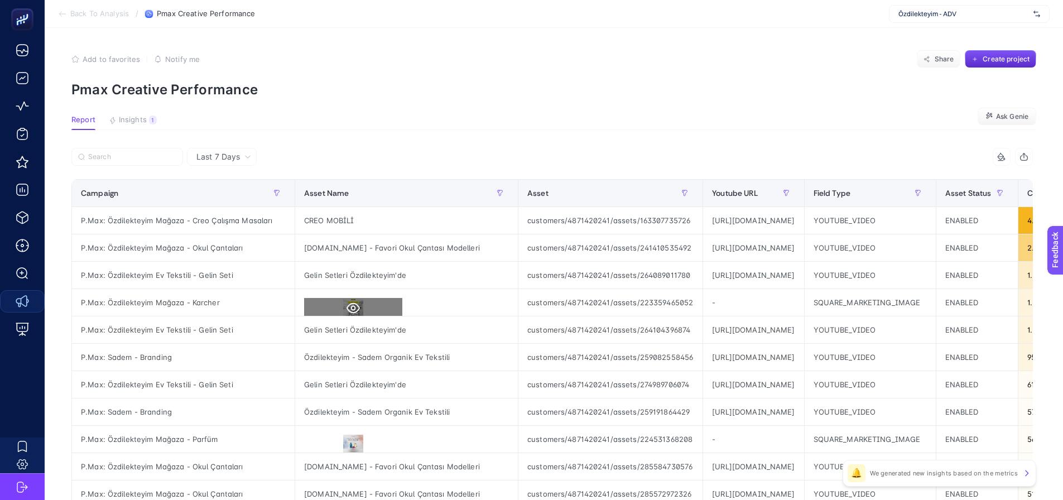
click at [351, 309] on icon at bounding box center [352, 308] width 13 height 11
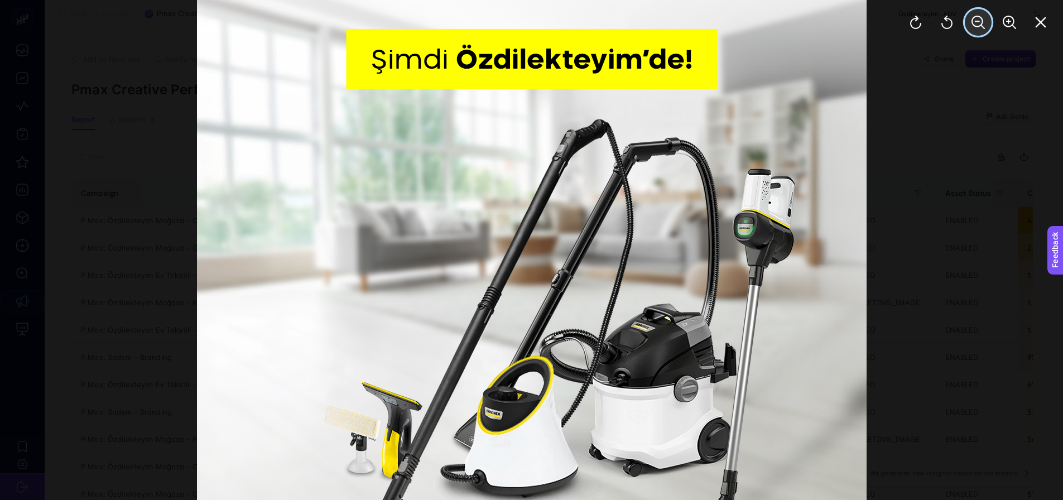
click at [976, 17] on icon "Zoom Out" at bounding box center [977, 22] width 13 height 13
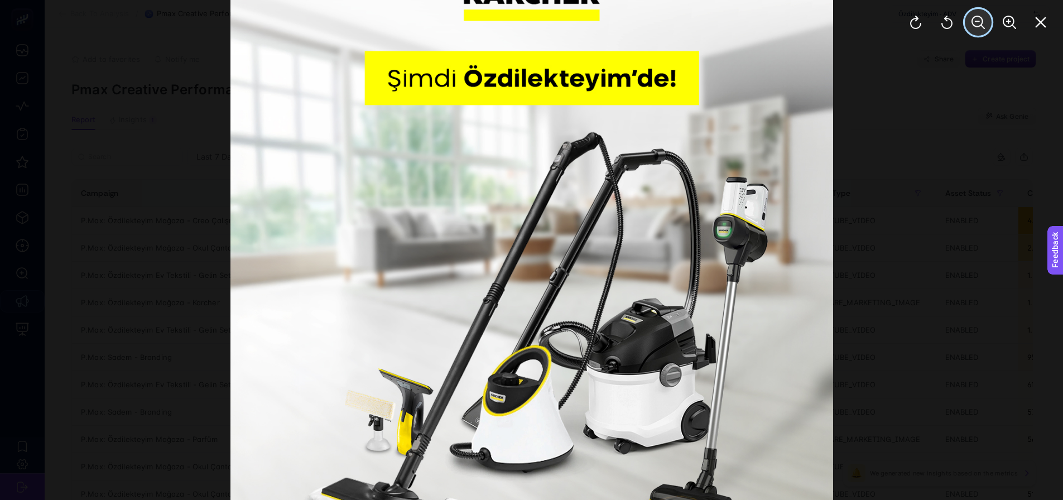
click at [976, 17] on icon "Zoom Out" at bounding box center [977, 22] width 13 height 13
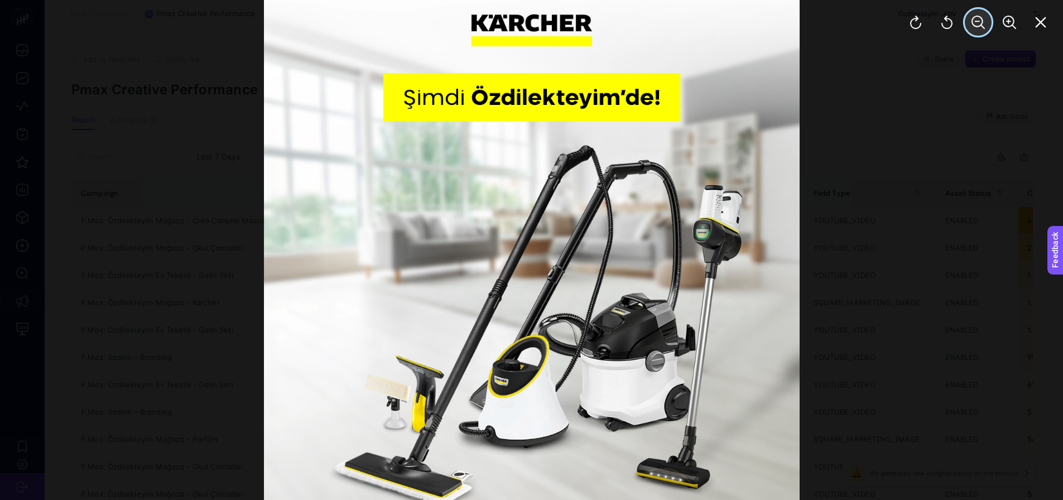
click at [976, 17] on icon "Zoom Out" at bounding box center [977, 22] width 13 height 13
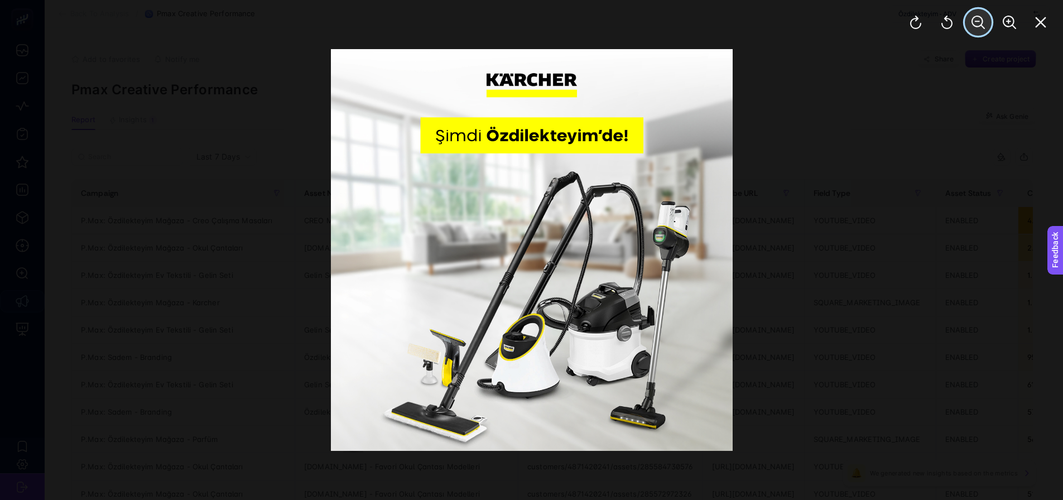
click at [976, 17] on icon "Zoom Out" at bounding box center [977, 22] width 13 height 13
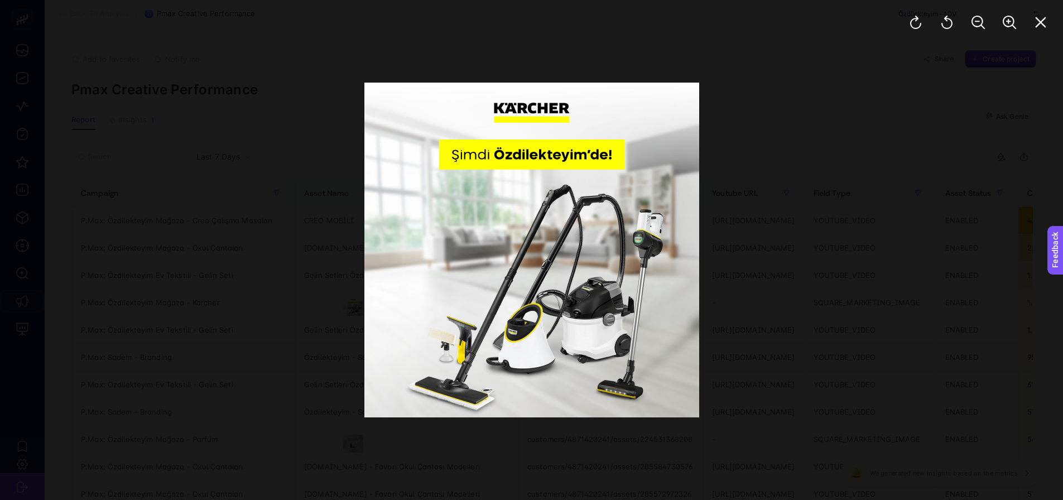
click at [729, 305] on div at bounding box center [531, 249] width 669 height 669
click at [756, 282] on div at bounding box center [531, 249] width 669 height 669
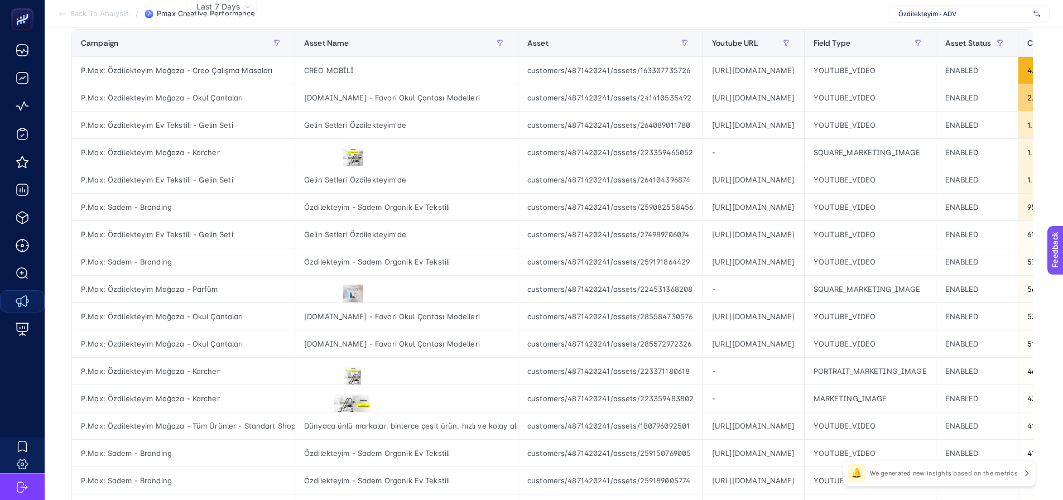
scroll to position [223, 0]
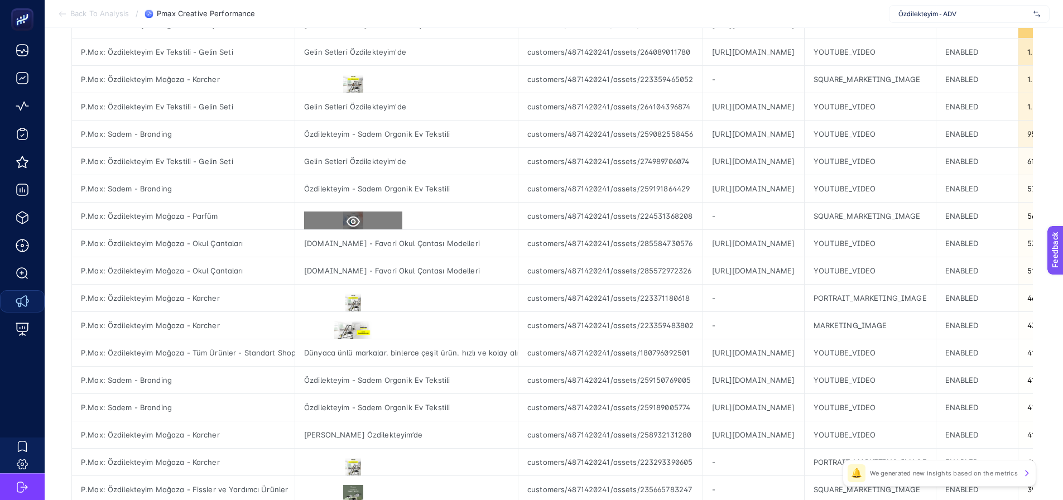
click at [360, 219] on button at bounding box center [353, 221] width 98 height 20
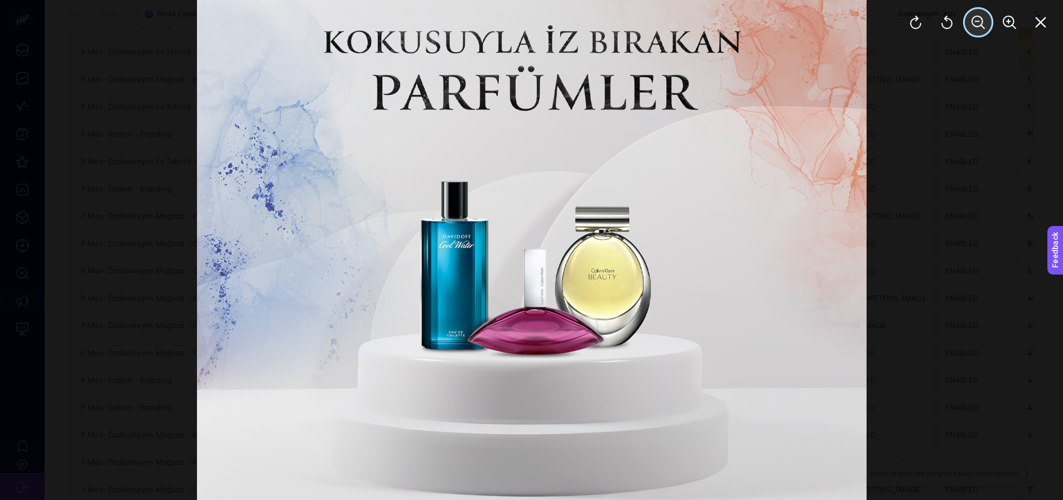
click at [975, 22] on icon "Zoom Out" at bounding box center [977, 22] width 13 height 13
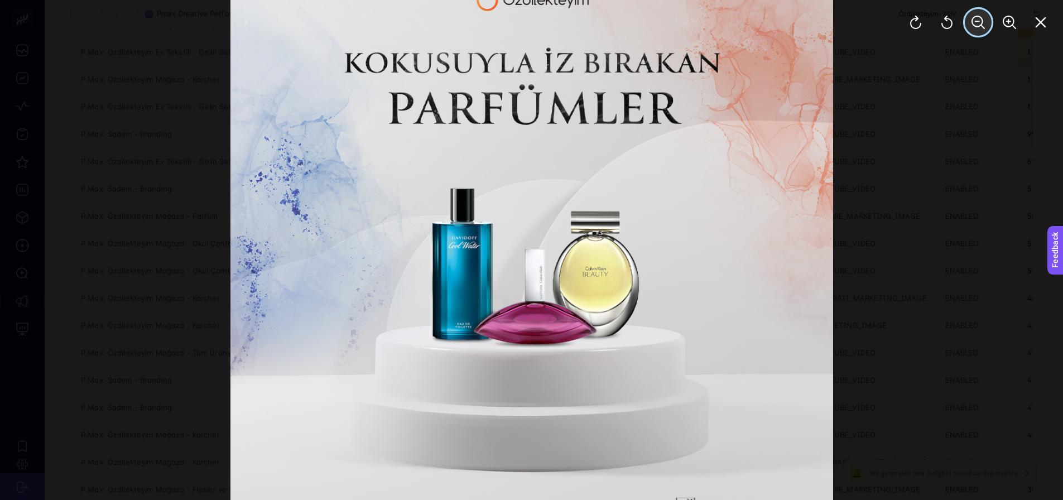
click at [975, 22] on icon "Zoom Out" at bounding box center [977, 22] width 13 height 13
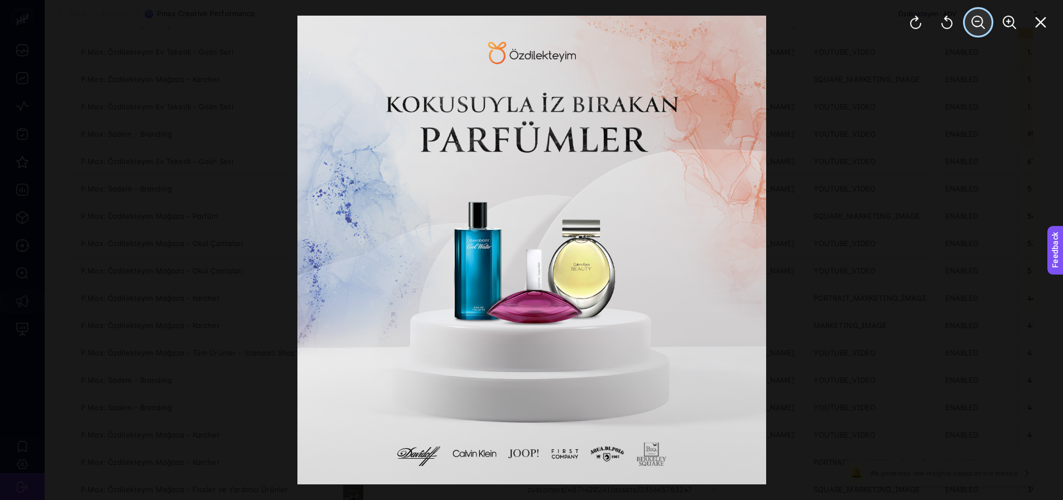
click at [975, 22] on icon "Zoom Out" at bounding box center [977, 22] width 13 height 13
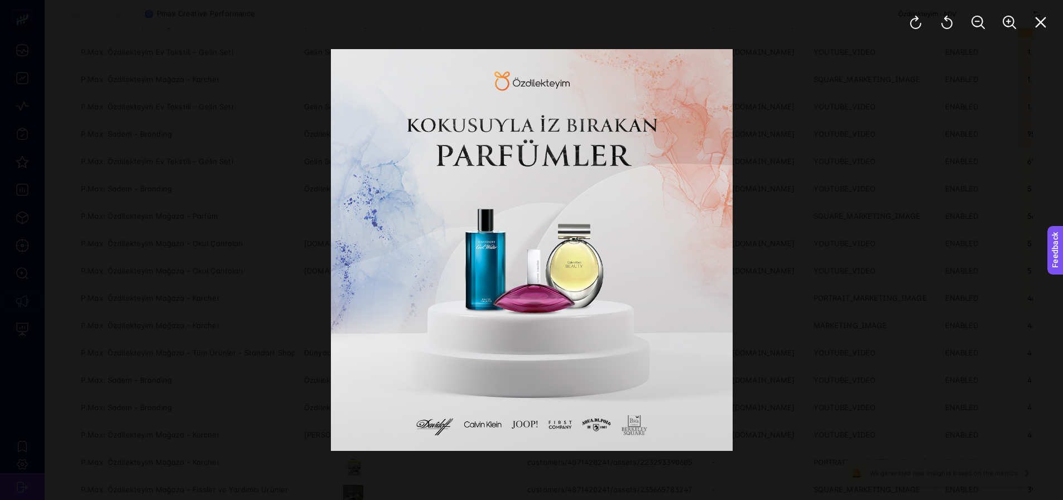
click at [759, 392] on div at bounding box center [531, 249] width 669 height 669
click at [861, 334] on div at bounding box center [531, 249] width 669 height 669
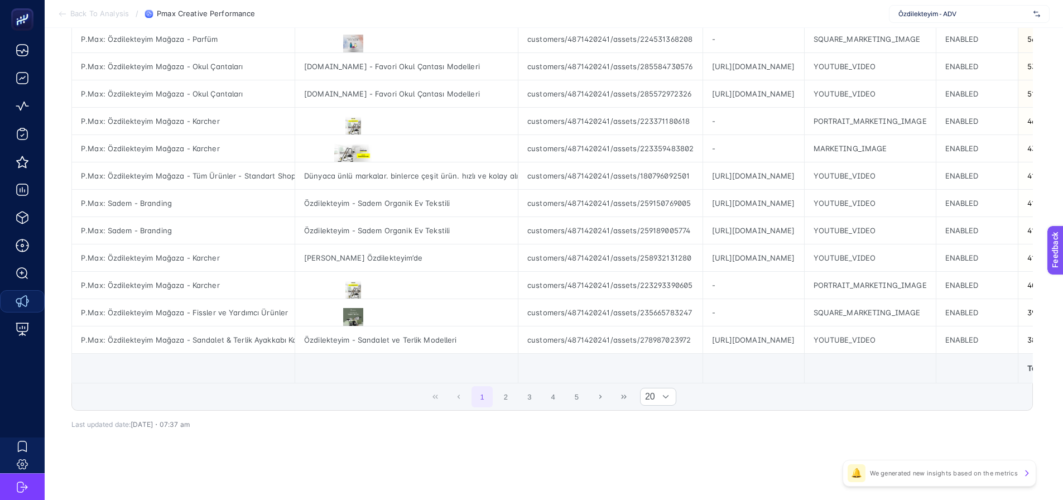
scroll to position [404, 0]
click at [540, 397] on button "3" at bounding box center [529, 396] width 21 height 21
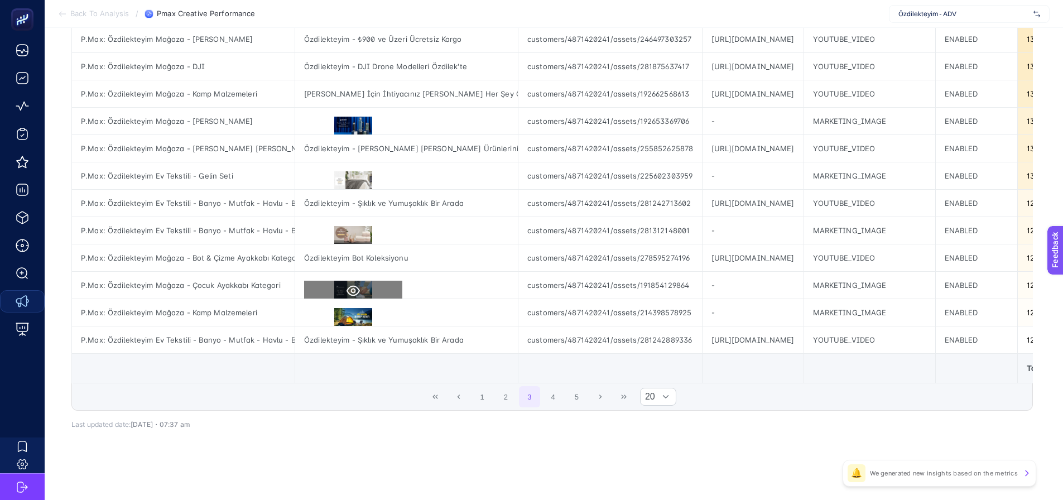
click at [353, 285] on icon at bounding box center [352, 290] width 13 height 13
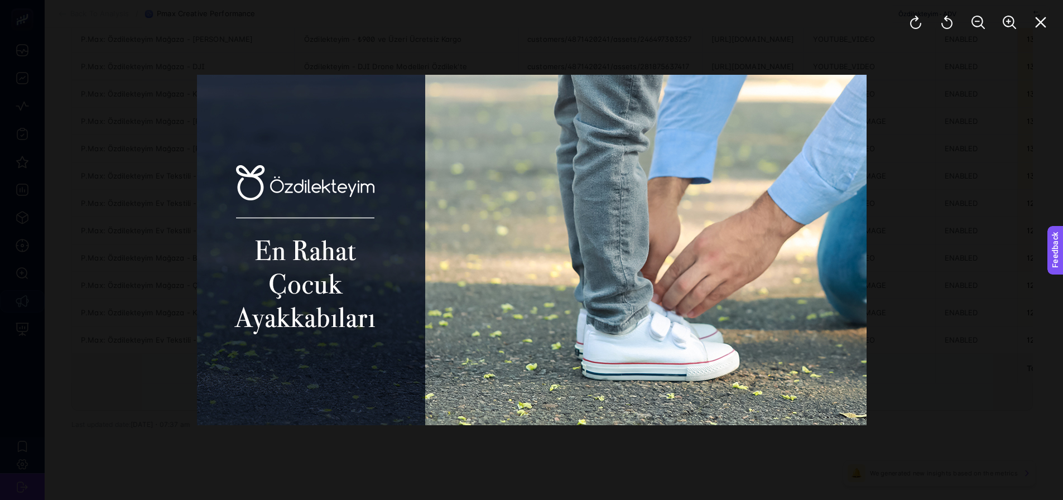
click at [952, 288] on div at bounding box center [531, 250] width 1063 height 500
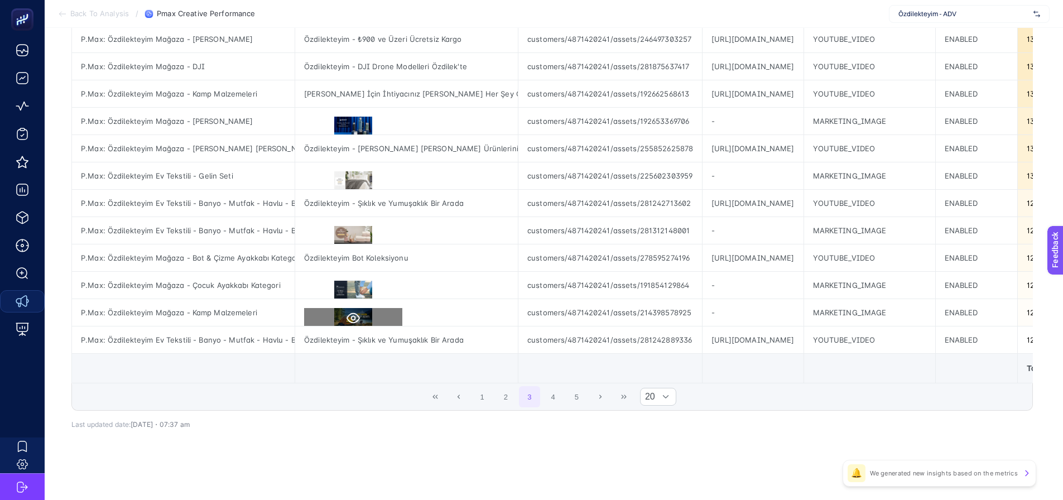
click at [344, 308] on button at bounding box center [353, 318] width 98 height 20
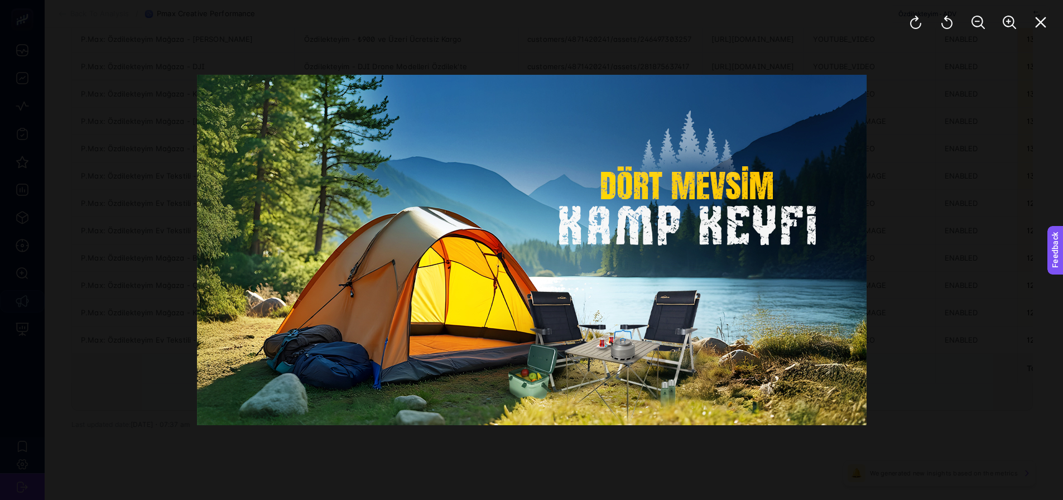
click at [981, 245] on div at bounding box center [531, 250] width 1063 height 500
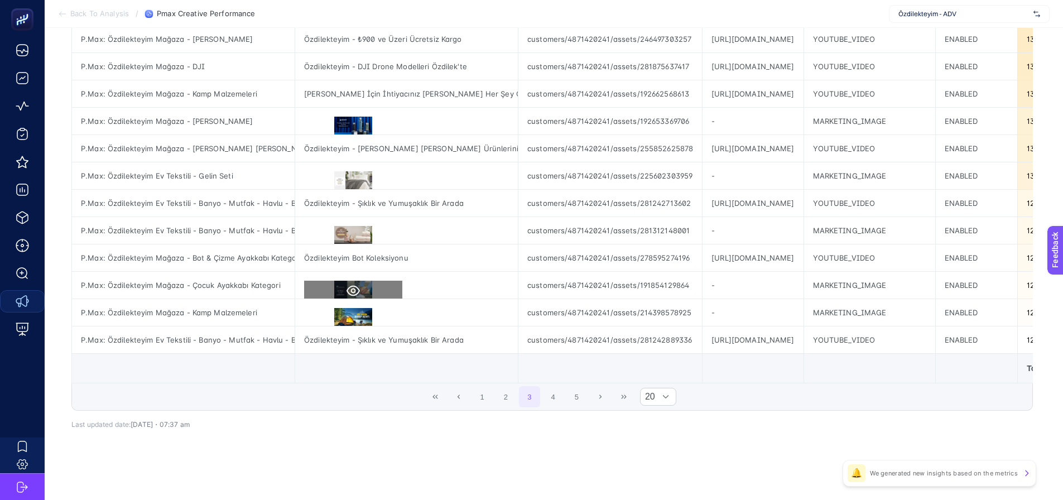
click at [354, 284] on icon at bounding box center [352, 290] width 13 height 13
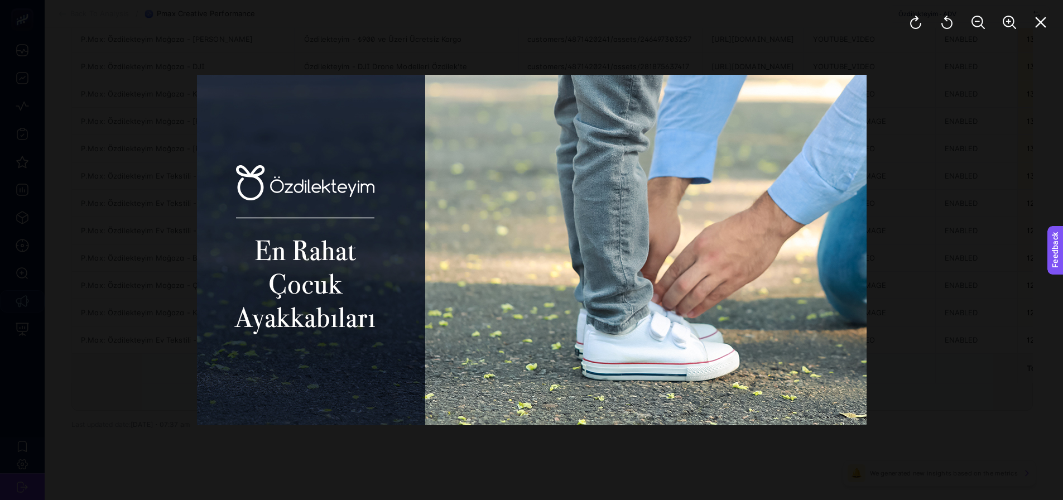
click at [950, 189] on div at bounding box center [531, 250] width 1063 height 500
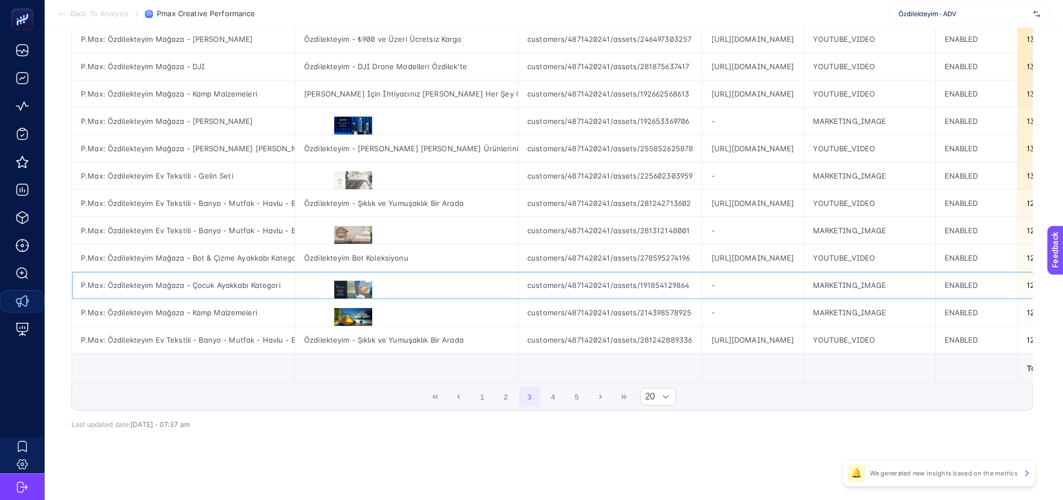
click at [466, 283] on div at bounding box center [406, 285] width 223 height 27
click at [470, 245] on div "Özdilekteyim Bot Koleksiyonu" at bounding box center [406, 257] width 223 height 27
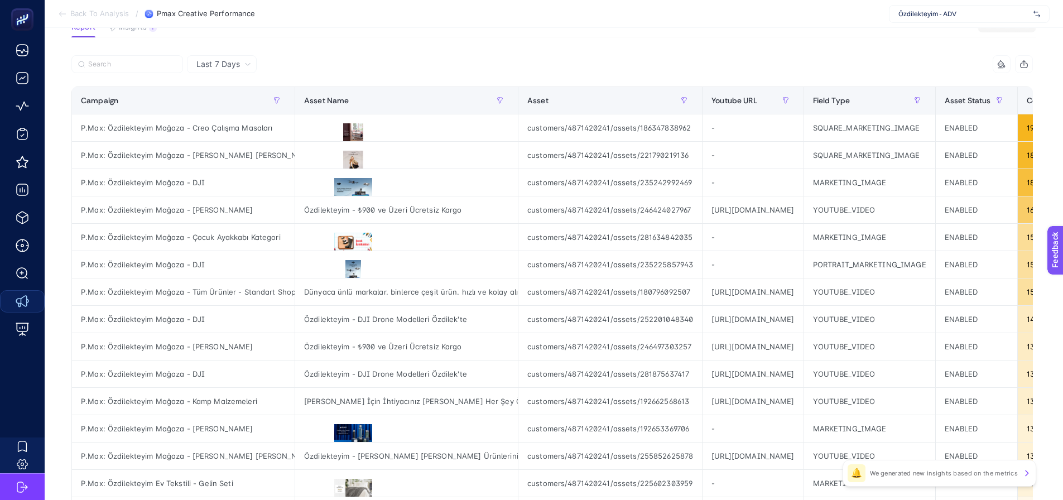
scroll to position [70, 0]
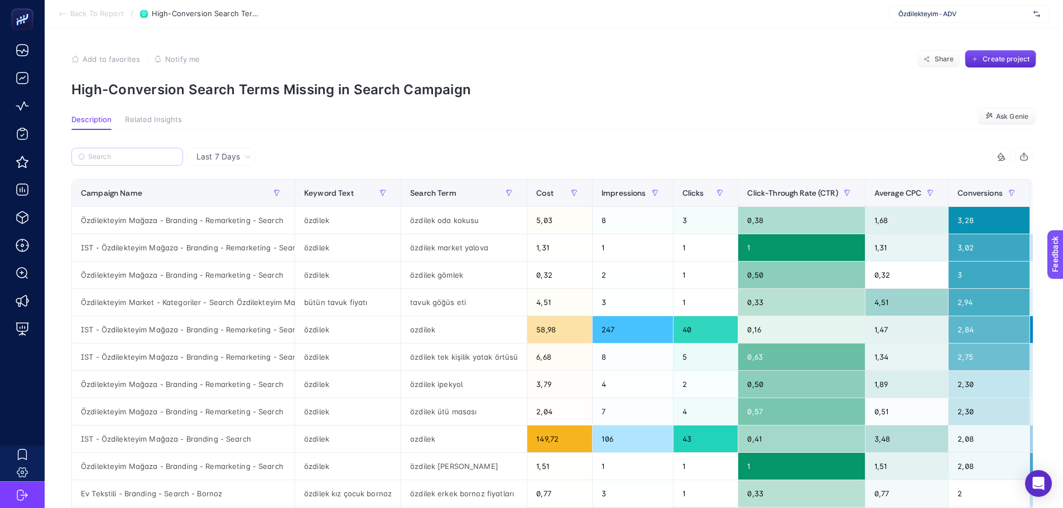
click at [133, 150] on label at bounding box center [127, 157] width 112 height 18
click at [133, 153] on input "Search" at bounding box center [132, 157] width 88 height 8
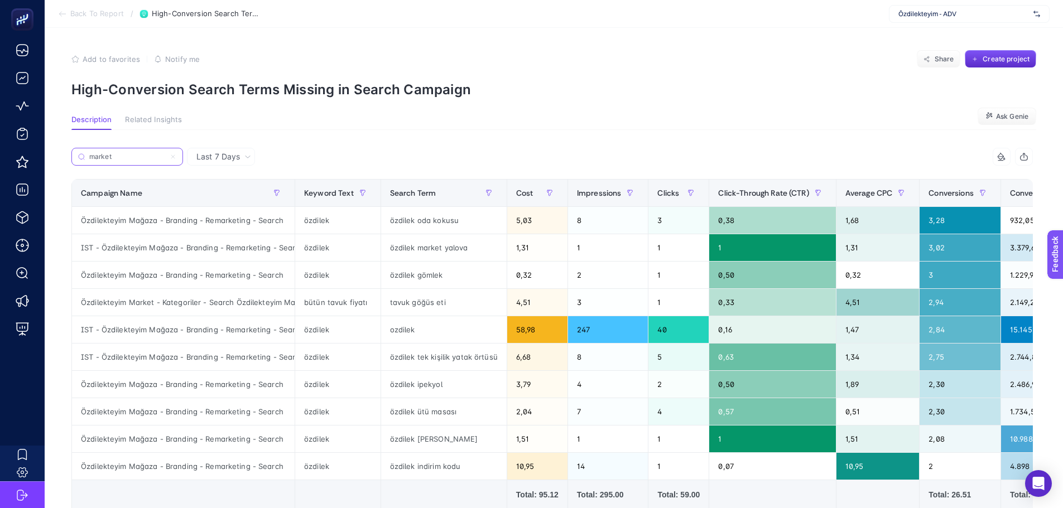
type input "market"
click at [171, 157] on icon at bounding box center [173, 156] width 7 height 7
click at [165, 157] on input "market" at bounding box center [127, 157] width 76 height 8
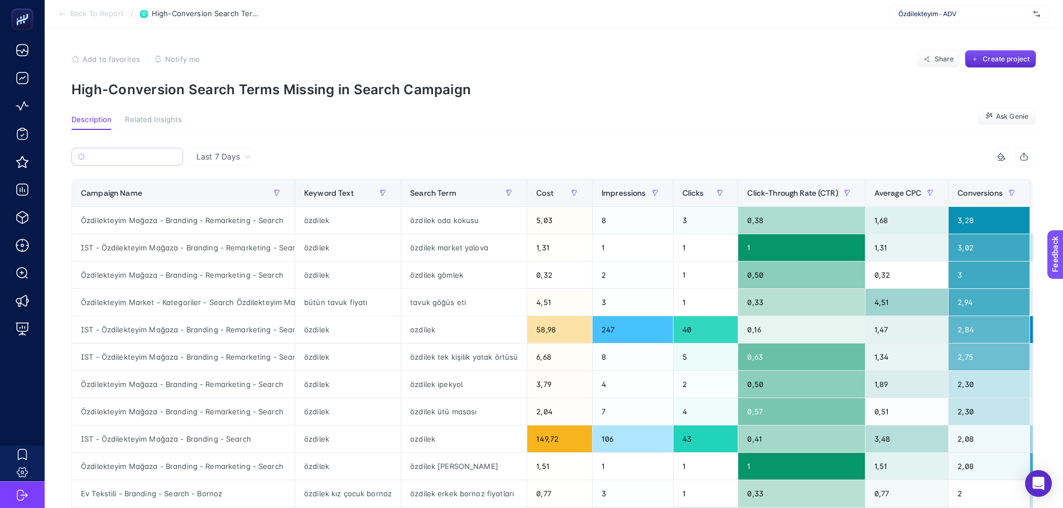
click at [400, 132] on div "Last 7 Days 8 items selected Campaign Name Keyword Text Search Term Cost Impres…" at bounding box center [551, 440] width 979 height 620
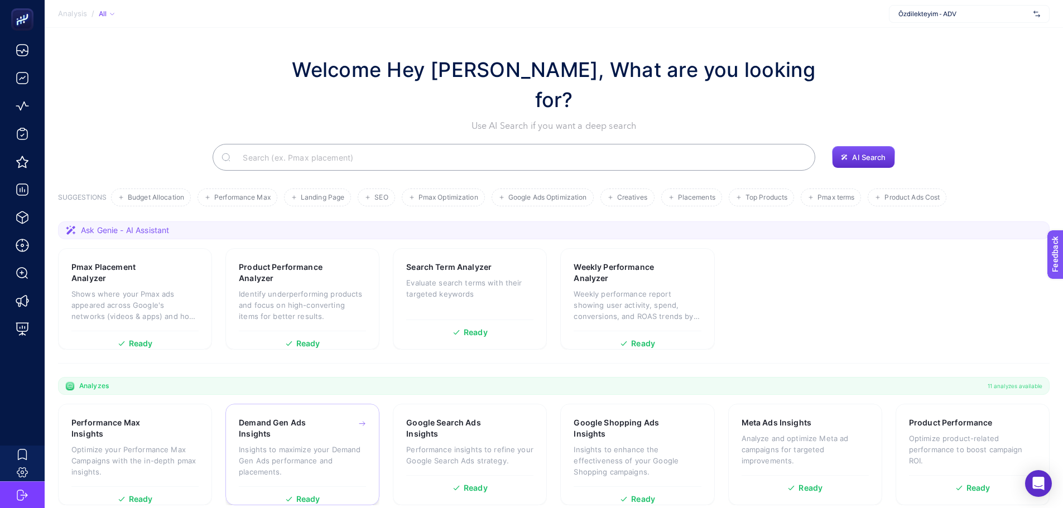
scroll to position [95, 0]
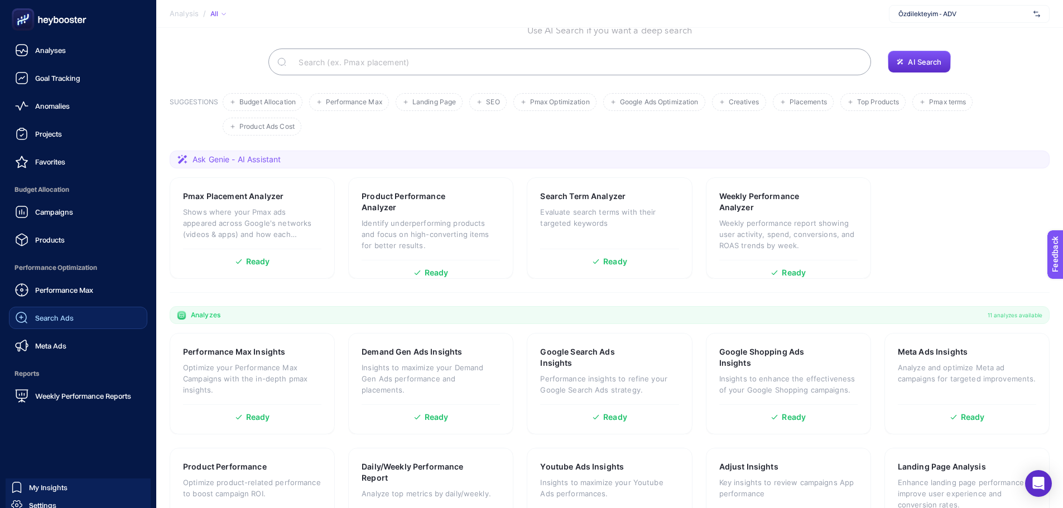
click at [37, 316] on span "Search Ads" at bounding box center [54, 317] width 38 height 9
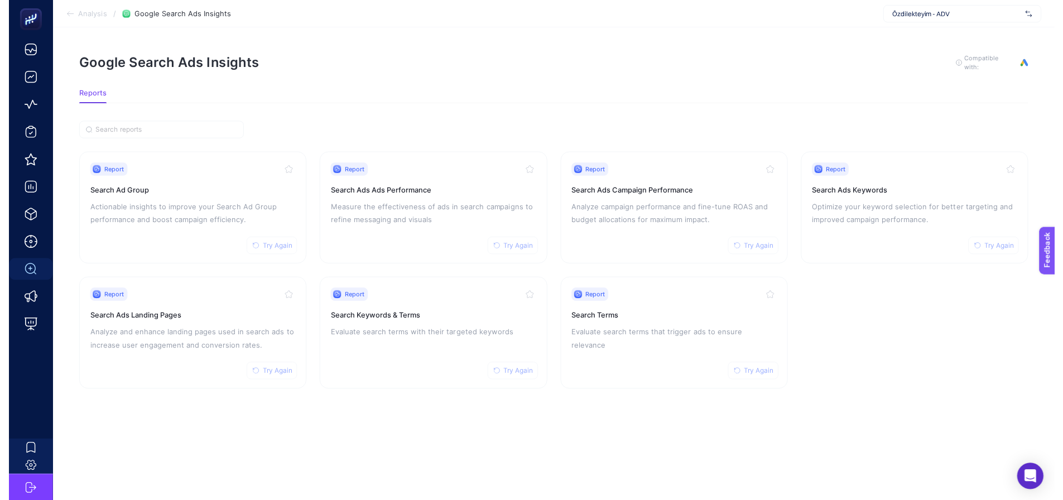
scroll to position [8, 0]
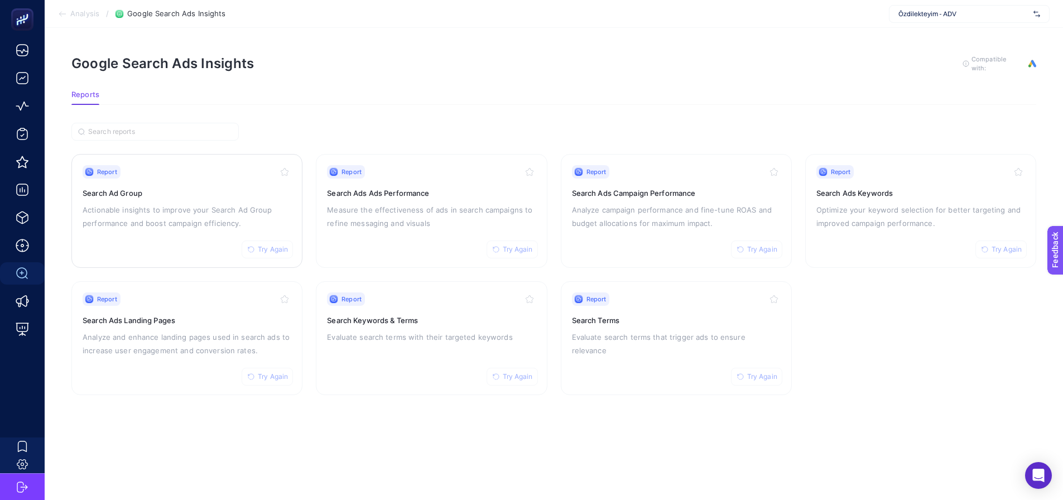
click at [192, 191] on div "Report Try Again Search Ad Group Actionable insights to improve your Search Ad …" at bounding box center [187, 210] width 209 height 91
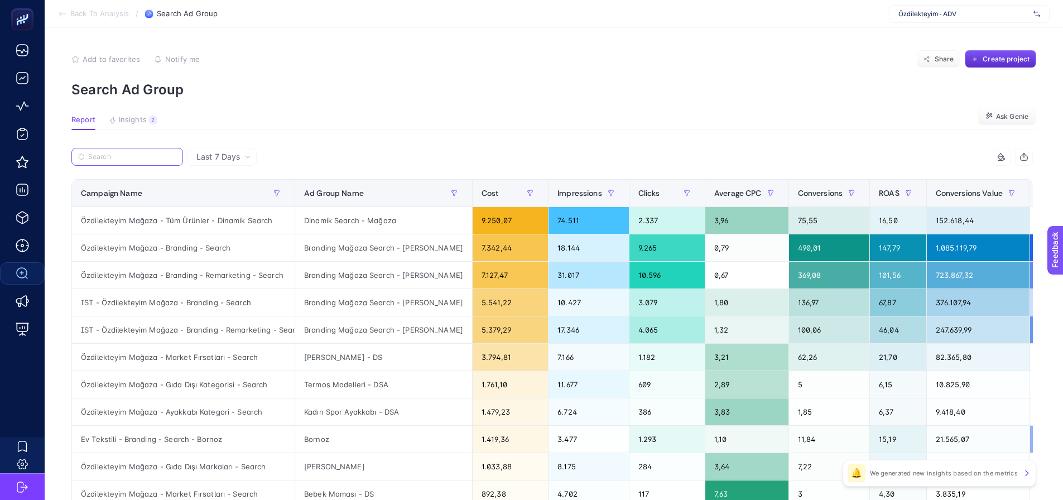
click at [133, 157] on input "Search" at bounding box center [132, 157] width 88 height 8
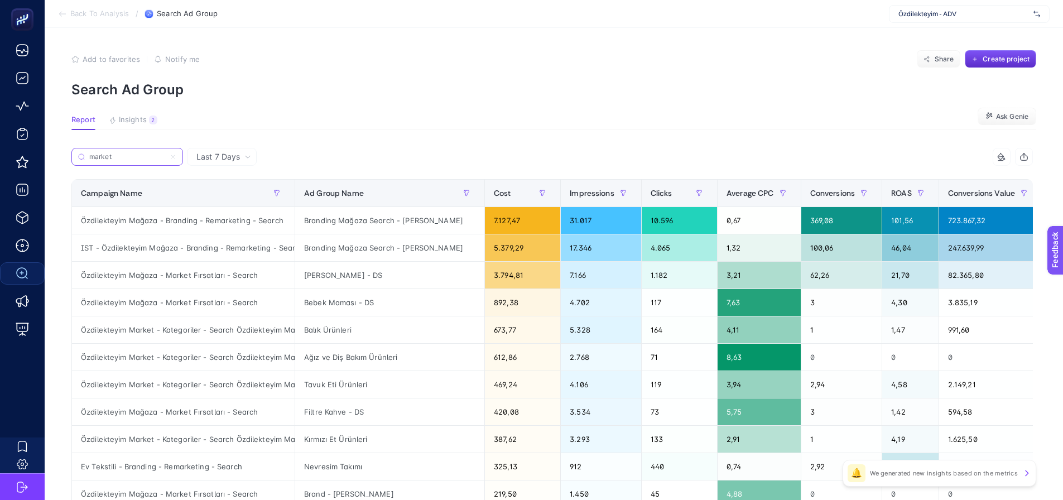
type input "market"
click at [192, 181] on th "Campaign Name" at bounding box center [183, 193] width 223 height 27
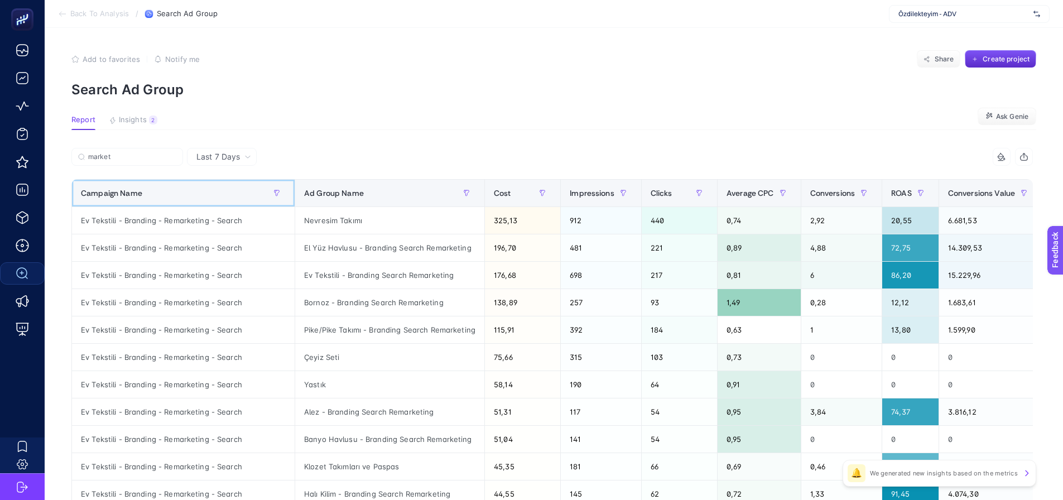
click at [172, 200] on div "Campaign Name" at bounding box center [183, 193] width 205 height 18
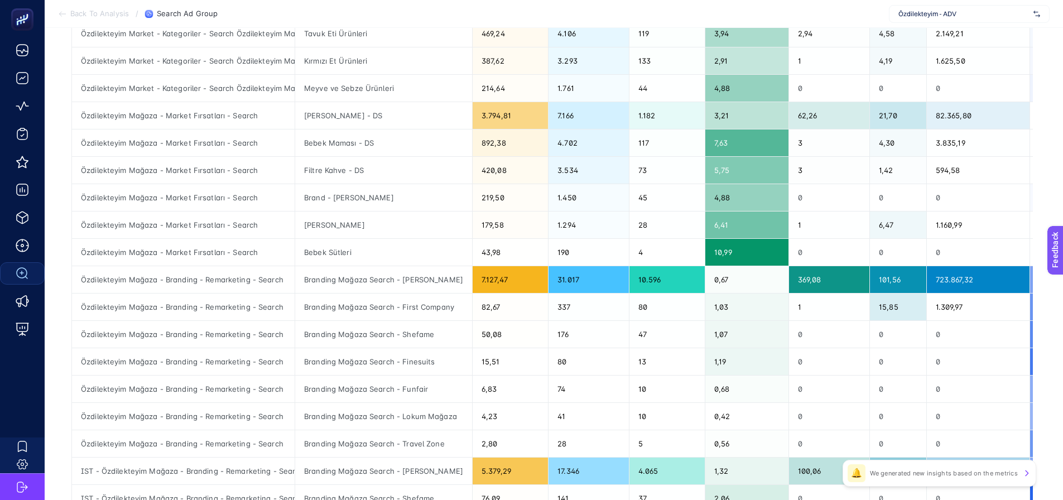
scroll to position [279, 0]
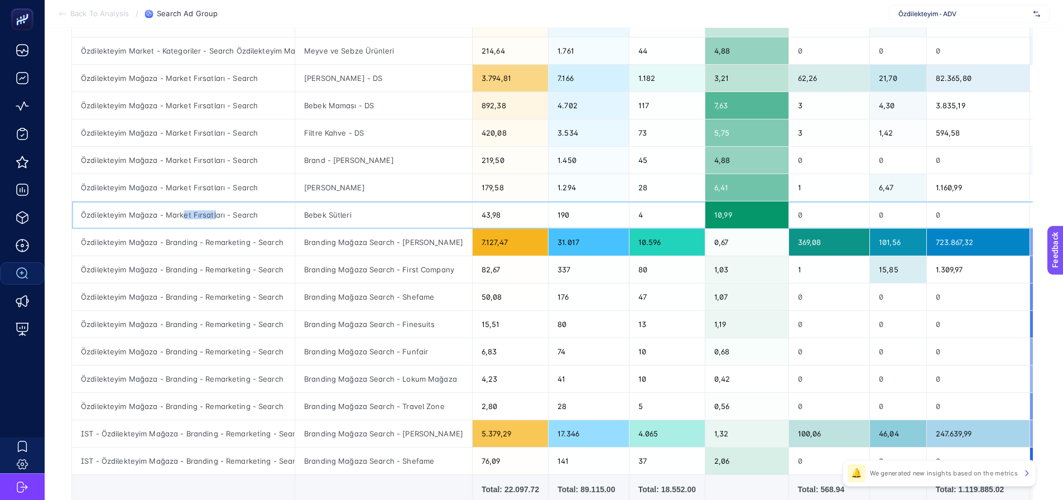
drag, startPoint x: 183, startPoint y: 215, endPoint x: 213, endPoint y: 212, distance: 30.3
click at [213, 212] on div "Özdilekteyim Mağaza - Market Fırsatları - Search" at bounding box center [183, 214] width 223 height 27
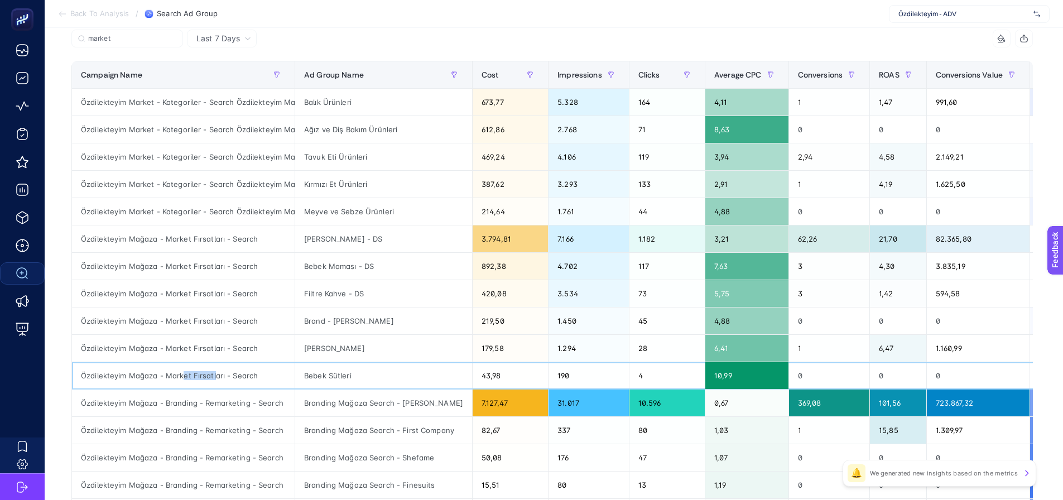
scroll to position [56, 0]
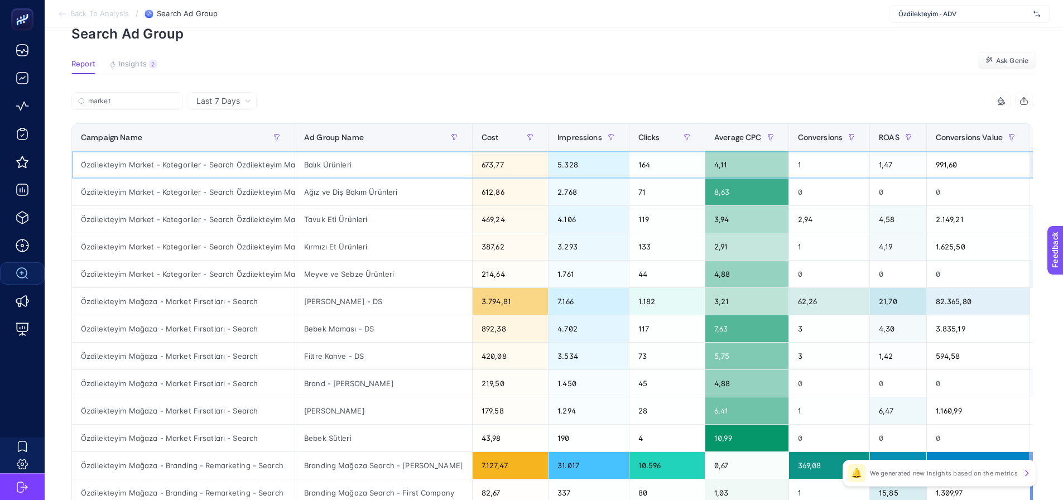
click at [226, 177] on div "Özdilekteyim Market - Kategoriler - Search Özdilekteyim Market - Kategoriler - …" at bounding box center [183, 164] width 223 height 27
click at [330, 159] on div "Balık Ürünleri" at bounding box center [383, 164] width 177 height 27
click at [334, 167] on div "Balık Ürünleri" at bounding box center [383, 164] width 177 height 27
click at [333, 191] on div "Ağız ve Diş Bakım Ürünleri" at bounding box center [383, 192] width 177 height 27
click at [330, 277] on div "Meyve ve Sebze Ürünleri" at bounding box center [383, 274] width 177 height 27
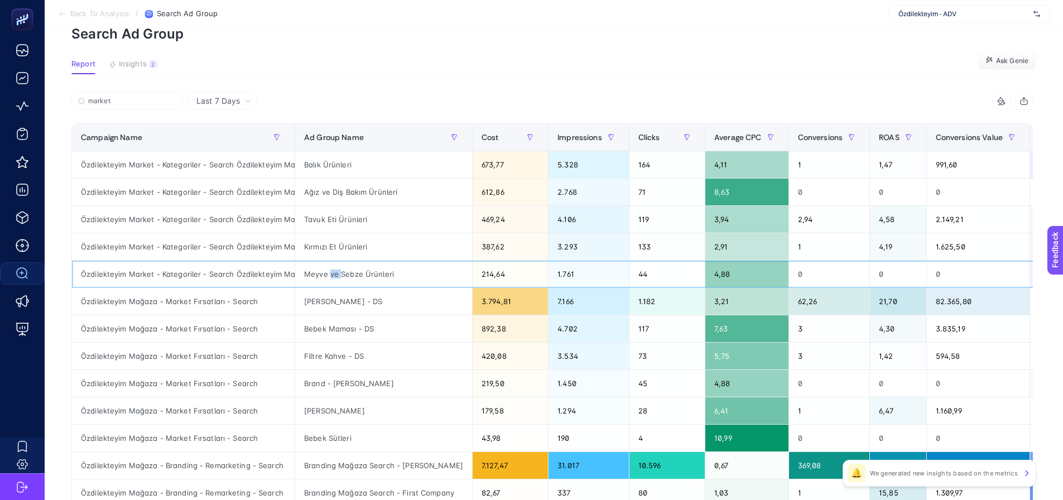
click at [330, 277] on div "Meyve ve Sebze Ürünleri" at bounding box center [383, 274] width 177 height 27
click at [335, 229] on div "Tavuk Eti Ürünleri" at bounding box center [383, 219] width 177 height 27
click at [330, 257] on div "Kırmızı Et Ürünleri" at bounding box center [383, 246] width 177 height 27
click at [330, 251] on div "Kırmızı Et Ürünleri" at bounding box center [383, 246] width 177 height 27
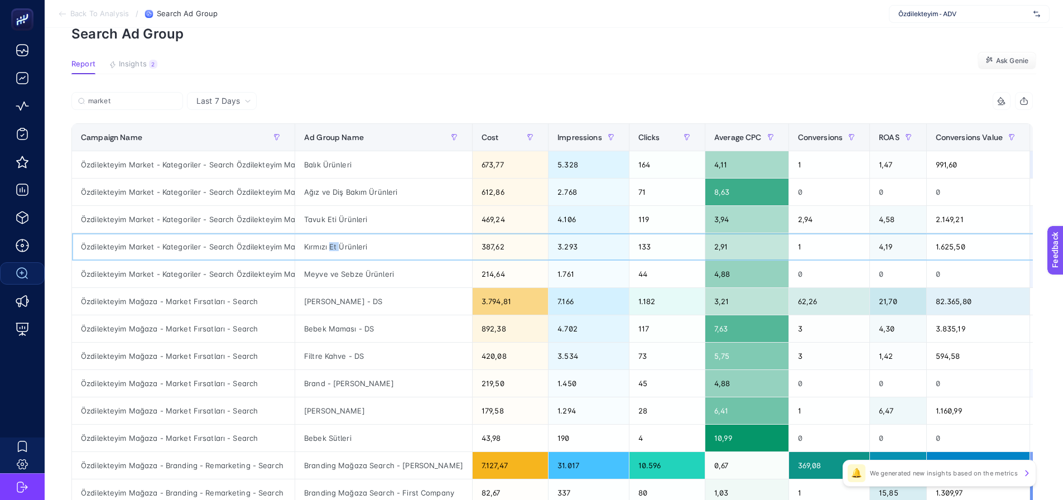
click at [330, 251] on div "Kırmızı Et Ürünleri" at bounding box center [383, 246] width 177 height 27
click at [327, 220] on div "Tavuk Eti Ürünleri" at bounding box center [383, 219] width 177 height 27
click at [326, 198] on div "Ağız ve Diş Bakım Ürünleri" at bounding box center [383, 192] width 177 height 27
click at [323, 173] on div "Balık Ürünleri" at bounding box center [383, 164] width 177 height 27
click at [245, 99] on icon at bounding box center [247, 101] width 7 height 7
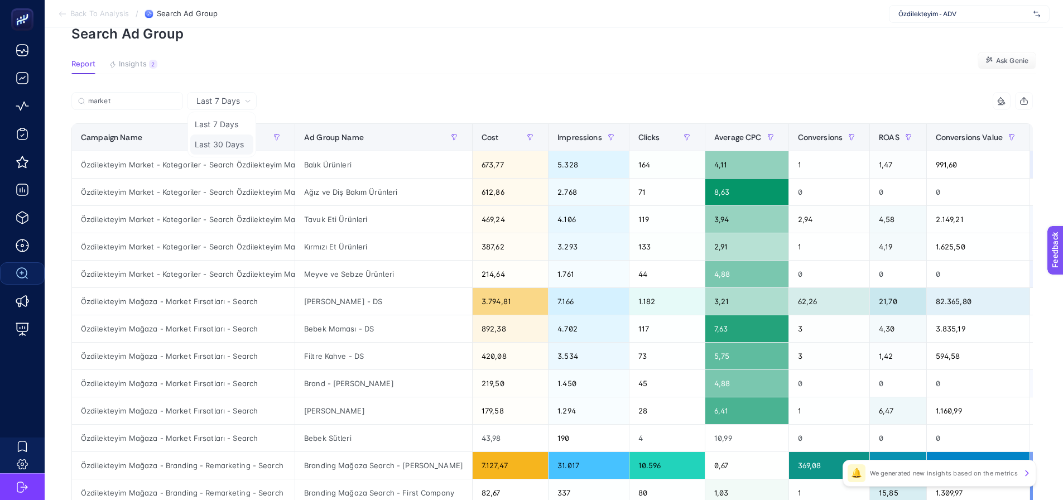
click at [225, 142] on li "Last 30 Days" at bounding box center [221, 144] width 63 height 20
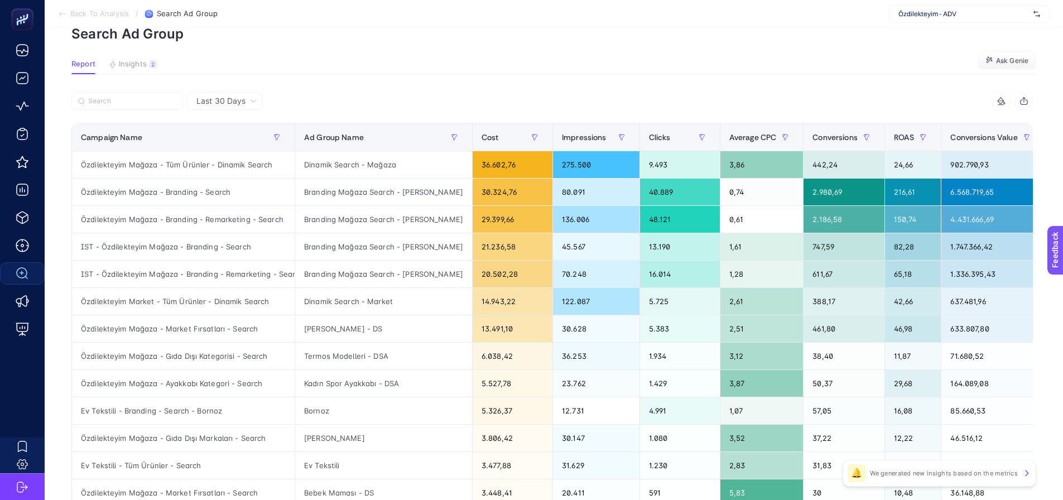
click at [142, 91] on article "Add to favorites false Notify me Share Create project Search Ad Group Report In…" at bounding box center [554, 408] width 1018 height 872
click at [142, 118] on div "10 items selected Campaign Name Ad Group Name Cost Impressions Clicks Average C…" at bounding box center [551, 423] width 961 height 663
click at [147, 102] on input "Search" at bounding box center [132, 101] width 88 height 8
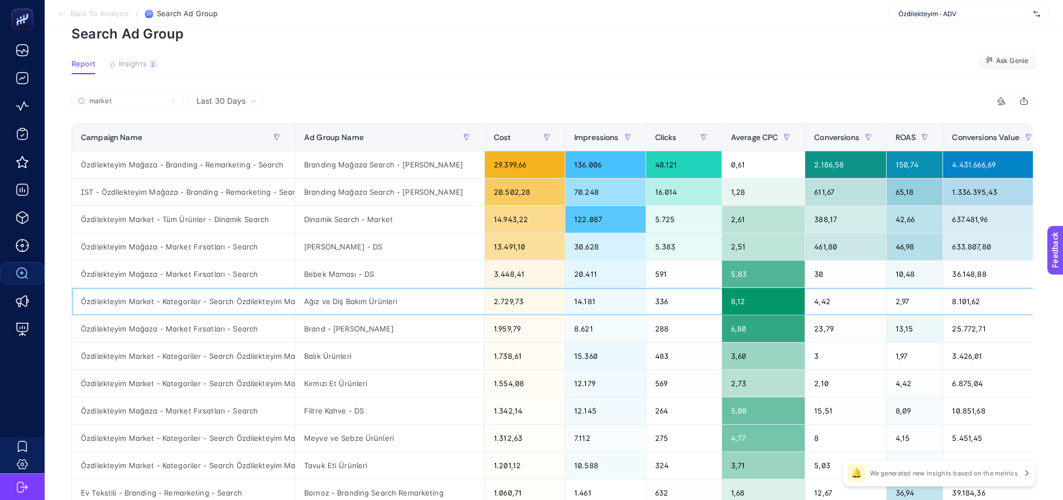
click at [198, 300] on div "Özdilekteyim Market - Kategoriler - Search Özdilekteyim Market - Kategoriler - …" at bounding box center [183, 301] width 223 height 27
drag, startPoint x: 123, startPoint y: 302, endPoint x: 210, endPoint y: 298, distance: 86.6
click at [218, 300] on div "Özdilekteyim Market - Kategoriler - Search Özdilekteyim Market - Kategoriler - …" at bounding box center [183, 301] width 223 height 27
copy div "Market - Kategoriler - Se"
click at [122, 94] on label "market" at bounding box center [127, 101] width 112 height 18
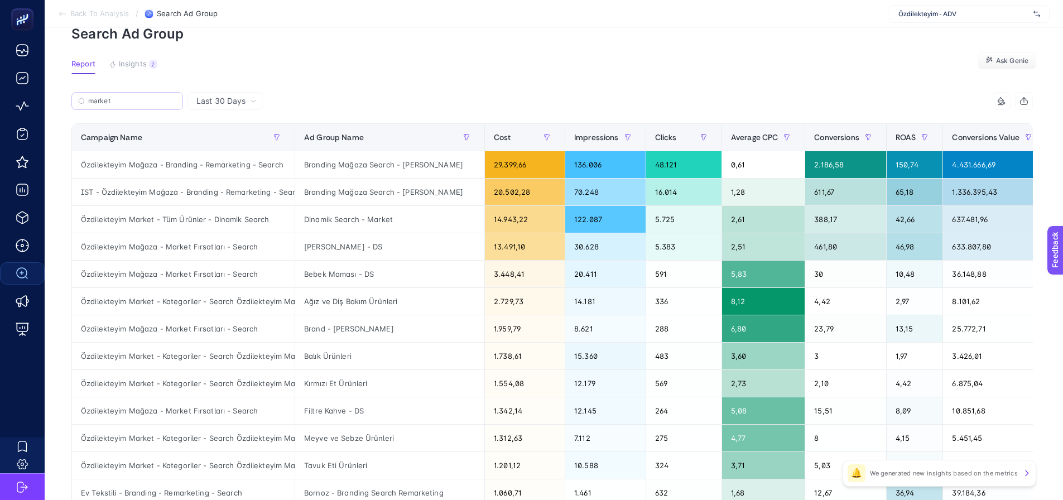
click at [0, 0] on input "market" at bounding box center [0, 0] width 0 height 0
click at [122, 94] on label "market" at bounding box center [127, 101] width 112 height 18
click at [0, 0] on input "market" at bounding box center [0, 0] width 0 height 0
click at [122, 94] on label "market" at bounding box center [127, 101] width 112 height 18
click at [0, 0] on input "market" at bounding box center [0, 0] width 0 height 0
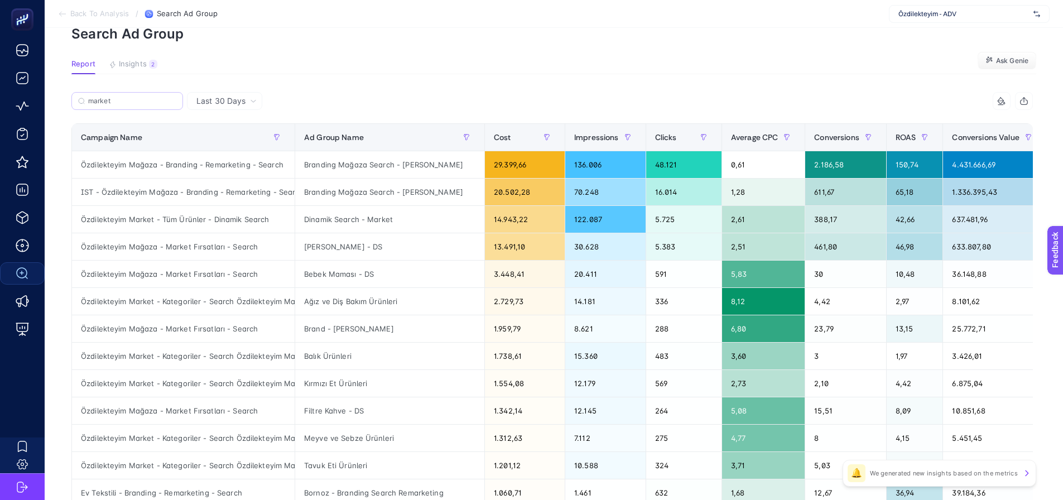
click at [119, 107] on label "market" at bounding box center [127, 101] width 112 height 18
click at [0, 0] on input "market" at bounding box center [0, 0] width 0 height 0
click at [119, 108] on label "market" at bounding box center [127, 101] width 112 height 18
click at [0, 0] on input "market" at bounding box center [0, 0] width 0 height 0
click at [118, 104] on input "market" at bounding box center [132, 101] width 88 height 8
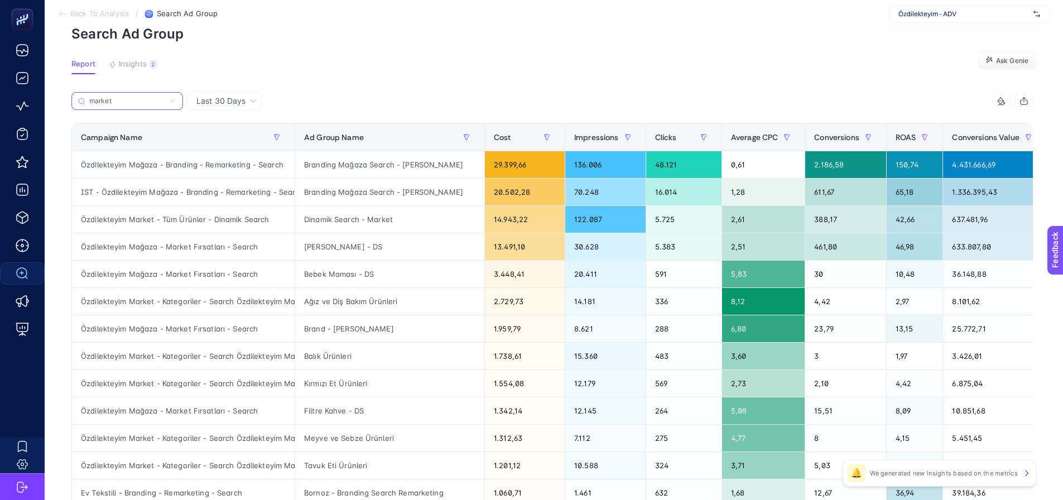
click at [118, 104] on input "market" at bounding box center [127, 101] width 76 height 8
paste input "Market - Kategoriler - Se"
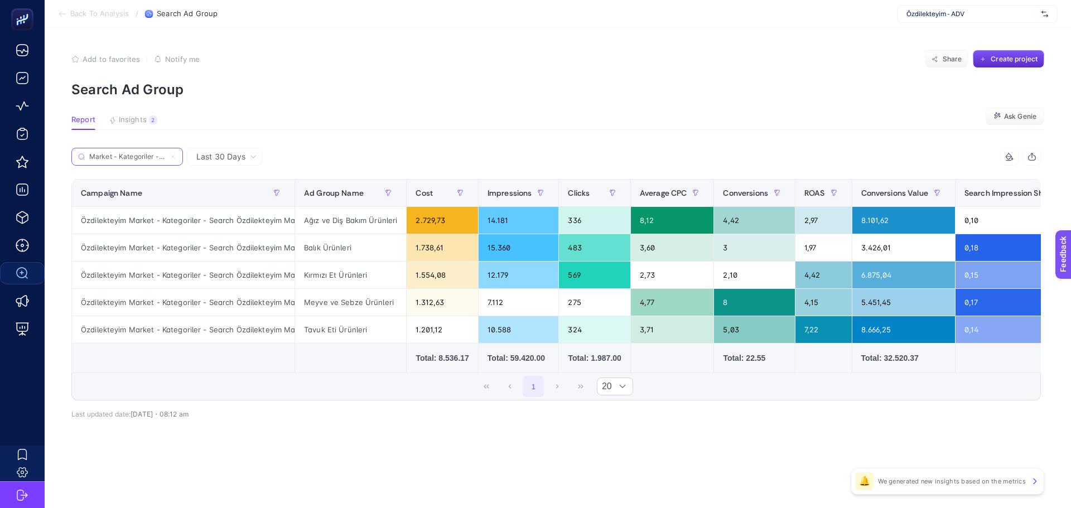
scroll to position [0, 6]
type input "Market - Kategoriler - Se"
click at [340, 221] on div "Ağız ve Diş Bakım Ürünleri" at bounding box center [350, 220] width 111 height 27
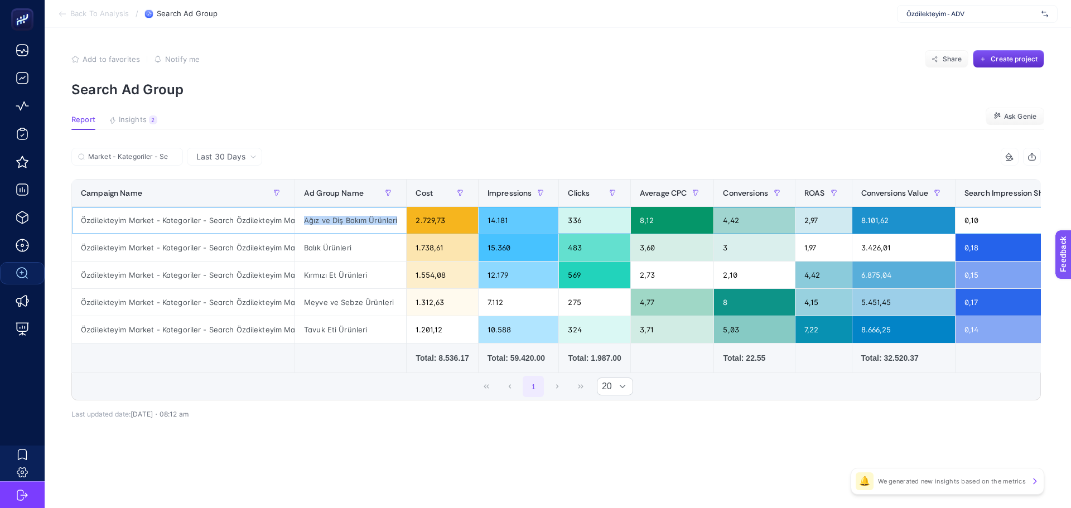
click at [340, 221] on div "Ağız ve Diş Bakım Ürünleri" at bounding box center [350, 220] width 111 height 27
click at [326, 212] on div "Ağız ve Diş Bakım Ürünleri" at bounding box center [350, 220] width 111 height 27
click at [326, 226] on div "Ağız ve Diş Bakım Ürünleri" at bounding box center [350, 220] width 111 height 27
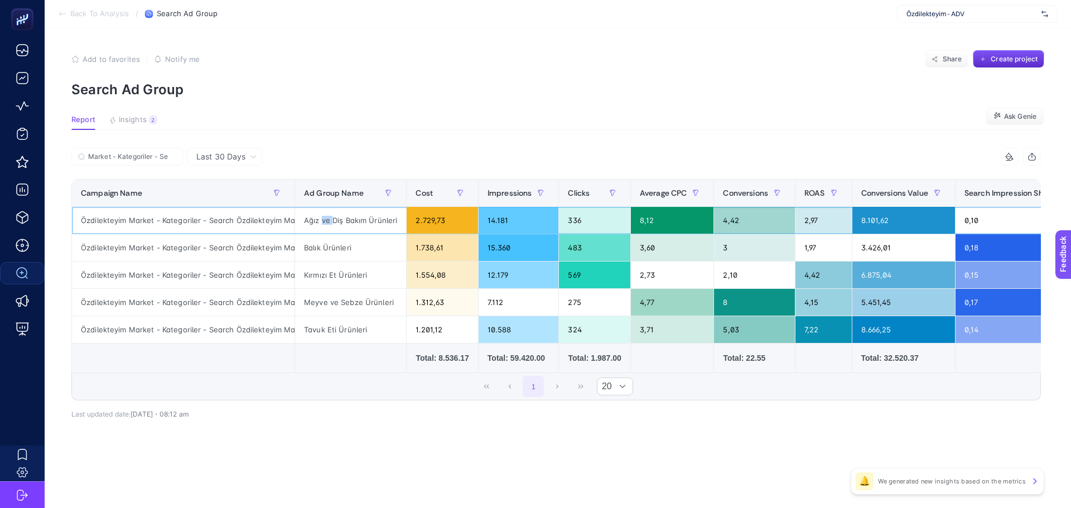
click at [326, 226] on div "Ağız ve Diş Bakım Ürünleri" at bounding box center [350, 220] width 111 height 27
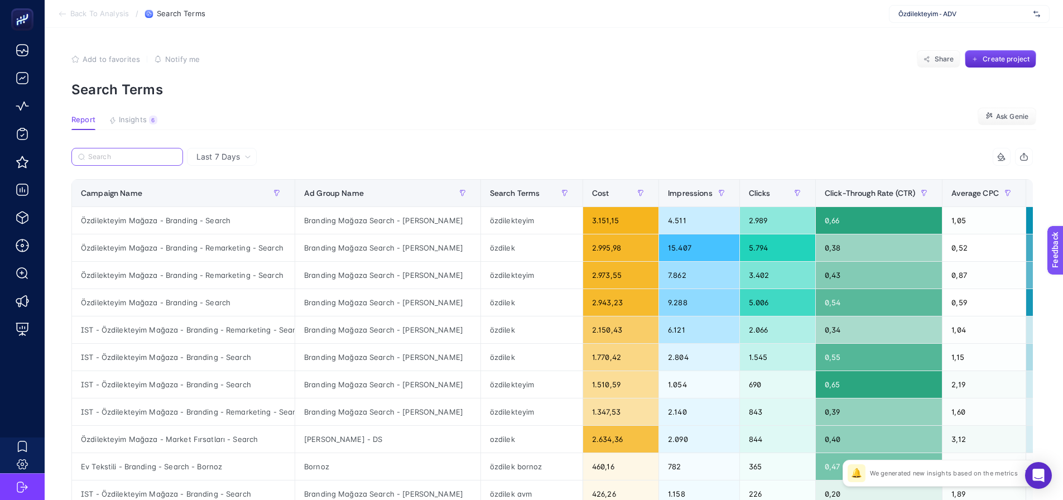
click at [138, 160] on input "Search" at bounding box center [132, 157] width 88 height 8
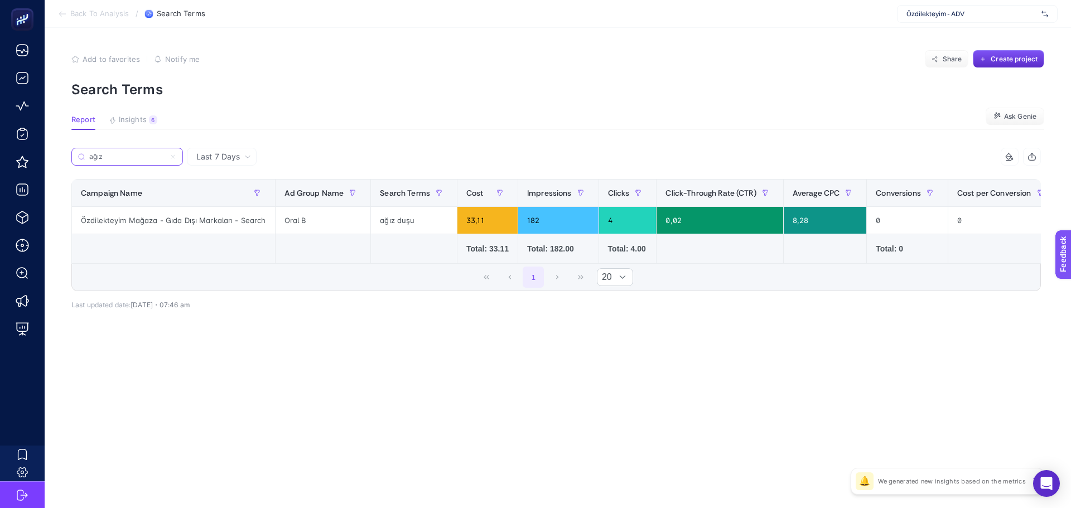
type input "ağız"
drag, startPoint x: 105, startPoint y: 154, endPoint x: 92, endPoint y: 155, distance: 12.9
click at [92, 155] on label "ağız" at bounding box center [127, 157] width 112 height 18
click at [92, 155] on input "ağız" at bounding box center [127, 157] width 76 height 8
click at [172, 155] on icon at bounding box center [173, 156] width 7 height 7
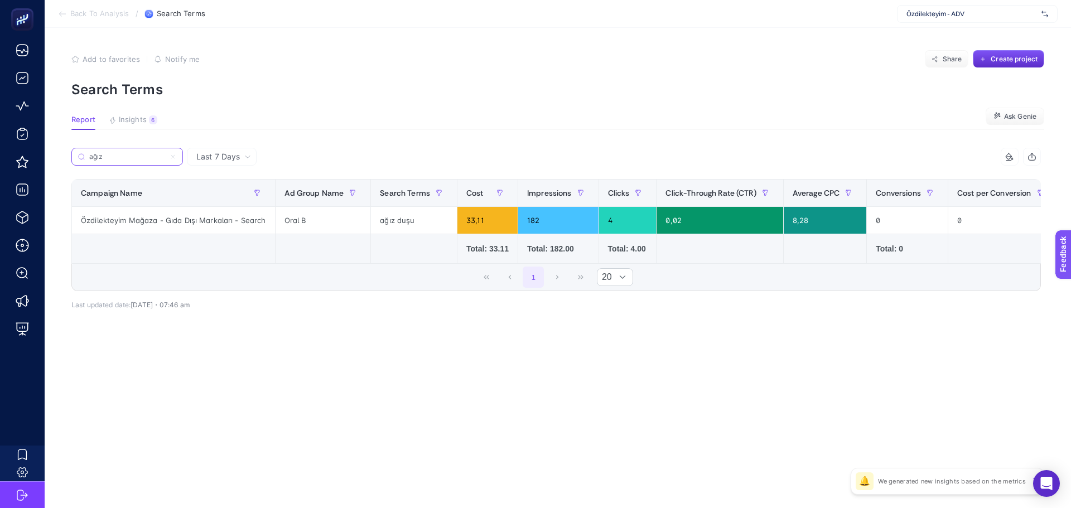
click at [165, 155] on input "ağız" at bounding box center [127, 157] width 76 height 8
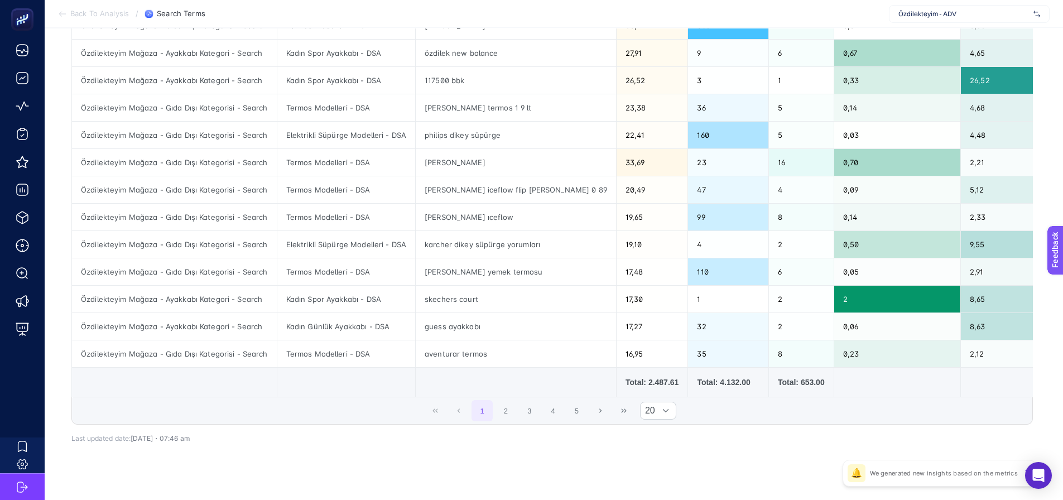
scroll to position [390, 0]
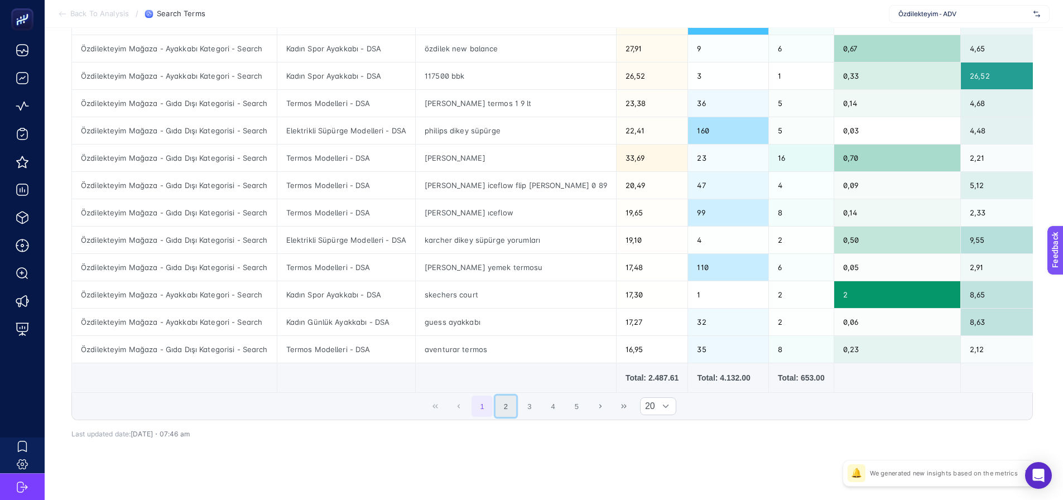
click at [517, 404] on button "2" at bounding box center [505, 405] width 21 height 21
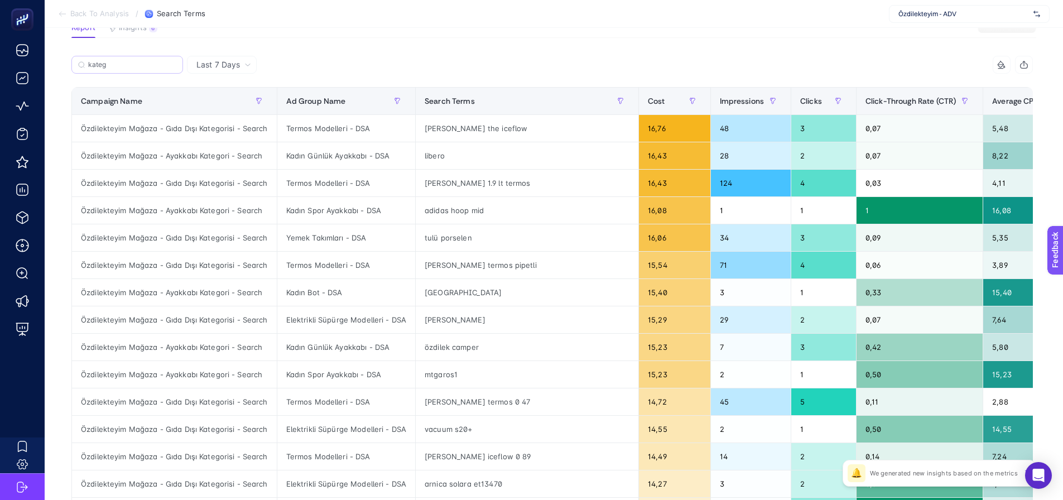
scroll to position [56, 0]
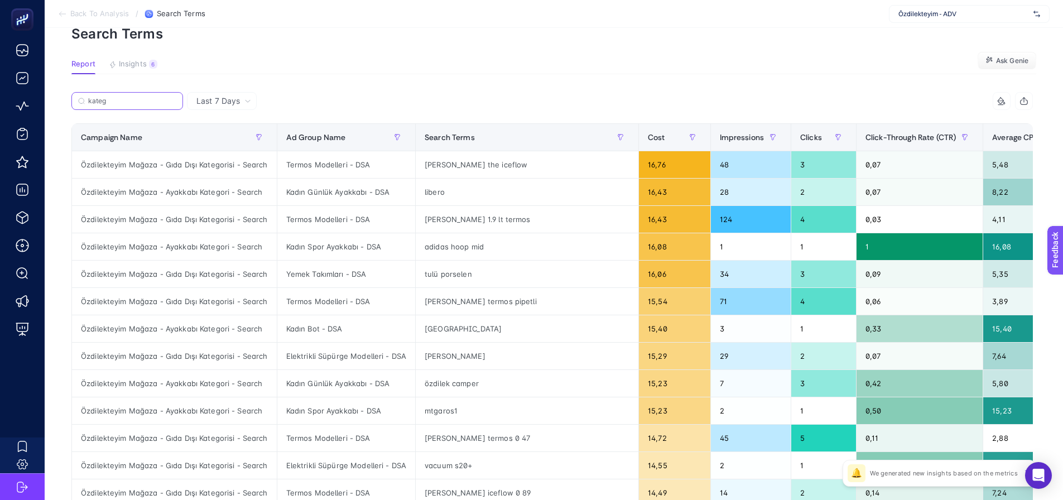
click at [127, 99] on input "kateg" at bounding box center [132, 101] width 88 height 8
click at [127, 99] on input "kateg" at bounding box center [127, 101] width 76 height 8
click at [126, 104] on input "kateg" at bounding box center [127, 101] width 76 height 8
type input "kategor"
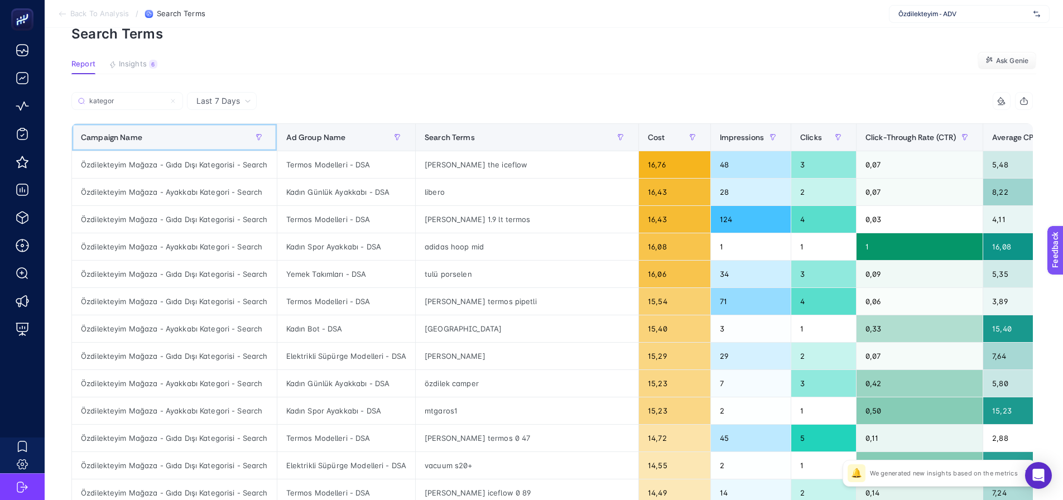
click at [163, 140] on div "Campaign Name" at bounding box center [174, 137] width 187 height 18
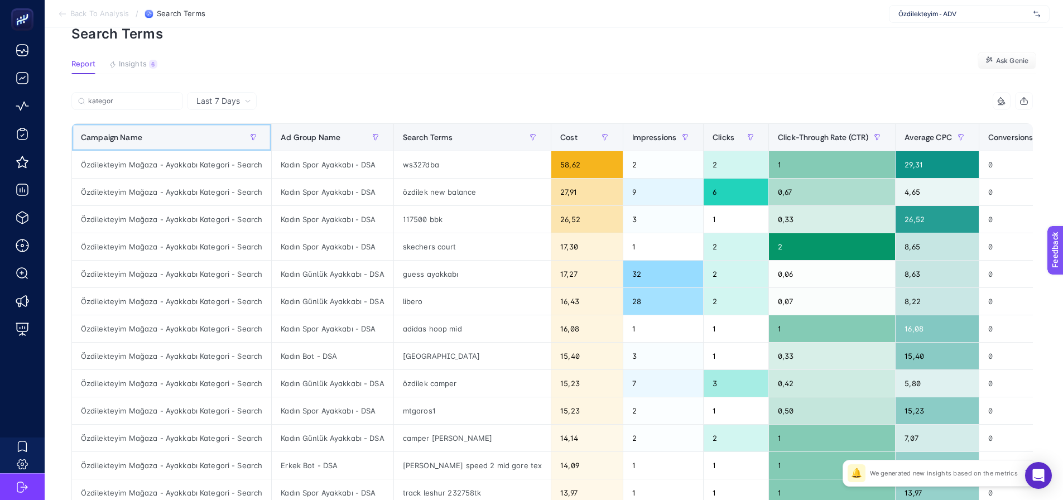
click at [189, 134] on div "Campaign Name" at bounding box center [171, 137] width 181 height 18
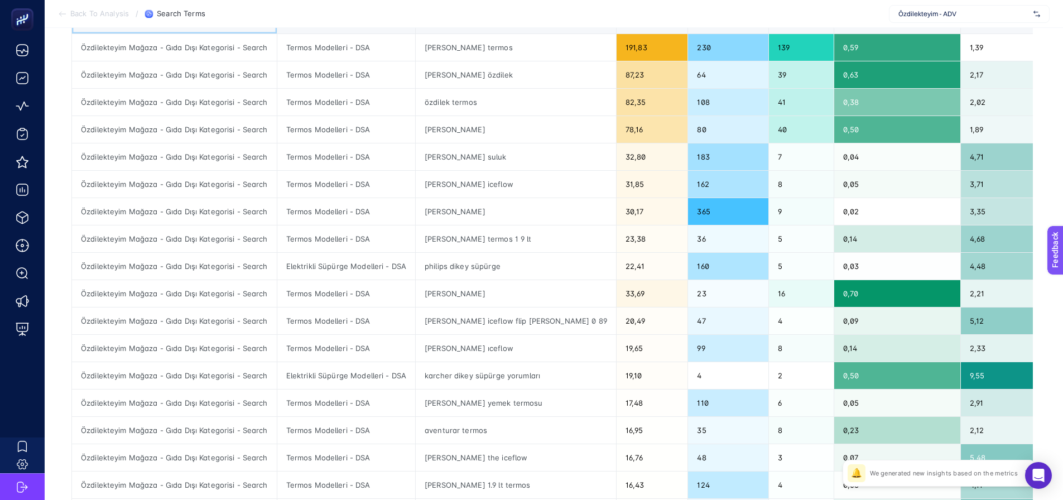
scroll to position [335, 0]
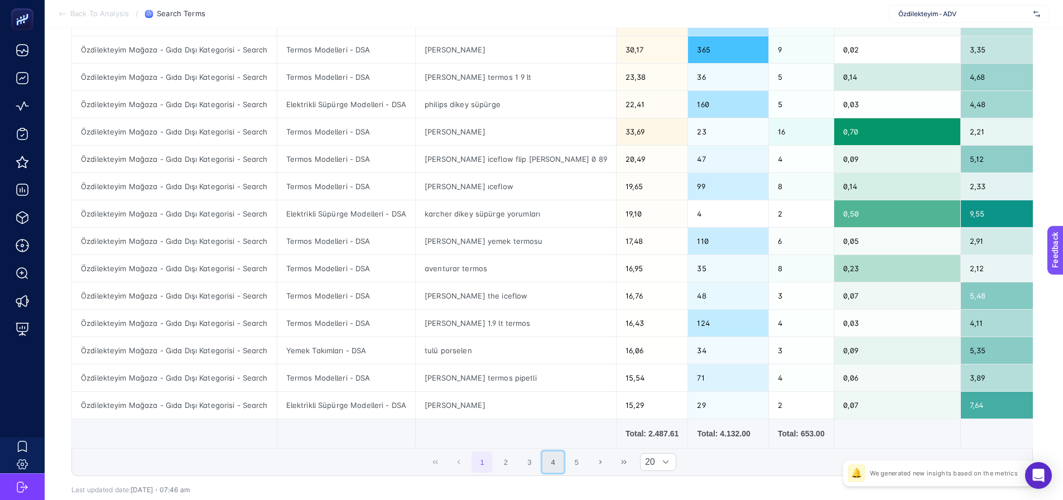
click at [554, 461] on button "4" at bounding box center [552, 461] width 21 height 21
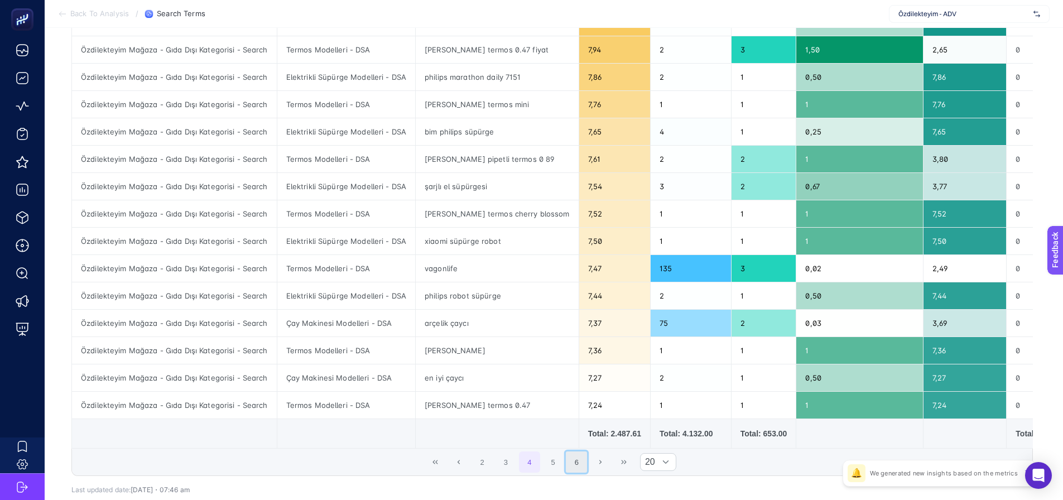
click at [587, 465] on button "6" at bounding box center [576, 461] width 21 height 21
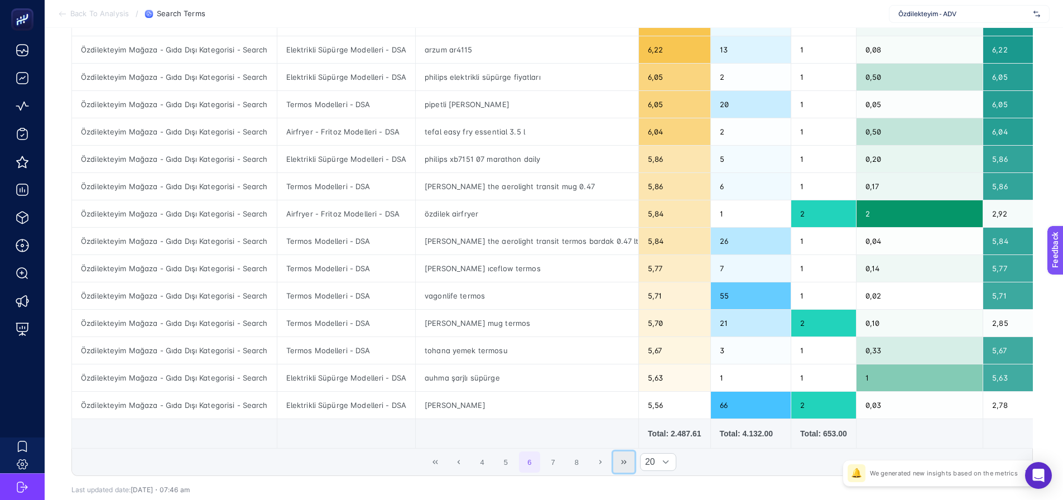
click at [623, 461] on button "Last Page" at bounding box center [623, 461] width 21 height 21
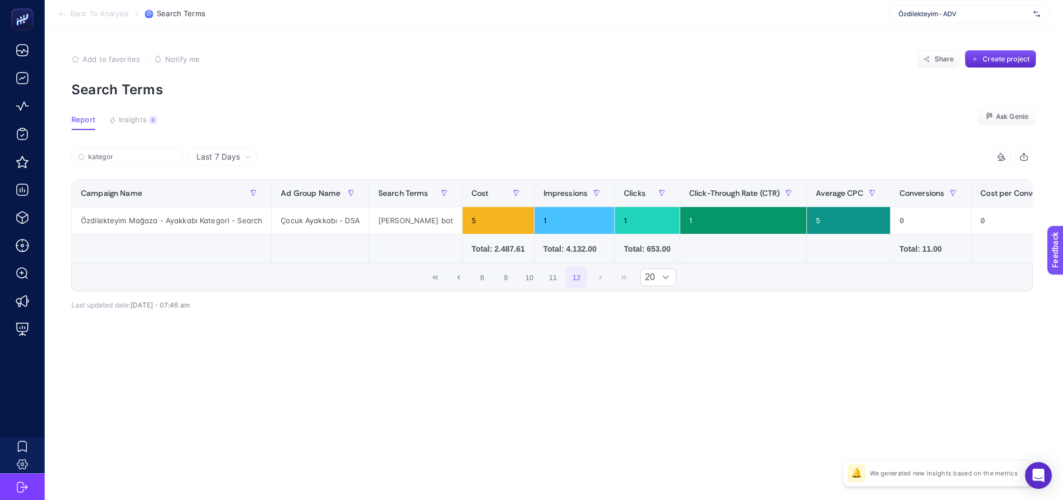
scroll to position [0, 0]
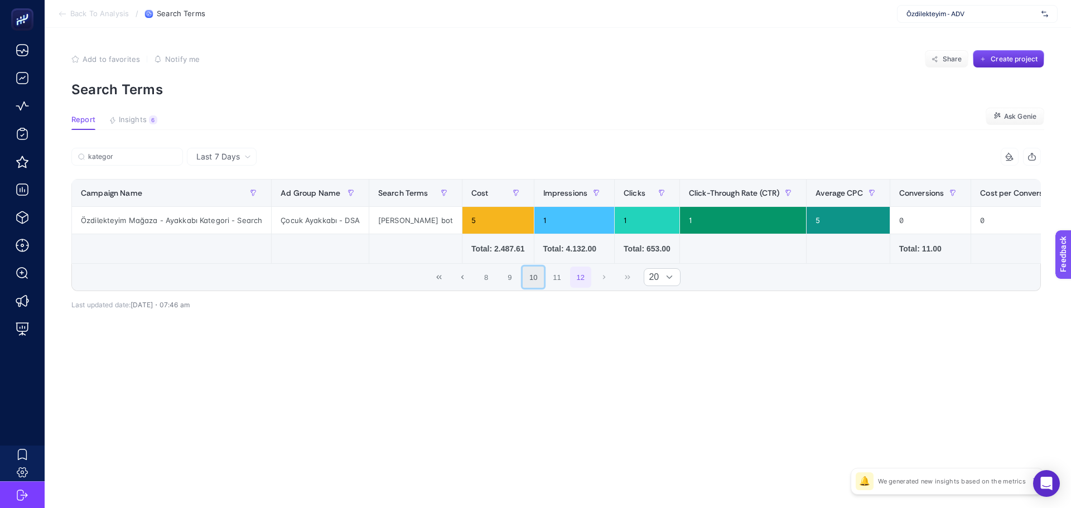
click at [533, 283] on button "10" at bounding box center [533, 277] width 21 height 21
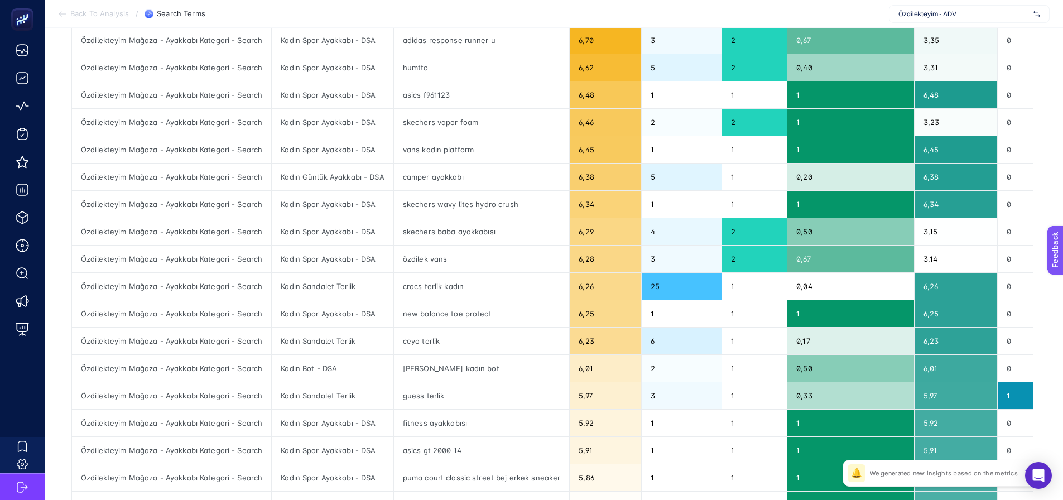
scroll to position [335, 0]
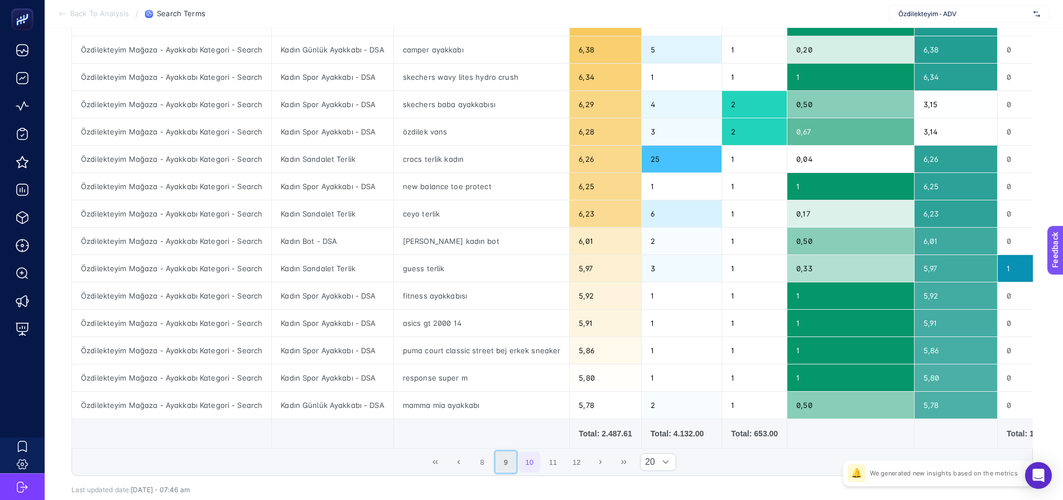
click at [515, 464] on button "9" at bounding box center [505, 461] width 21 height 21
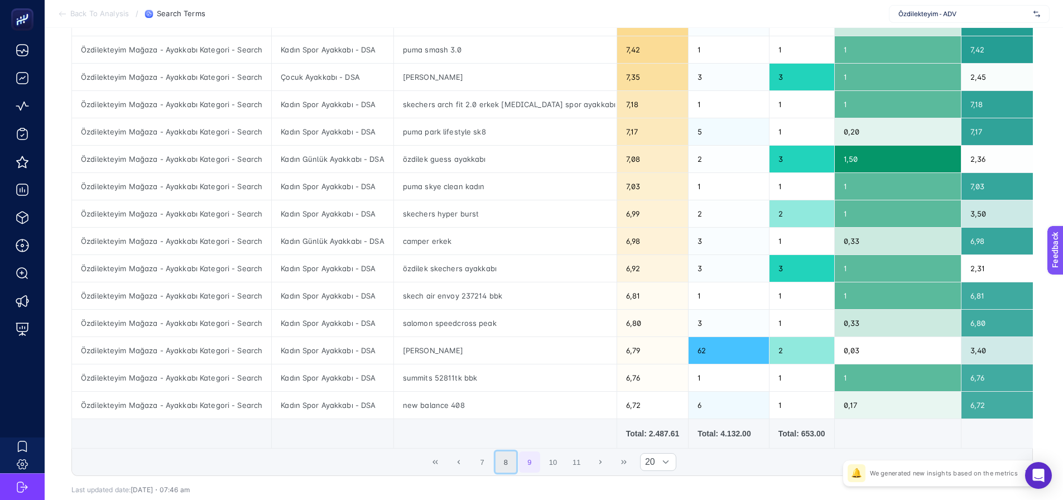
click at [508, 464] on button "8" at bounding box center [505, 461] width 21 height 21
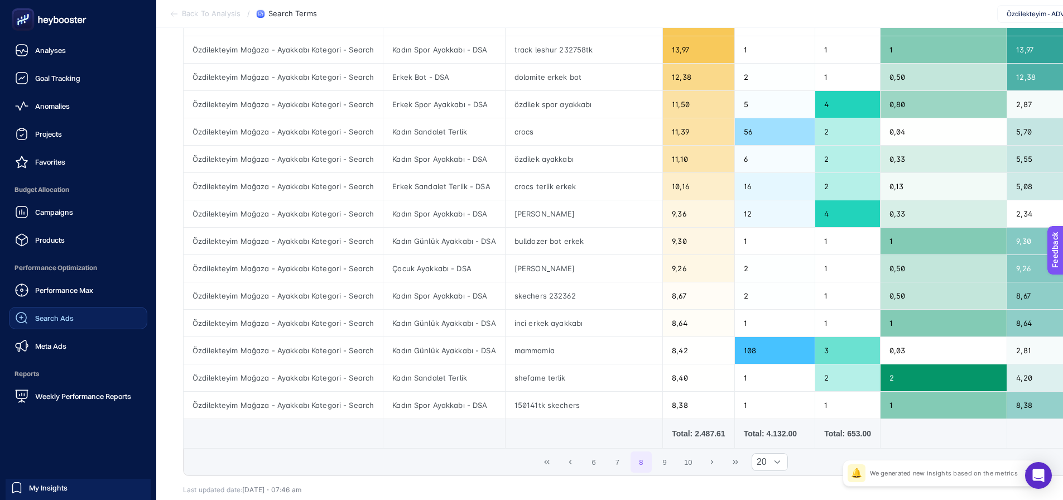
click at [53, 324] on div "Search Ads" at bounding box center [44, 317] width 59 height 13
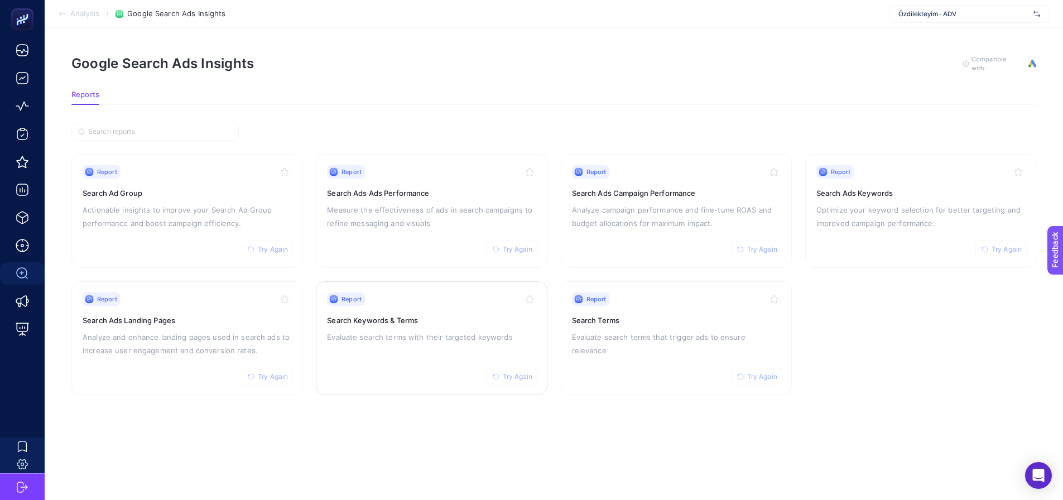
click at [332, 324] on h3 "Search Keywords & Terms" at bounding box center [431, 320] width 209 height 11
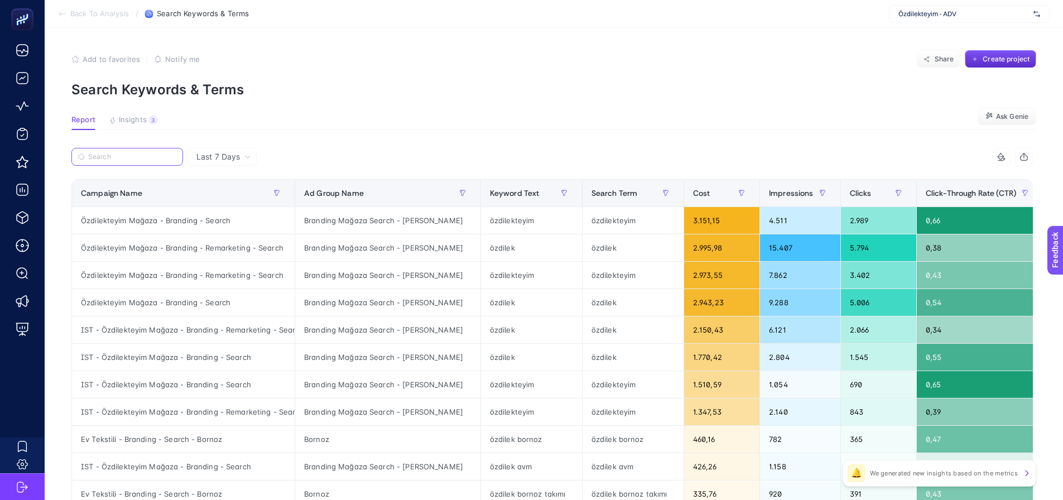
click at [134, 156] on input "Search" at bounding box center [132, 157] width 88 height 8
paste input "Market - Kategoriler - Se"
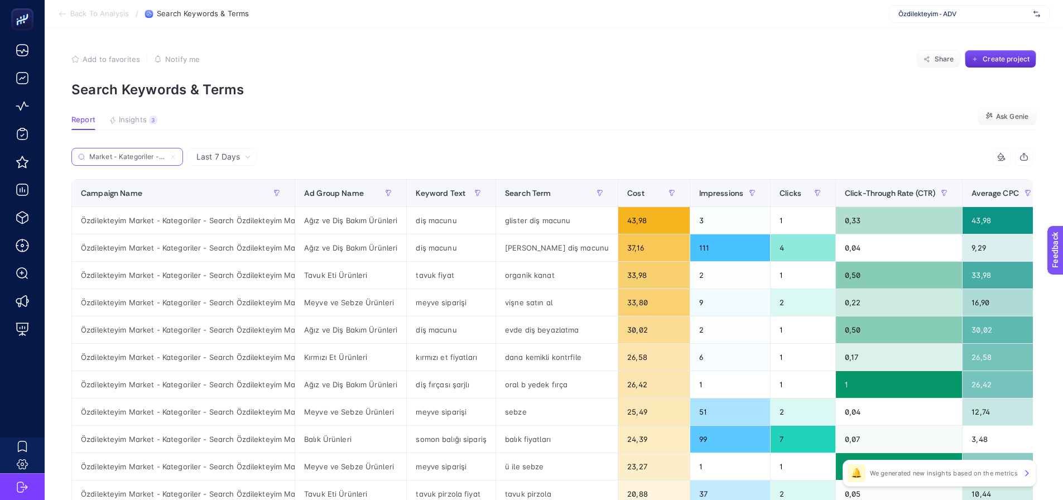
scroll to position [0, 6]
type input "Market - Kategoriler - Se"
click at [323, 192] on span "Ad Group Name" at bounding box center [334, 193] width 60 height 9
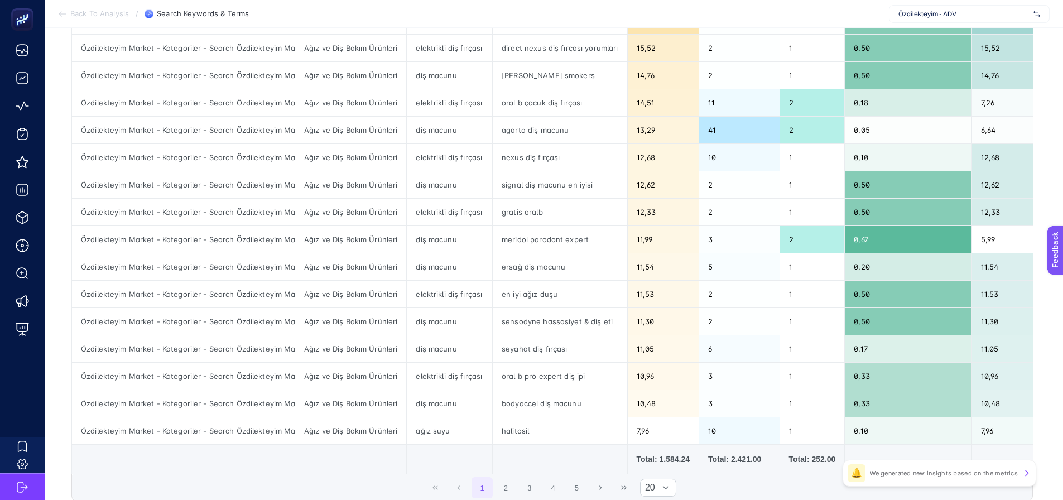
scroll to position [335, 0]
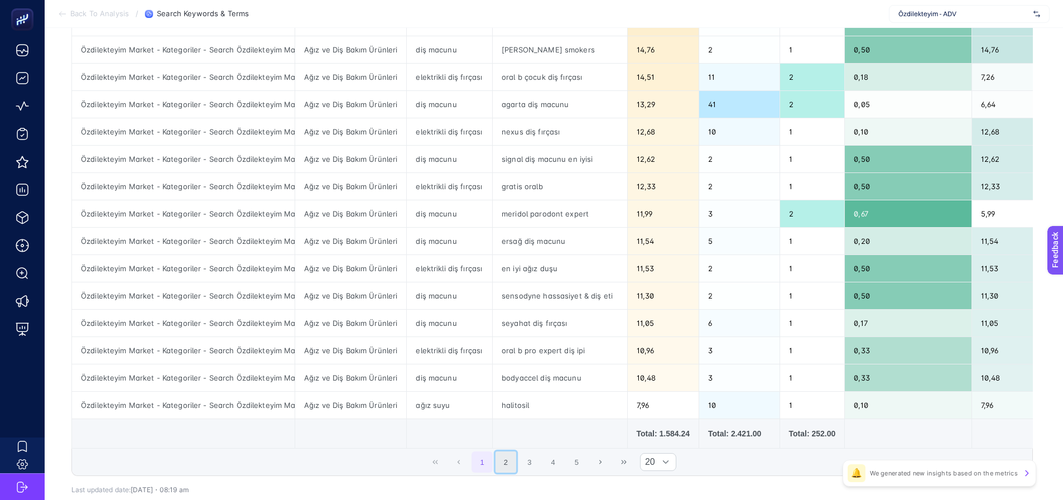
click at [505, 470] on button "2" at bounding box center [505, 461] width 21 height 21
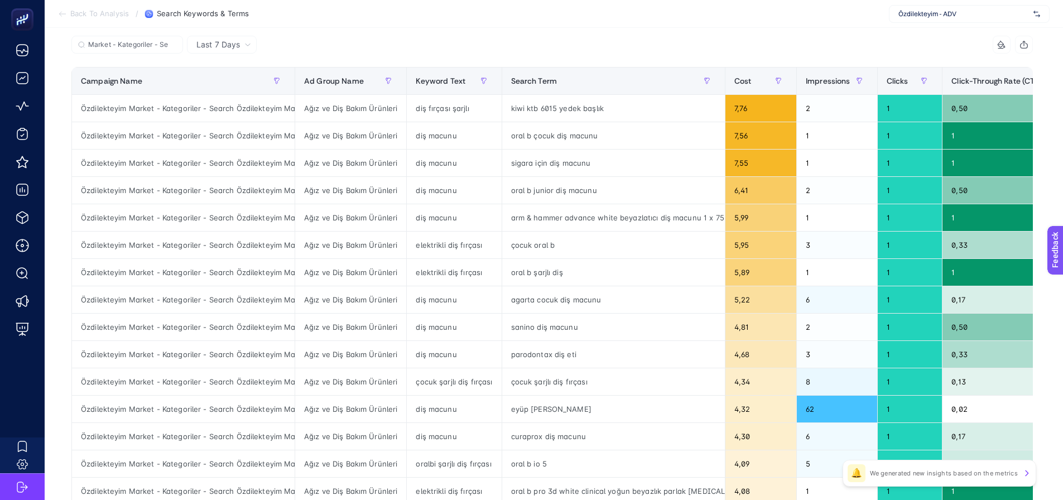
scroll to position [112, 0]
drag, startPoint x: 504, startPoint y: 412, endPoint x: 625, endPoint y: 409, distance: 120.5
click at [625, 409] on div "eyüp [PERSON_NAME]" at bounding box center [613, 409] width 223 height 27
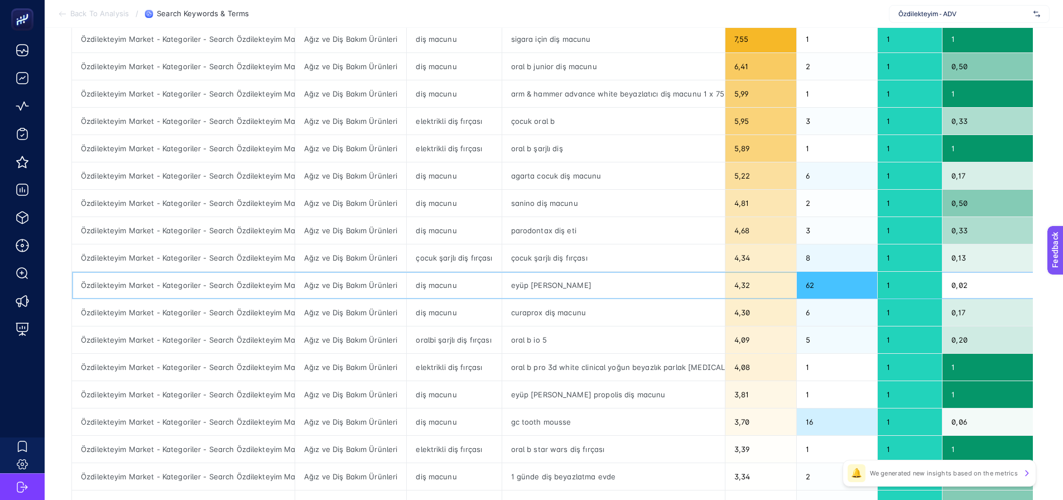
scroll to position [335, 0]
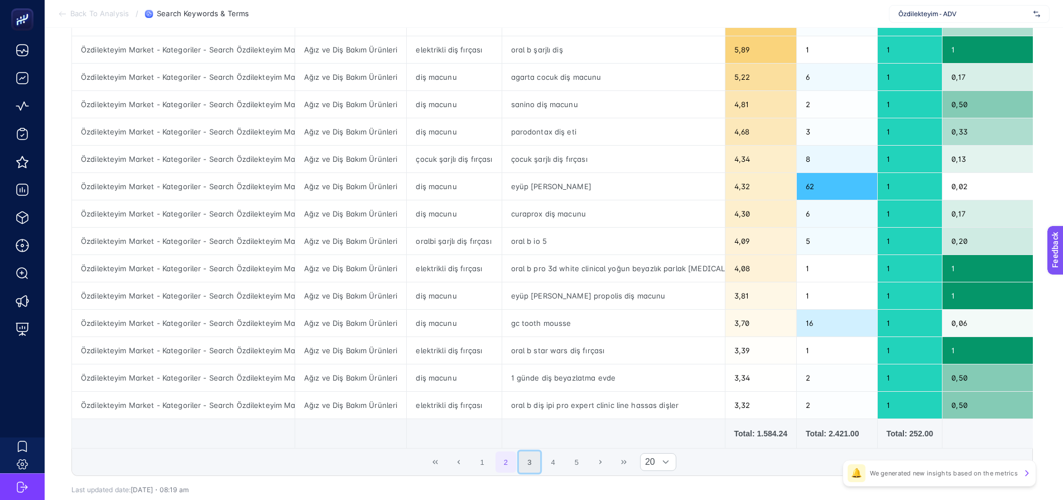
click at [527, 472] on button "3" at bounding box center [529, 461] width 21 height 21
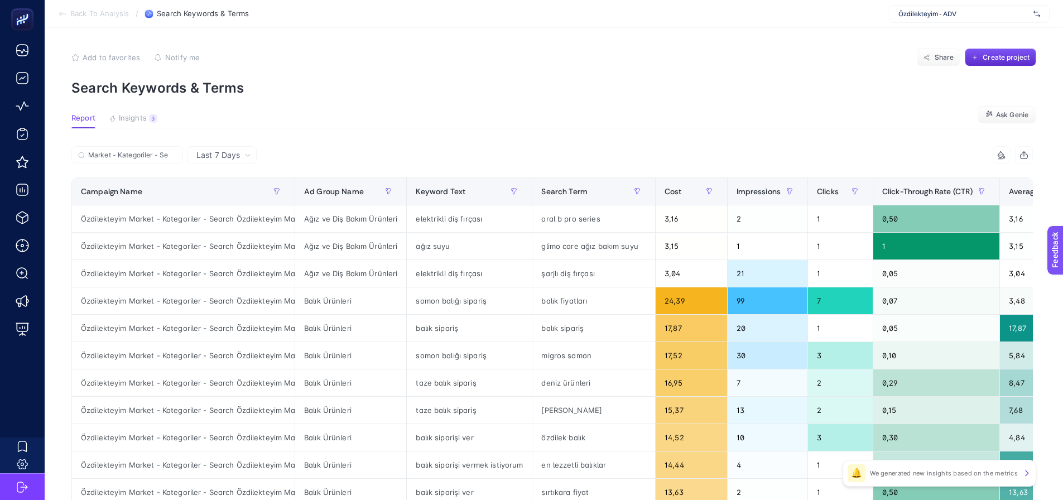
scroll to position [0, 0]
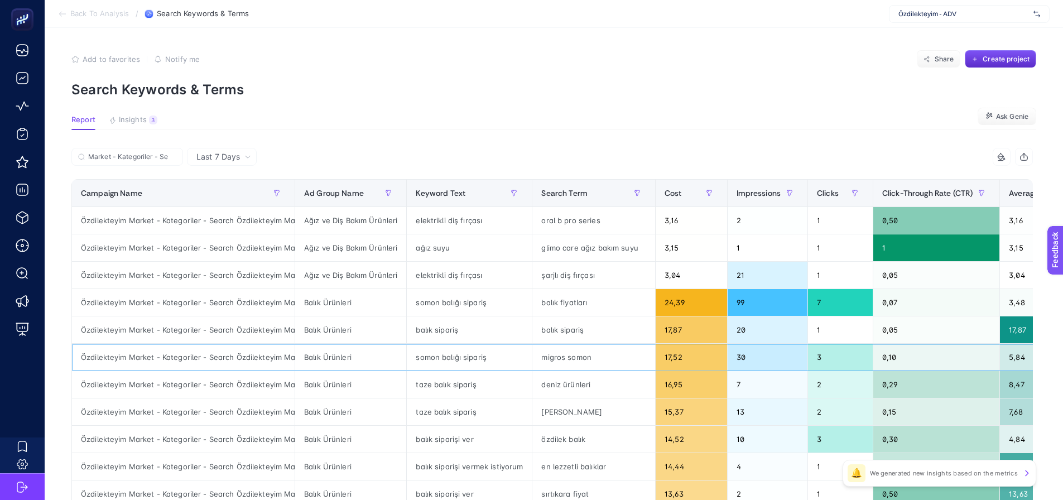
click at [562, 360] on div "migros somon" at bounding box center [593, 357] width 123 height 27
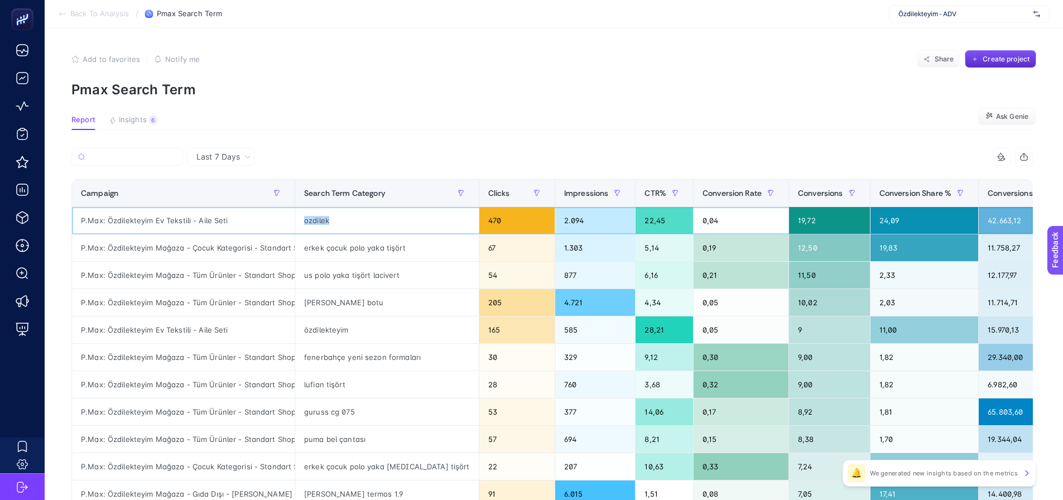
drag, startPoint x: 303, startPoint y: 221, endPoint x: 341, endPoint y: 220, distance: 38.5
click at [341, 220] on div "ozdilek" at bounding box center [387, 220] width 184 height 27
drag, startPoint x: 307, startPoint y: 327, endPoint x: 348, endPoint y: 330, distance: 41.4
click at [348, 330] on div "özdilekteyim" at bounding box center [387, 329] width 184 height 27
click at [210, 356] on div "P.Max: Özdilekteyim Mağaza - Tüm Ürünler - Standart Shopping" at bounding box center [183, 357] width 223 height 27
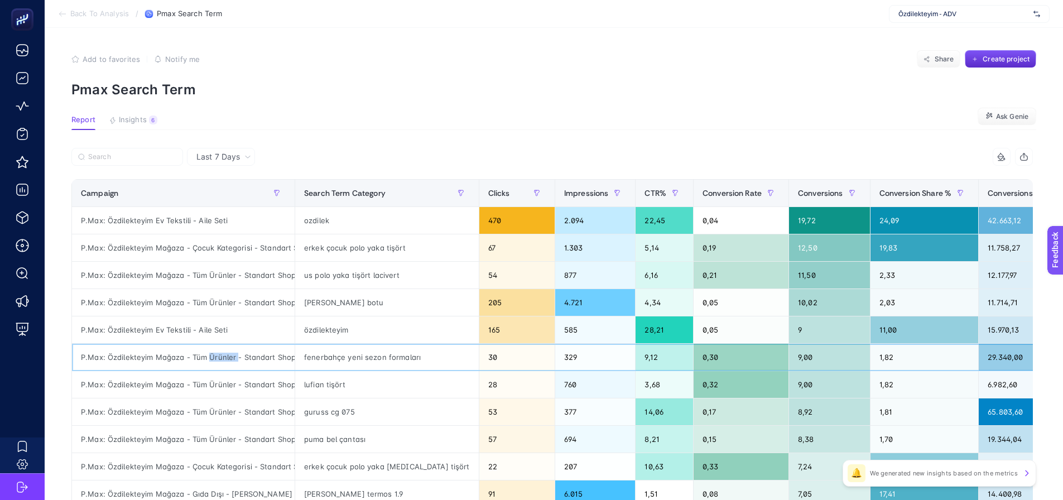
click at [210, 356] on div "P.Max: Özdilekteyim Mağaza - Tüm Ürünler - Standart Shopping" at bounding box center [183, 357] width 223 height 27
copy tr "P.Max: Özdilekteyim Mağaza - Tüm Ürünler - Standart Shopping"
click at [147, 156] on input "Search" at bounding box center [132, 157] width 88 height 8
paste input "P.Max: Özdilekteyim Mağaza - Tüm Ürünler - Standart Shopping"
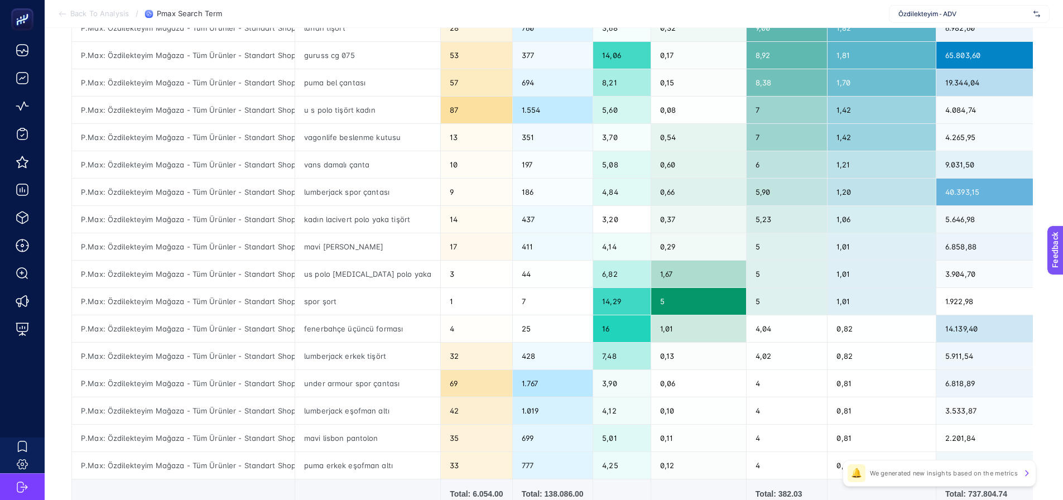
scroll to position [279, 0]
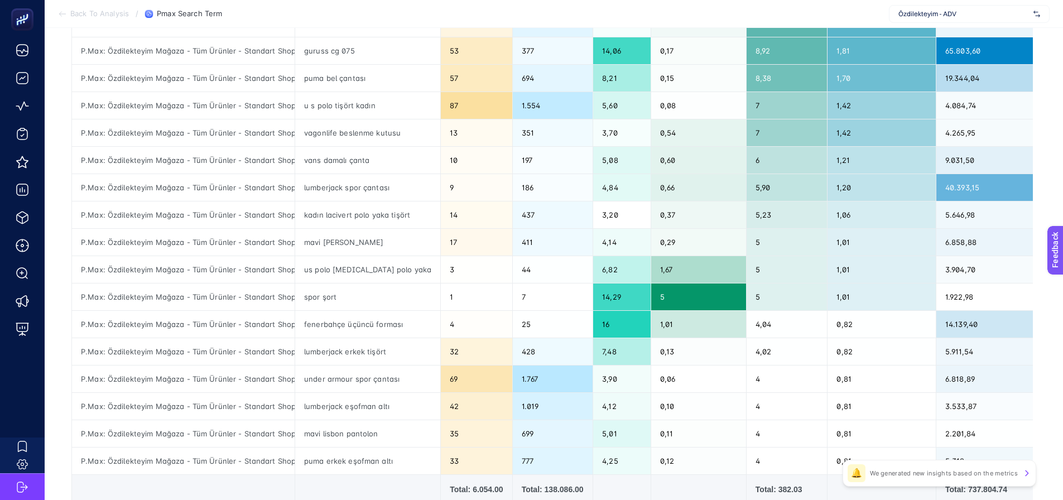
type input "P.Max: Özdilekteyim Mağaza - Tüm Ürünler - Standart Shopping"
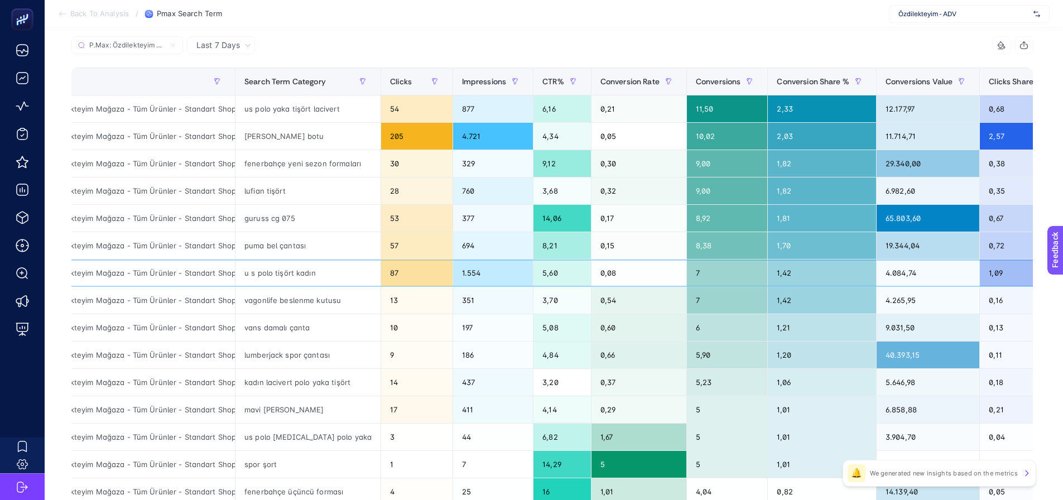
scroll to position [0, 113]
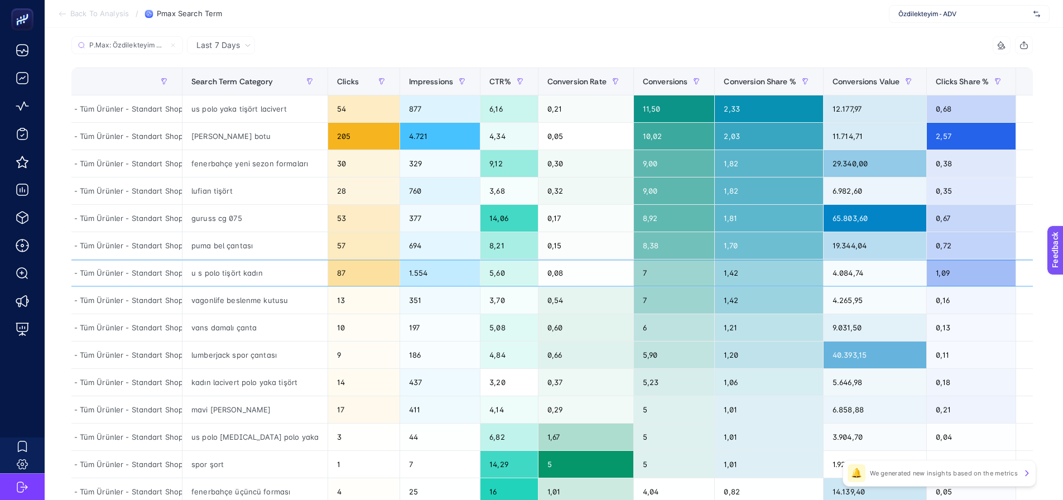
drag, startPoint x: 475, startPoint y: 282, endPoint x: 514, endPoint y: 280, distance: 39.1
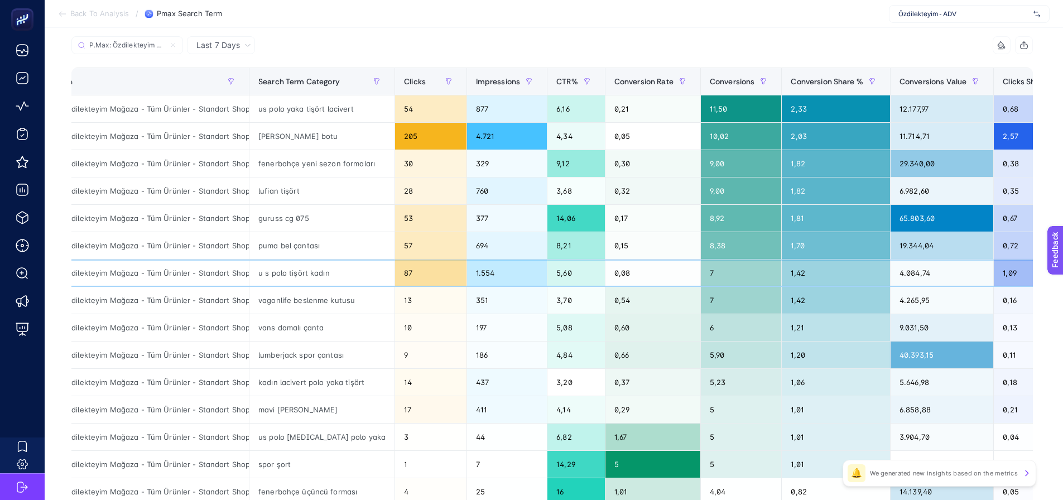
scroll to position [0, 0]
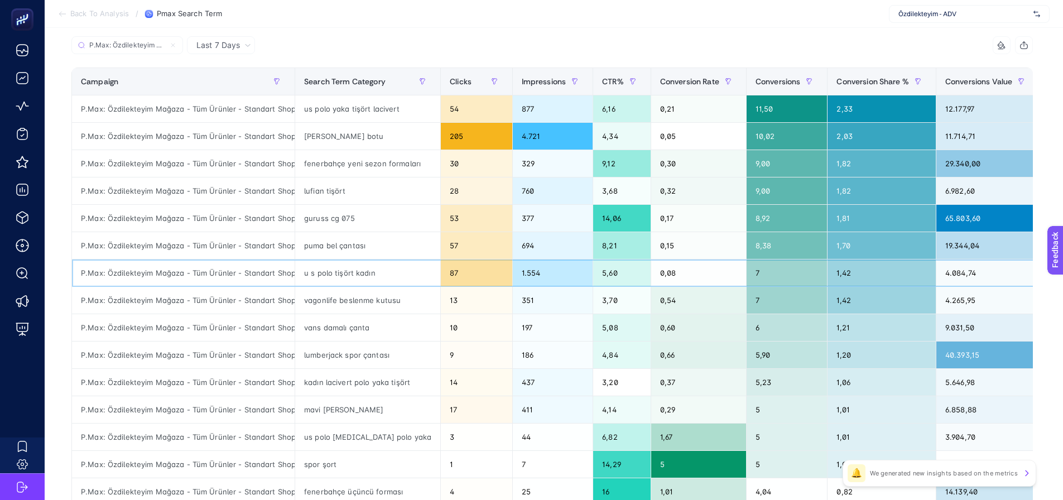
drag, startPoint x: 545, startPoint y: 269, endPoint x: 467, endPoint y: 280, distance: 78.9
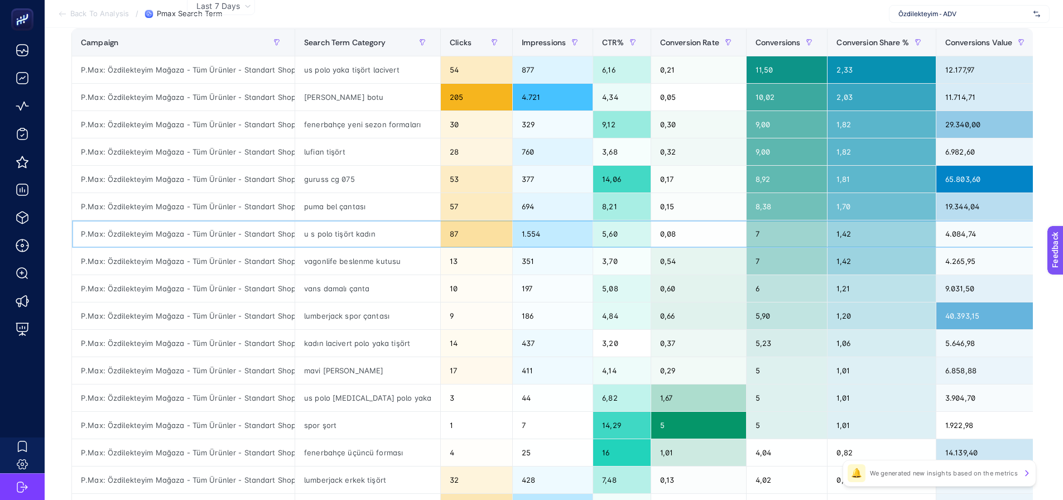
scroll to position [167, 0]
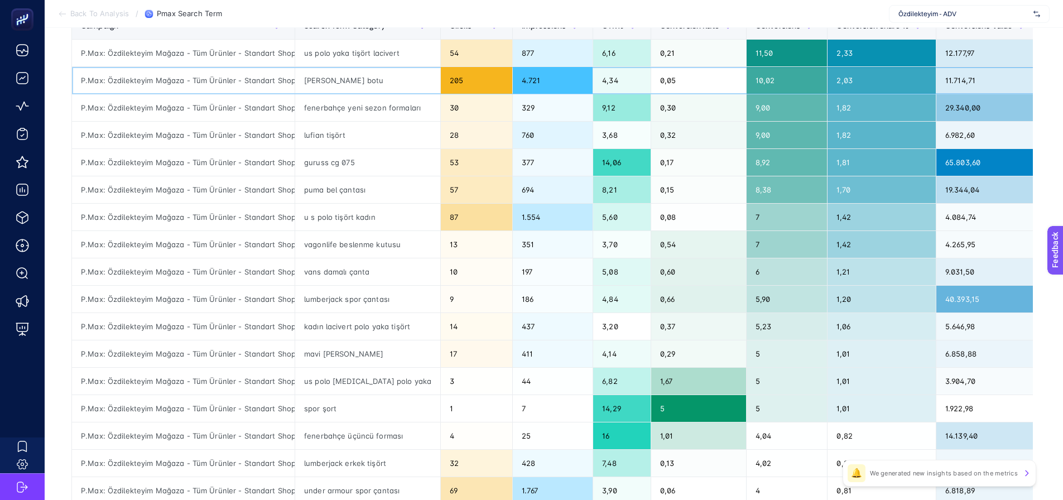
click at [349, 75] on div "igor yağmur botu" at bounding box center [367, 80] width 145 height 27
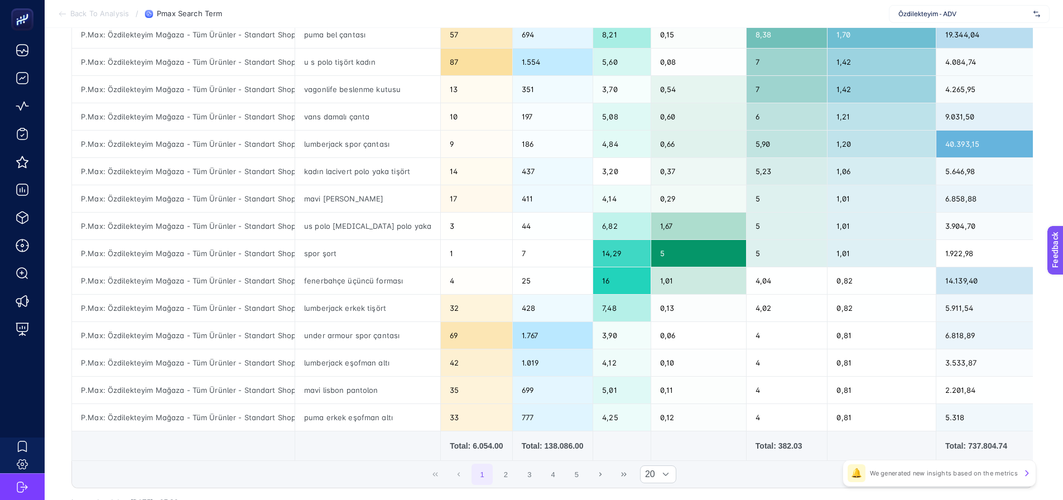
scroll to position [335, 0]
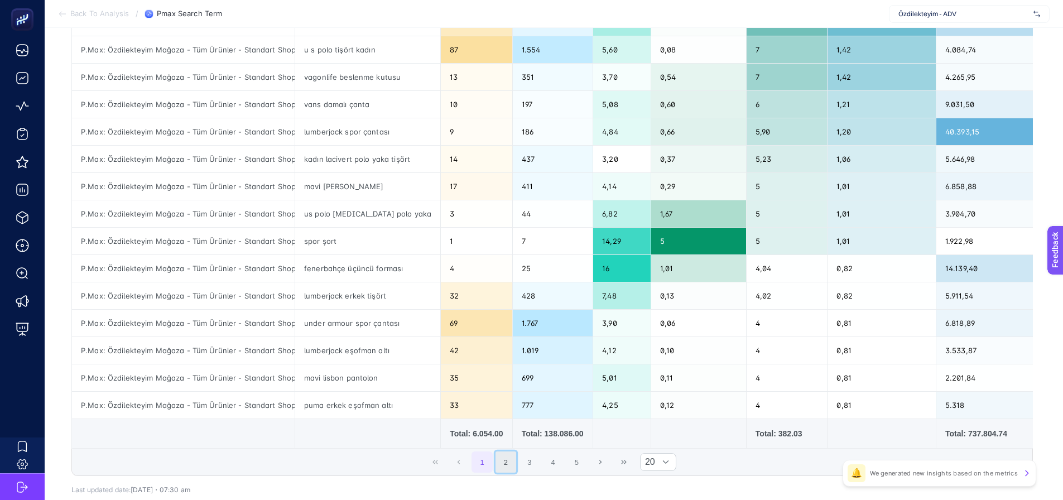
click at [513, 459] on button "2" at bounding box center [505, 461] width 21 height 21
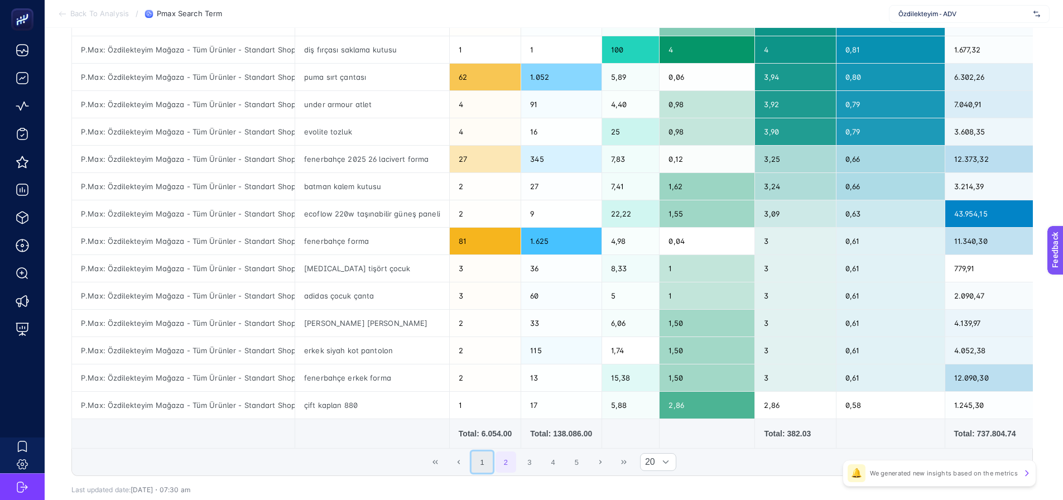
click at [490, 470] on button "1" at bounding box center [481, 461] width 21 height 21
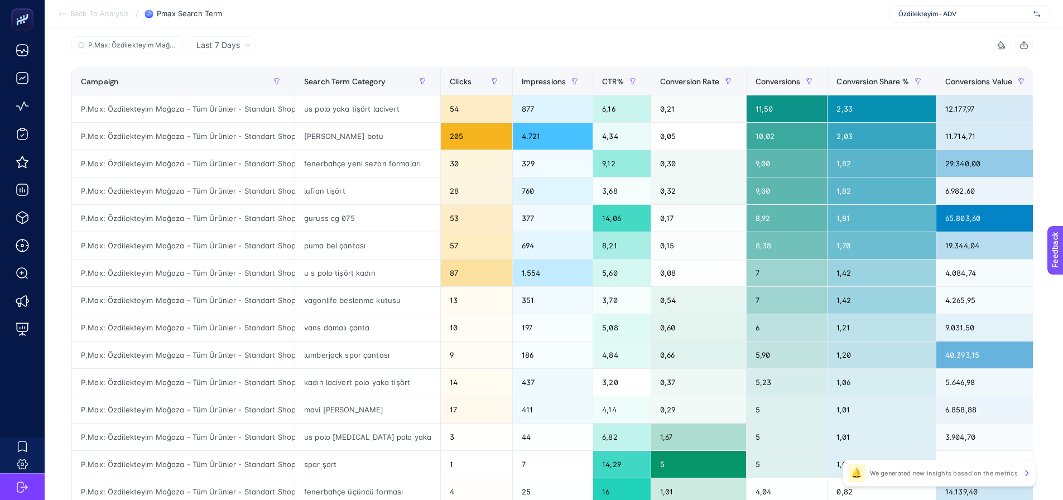
scroll to position [56, 0]
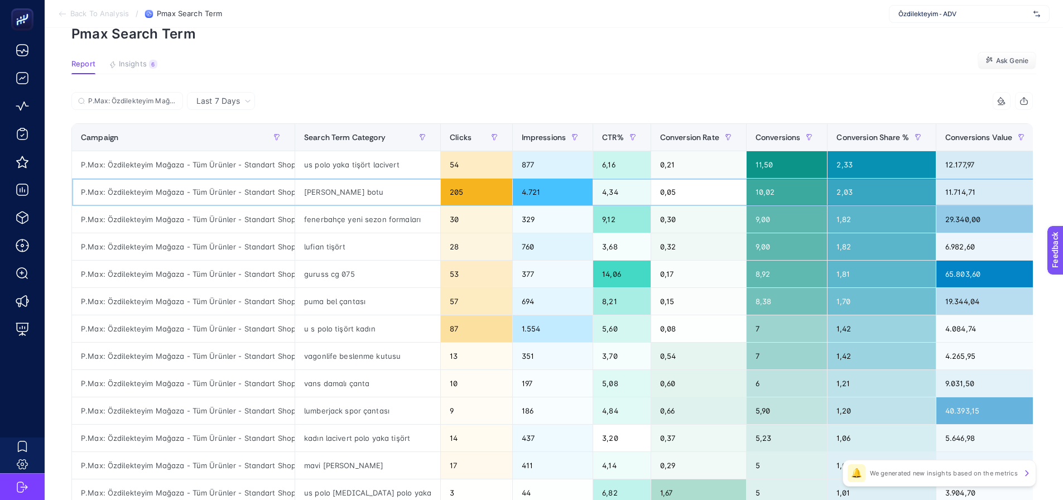
click at [317, 192] on div "igor yağmur botu" at bounding box center [367, 192] width 145 height 27
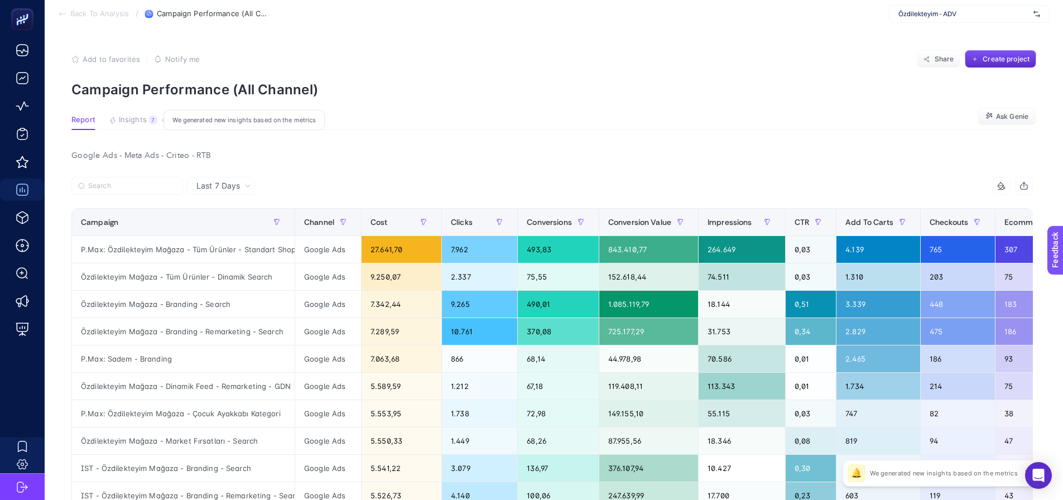
click at [136, 121] on span "Insights" at bounding box center [133, 119] width 28 height 9
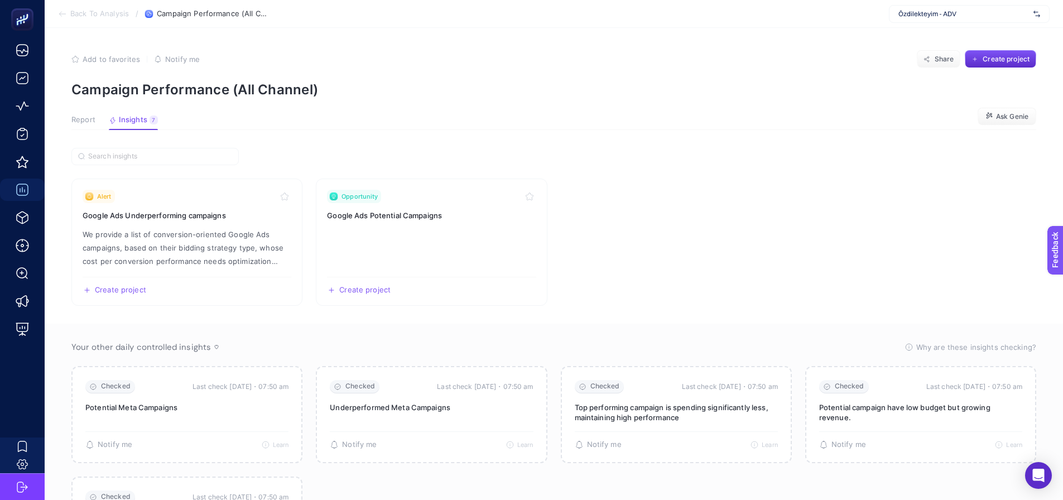
click at [94, 121] on span "Report" at bounding box center [83, 119] width 24 height 9
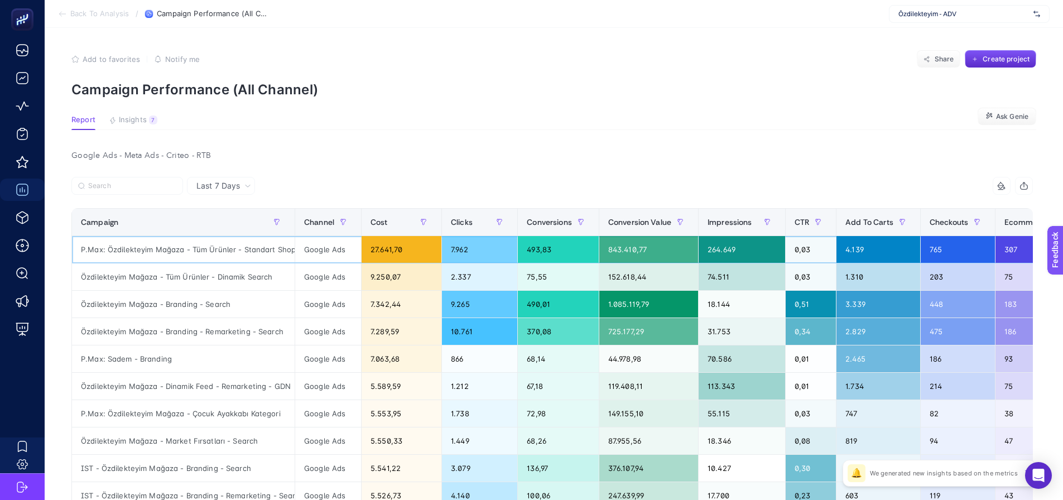
click at [214, 251] on div "P.Max: Özdilekteyim Mağaza - Tüm Ürünler - Standart Shopping" at bounding box center [183, 249] width 223 height 27
copy tr "P.Max: Özdilekteyim Mağaza - Tüm Ürünler - Standart Shopping"
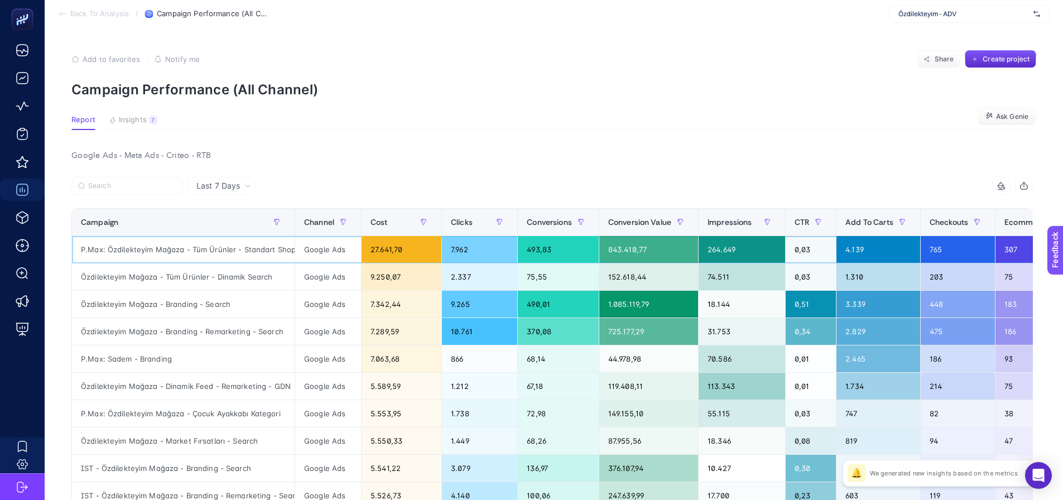
click at [192, 252] on div "P.Max: Özdilekteyim Mağaza - Tüm Ürünler - Standart Shopping" at bounding box center [183, 249] width 223 height 27
click at [193, 252] on div "P.Max: Özdilekteyim Mağaza - Tüm Ürünler - Standart Shopping" at bounding box center [183, 249] width 223 height 27
copy tr "P.Max: Özdilekteyim Mağaza - Tüm Ürünler - Standart Shopping"
click at [231, 247] on div "P.Max: Özdilekteyim Mağaza - Tüm Ürünler - Standart Shopping" at bounding box center [183, 249] width 223 height 27
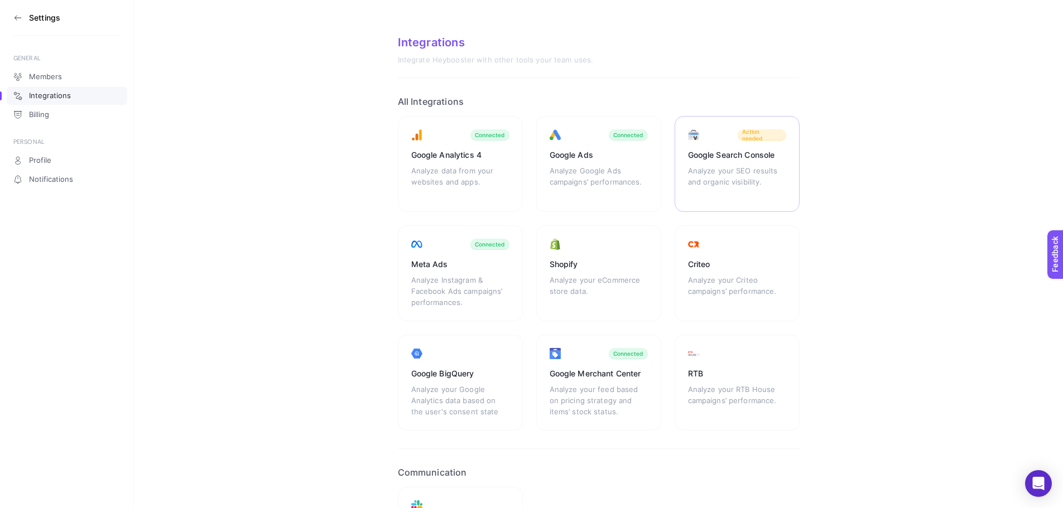
click at [688, 207] on div "Google Search Console Analyze your SEO results and organic visibility. Action n…" at bounding box center [736, 164] width 125 height 96
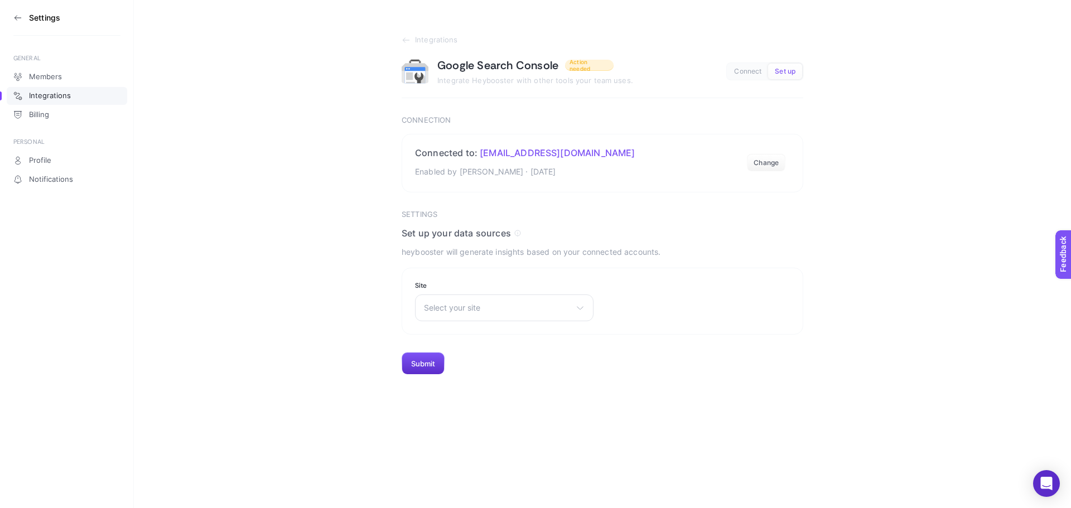
click at [17, 18] on icon at bounding box center [18, 18] width 6 height 0
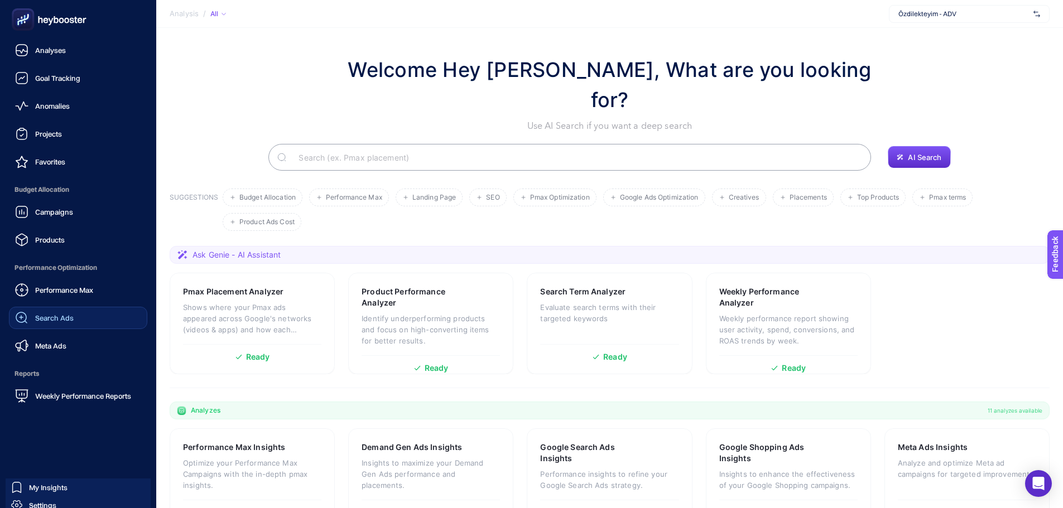
click at [38, 324] on div "Search Ads" at bounding box center [44, 317] width 59 height 13
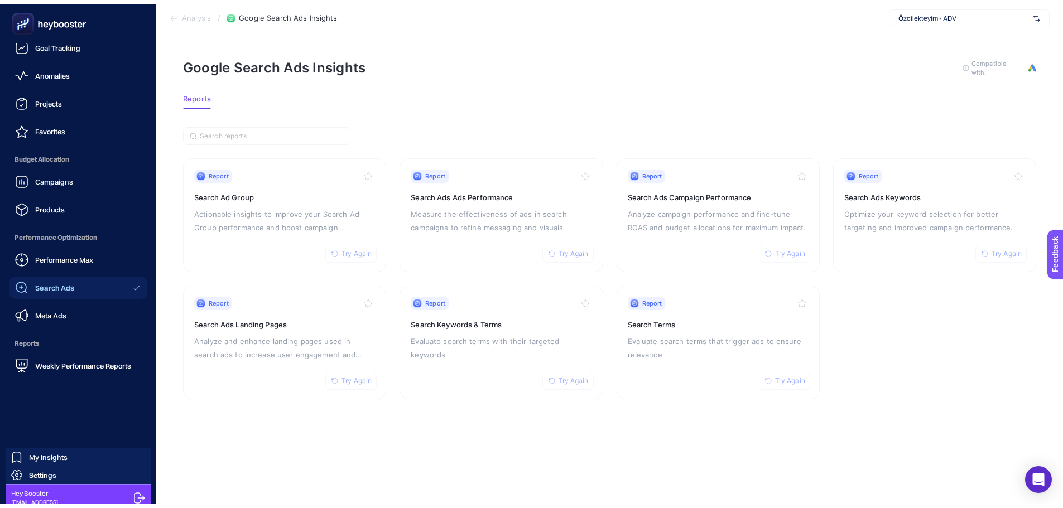
scroll to position [41, 0]
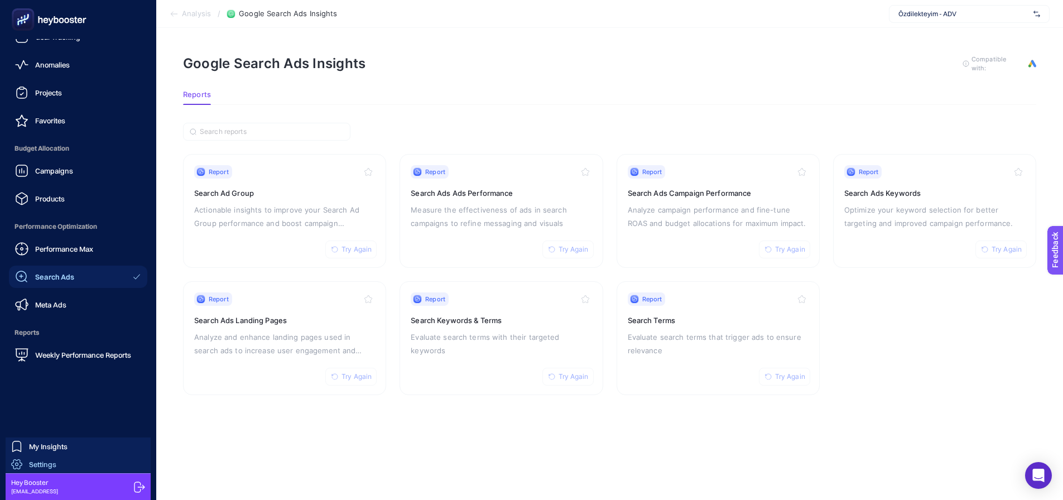
click at [45, 465] on span "Settings" at bounding box center [42, 464] width 27 height 9
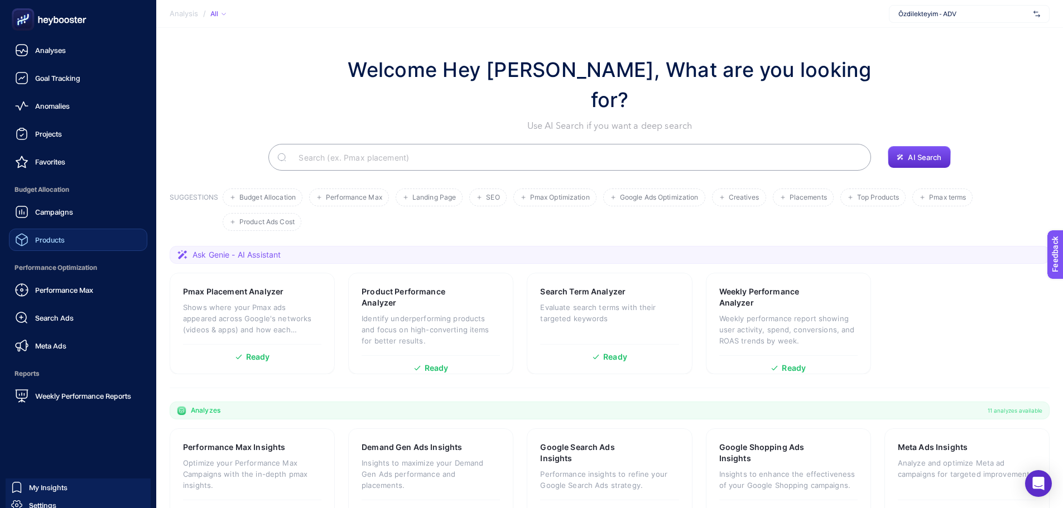
click at [49, 244] on div "Products" at bounding box center [40, 239] width 50 height 13
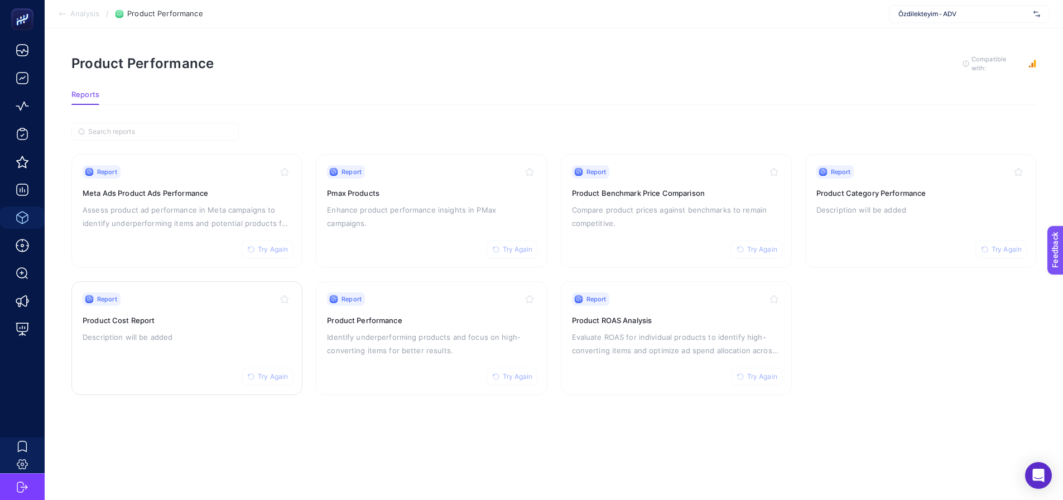
click at [193, 321] on h3 "Product Cost Report" at bounding box center [187, 320] width 209 height 11
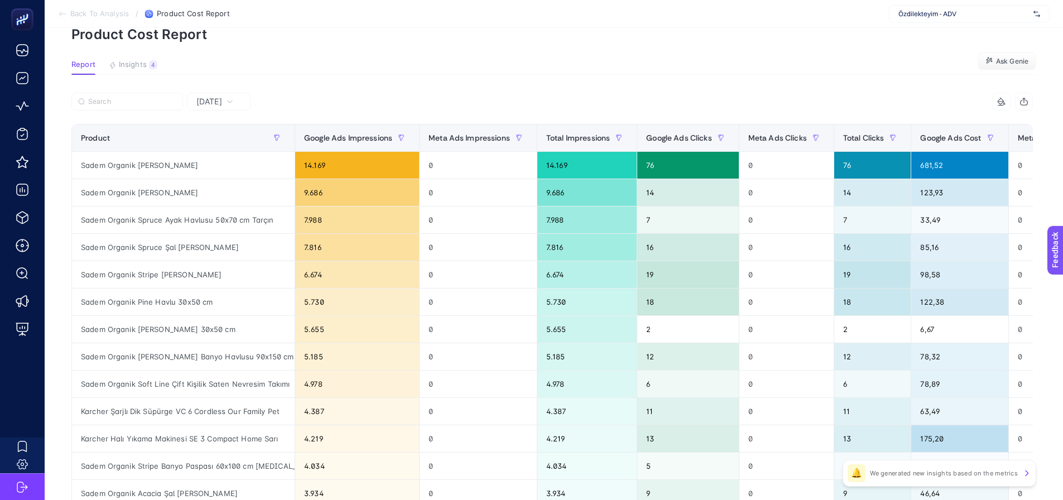
scroll to position [56, 0]
click at [935, 141] on span "Google Ads Cost" at bounding box center [950, 137] width 61 height 9
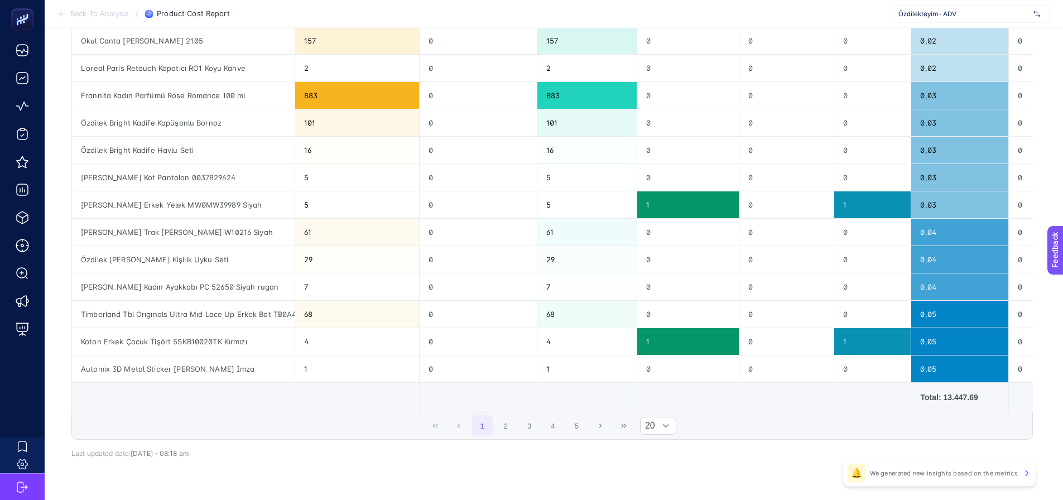
scroll to position [390, 0]
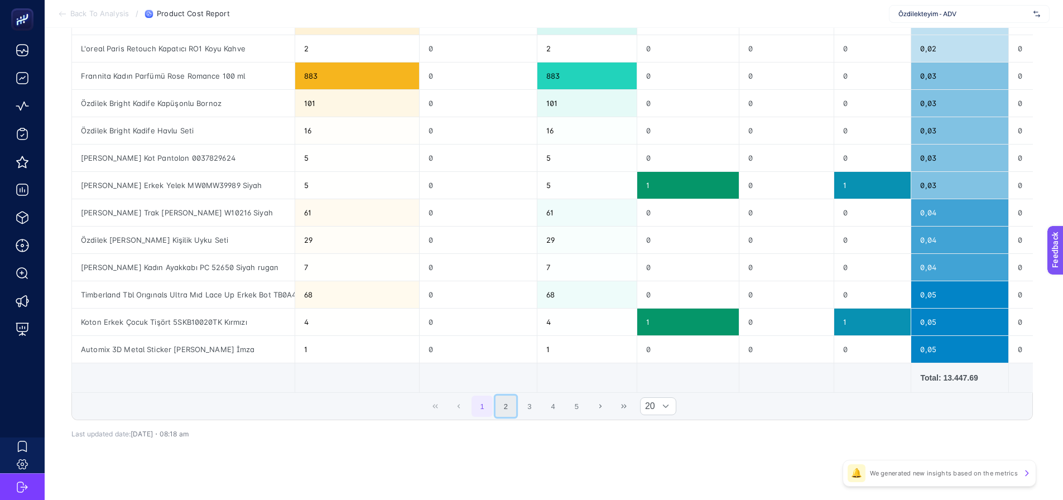
click at [503, 416] on button "2" at bounding box center [505, 405] width 21 height 21
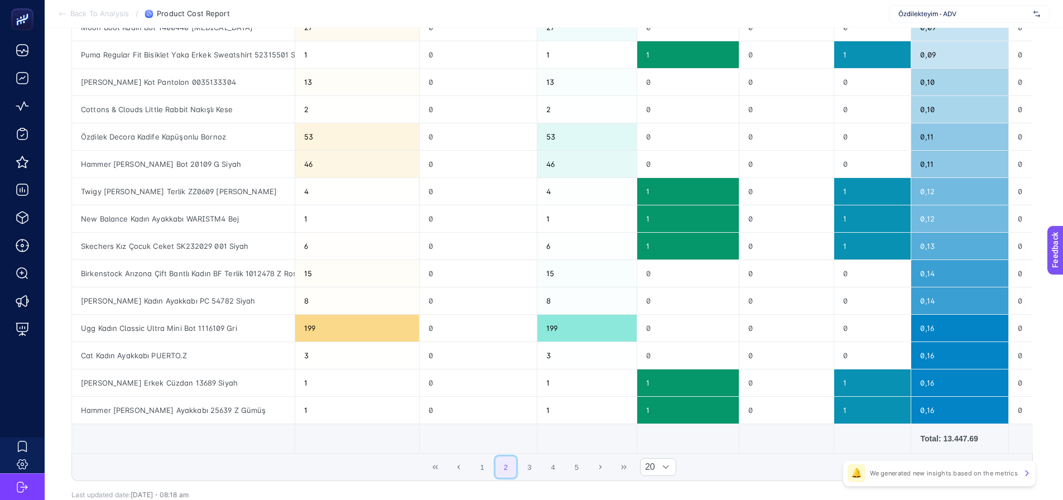
scroll to position [335, 0]
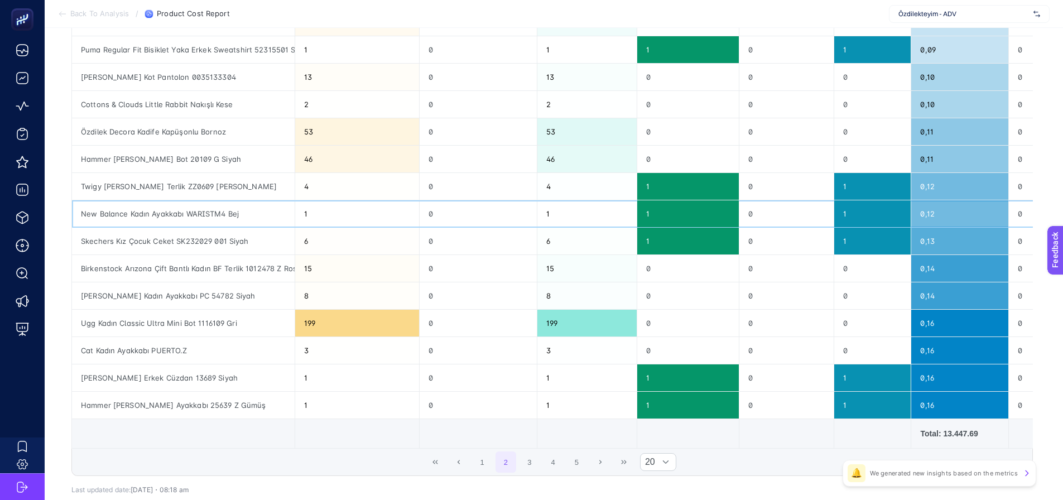
click at [166, 218] on div "New Balance Kadın Ayakkabı WARISTM4 Bej" at bounding box center [183, 213] width 223 height 27
click at [167, 253] on div "Skechers Kız Çocuk Ceket SK232029 001 Siyah" at bounding box center [183, 241] width 223 height 27
click at [172, 267] on div "Birkenstock Arızona Çift Bantlı Kadın BF Terlik 1012478 Z Rose" at bounding box center [183, 268] width 223 height 27
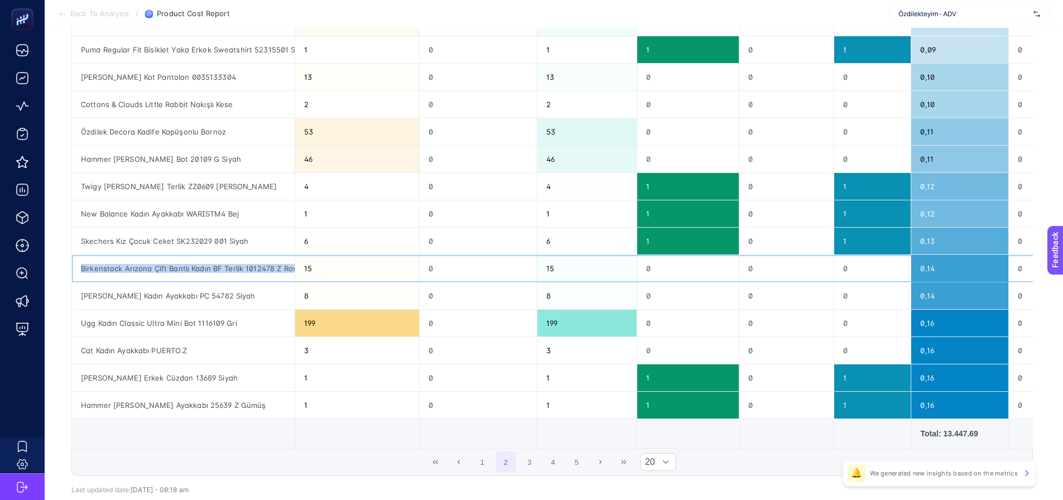
click at [172, 267] on div "Birkenstock Arızona Çift Bantlı Kadın BF Terlik 1012478 Z Rose" at bounding box center [183, 268] width 223 height 27
click at [484, 466] on button "1" at bounding box center [481, 461] width 21 height 21
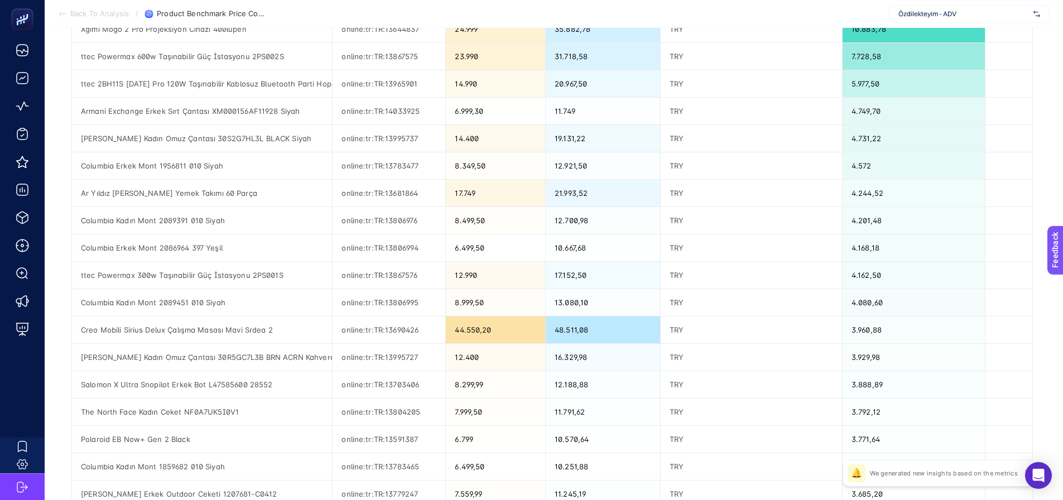
scroll to position [223, 0]
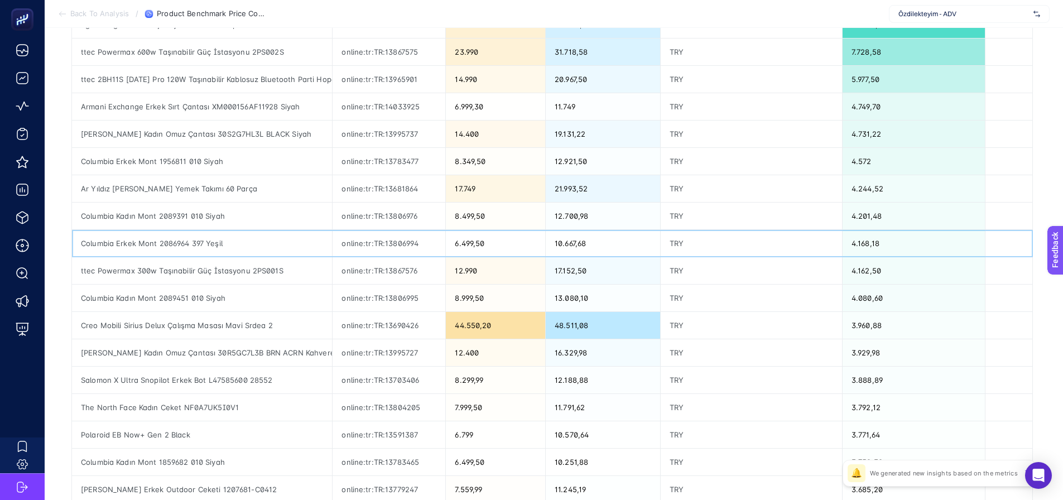
click at [290, 250] on div "Columbia Erkek Mont 2086964 397 Yeşil" at bounding box center [202, 243] width 260 height 27
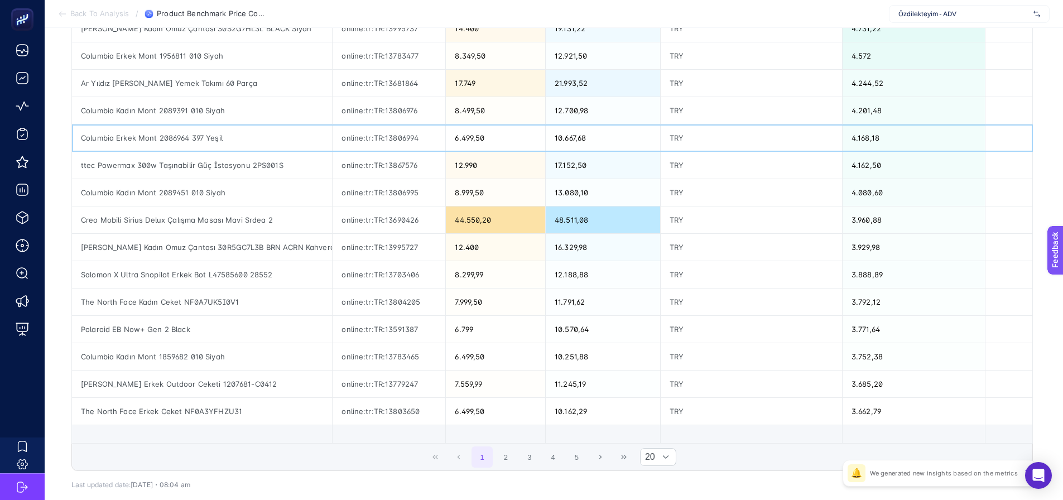
scroll to position [335, 0]
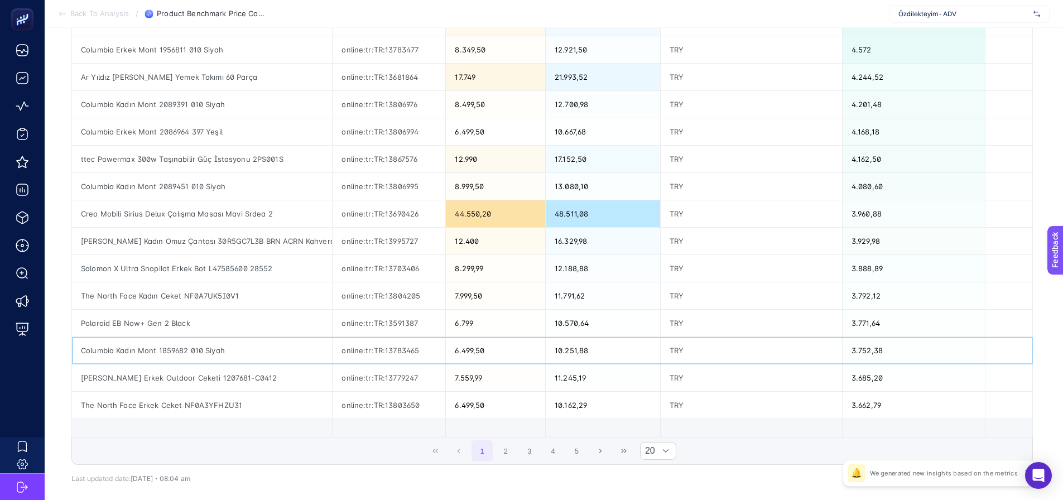
click at [209, 349] on div "Columbia Kadın Mont 1859682 010 Siyah" at bounding box center [202, 350] width 260 height 27
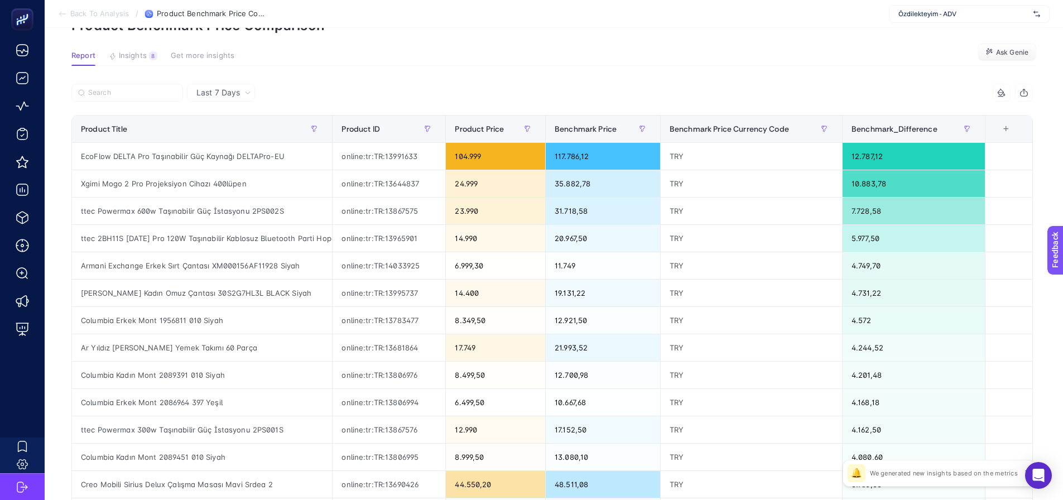
scroll to position [0, 0]
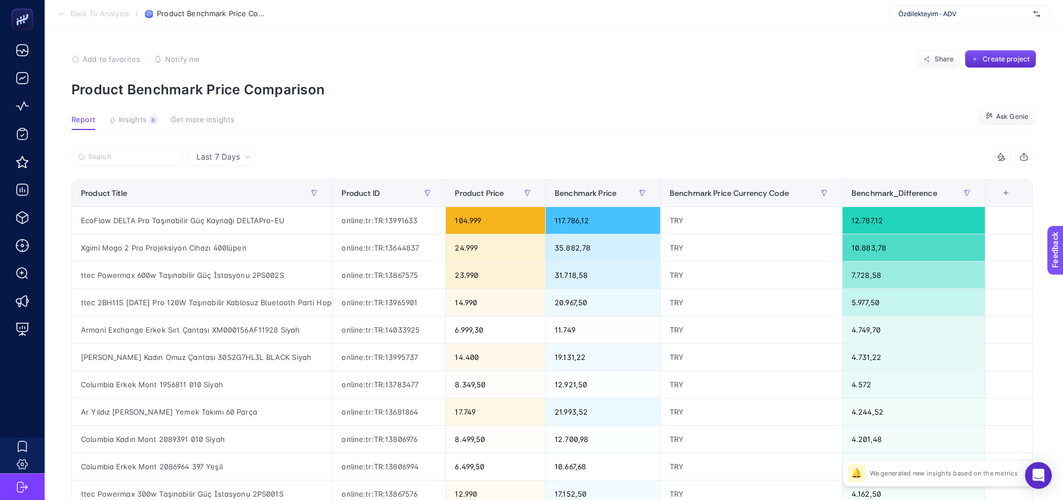
click at [131, 110] on article "Add to favorites false Notify me Share Create project Product Benchmark Price C…" at bounding box center [554, 458] width 1018 height 861
click at [132, 120] on span "Insights" at bounding box center [133, 119] width 28 height 9
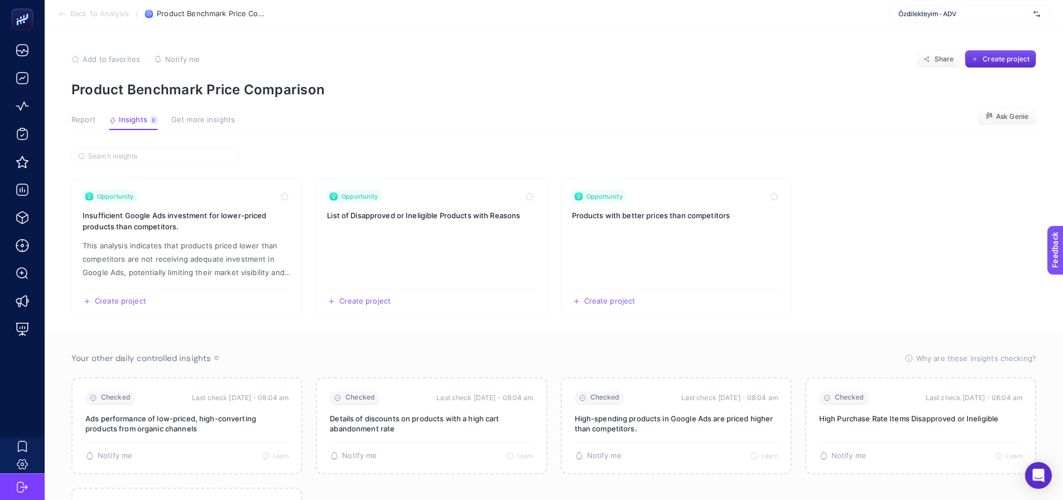
drag, startPoint x: 308, startPoint y: 124, endPoint x: 302, endPoint y: 130, distance: 8.3
click at [308, 124] on section "Report Insights 8 We generated new insights based on the metrics Get more insig…" at bounding box center [553, 122] width 964 height 15
click at [83, 120] on span "Report" at bounding box center [83, 119] width 24 height 9
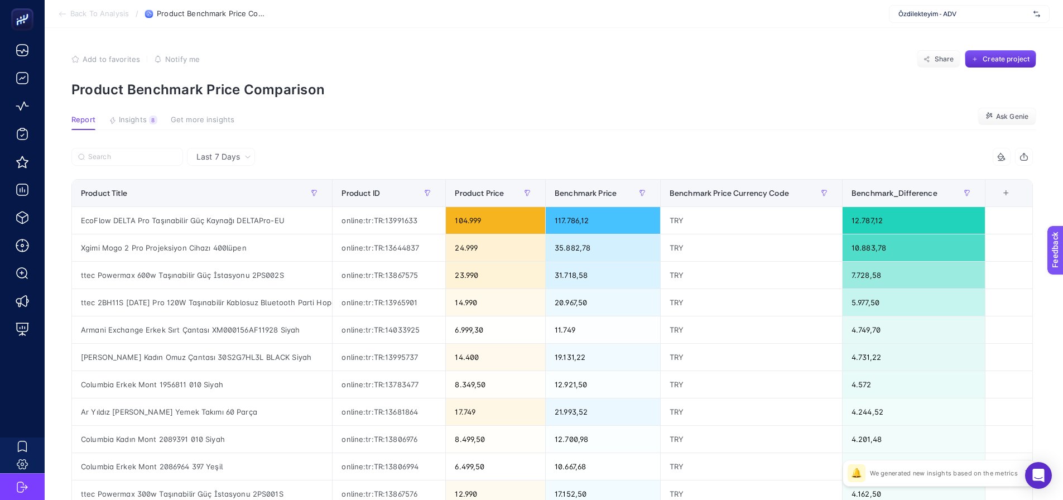
click at [464, 91] on p "Product Benchmark Price Comparison" at bounding box center [553, 89] width 964 height 16
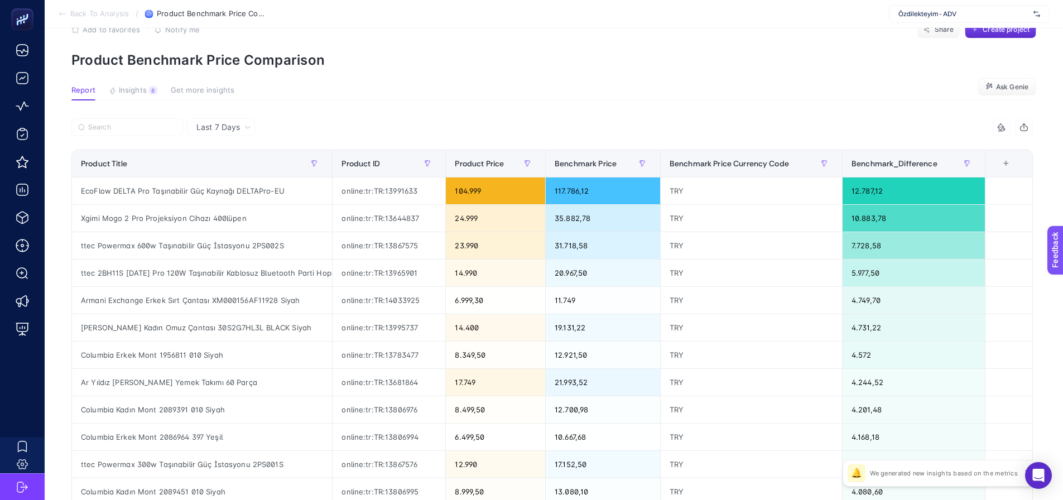
scroll to position [56, 0]
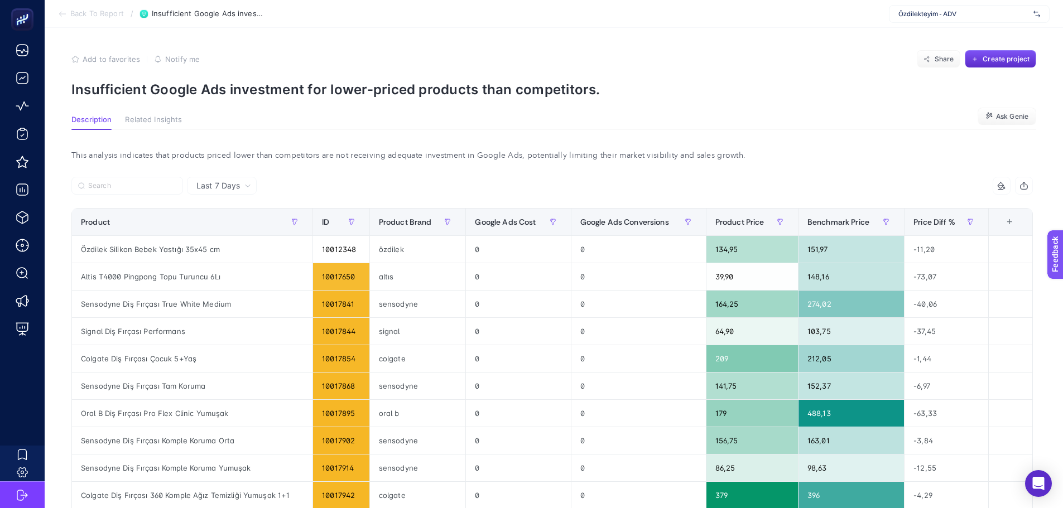
scroll to position [56, 0]
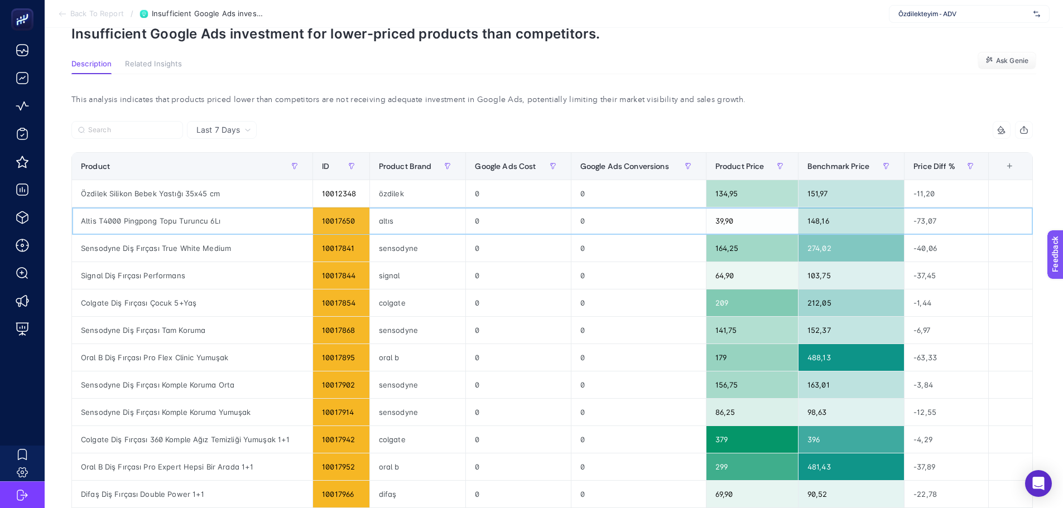
click at [131, 230] on div "Altis T4000 Pingpong Topu Turuncu 6Lı" at bounding box center [192, 221] width 240 height 27
click at [126, 278] on div "Signal Diş Fırçası Performans" at bounding box center [192, 275] width 240 height 27
click at [126, 327] on div "Sensodyne Diş Fırçası Tam Koruma" at bounding box center [192, 330] width 240 height 27
click at [129, 365] on div "Oral B Diş Fırçası Pro Flex Clinic Yumuşak" at bounding box center [192, 357] width 240 height 27
click at [130, 393] on div "Sensodyne Diş Fırçası Komple Koruma Orta" at bounding box center [192, 385] width 240 height 27
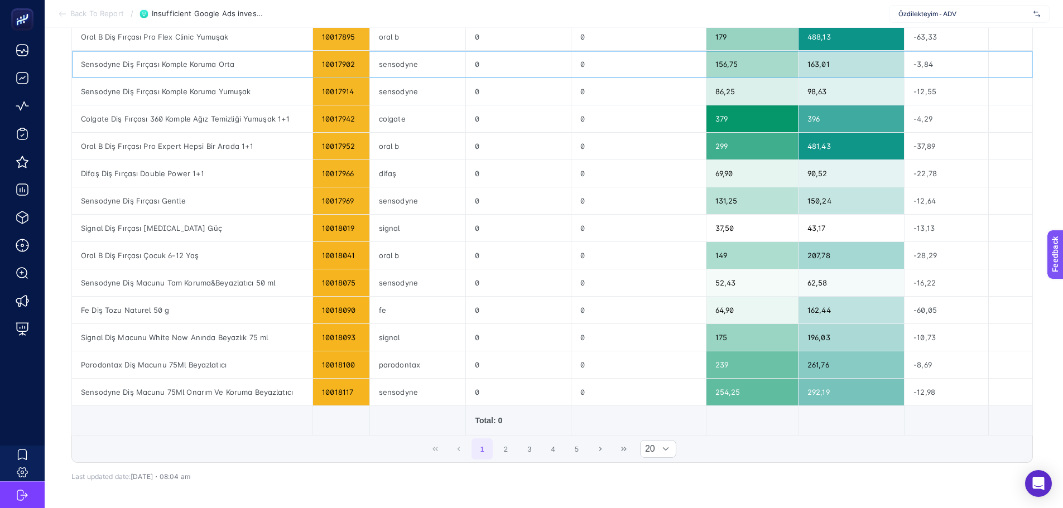
scroll to position [390, 0]
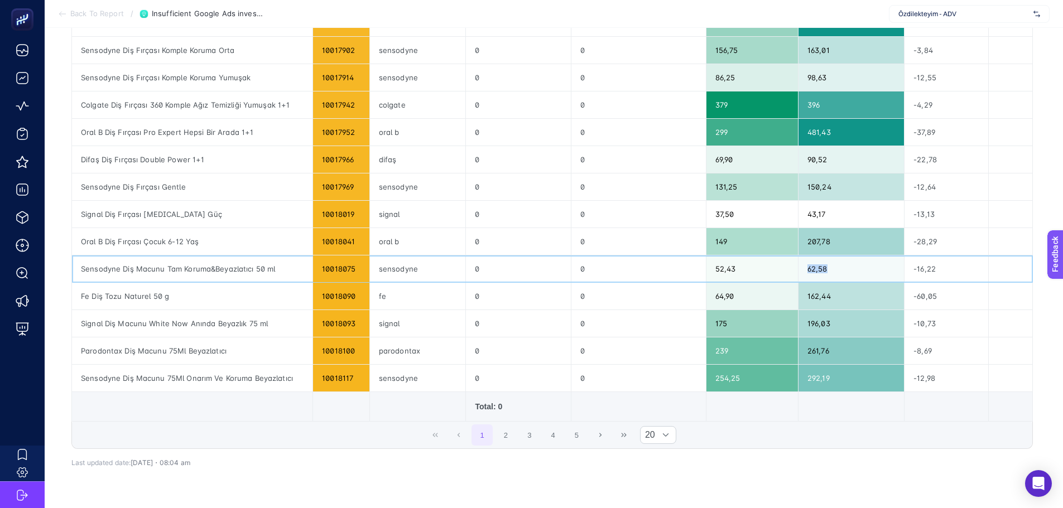
drag, startPoint x: 814, startPoint y: 274, endPoint x: 848, endPoint y: 276, distance: 33.5
click at [848, 276] on div "62,58" at bounding box center [850, 268] width 105 height 27
click at [505, 440] on button "2" at bounding box center [505, 434] width 21 height 21
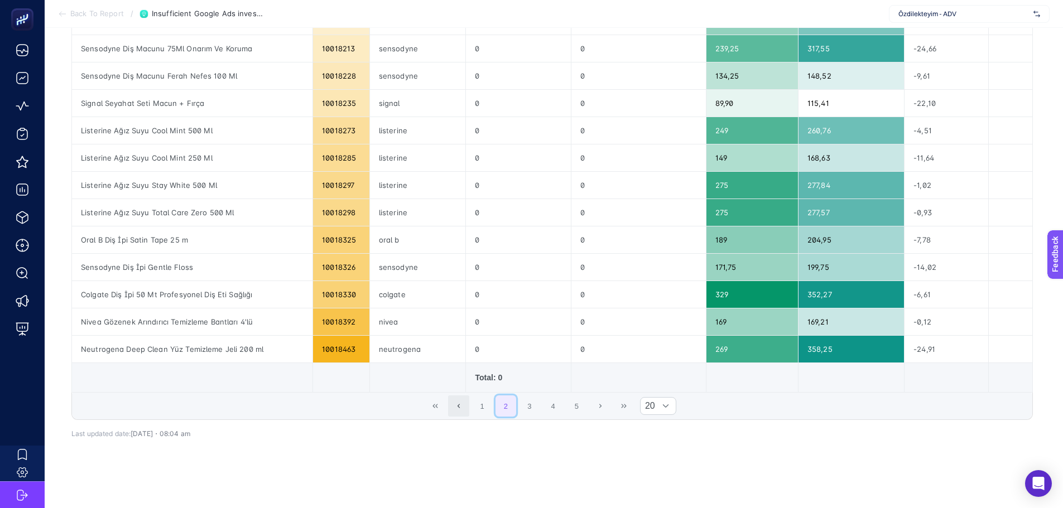
scroll to position [438, 0]
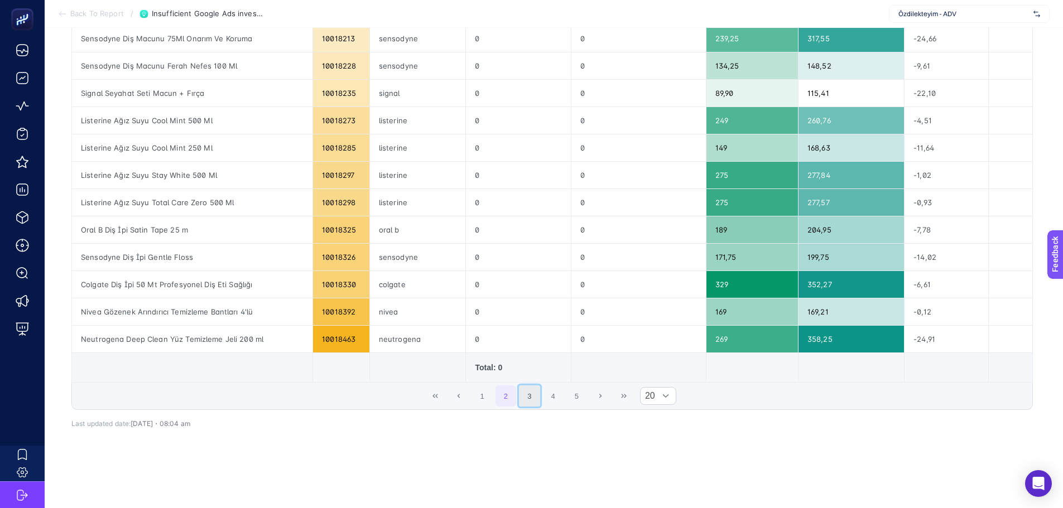
click at [535, 385] on button "3" at bounding box center [529, 395] width 21 height 21
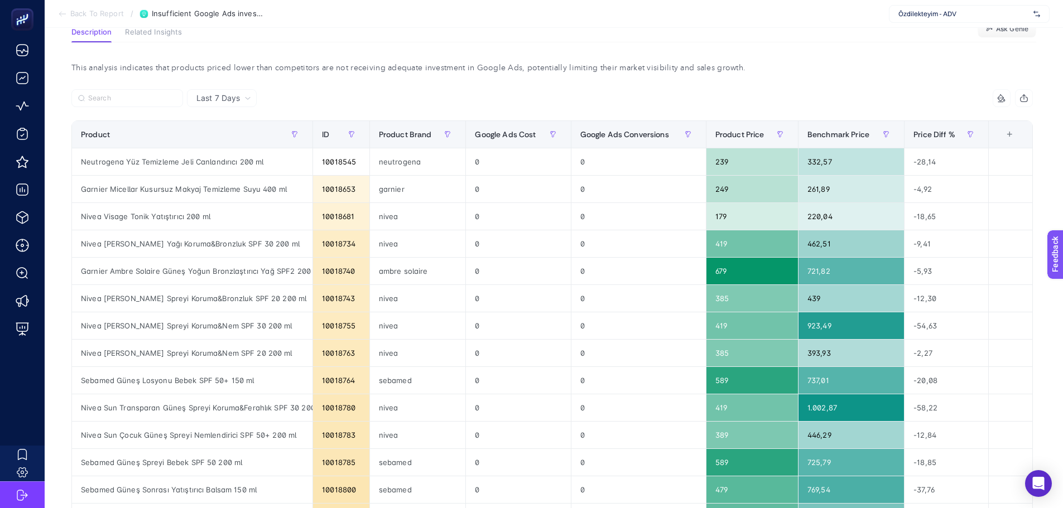
scroll to position [47, 0]
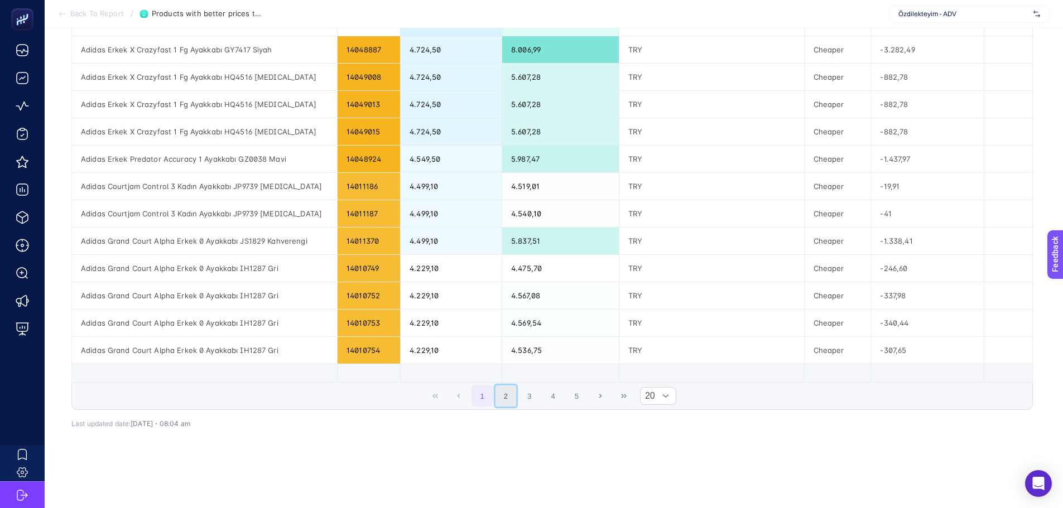
scroll to position [386, 0]
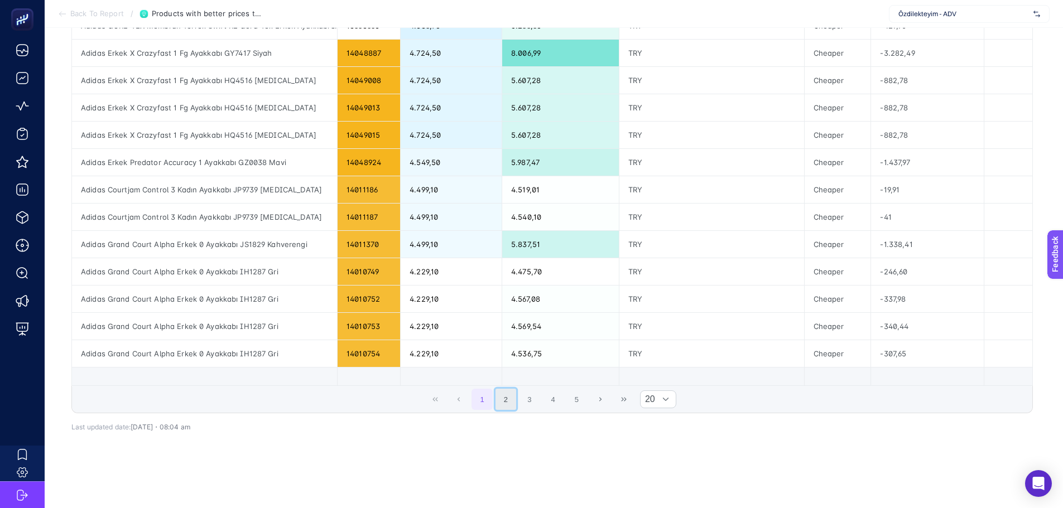
click at [513, 394] on button "2" at bounding box center [505, 399] width 21 height 21
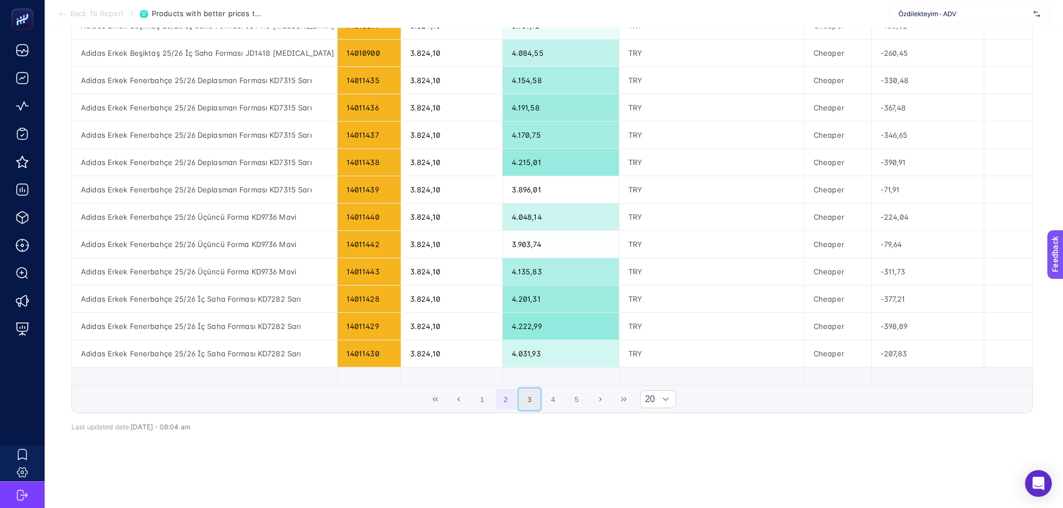
click at [538, 401] on button "3" at bounding box center [529, 399] width 21 height 21
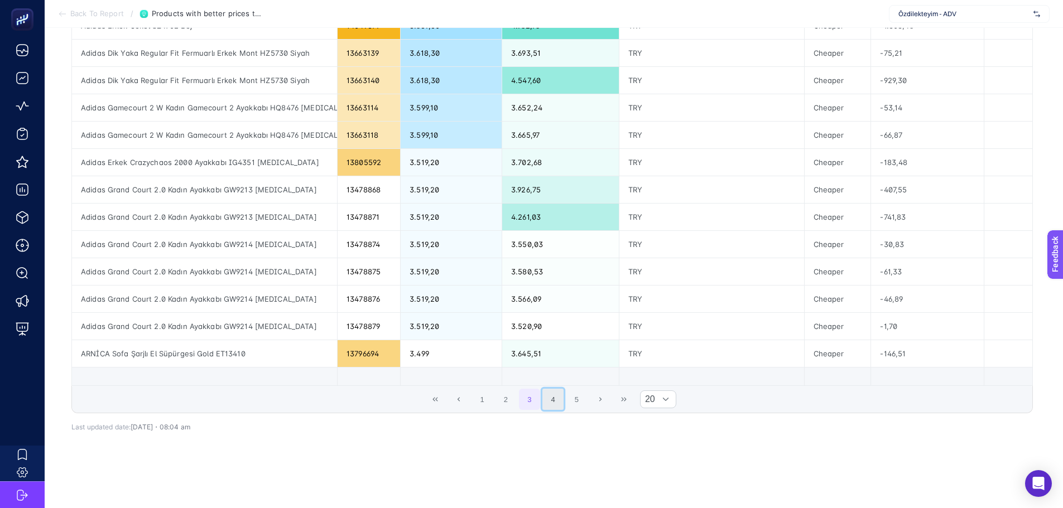
click at [562, 398] on button "4" at bounding box center [552, 399] width 21 height 21
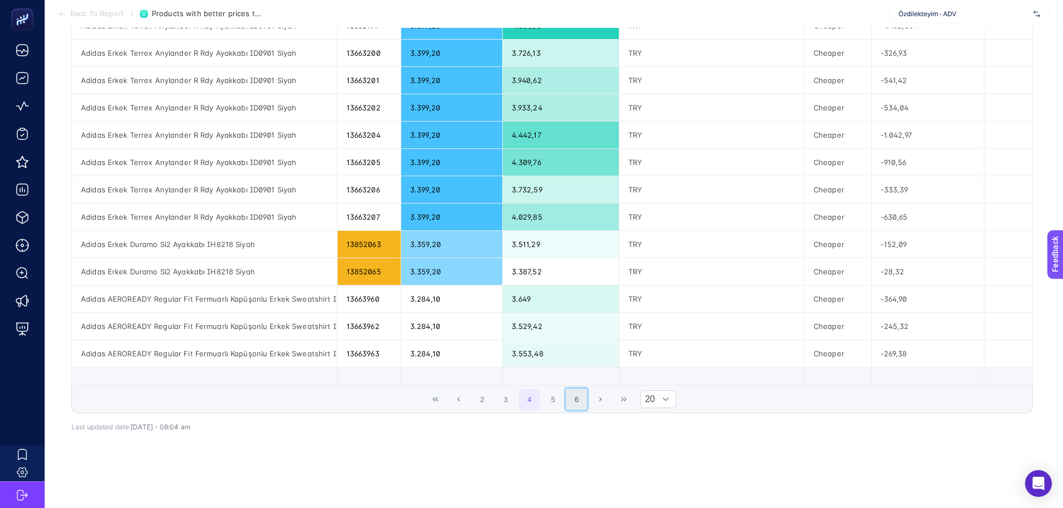
click at [587, 394] on button "6" at bounding box center [576, 399] width 21 height 21
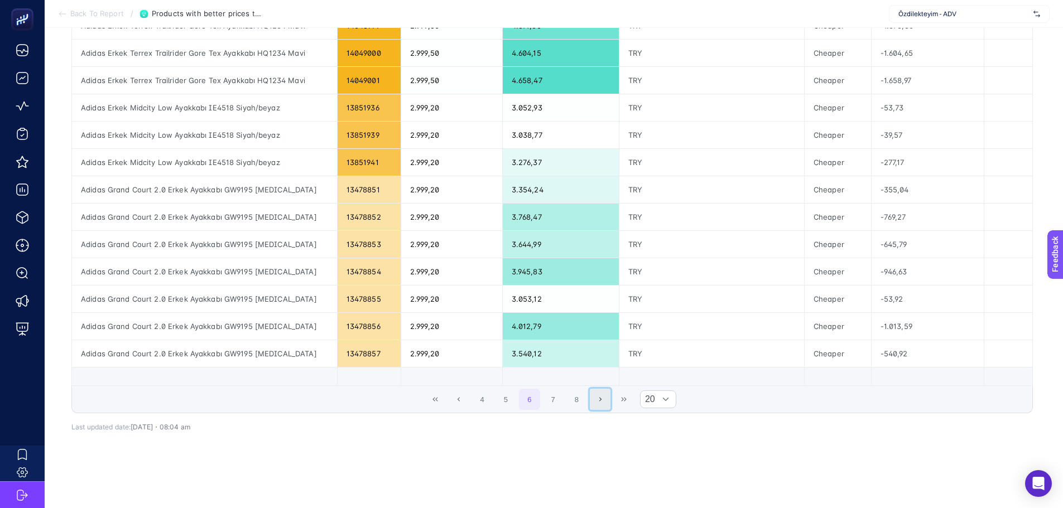
click at [604, 397] on icon "Next Page" at bounding box center [600, 399] width 7 height 7
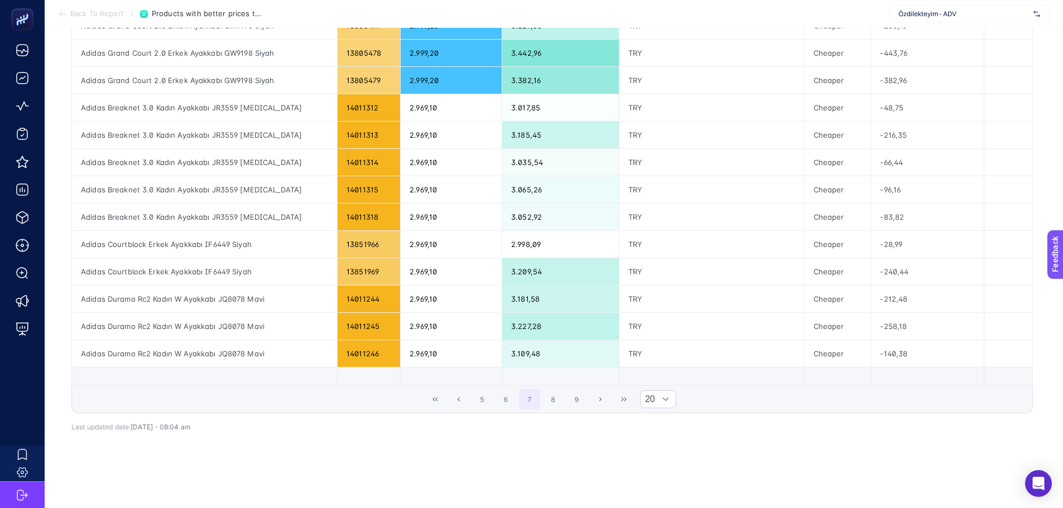
click at [616, 401] on div "5 6 7 8 9 20" at bounding box center [552, 399] width 960 height 27
click at [573, 401] on button "9" at bounding box center [576, 399] width 21 height 21
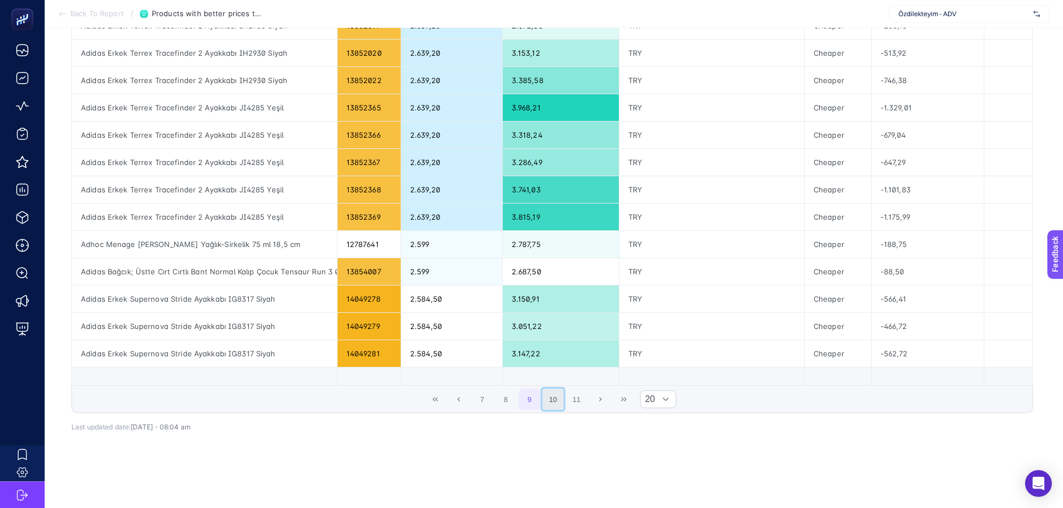
click at [563, 399] on button "10" at bounding box center [552, 399] width 21 height 21
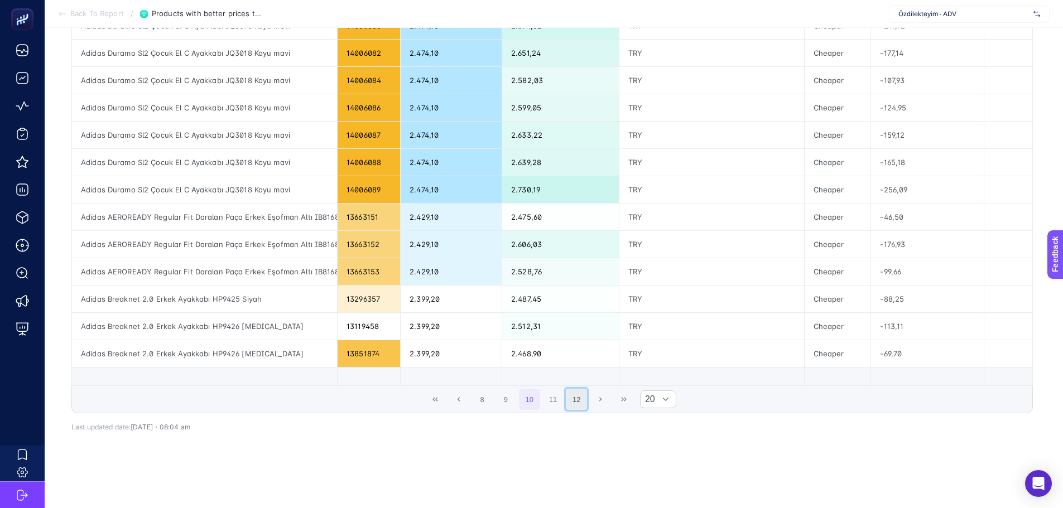
click at [578, 399] on button "12" at bounding box center [576, 399] width 21 height 21
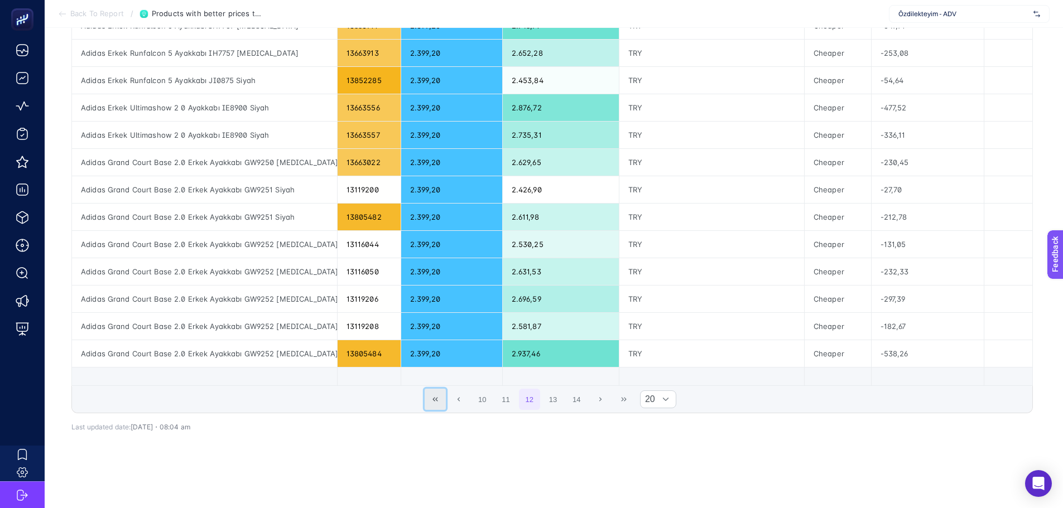
click at [438, 400] on icon "First Page" at bounding box center [435, 399] width 7 height 7
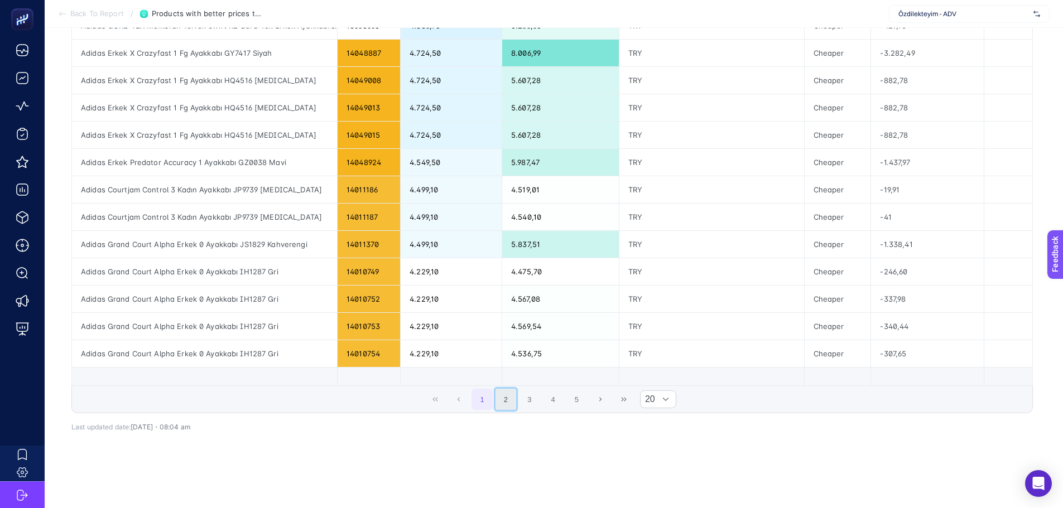
click at [514, 407] on button "2" at bounding box center [505, 399] width 21 height 21
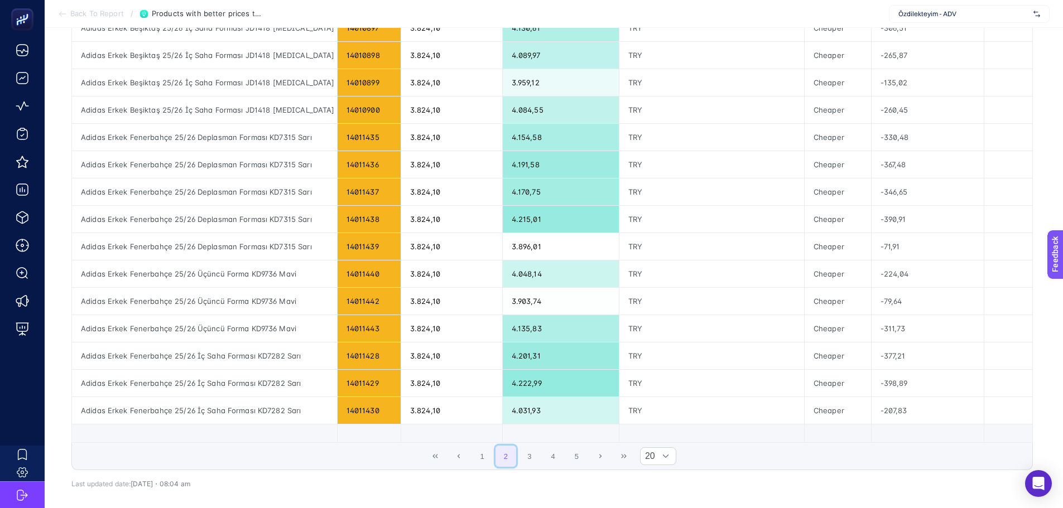
scroll to position [330, 0]
click at [539, 454] on button "3" at bounding box center [529, 455] width 21 height 21
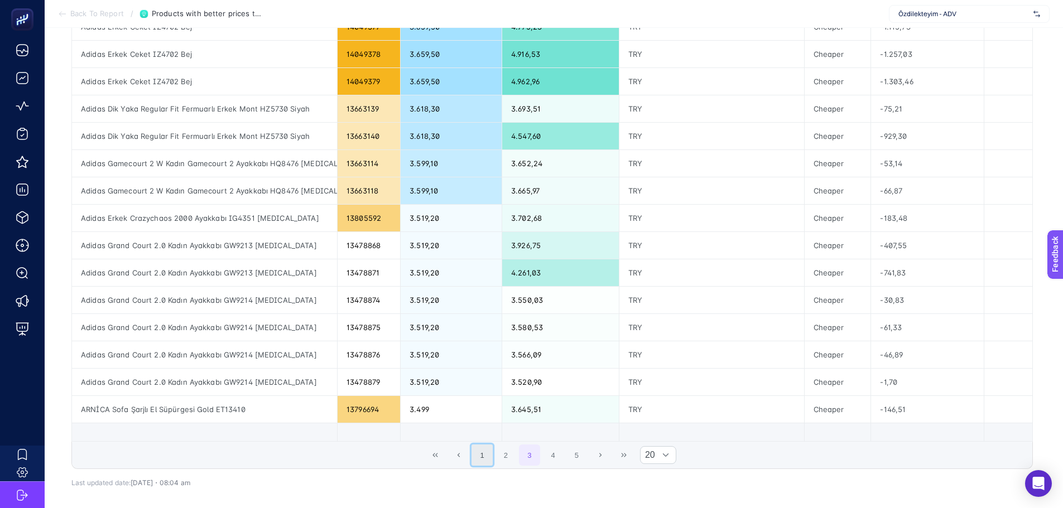
click at [493, 447] on button "1" at bounding box center [481, 455] width 21 height 21
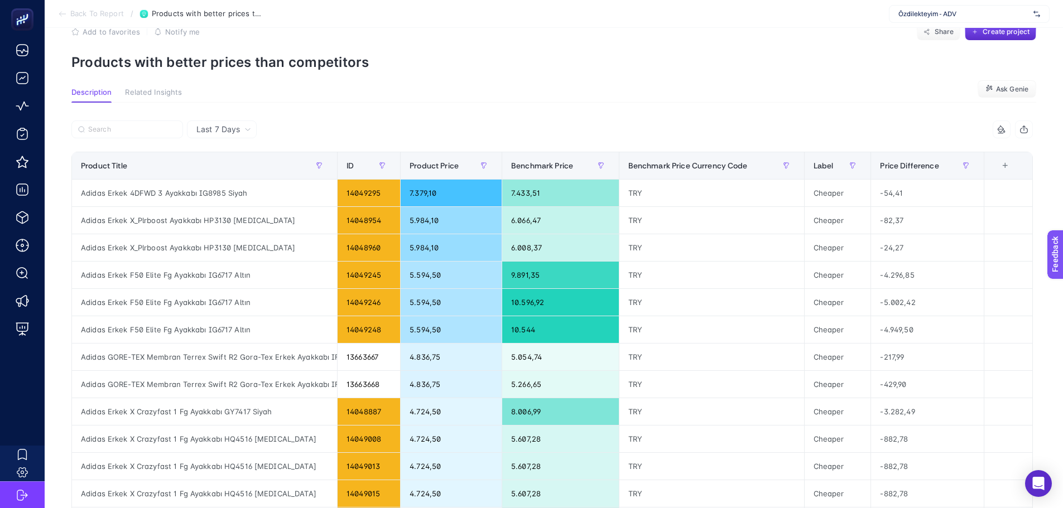
scroll to position [0, 0]
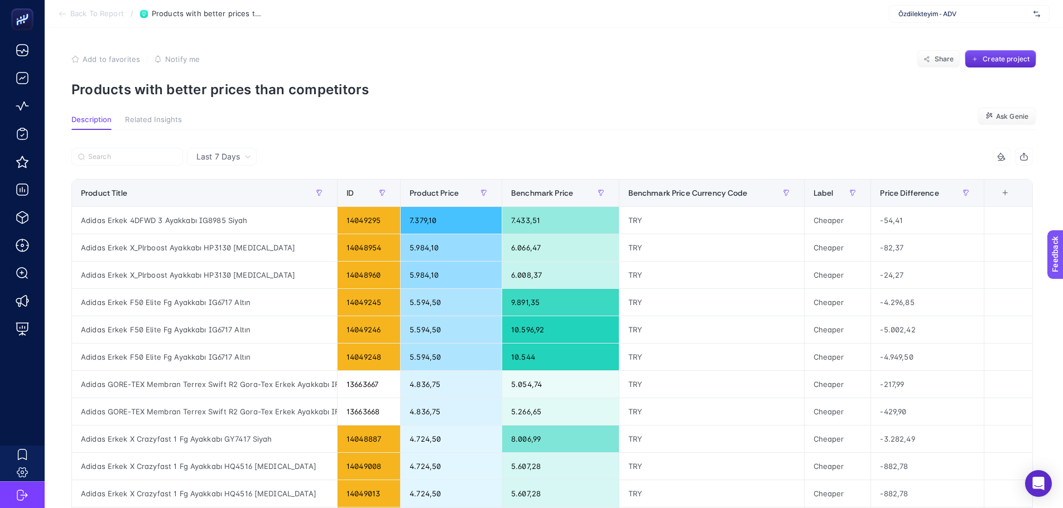
click at [496, 118] on section "Description Related Insights Ask Genie" at bounding box center [553, 122] width 964 height 15
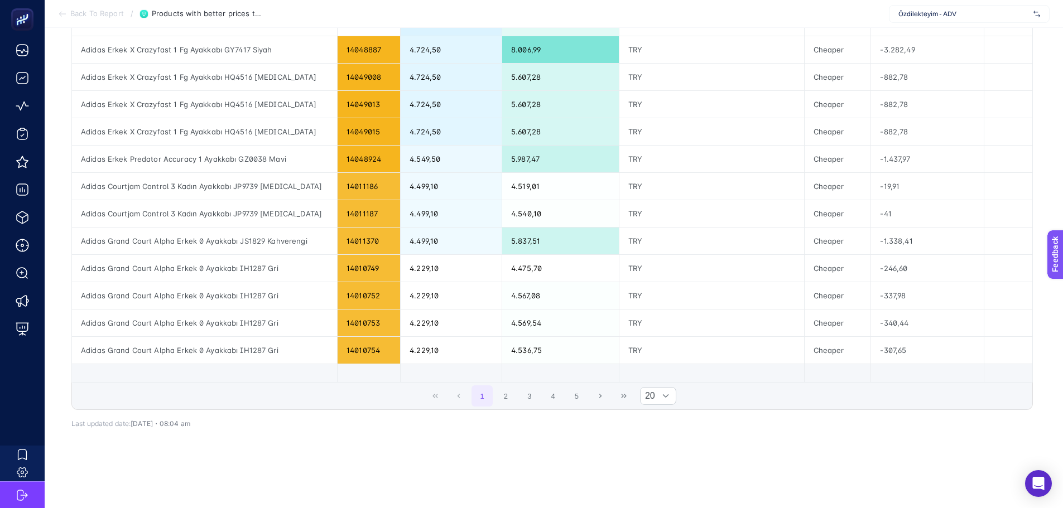
scroll to position [398, 0]
click at [550, 390] on button "4" at bounding box center [552, 395] width 21 height 21
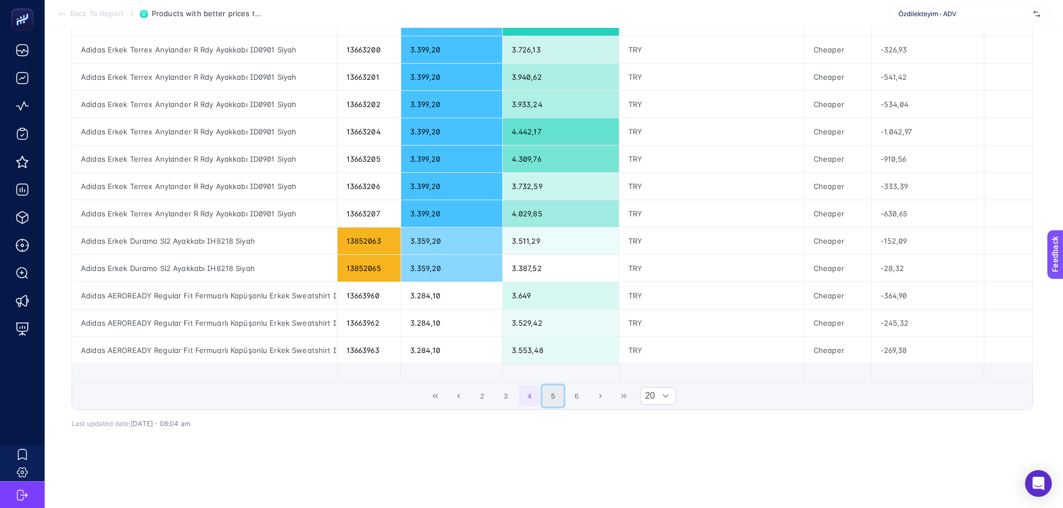
click at [560, 389] on button "5" at bounding box center [552, 395] width 21 height 21
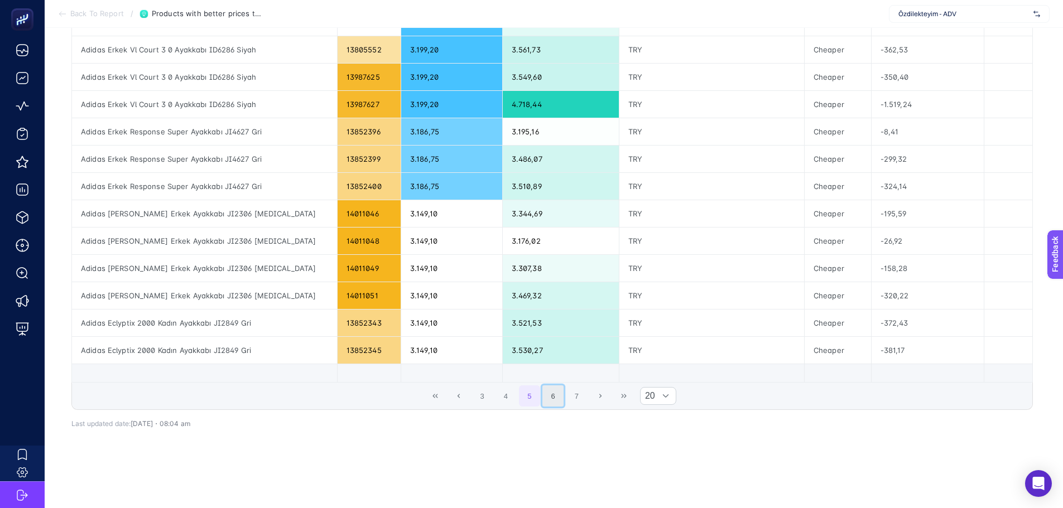
click at [560, 393] on button "6" at bounding box center [552, 395] width 21 height 21
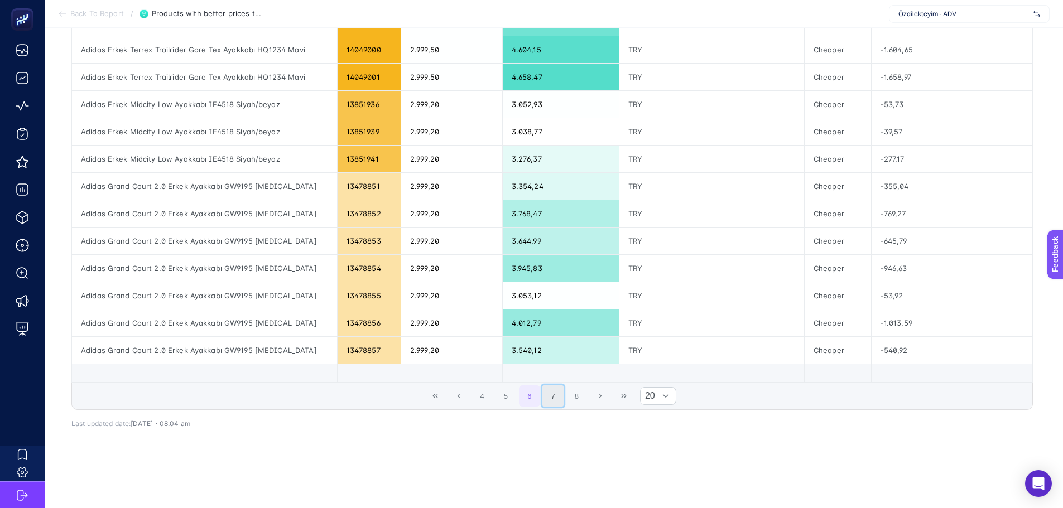
click at [553, 390] on button "7" at bounding box center [552, 395] width 21 height 21
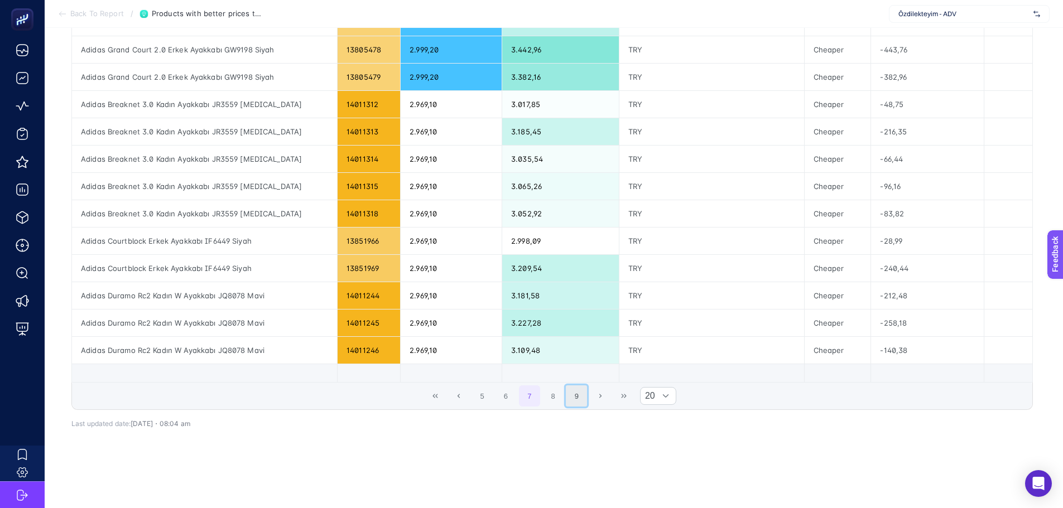
click at [577, 388] on button "9" at bounding box center [576, 395] width 21 height 21
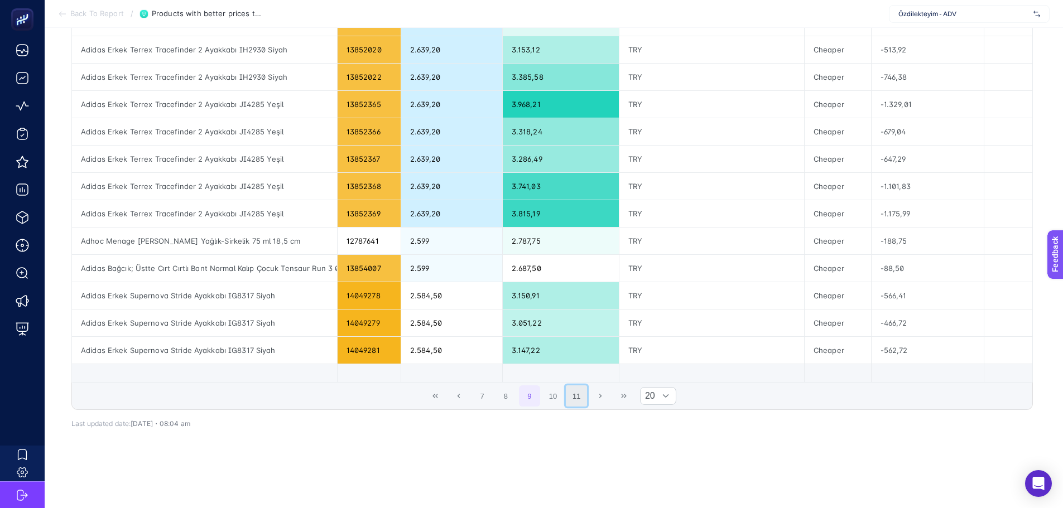
click at [576, 388] on button "11" at bounding box center [576, 395] width 21 height 21
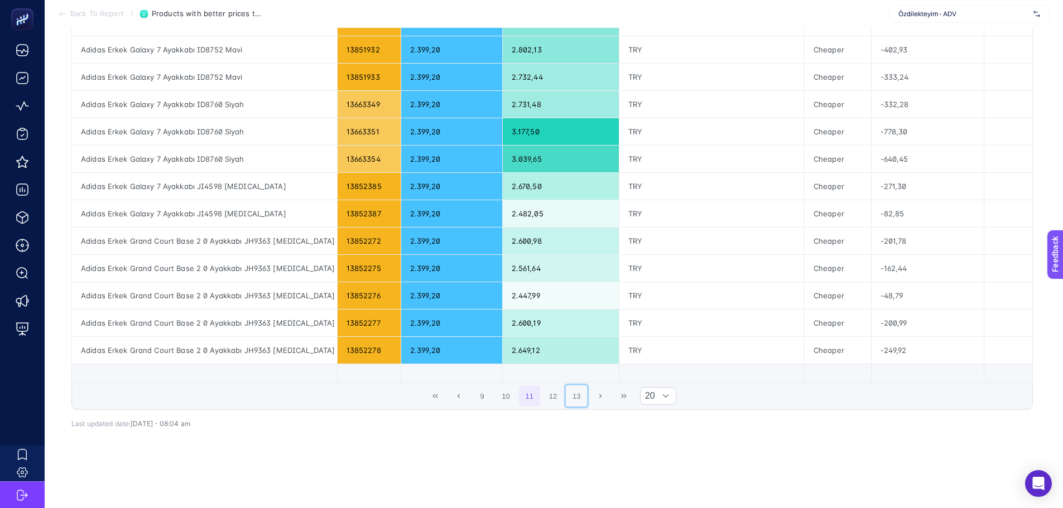
click at [576, 388] on button "13" at bounding box center [576, 395] width 21 height 21
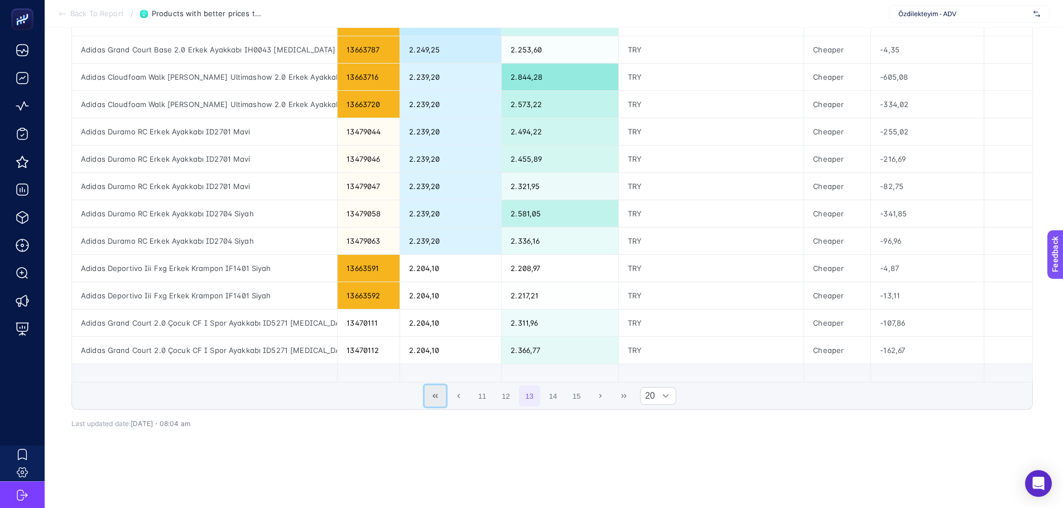
click at [443, 389] on button "First Page" at bounding box center [434, 395] width 21 height 21
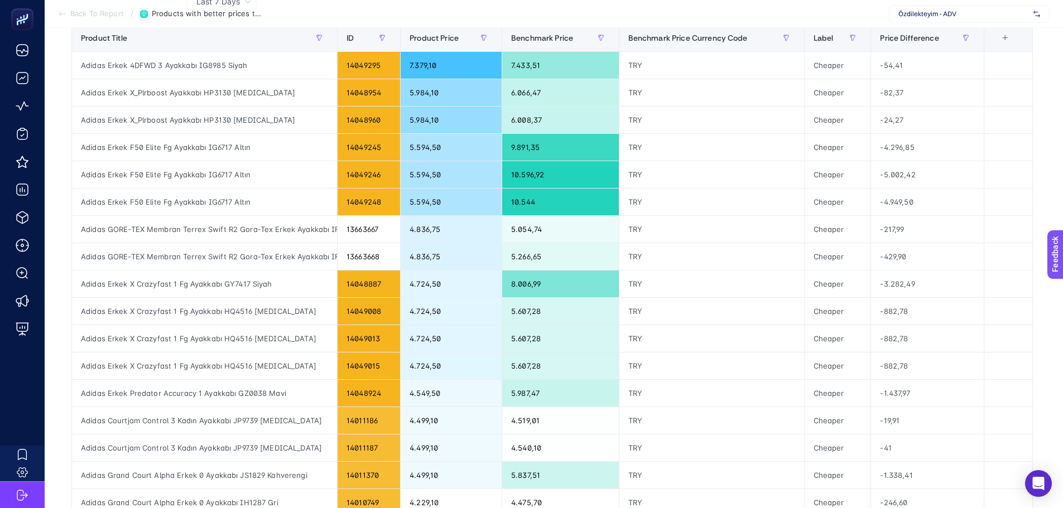
scroll to position [175, 0]
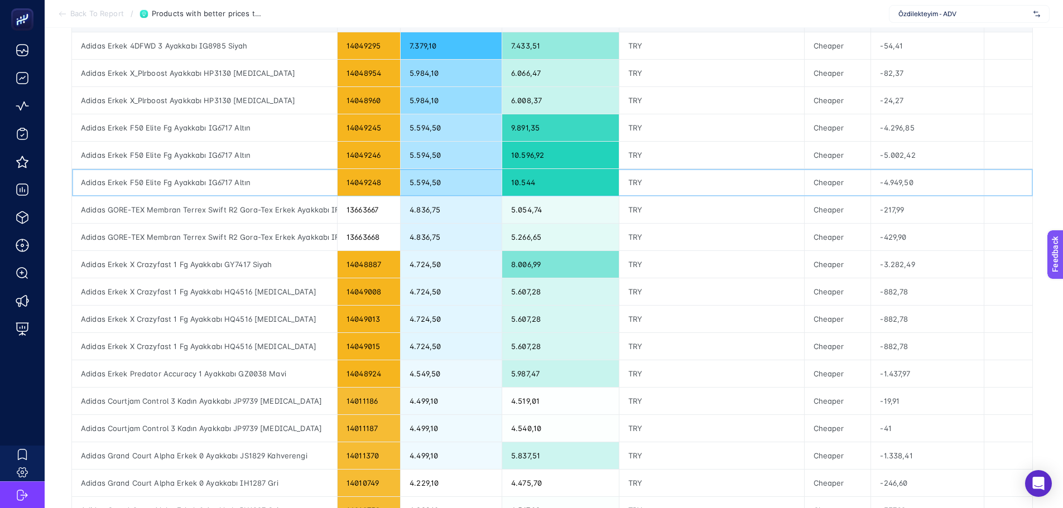
click at [140, 178] on div "Adidas Erkek F50 Elite Fg Ayakkabı IG6717 Altın" at bounding box center [204, 182] width 265 height 27
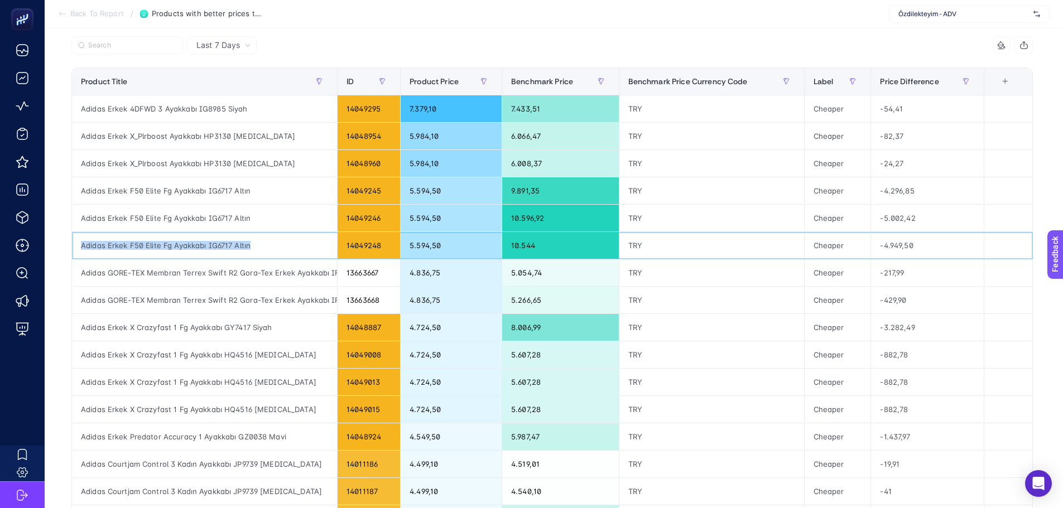
scroll to position [7, 0]
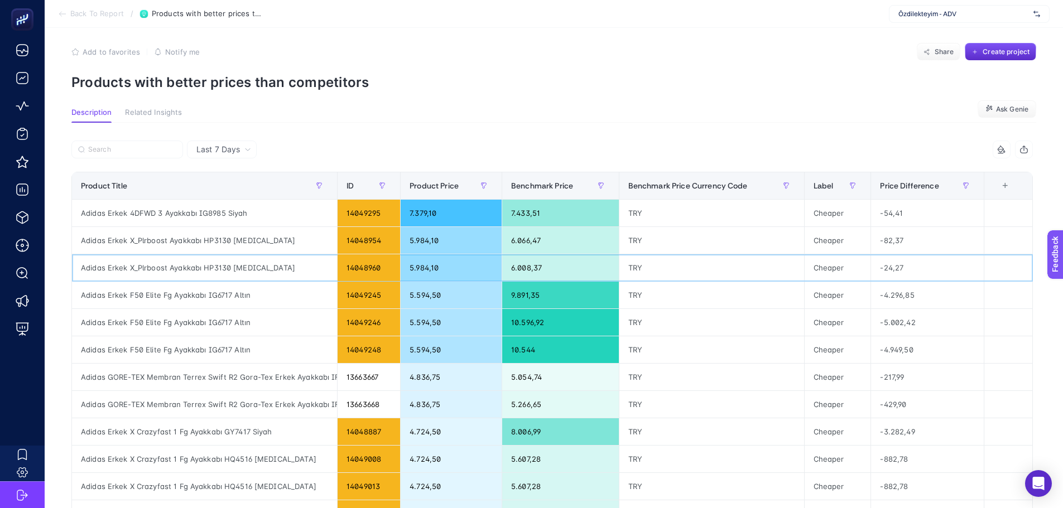
click at [162, 267] on div "Adidas Erkek X_Plrboost Ayakkabı HP3130 Beyaz" at bounding box center [204, 267] width 265 height 27
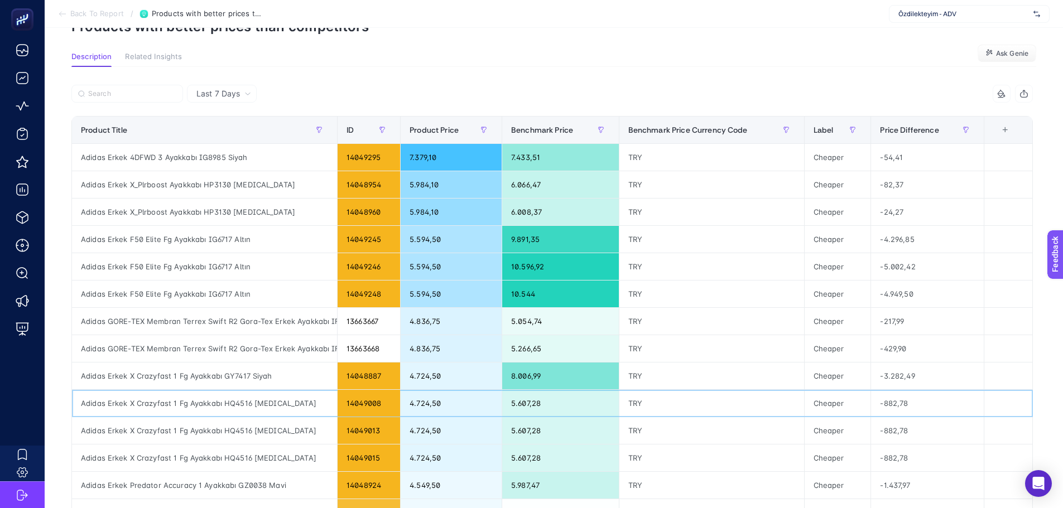
click at [161, 416] on div "Adidas Erkek X Crazyfast 1 Fg Ayakkabı HQ4516 Beyaz" at bounding box center [204, 403] width 265 height 27
click at [161, 408] on div "Adidas Erkek X Crazyfast 1 Fg Ayakkabı HQ4516 Beyaz" at bounding box center [204, 403] width 265 height 27
copy tr "Adidas Erkek X Crazyfast 1 Fg Ayakkabı HQ4516 Beyaz"
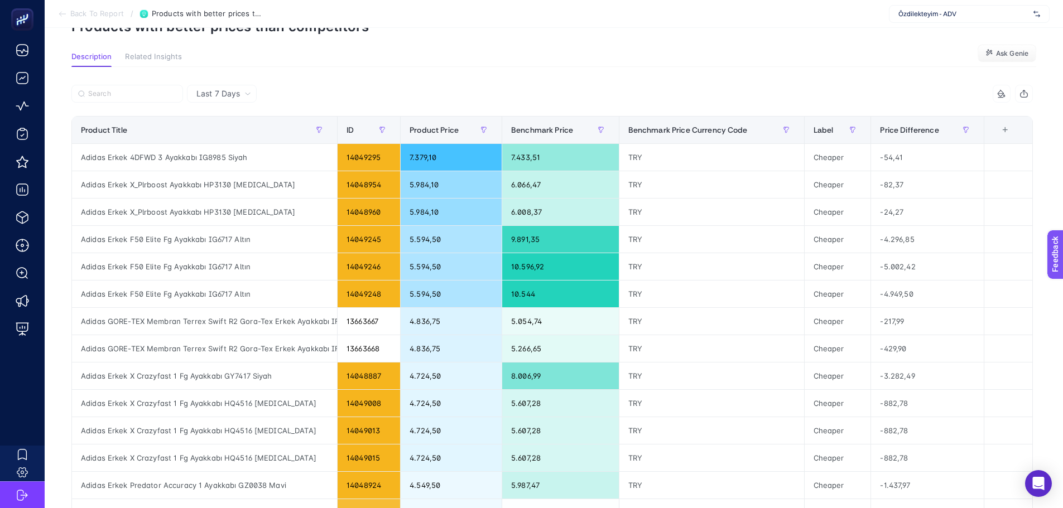
click at [433, 40] on article "Add to favorites false Notify me Share Create project Products with better pric…" at bounding box center [554, 400] width 1018 height 870
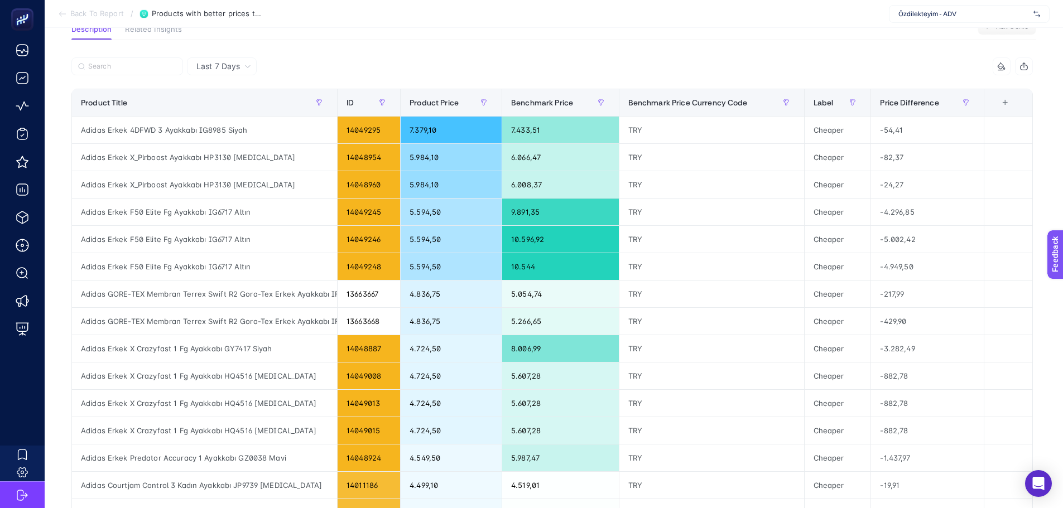
scroll to position [7, 0]
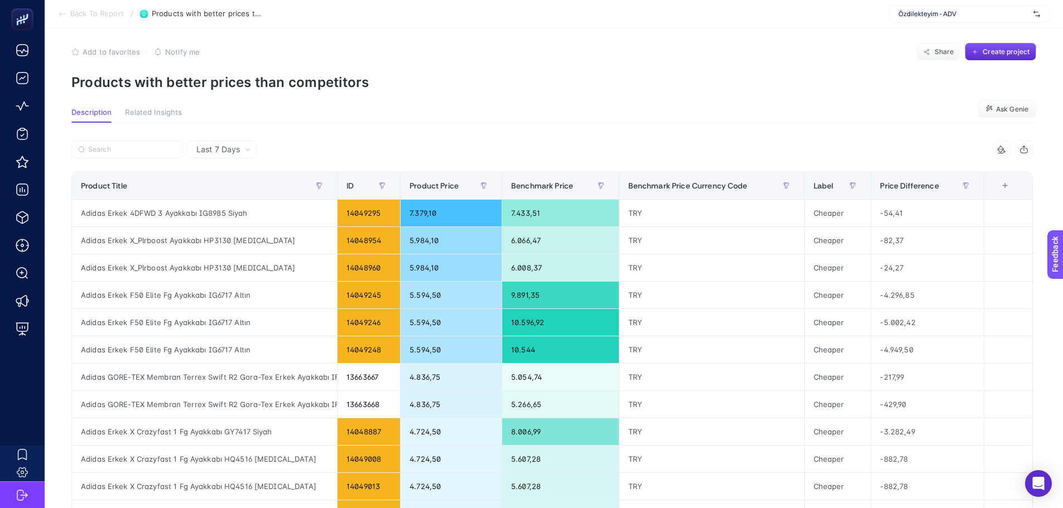
click at [523, 115] on section "Description Related Insights Ask Genie" at bounding box center [553, 115] width 964 height 15
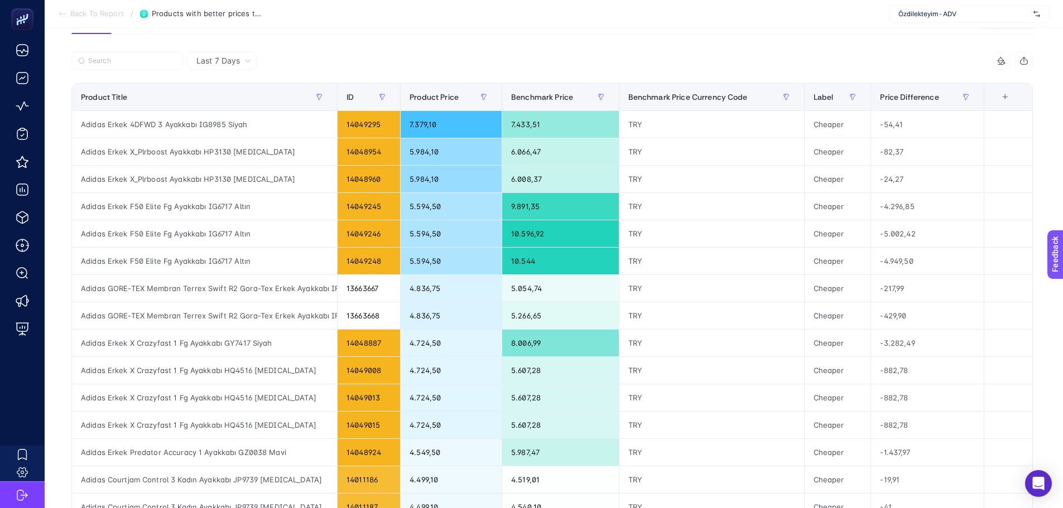
scroll to position [0, 0]
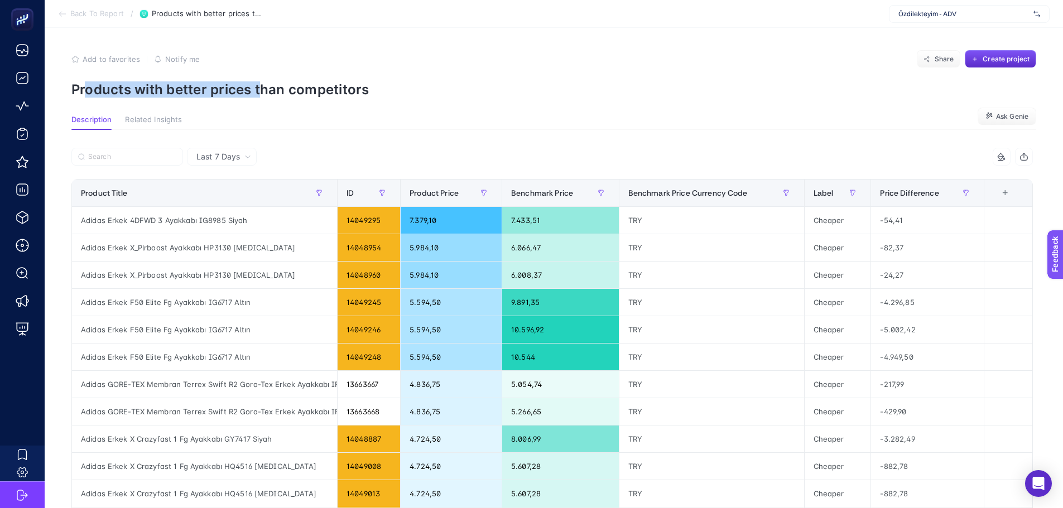
drag, startPoint x: 89, startPoint y: 90, endPoint x: 322, endPoint y: 99, distance: 233.9
click at [262, 84] on p "Products with better prices than competitors" at bounding box center [553, 89] width 964 height 16
click at [630, 86] on p "Products with better prices than competitors" at bounding box center [553, 89] width 964 height 16
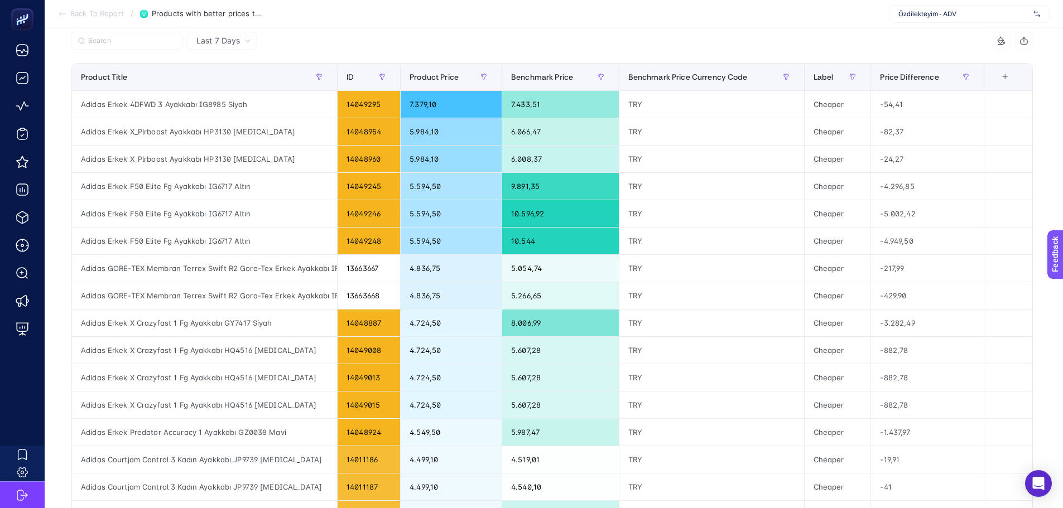
scroll to position [112, 0]
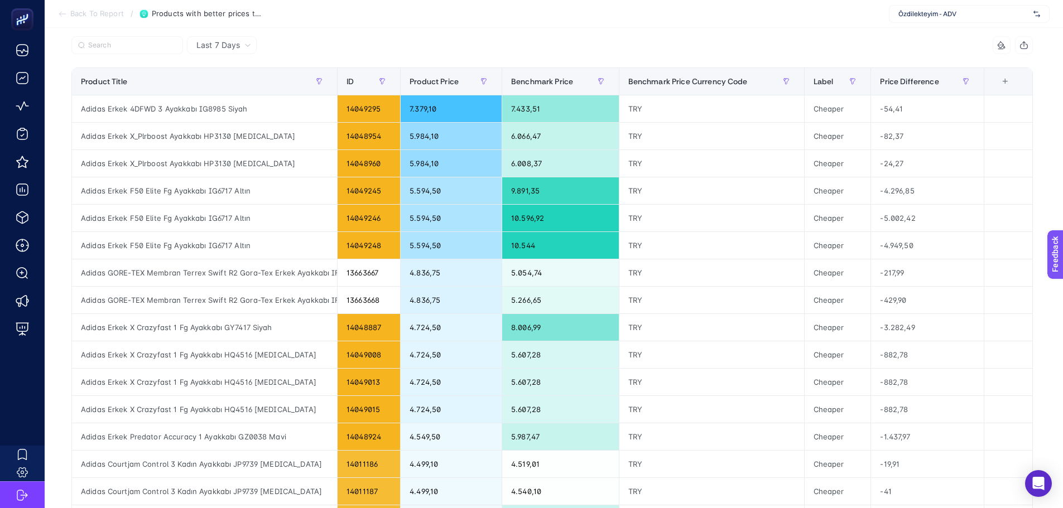
click at [312, 29] on div "Last 7 Days 4 items selected Product Title ID Product Price Benchmark Price Ben…" at bounding box center [551, 390] width 979 height 745
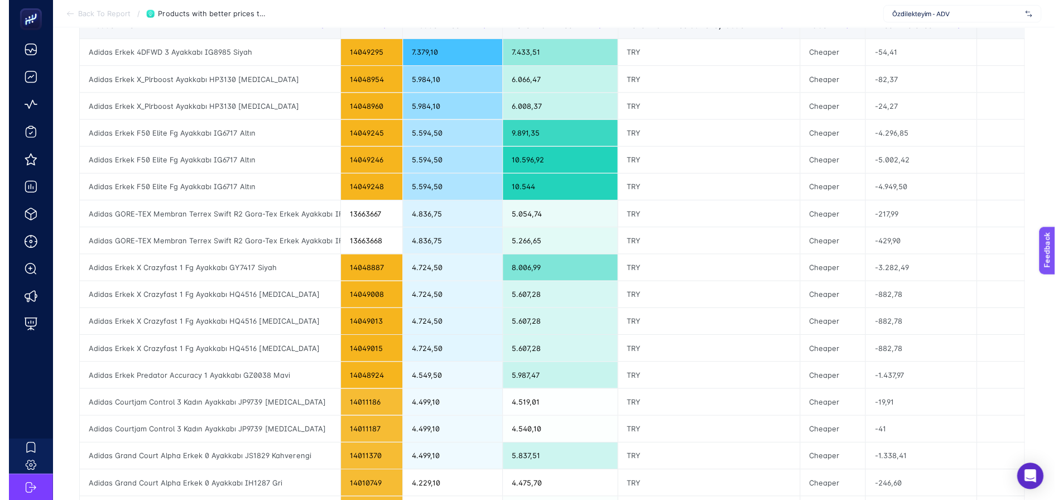
scroll to position [0, 0]
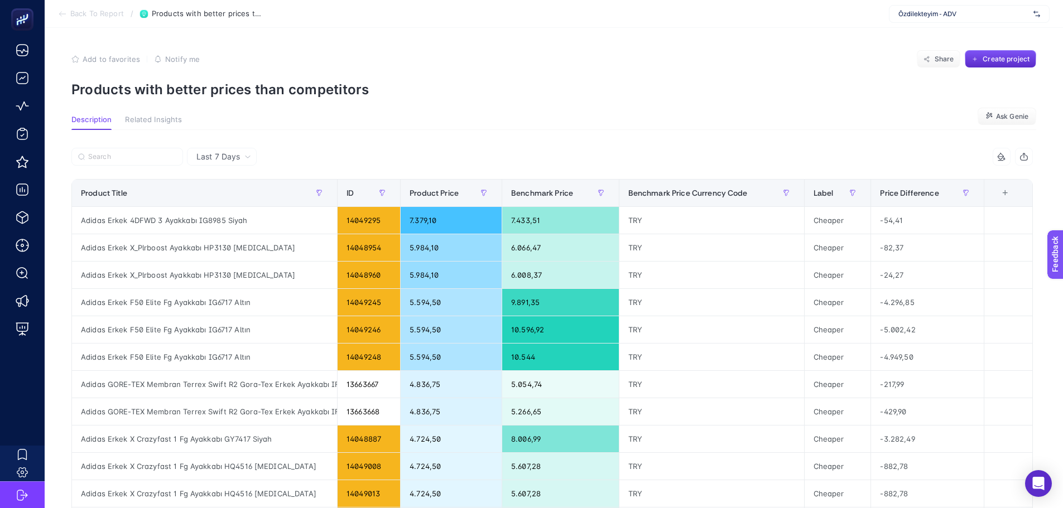
click at [618, 139] on div "Last 7 Days 4 items selected Product Title ID Product Price Benchmark Price Ben…" at bounding box center [551, 502] width 979 height 745
click at [769, 80] on section "Add to favorites false Notify me Share Create project Products with better pric…" at bounding box center [553, 73] width 964 height 47
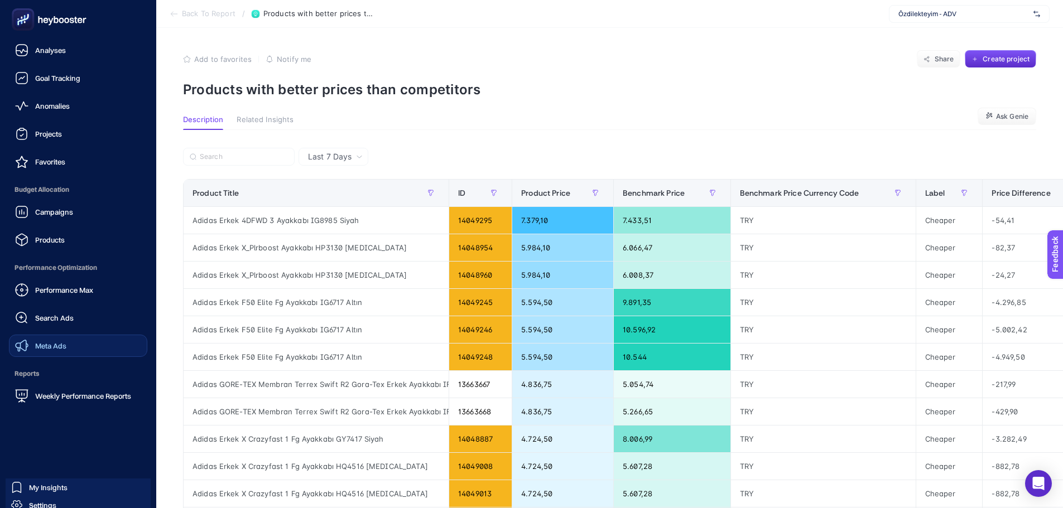
click at [40, 350] on div "Meta Ads" at bounding box center [40, 345] width 51 height 13
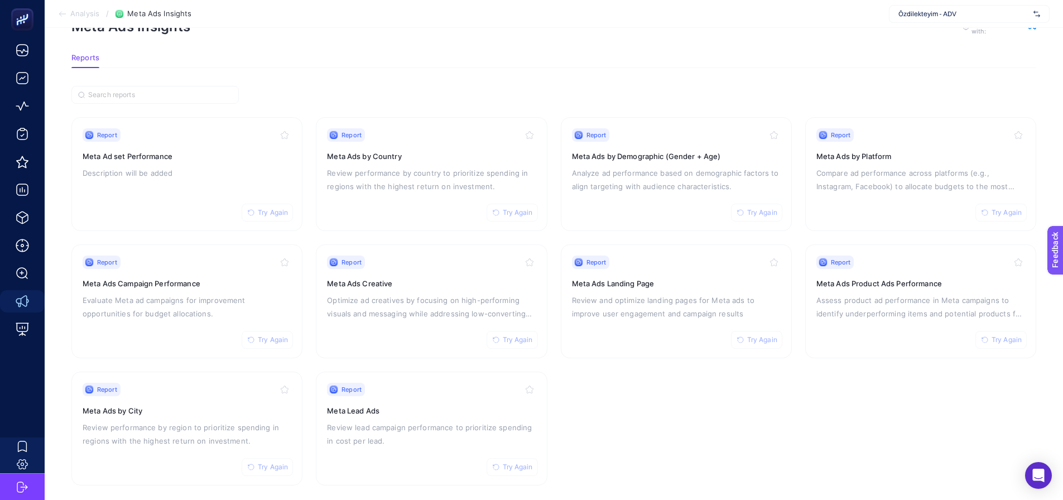
scroll to position [47, 0]
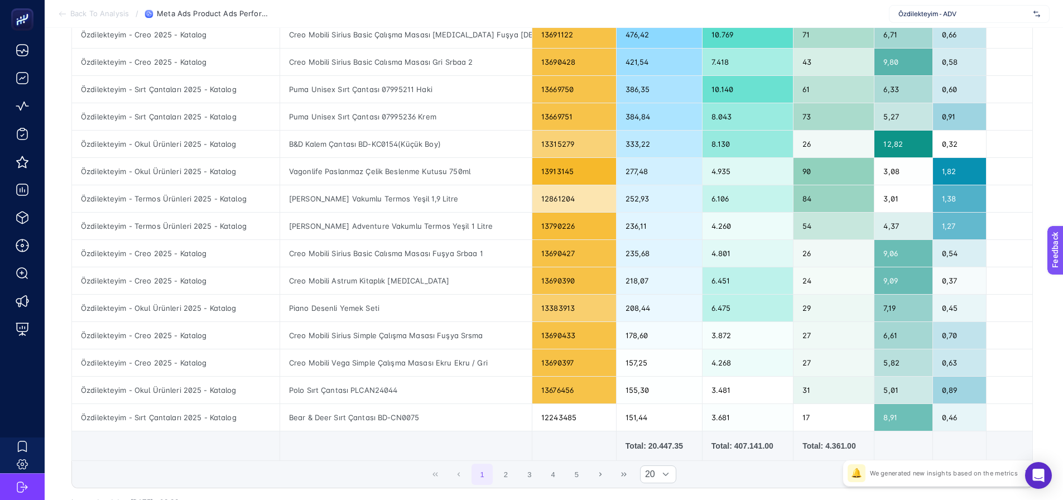
scroll to position [335, 0]
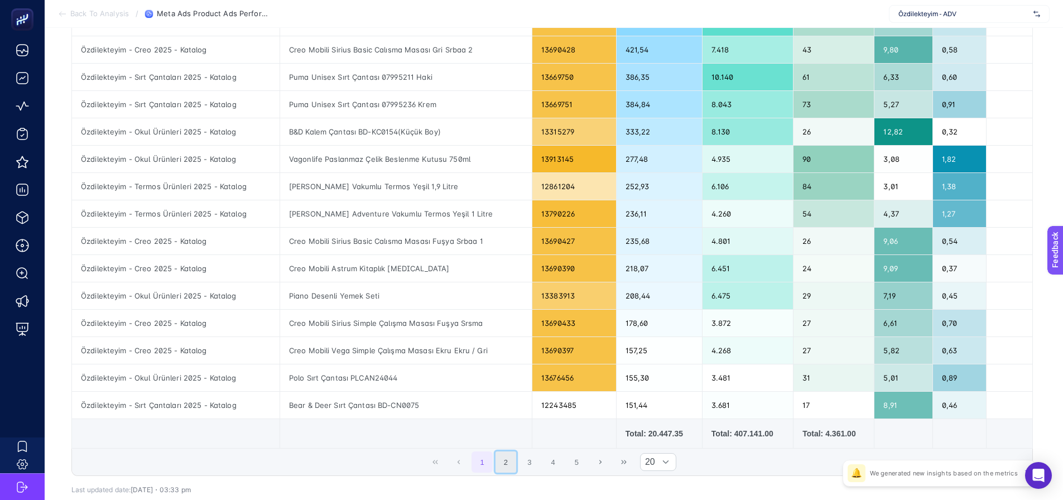
click at [504, 466] on button "2" at bounding box center [505, 461] width 21 height 21
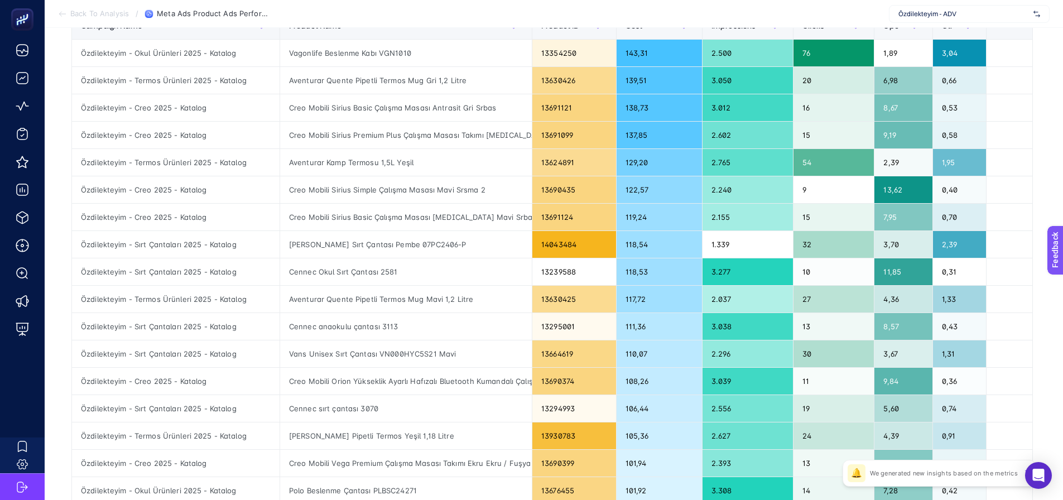
scroll to position [112, 0]
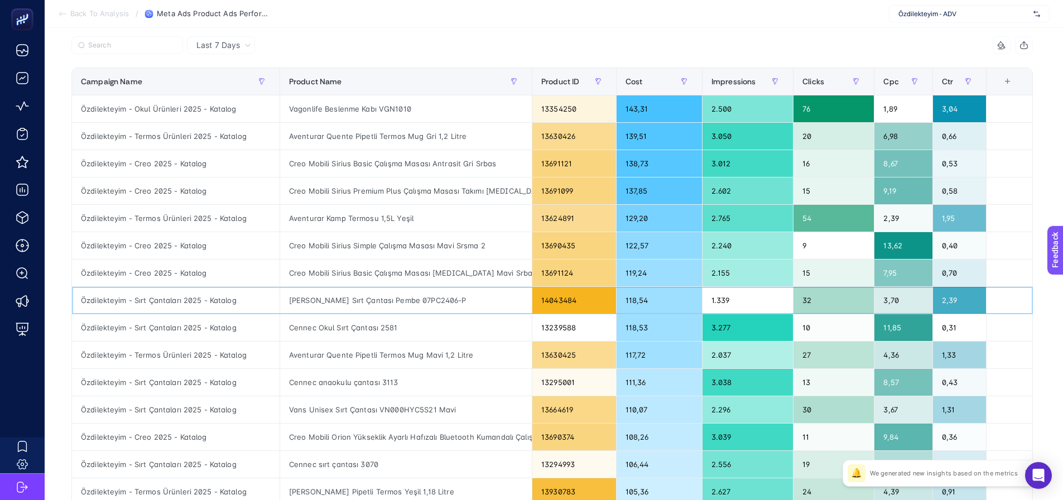
click at [554, 302] on div "14043484" at bounding box center [574, 300] width 84 height 27
click at [718, 407] on div "2.296" at bounding box center [747, 409] width 90 height 27
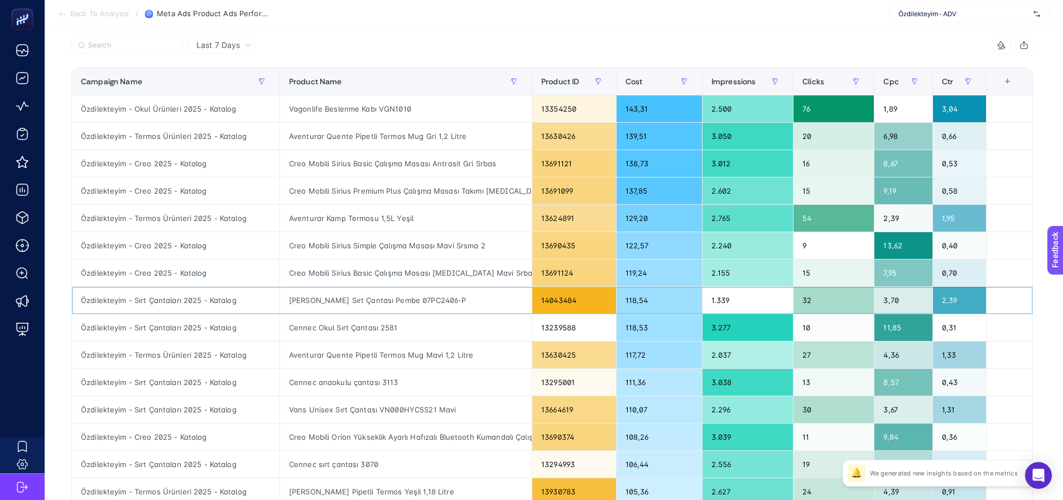
click at [724, 310] on div "1.339" at bounding box center [747, 300] width 90 height 27
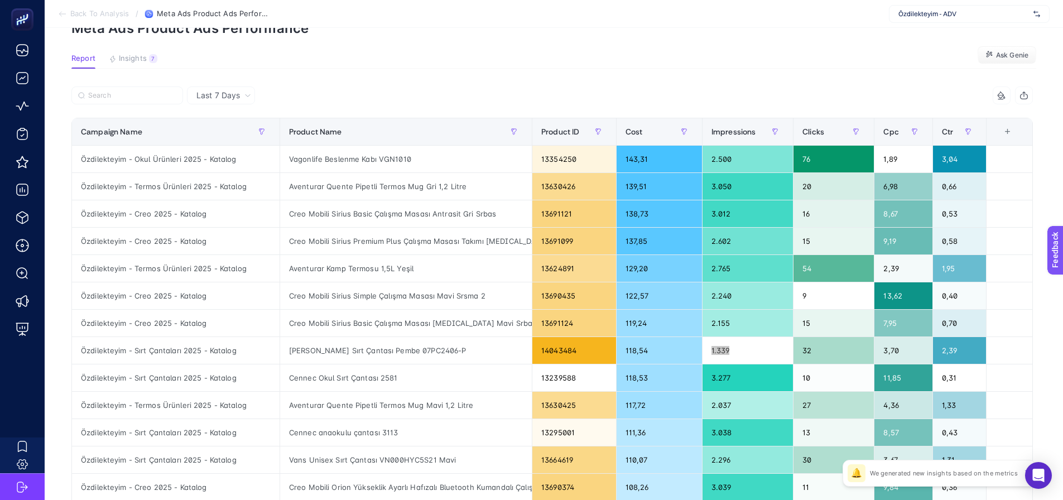
scroll to position [0, 0]
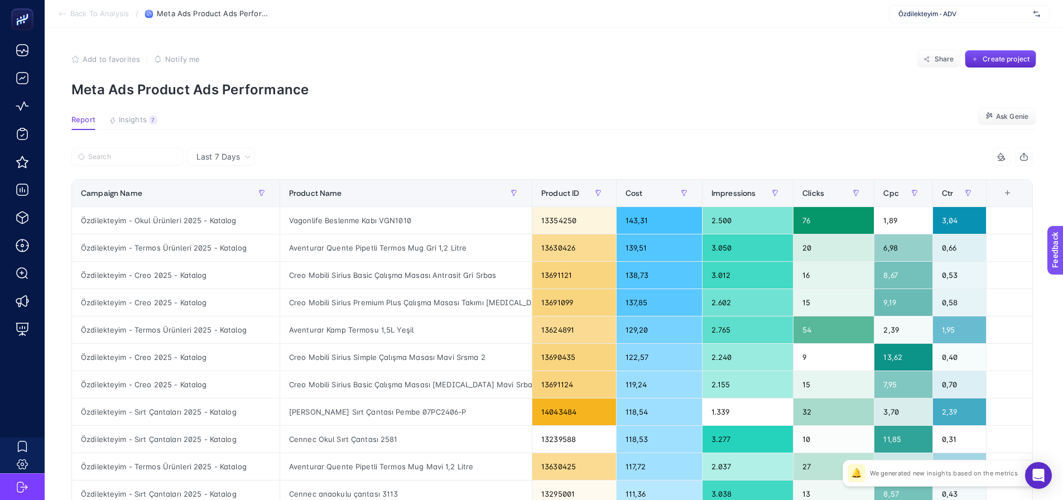
click at [789, 62] on div "Add to favorites false Notify me Share Create project" at bounding box center [553, 59] width 964 height 18
click at [758, 139] on article "Add to favorites false Notify me Share Create project Meta Ads Product Ads Perf…" at bounding box center [554, 464] width 1018 height 872
